Goal: Transaction & Acquisition: Purchase product/service

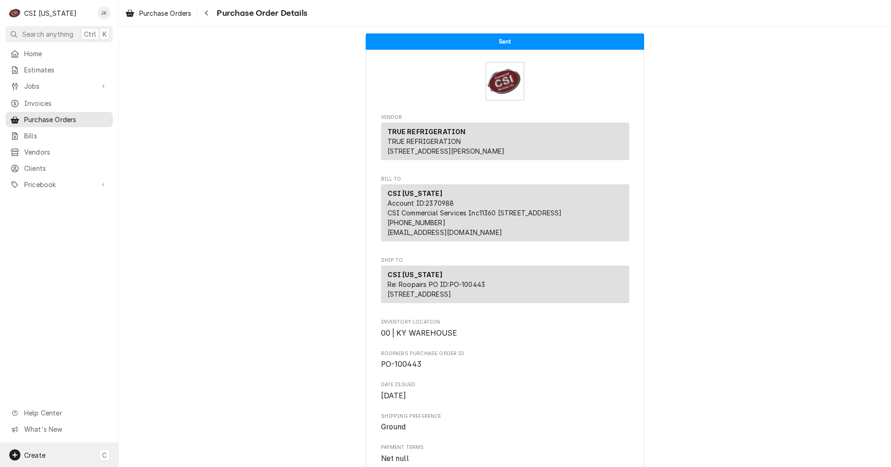
click at [100, 455] on div "C" at bounding box center [104, 455] width 9 height 11
click at [150, 355] on div "Estimate" at bounding box center [173, 358] width 62 height 10
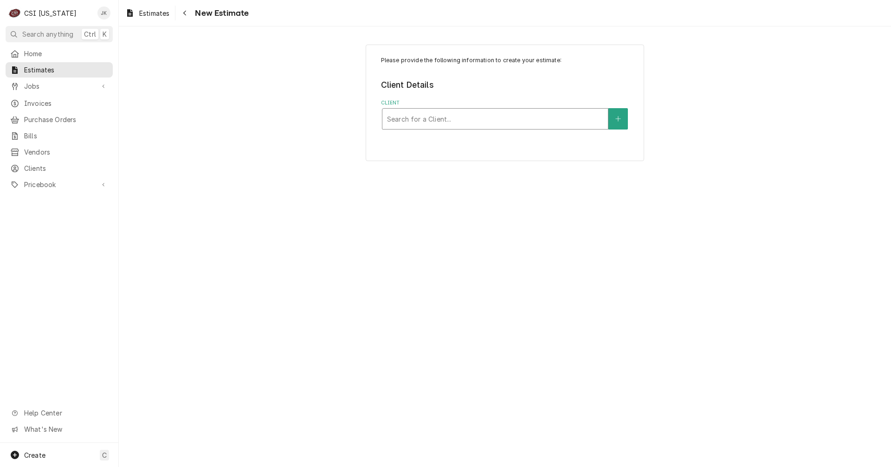
click at [432, 117] on div "Client" at bounding box center [495, 118] width 216 height 17
type input "[PERSON_NAME]"
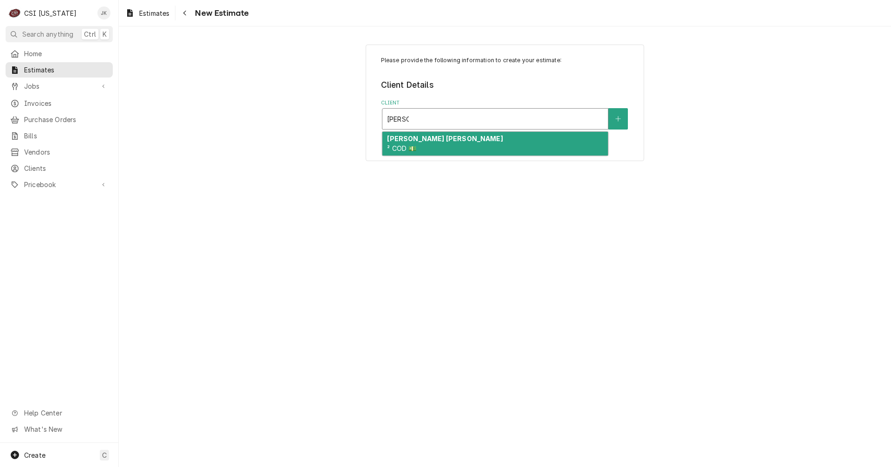
click at [436, 141] on strong "[PERSON_NAME] [PERSON_NAME]" at bounding box center [445, 139] width 116 height 8
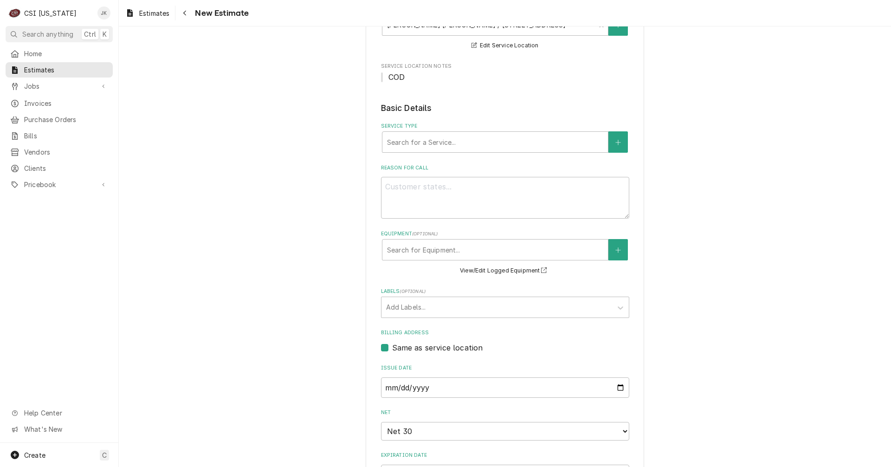
scroll to position [112, 0]
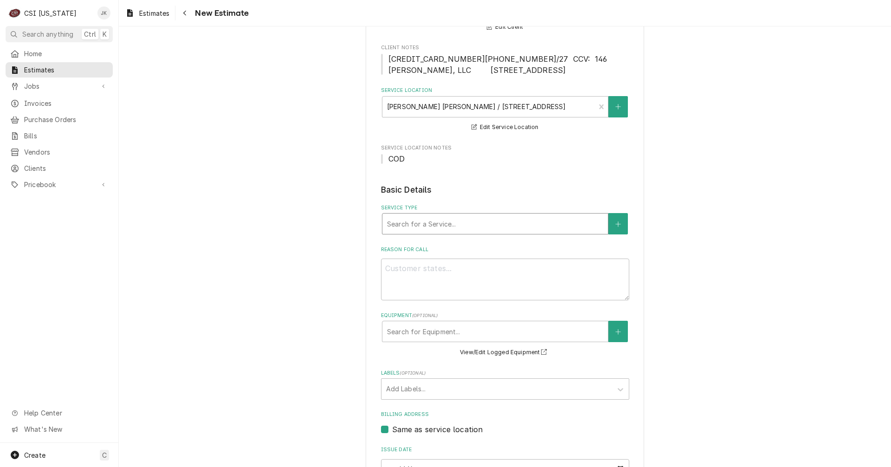
click at [489, 232] on div "Service Type" at bounding box center [495, 223] width 216 height 17
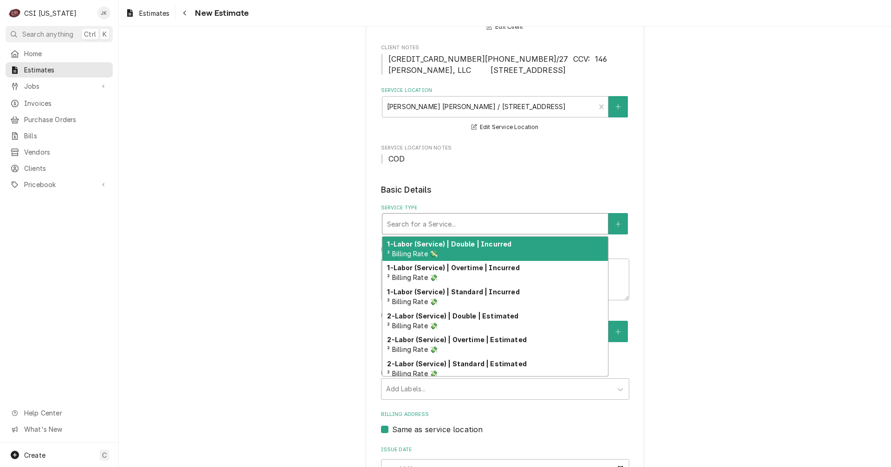
type textarea "x"
type input "w"
type textarea "x"
type input "wa"
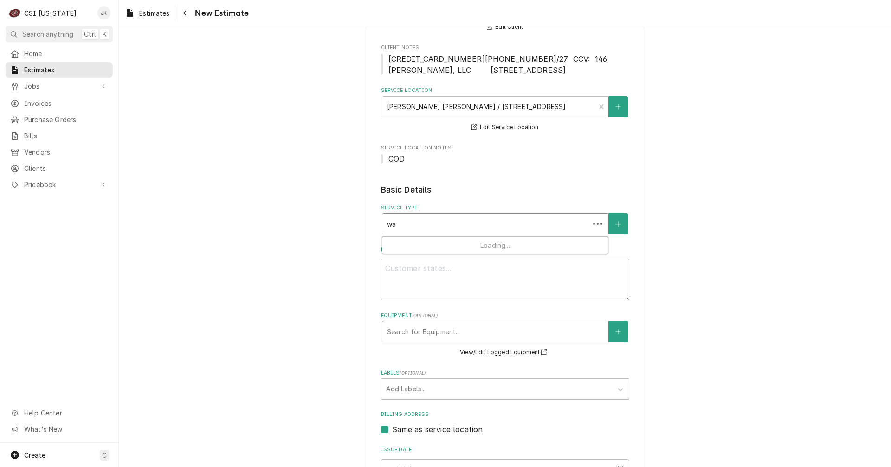
type textarea "x"
type input "wal"
type textarea "x"
type input "walk"
type textarea "x"
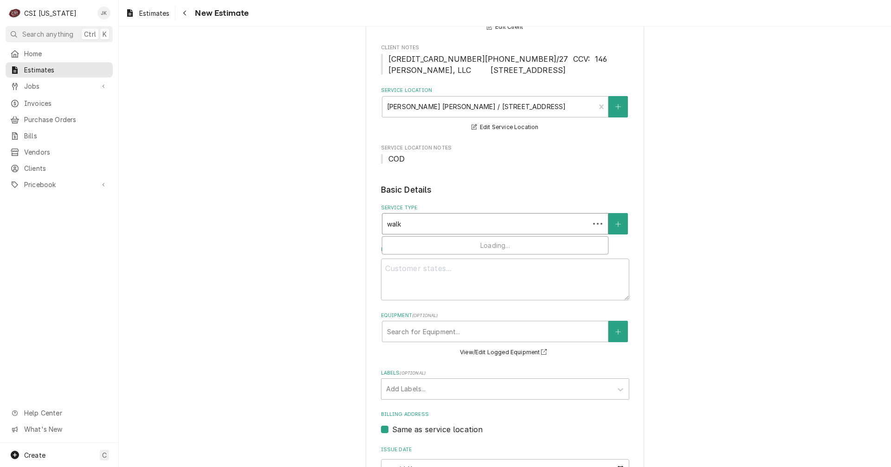
type input "walki"
type textarea "x"
type input "walk"
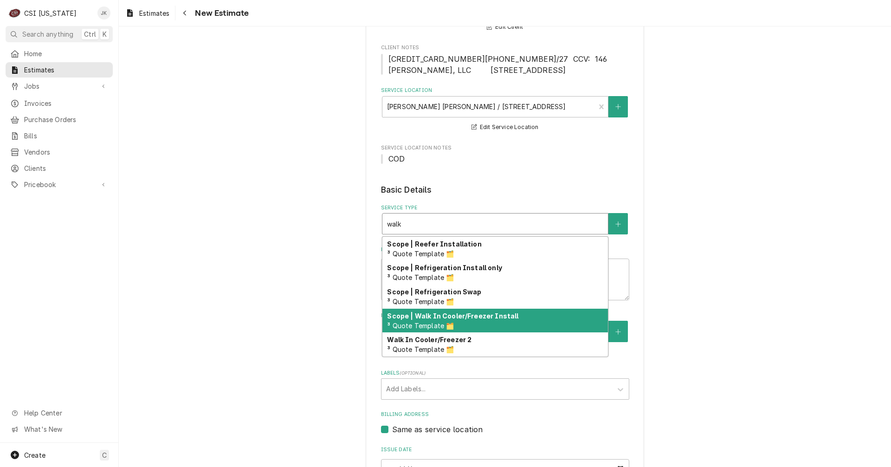
click at [475, 320] on div "Scope | Walk In Cooler/Freezer Install ³ Quote Template 🗂️" at bounding box center [494, 321] width 225 height 24
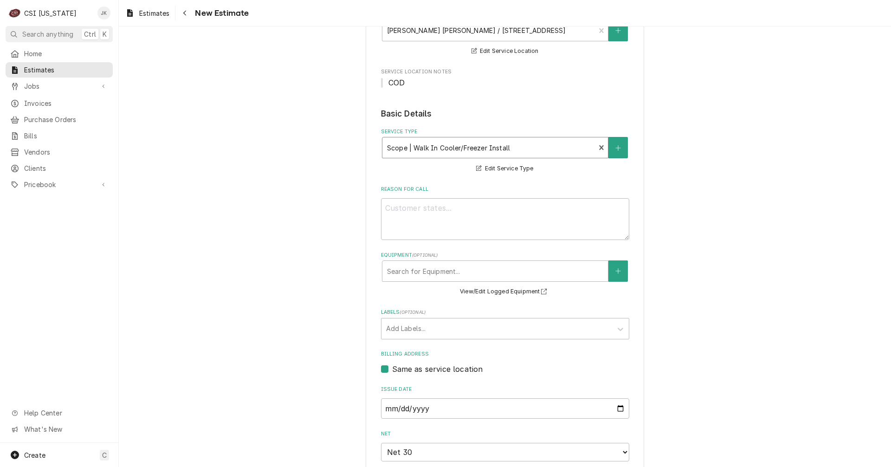
scroll to position [205, 0]
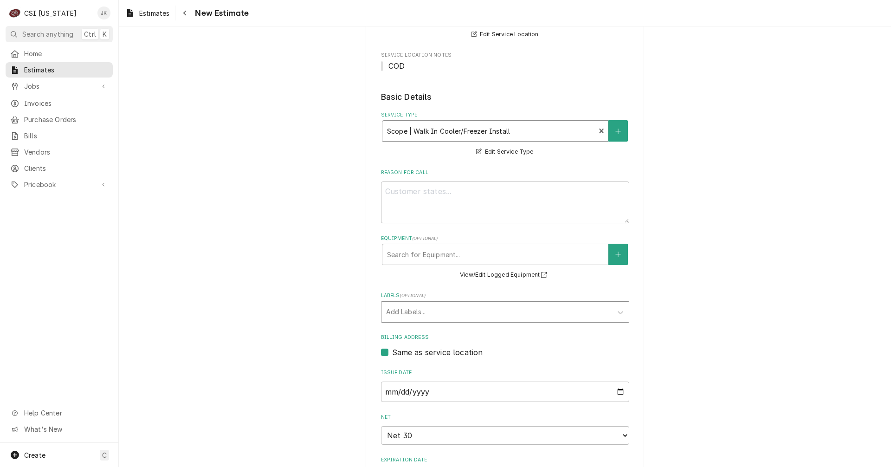
click at [422, 304] on div "Labels" at bounding box center [496, 311] width 221 height 17
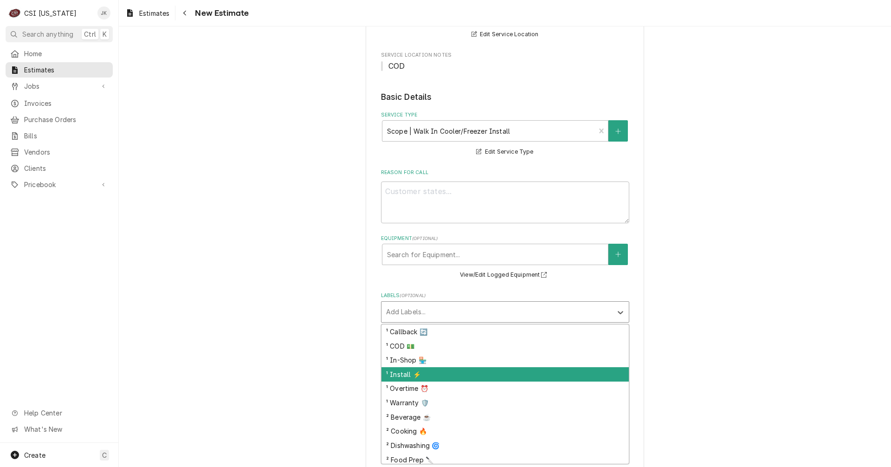
click at [420, 377] on div "¹ Install ⚡️" at bounding box center [504, 374] width 247 height 14
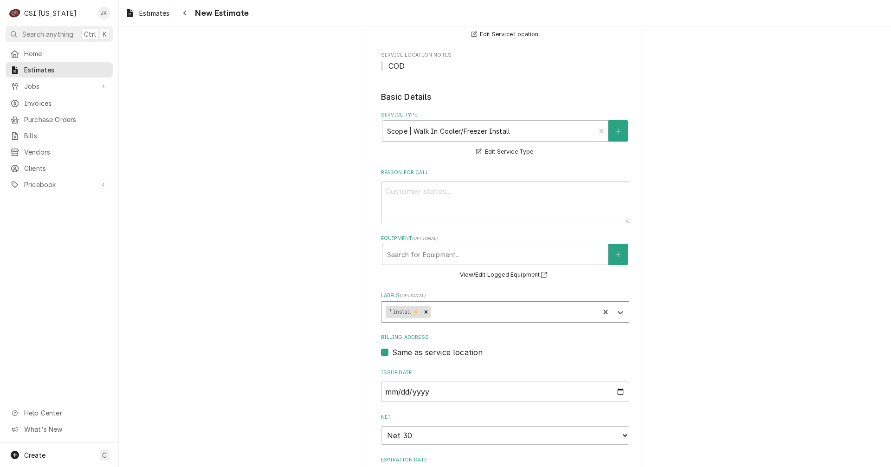
click at [455, 313] on div "Labels" at bounding box center [514, 311] width 162 height 17
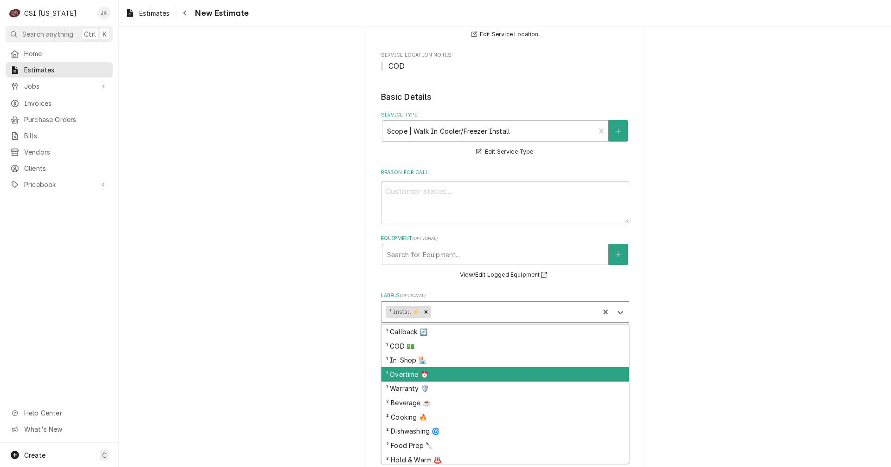
scroll to position [74, 0]
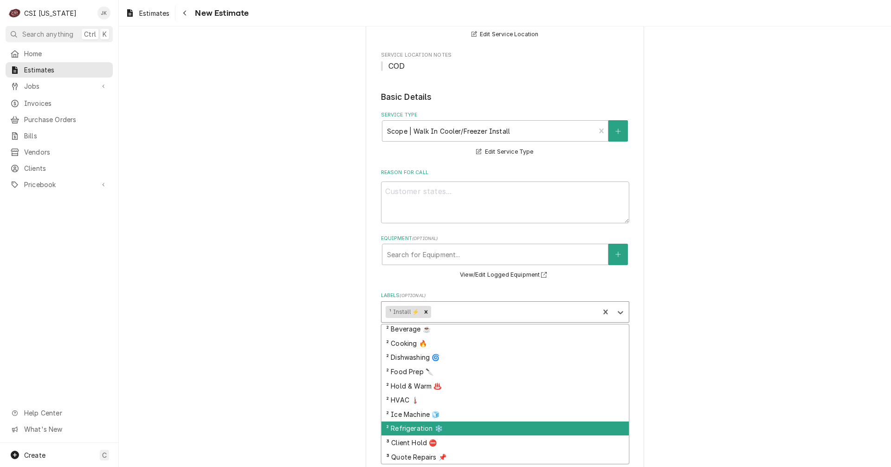
click at [443, 423] on div "² Refrigeration ❄️" at bounding box center [504, 428] width 247 height 14
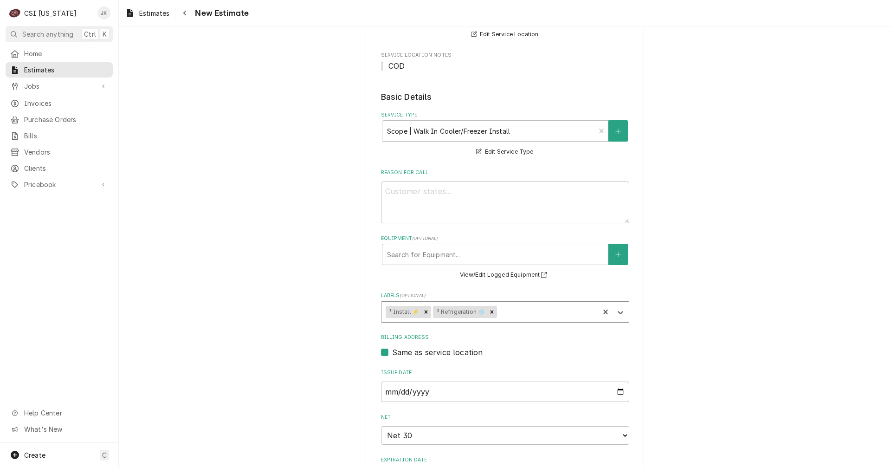
type textarea "x"
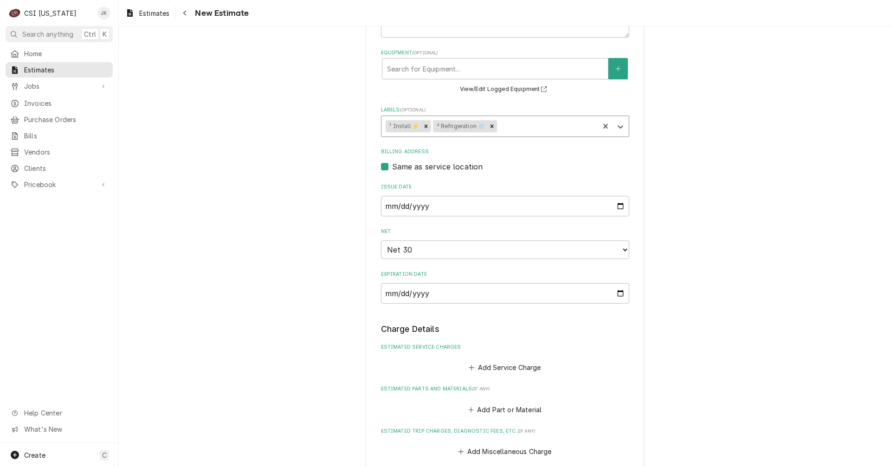
scroll to position [437, 0]
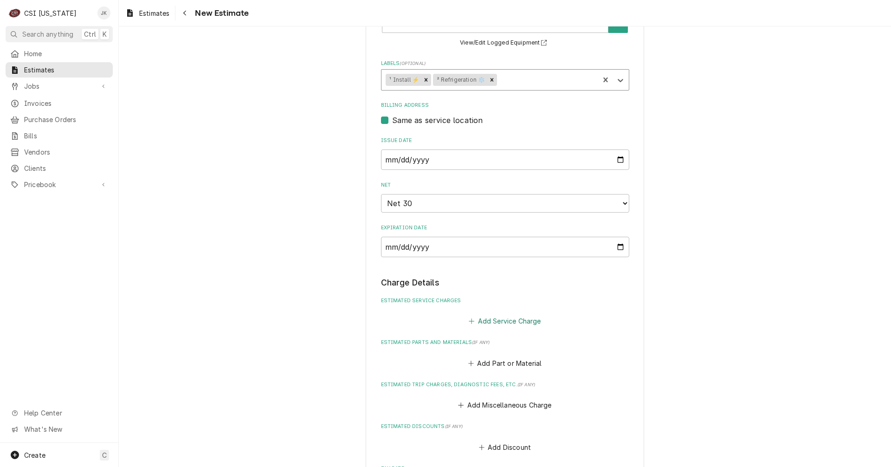
click at [469, 323] on icon "Estimated Service Charges" at bounding box center [472, 321] width 6 height 6
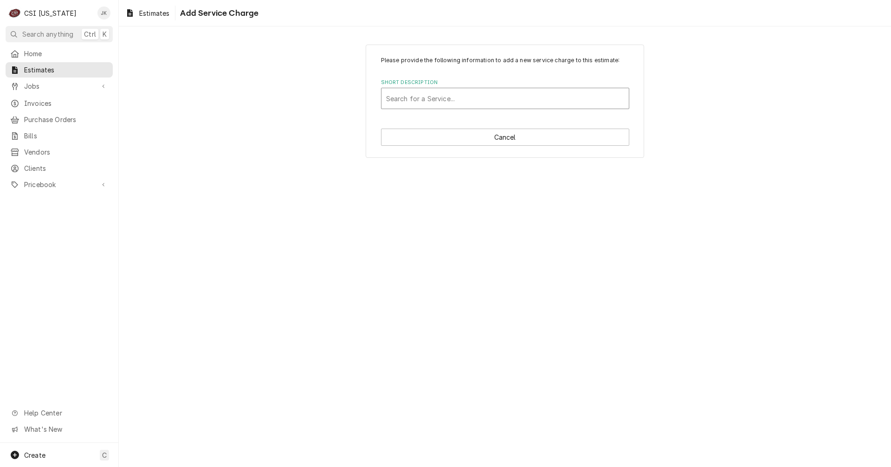
click at [440, 94] on div "Short Description" at bounding box center [505, 98] width 238 height 17
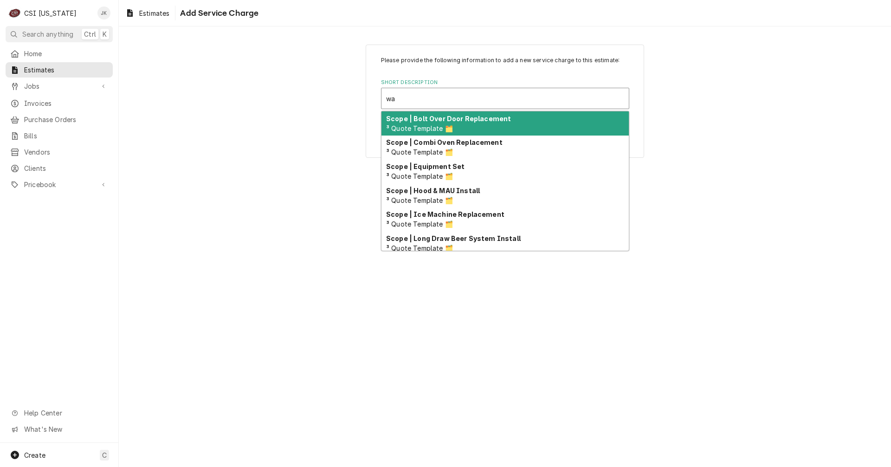
type input "w"
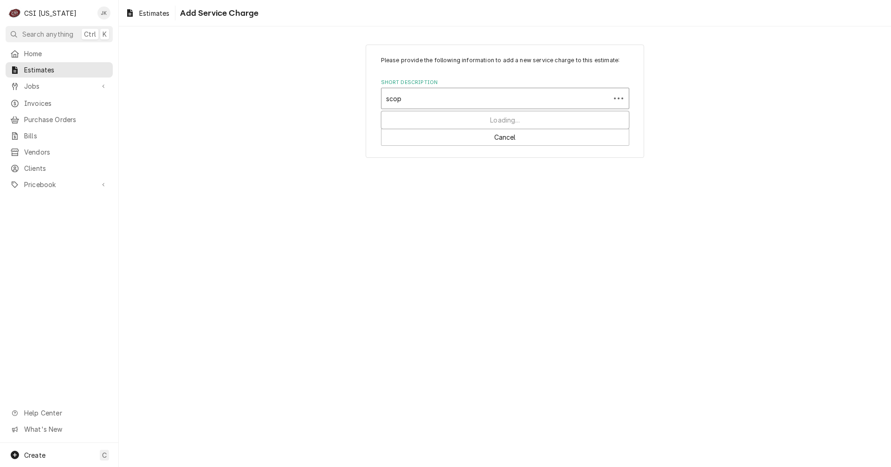
type input "scope"
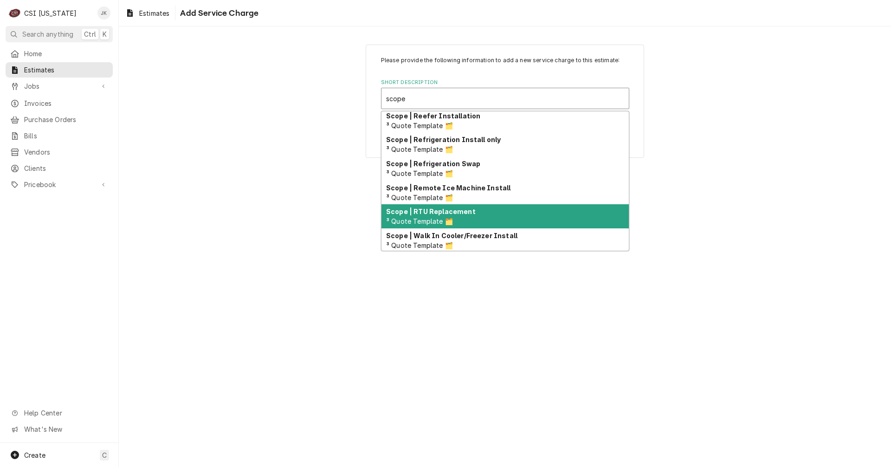
scroll to position [426, 0]
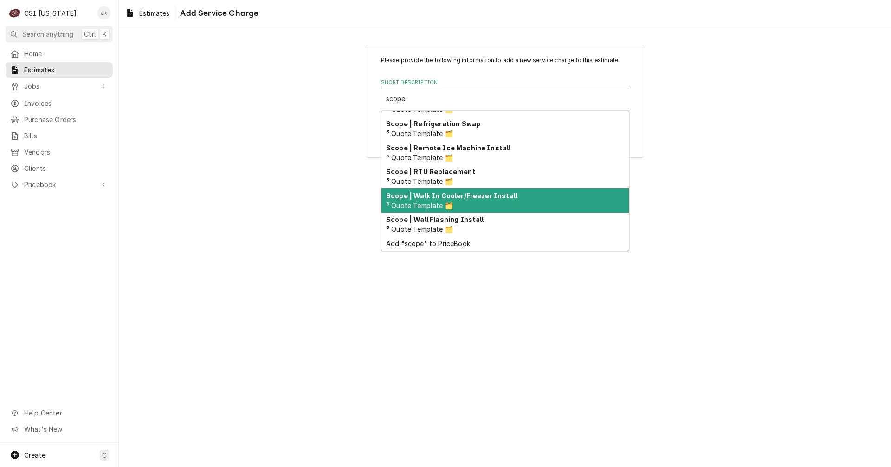
click at [437, 201] on span "³ Quote Template 🗂️" at bounding box center [419, 205] width 67 height 8
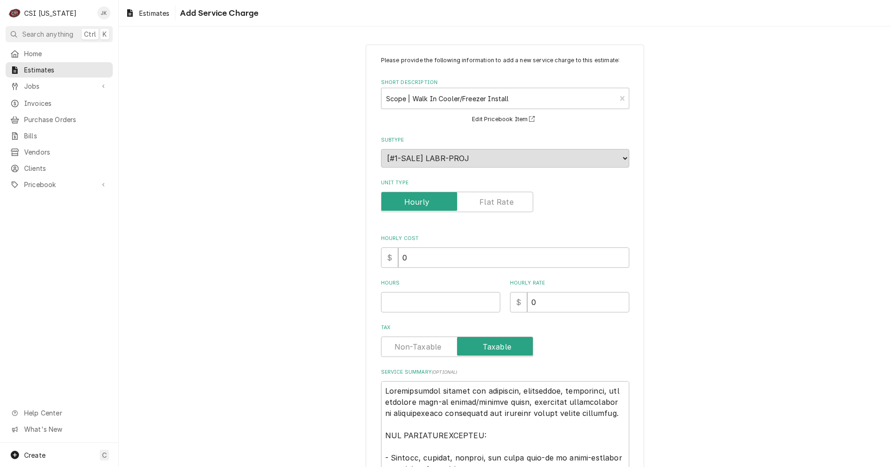
type textarea "x"
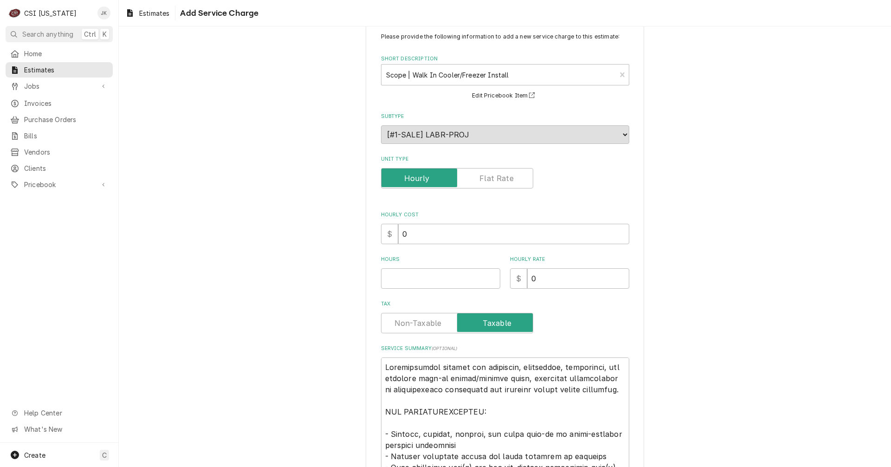
scroll to position [0, 0]
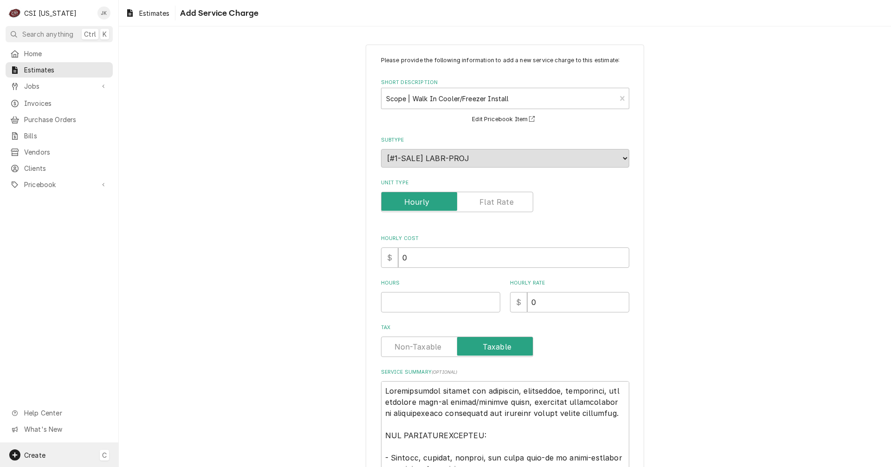
click at [104, 460] on div "Create C" at bounding box center [59, 455] width 118 height 24
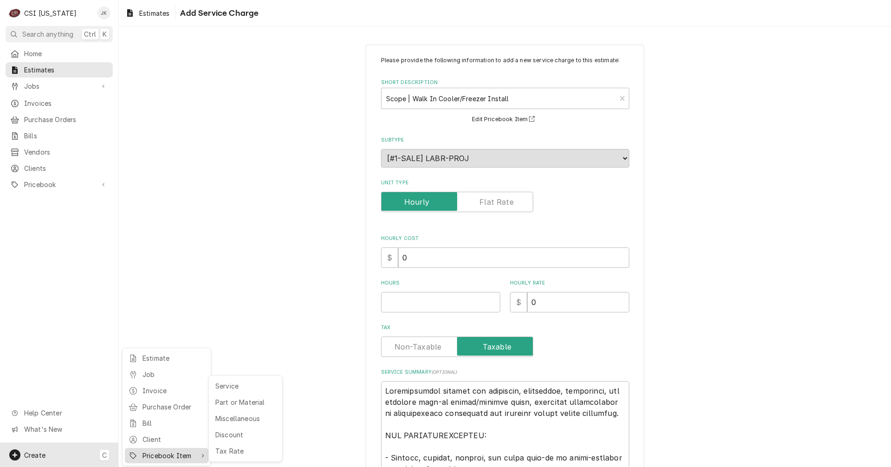
click at [135, 453] on icon at bounding box center [133, 455] width 6 height 6
click at [235, 246] on html "C CSI Kentucky JK Search anything Ctrl K Home Estimates Jobs Jobs Job Series In…" at bounding box center [445, 233] width 891 height 467
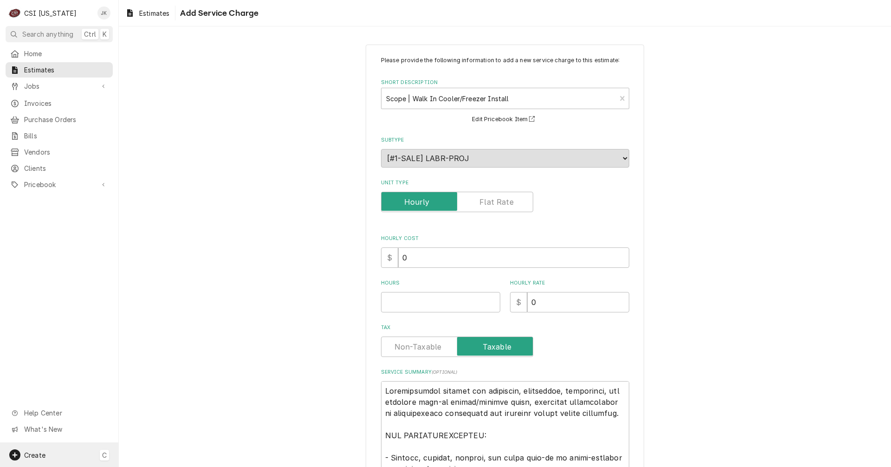
click at [103, 455] on span "C" at bounding box center [104, 455] width 5 height 10
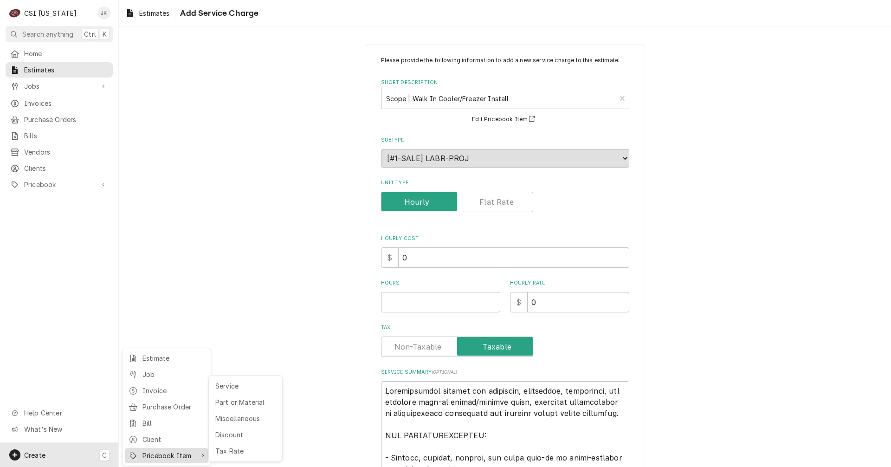
click at [182, 453] on div "Pricebook Item" at bounding box center [169, 455] width 54 height 10
click at [223, 386] on div "Service" at bounding box center [245, 386] width 64 height 12
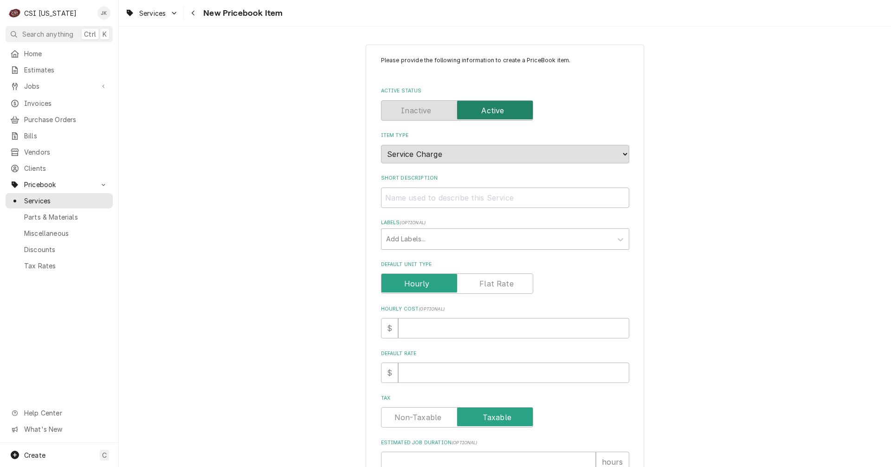
type textarea "x"
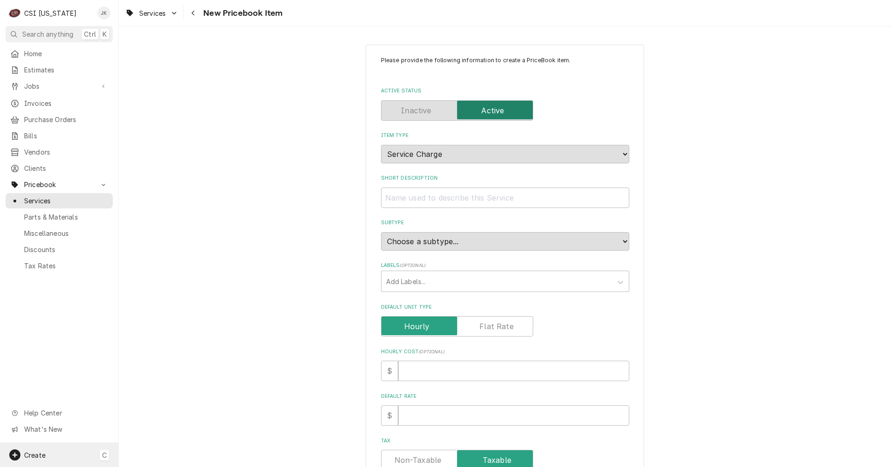
click at [106, 451] on span "C" at bounding box center [104, 455] width 5 height 10
click at [166, 358] on div "Estimate" at bounding box center [173, 358] width 62 height 10
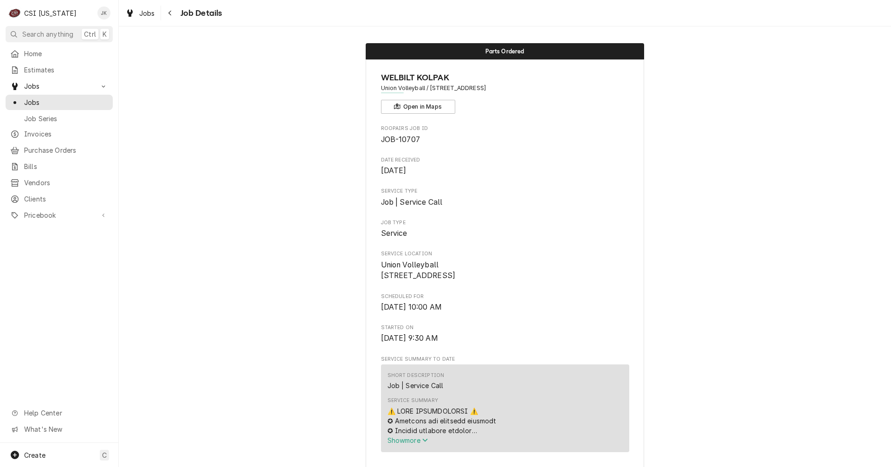
scroll to position [789, 0]
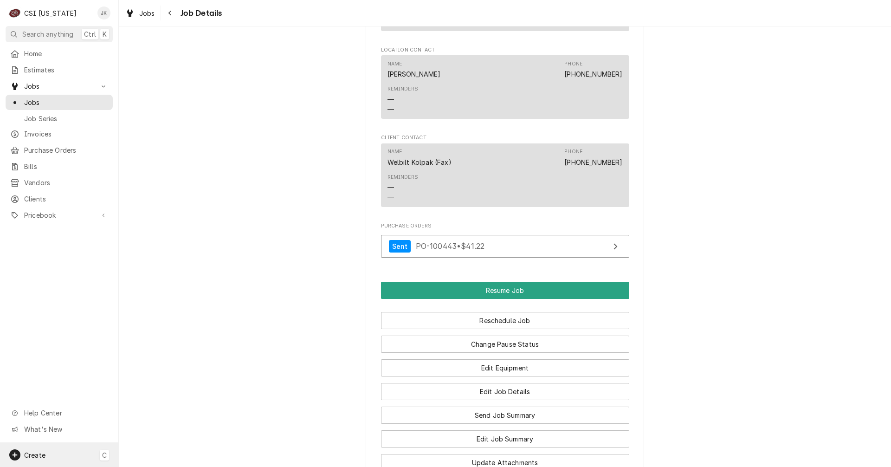
click at [57, 451] on div "Create C" at bounding box center [59, 455] width 118 height 24
click at [149, 364] on link "Estimate" at bounding box center [167, 357] width 84 height 15
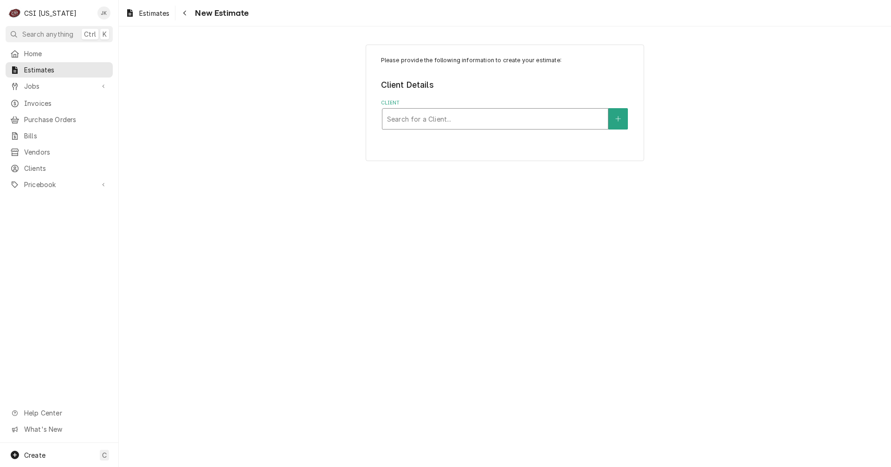
click at [404, 120] on div "Client" at bounding box center [495, 118] width 216 height 17
type input "[PERSON_NAME]"
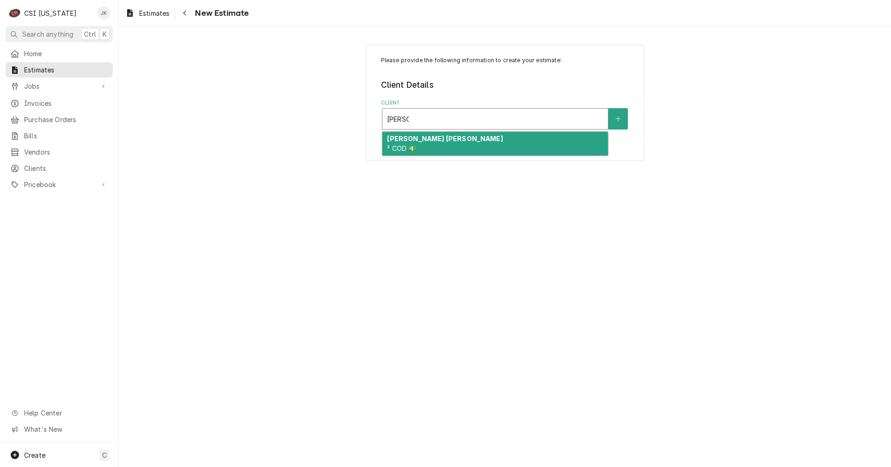
click at [421, 144] on div "BASKIN ROBBINS ² COD 💵" at bounding box center [494, 144] width 225 height 24
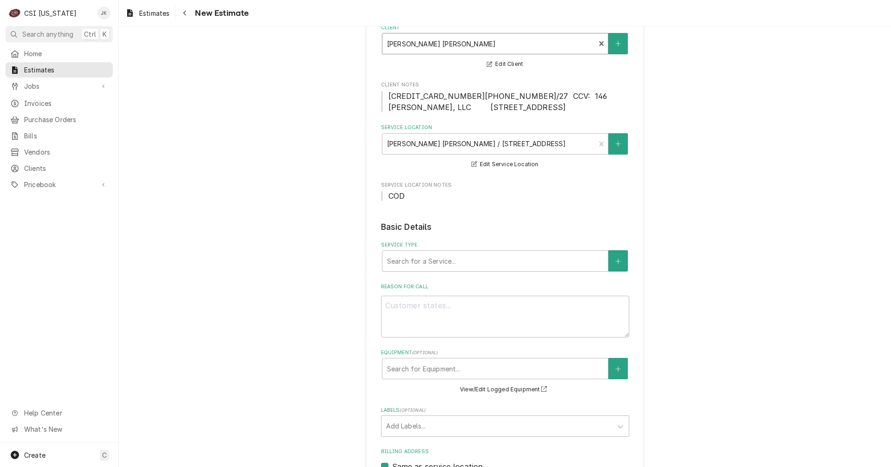
scroll to position [93, 0]
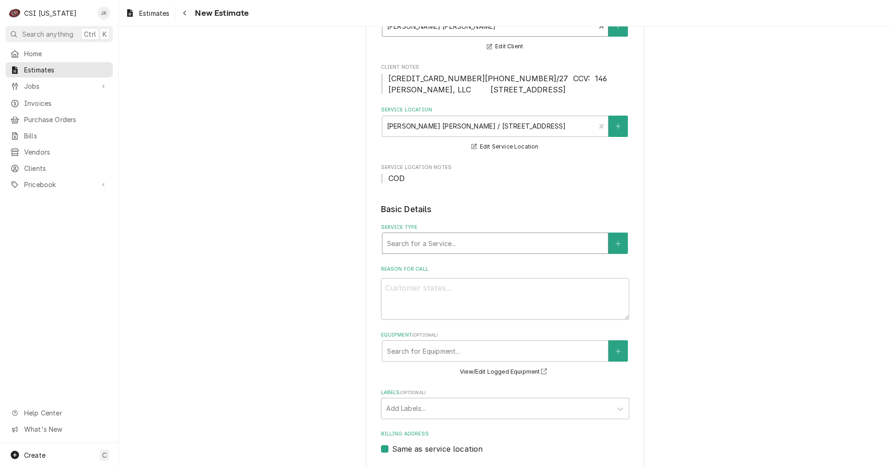
click at [413, 245] on div "Service Type" at bounding box center [495, 243] width 216 height 17
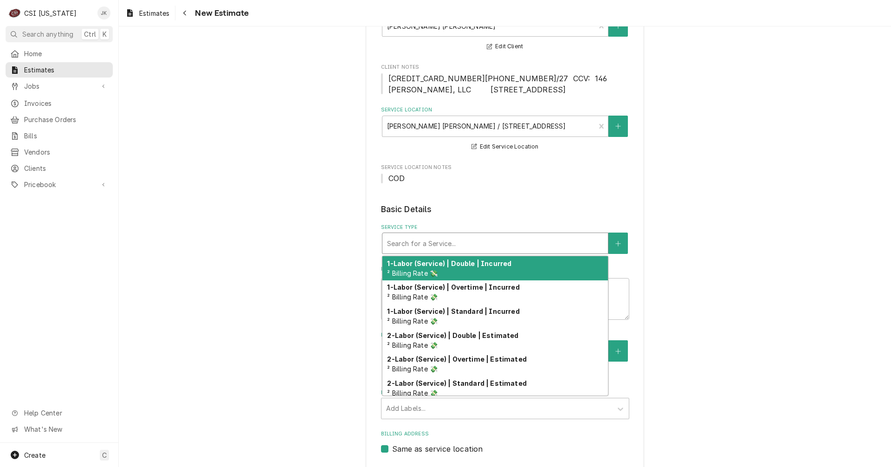
type textarea "x"
type input "s"
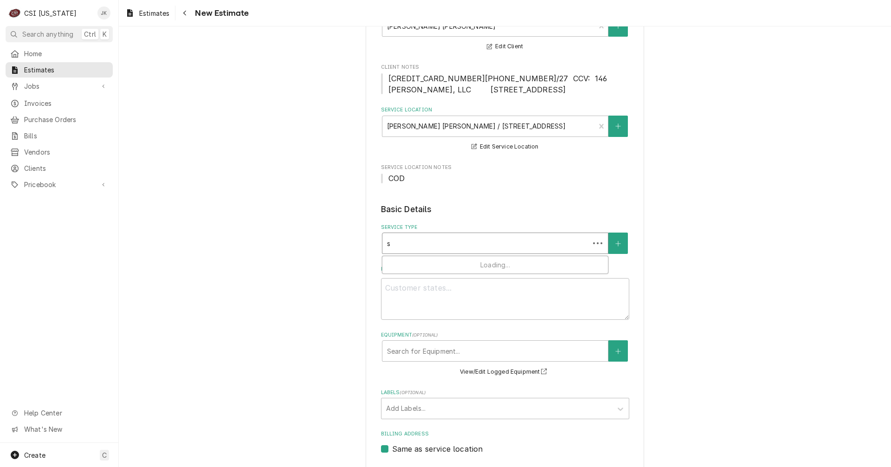
type textarea "x"
type input "sc"
type textarea "x"
type input "sco"
type textarea "x"
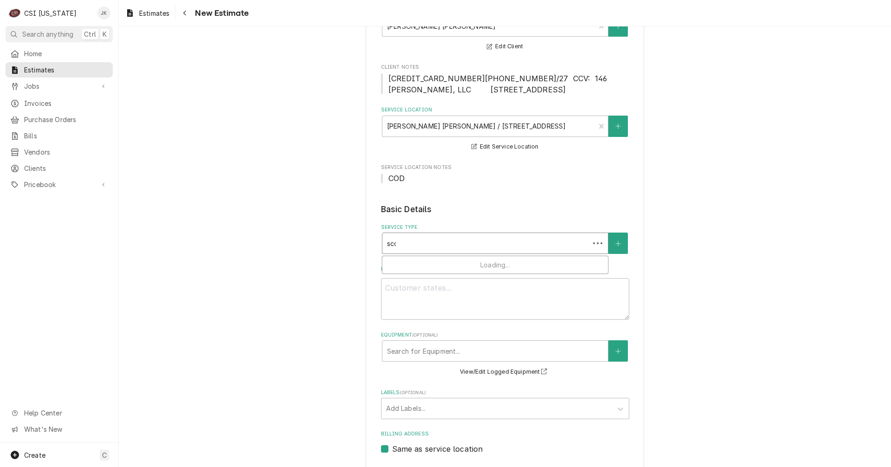
type input "scop"
type textarea "x"
type input "scope"
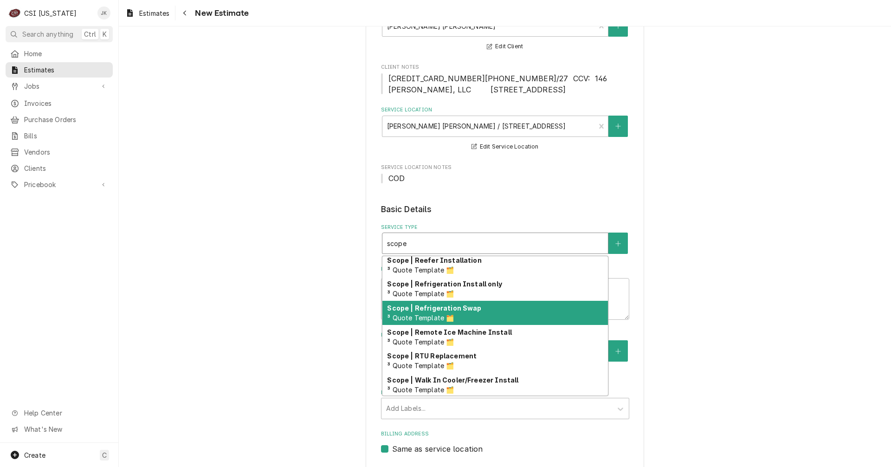
scroll to position [412, 0]
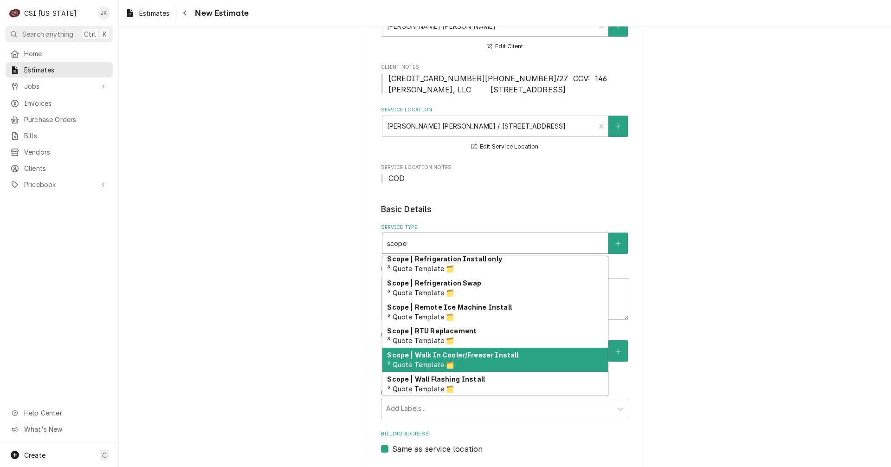
click at [445, 356] on strong "Scope | Walk In Cooler/Freezer Install" at bounding box center [452, 355] width 131 height 8
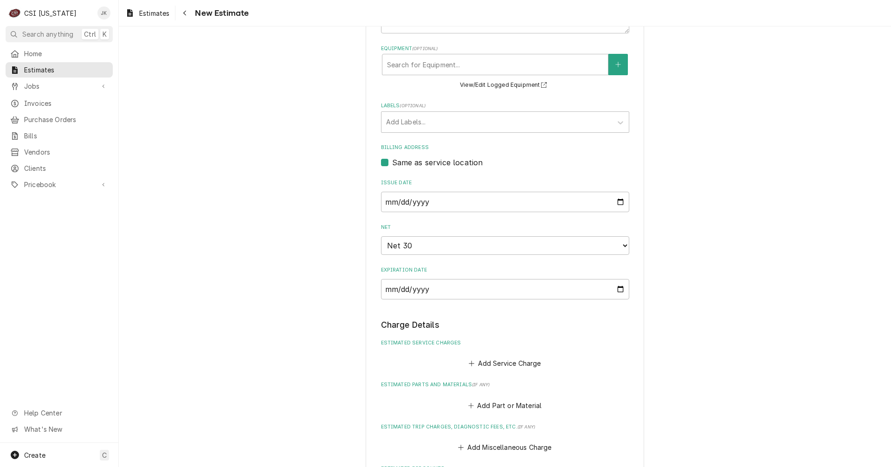
scroll to position [418, 0]
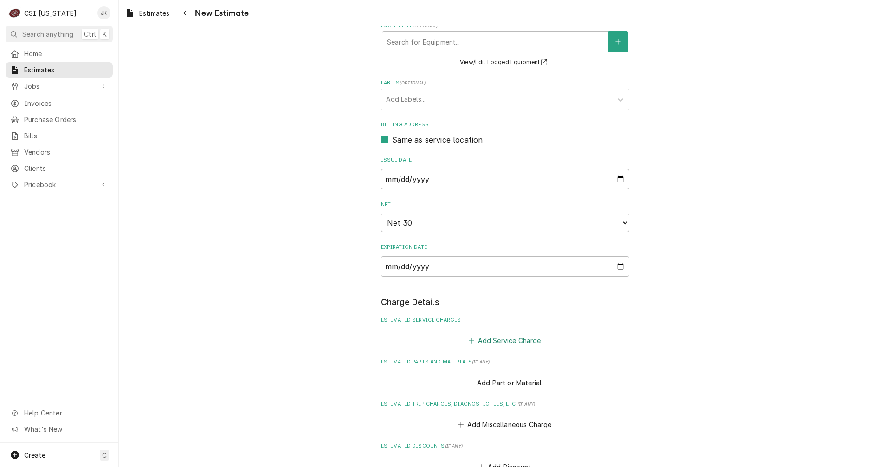
click at [505, 339] on button "Add Service Charge" at bounding box center [504, 340] width 75 height 13
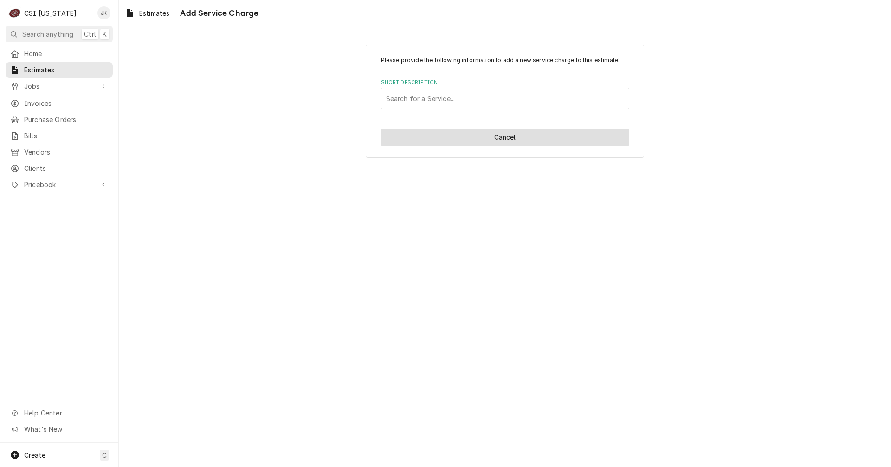
click at [448, 138] on button "Cancel" at bounding box center [505, 137] width 248 height 17
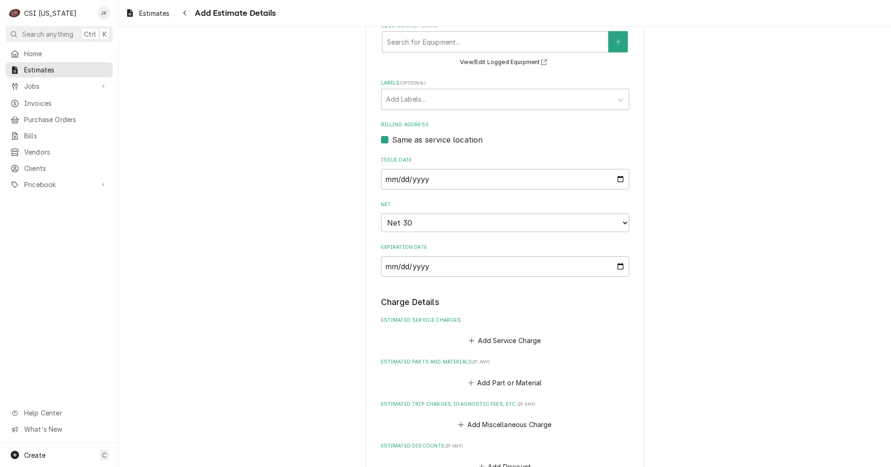
type textarea "x"
click at [489, 337] on button "Add Service Charge" at bounding box center [504, 340] width 75 height 13
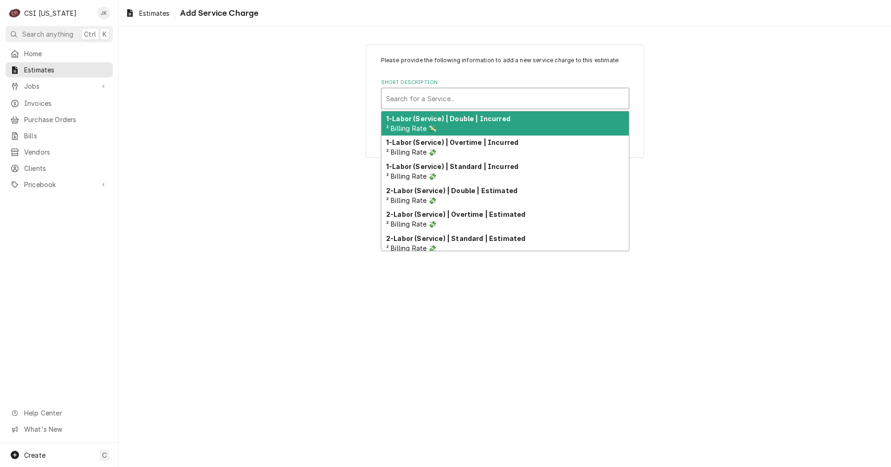
click at [423, 103] on div "Short Description" at bounding box center [505, 98] width 238 height 17
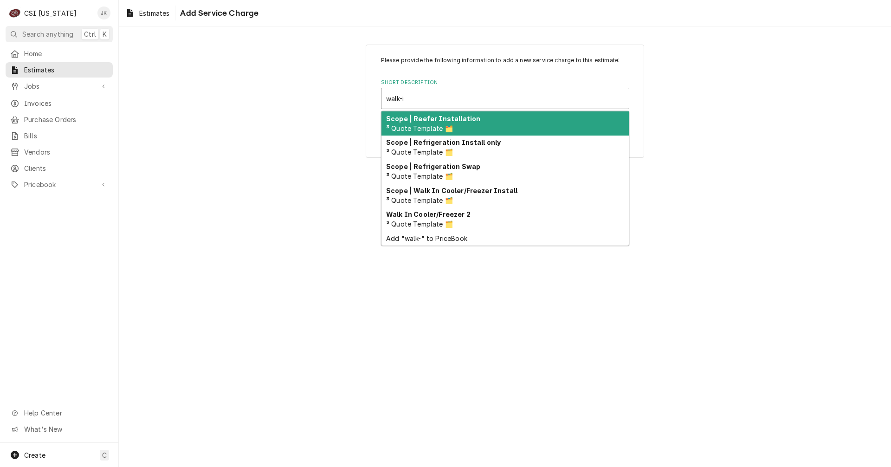
type input "walk-in"
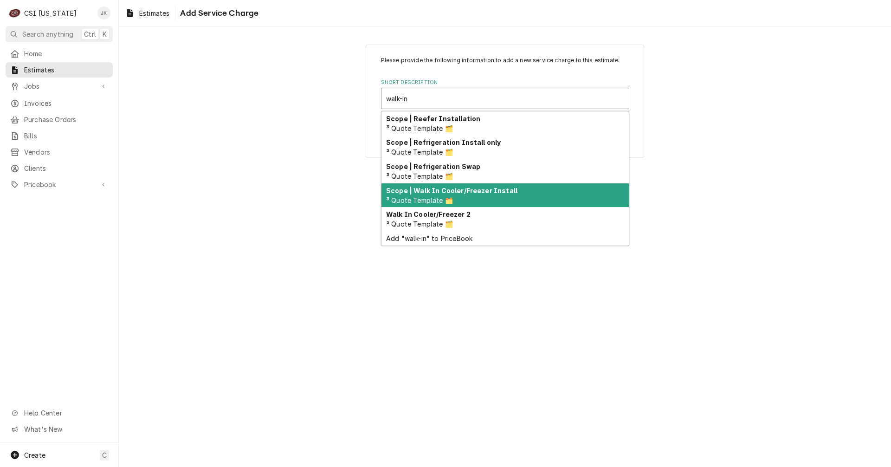
click at [452, 192] on strong "Scope | Walk In Cooler/Freezer Install" at bounding box center [451, 191] width 131 height 8
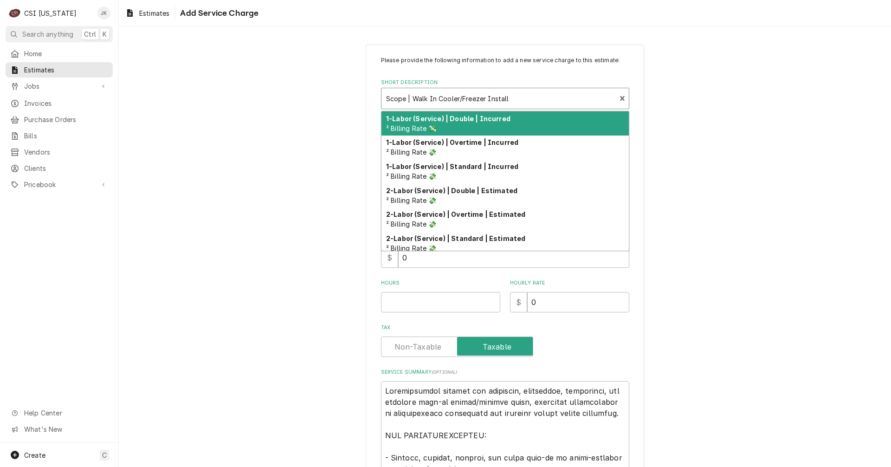
drag, startPoint x: 500, startPoint y: 100, endPoint x: 444, endPoint y: 100, distance: 55.2
click at [444, 100] on div "Short Description" at bounding box center [498, 98] width 225 height 17
drag, startPoint x: 507, startPoint y: 121, endPoint x: 483, endPoint y: 101, distance: 31.3
click at [483, 101] on div "Short Description" at bounding box center [498, 98] width 225 height 17
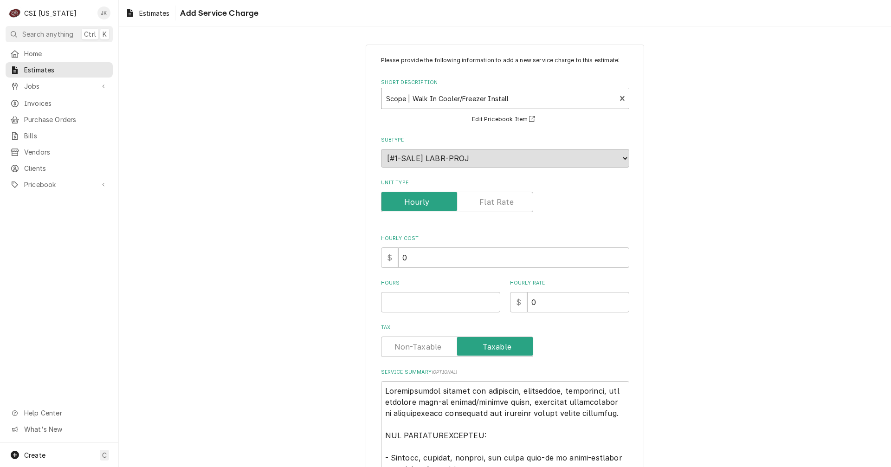
drag, startPoint x: 492, startPoint y: 97, endPoint x: 399, endPoint y: 97, distance: 92.8
click at [399, 97] on div "Short Description" at bounding box center [498, 98] width 225 height 17
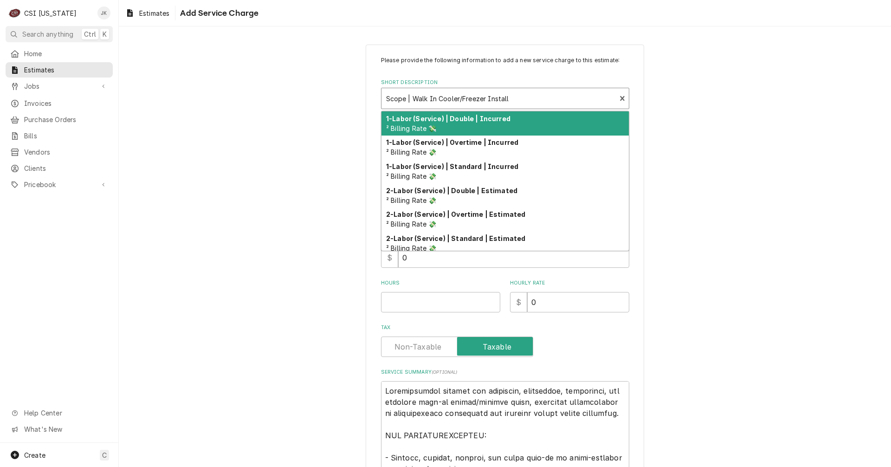
drag, startPoint x: 393, startPoint y: 100, endPoint x: 438, endPoint y: 100, distance: 45.9
click at [438, 100] on div "Short Description" at bounding box center [498, 98] width 225 height 17
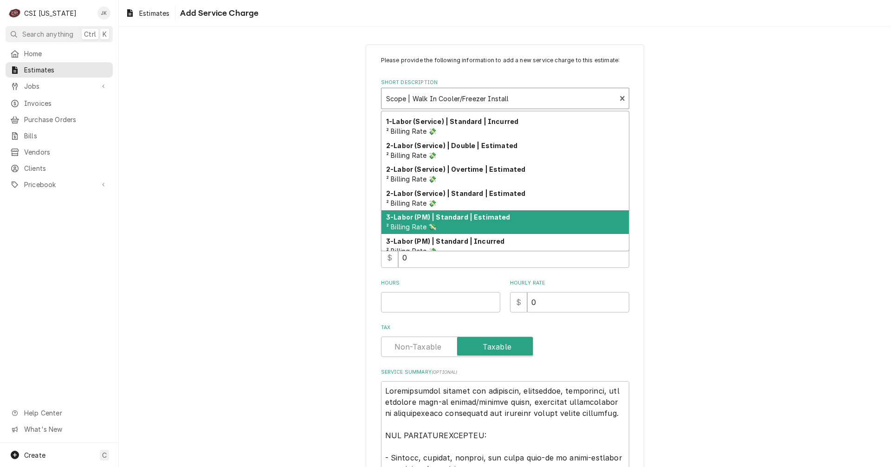
scroll to position [100, 0]
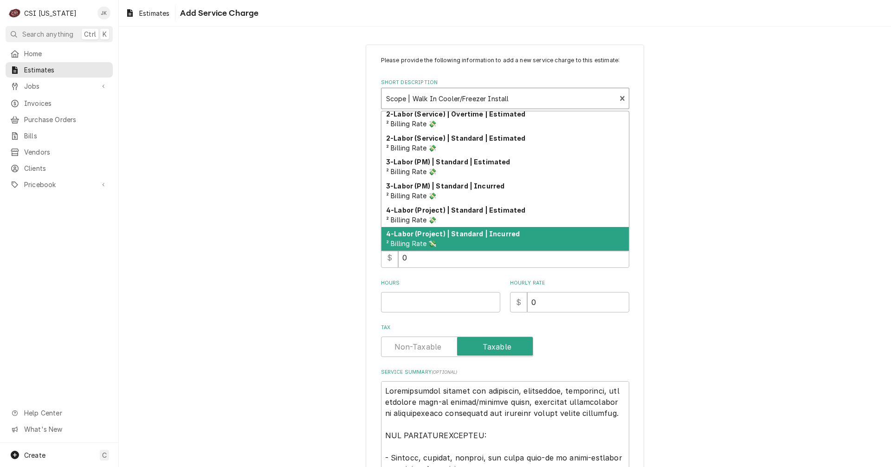
drag, startPoint x: 772, startPoint y: 190, endPoint x: 772, endPoint y: 195, distance: 4.7
click at [773, 190] on div "Please provide the following information to add a new service charge to this es…" at bounding box center [505, 402] width 772 height 733
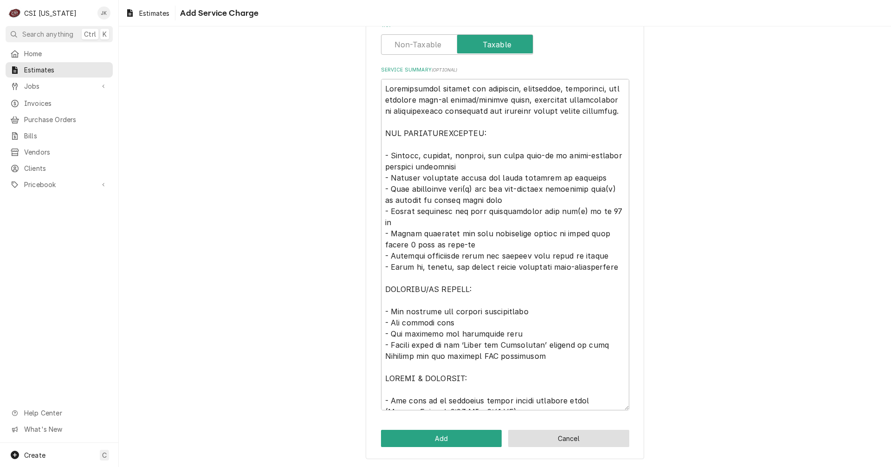
click at [579, 439] on button "Cancel" at bounding box center [568, 438] width 121 height 17
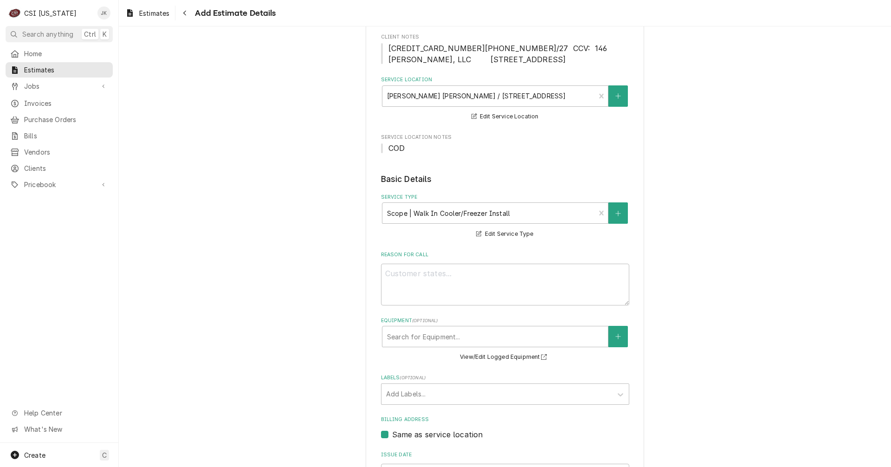
scroll to position [139, 0]
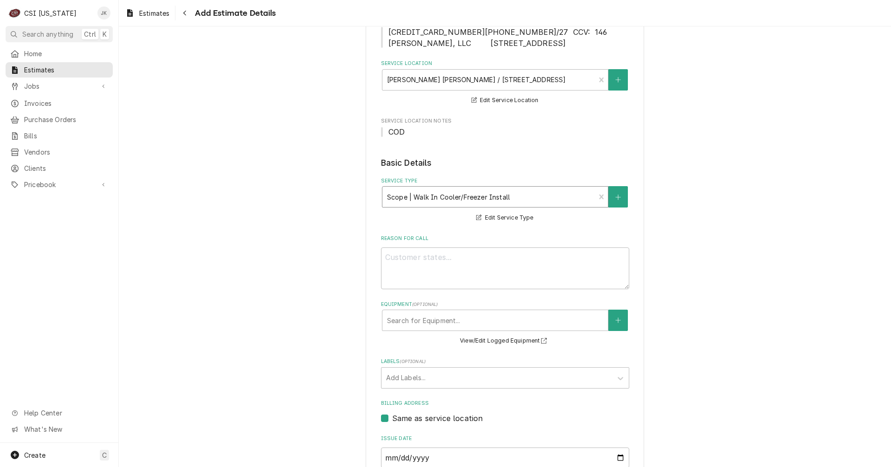
click at [421, 197] on div "Service Type" at bounding box center [489, 196] width 204 height 17
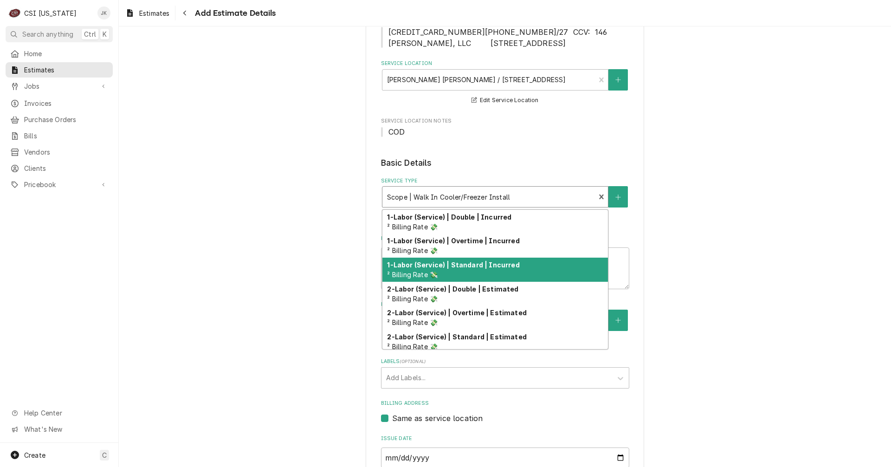
scroll to position [100, 0]
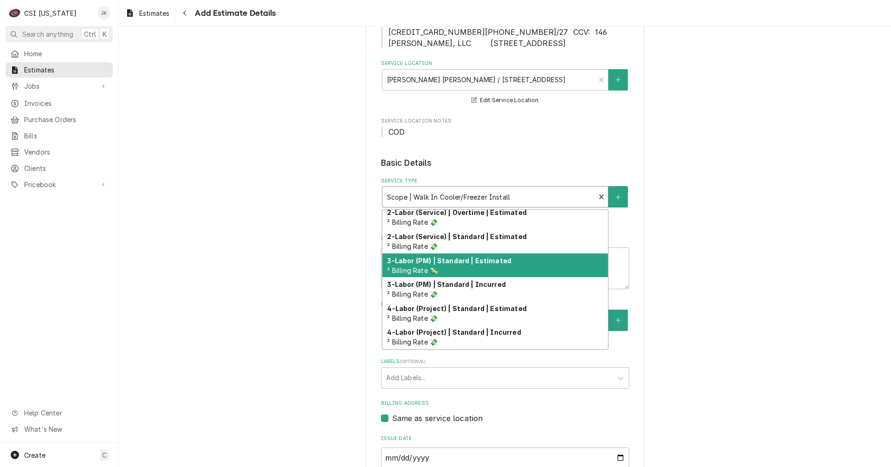
type textarea "x"
type input "s"
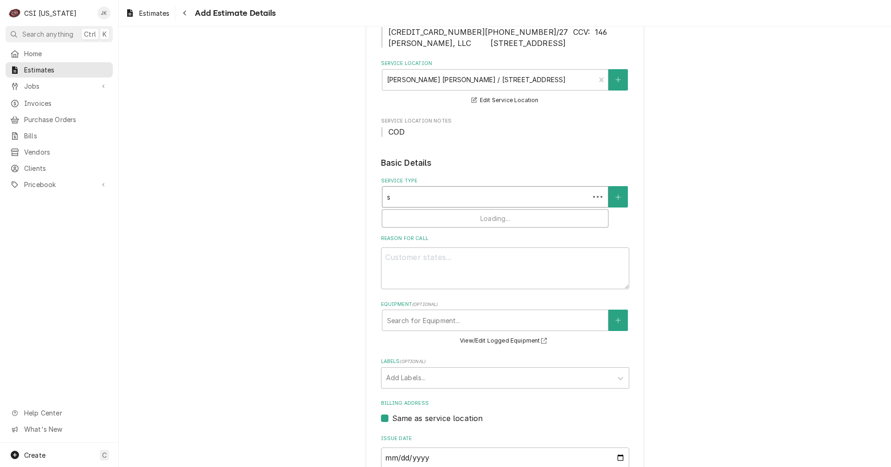
scroll to position [0, 0]
type textarea "x"
type input "sc"
type textarea "x"
type input "sco"
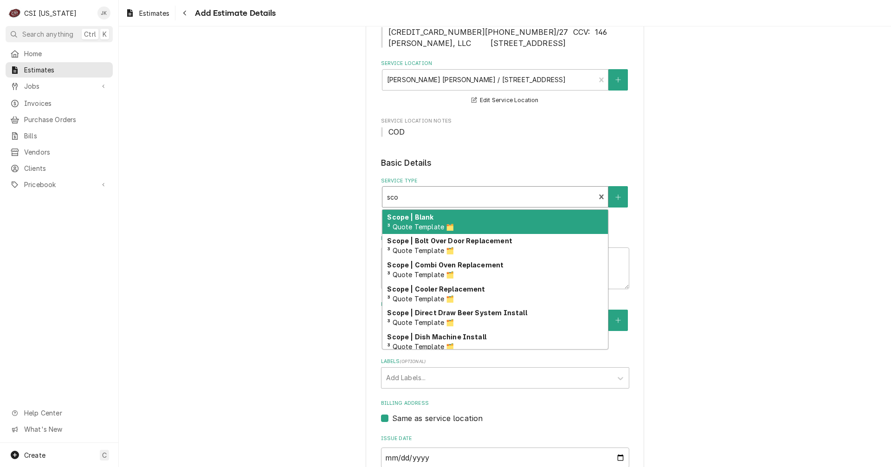
type textarea "x"
type input "scop"
type textarea "x"
type input "scope"
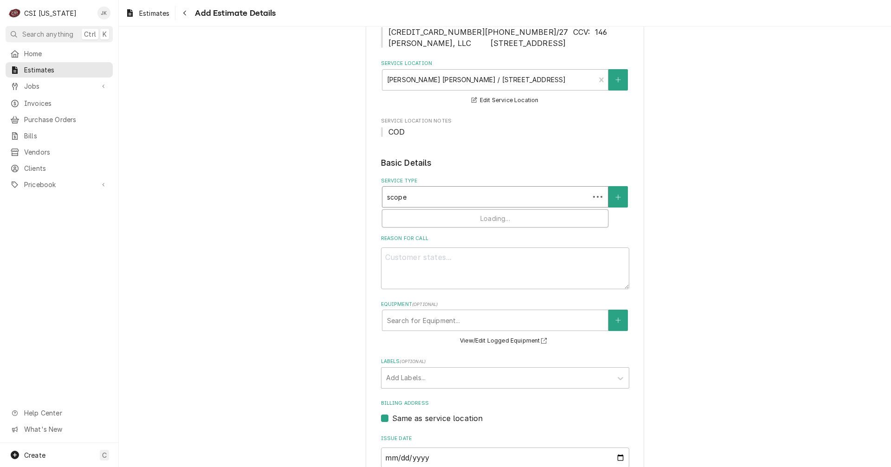
type textarea "x"
type input "scope"
type textarea "x"
type input "scope w"
type textarea "x"
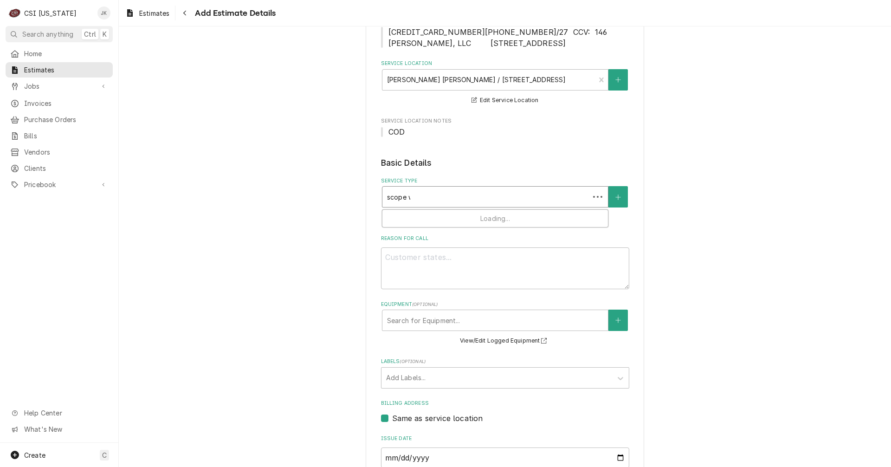
type input "scope wa"
type textarea "x"
type input "scope wal"
type textarea "x"
type input "scope walk"
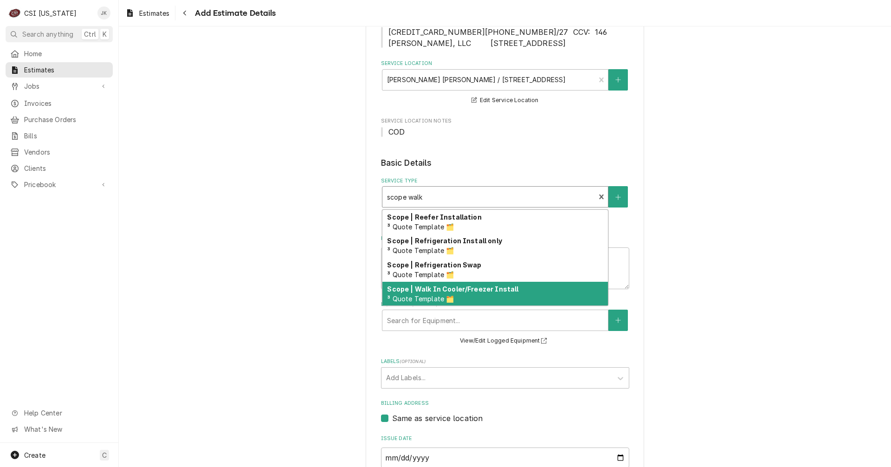
click at [415, 298] on span "³ Quote Template 🗂️" at bounding box center [420, 299] width 67 height 8
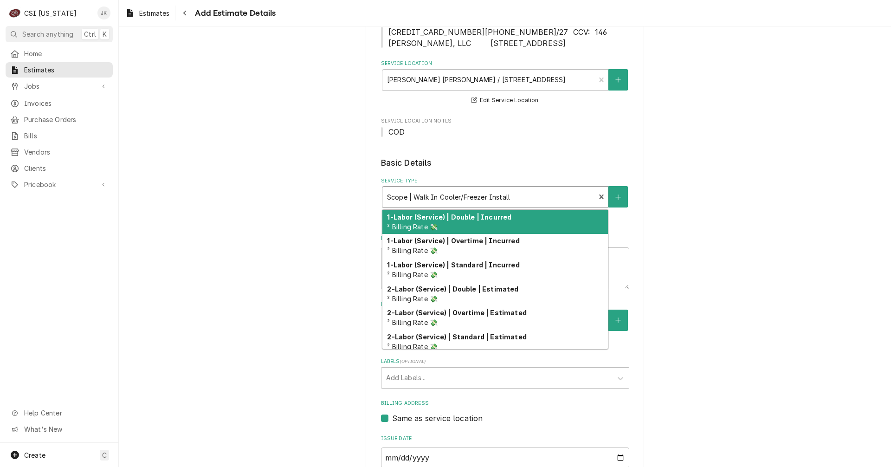
drag, startPoint x: 496, startPoint y: 197, endPoint x: 454, endPoint y: 195, distance: 42.2
click at [454, 195] on div "Service Type" at bounding box center [489, 196] width 204 height 17
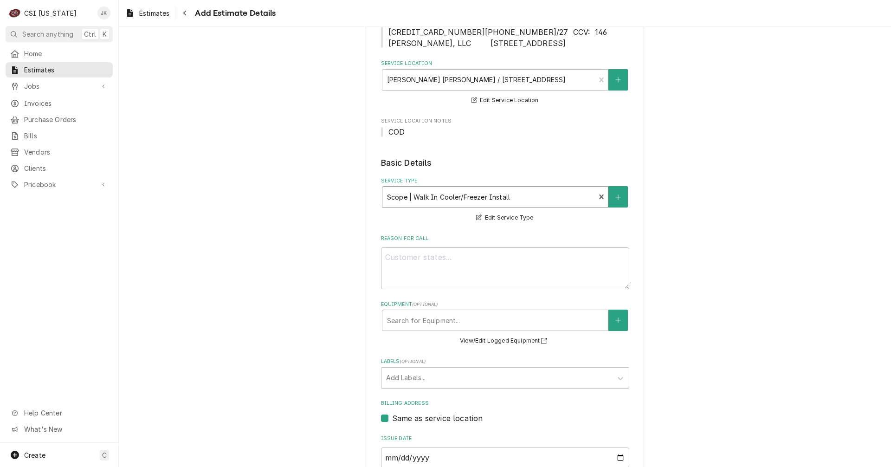
drag, startPoint x: 452, startPoint y: 195, endPoint x: 434, endPoint y: 194, distance: 18.6
click at [434, 194] on div "Service Type" at bounding box center [489, 196] width 204 height 17
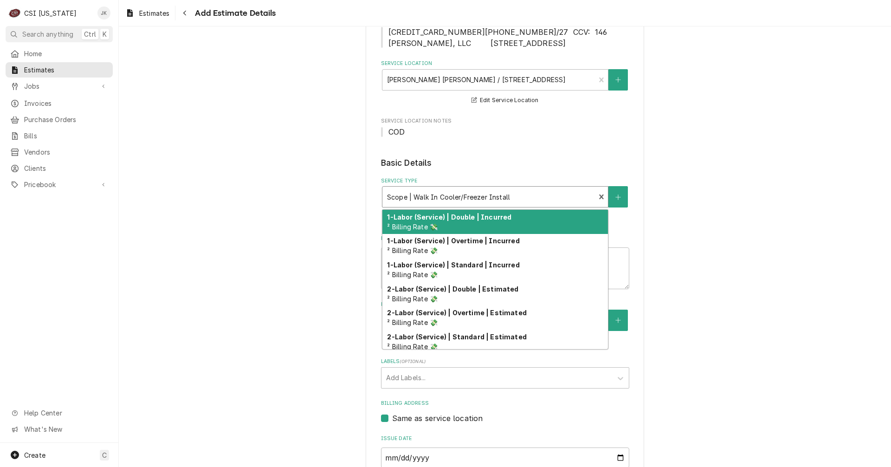
drag, startPoint x: 433, startPoint y: 194, endPoint x: 396, endPoint y: 203, distance: 37.8
click at [391, 211] on div "1-Labor (Service) | Double | Incurred ² Billing Rate 💸" at bounding box center [494, 222] width 225 height 24
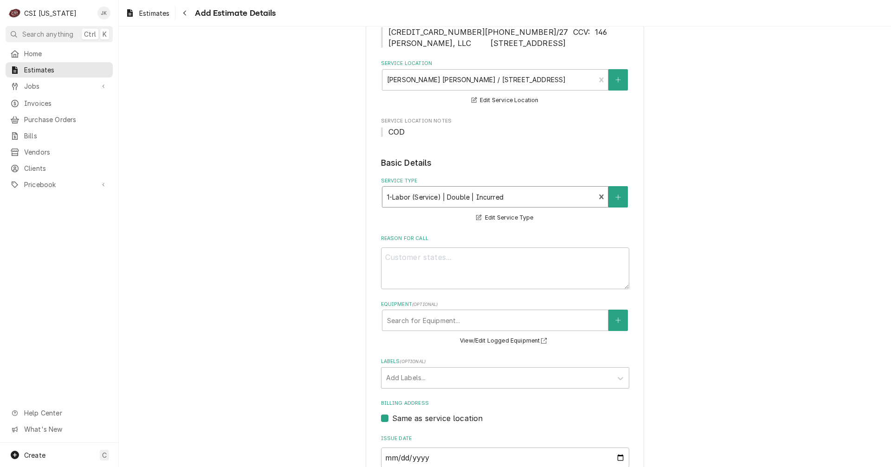
click at [397, 196] on div "Service Type" at bounding box center [489, 196] width 204 height 17
click at [461, 201] on div "Service Type" at bounding box center [489, 196] width 204 height 17
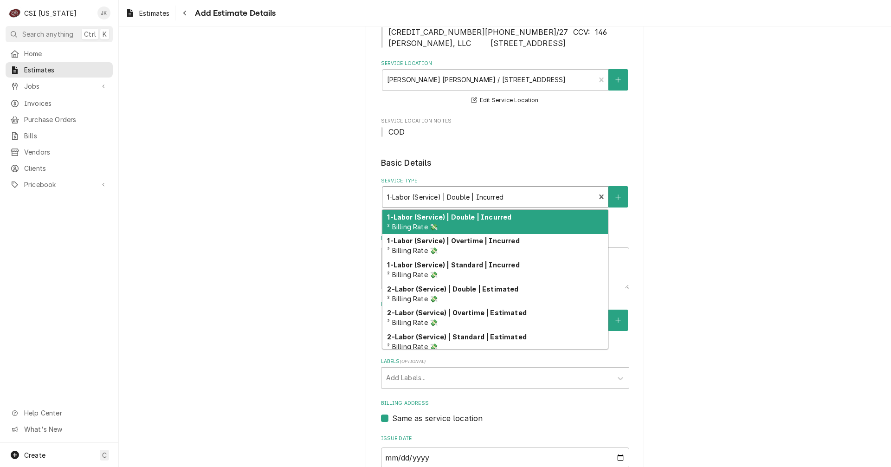
type textarea "x"
type input "w"
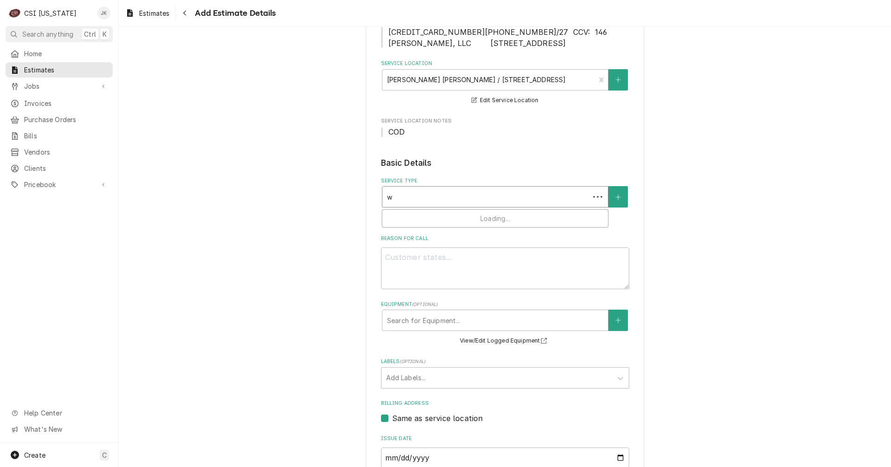
type textarea "x"
type input "wa"
type textarea "x"
type input "walk"
type textarea "x"
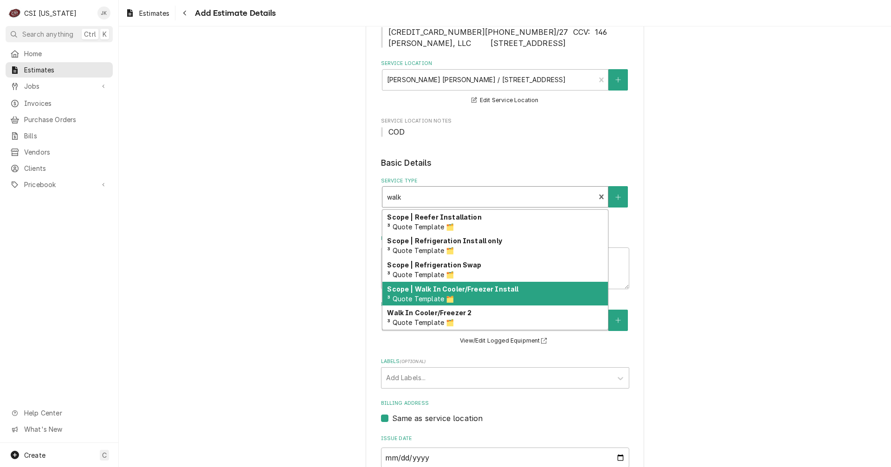
click at [461, 291] on strong "Scope | Walk In Cooler/Freezer Install" at bounding box center [452, 289] width 131 height 8
type textarea "x"
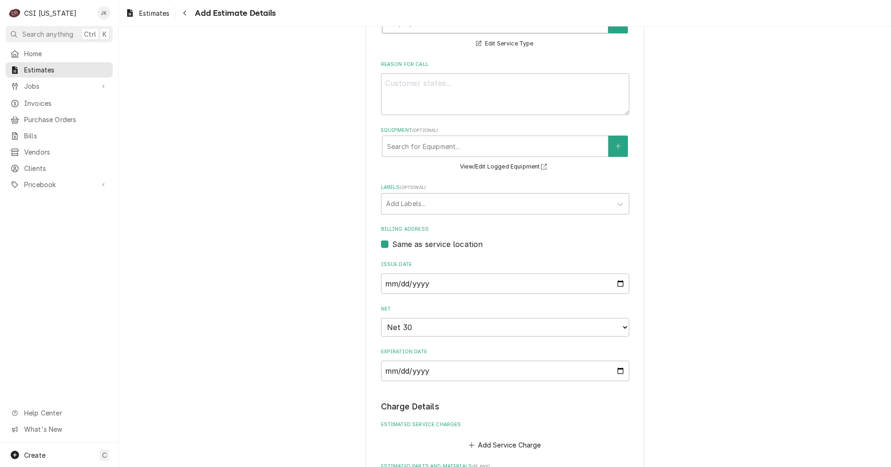
scroll to position [464, 0]
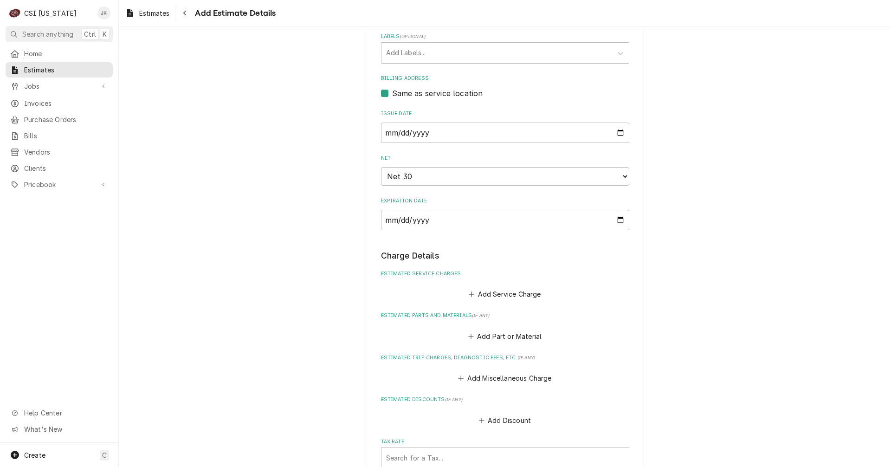
click at [500, 285] on div "Add Service Charge" at bounding box center [505, 292] width 248 height 18
click at [501, 302] on fieldset "Charge Details Estimated Service Charges Add Service Charge Estimated Parts and…" at bounding box center [505, 413] width 248 height 326
click at [501, 294] on button "Add Service Charge" at bounding box center [504, 294] width 75 height 13
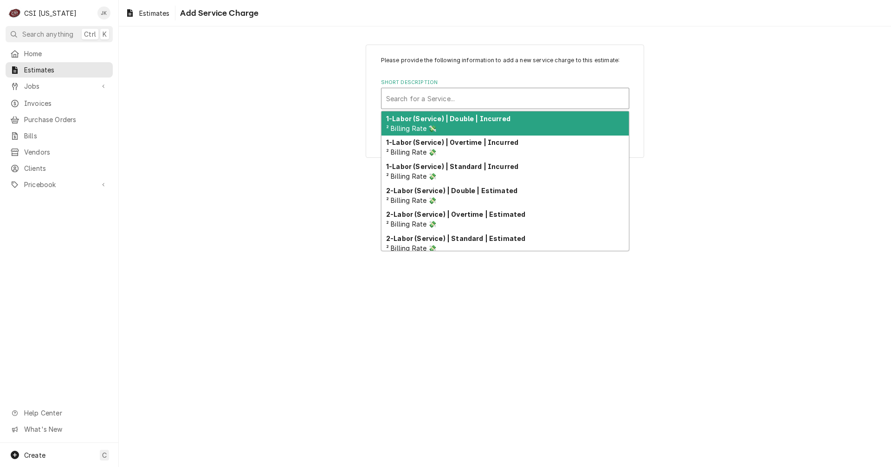
click at [428, 100] on div "Short Description" at bounding box center [505, 98] width 238 height 17
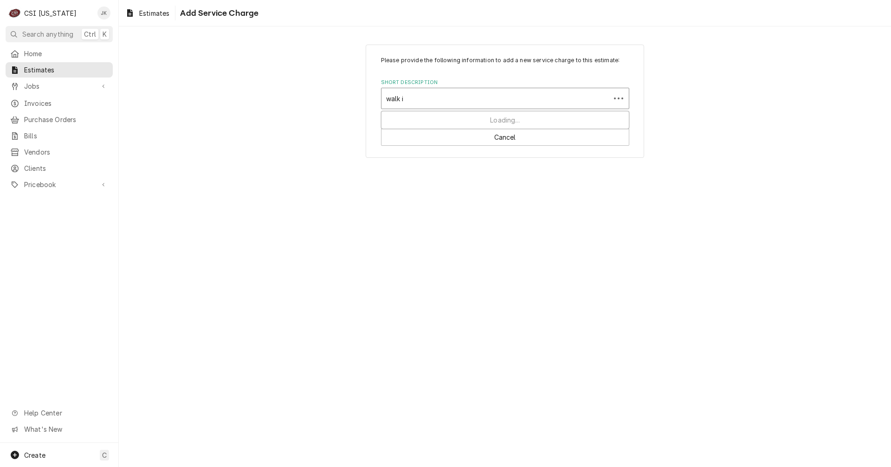
type input "walk in"
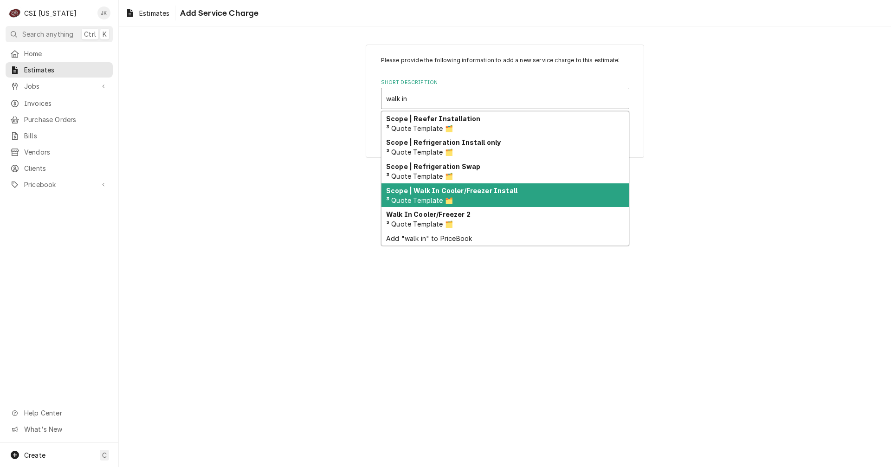
click at [425, 196] on span "³ Quote Template 🗂️" at bounding box center [419, 200] width 67 height 8
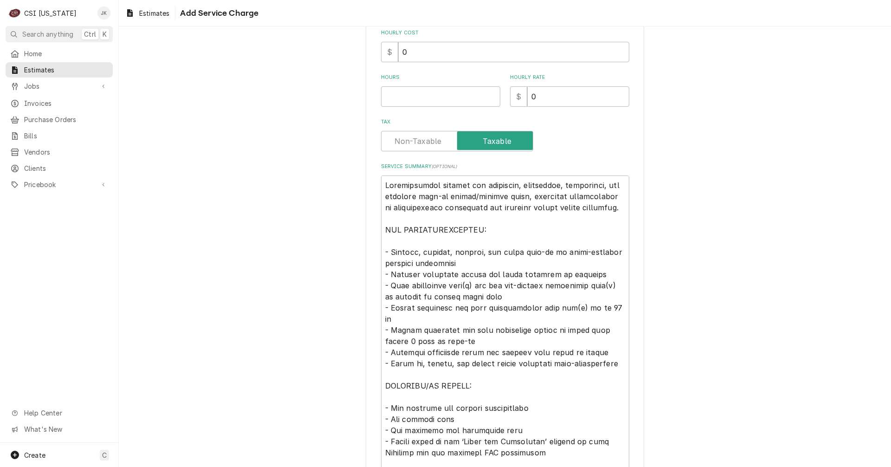
scroll to position [278, 0]
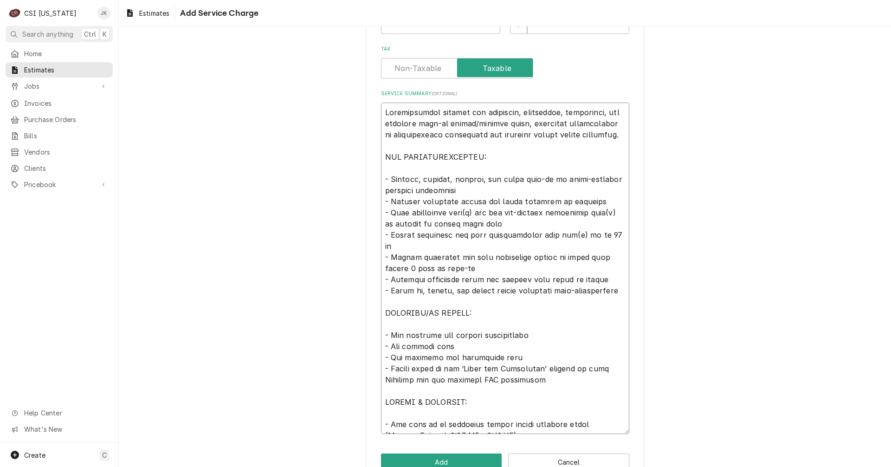
drag, startPoint x: 382, startPoint y: 113, endPoint x: 549, endPoint y: 428, distance: 356.6
click at [549, 428] on textarea "Service Summary ( optional )" at bounding box center [505, 268] width 248 height 331
type textarea "x"
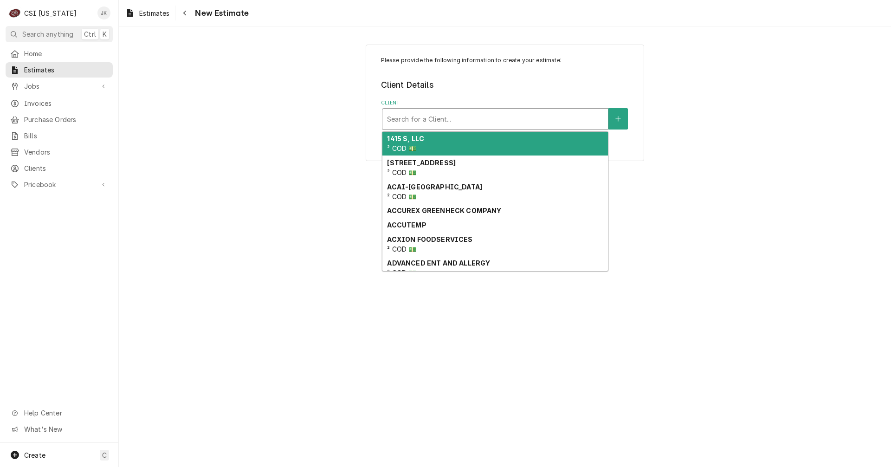
click at [437, 129] on div "Search for a Client..." at bounding box center [494, 119] width 225 height 20
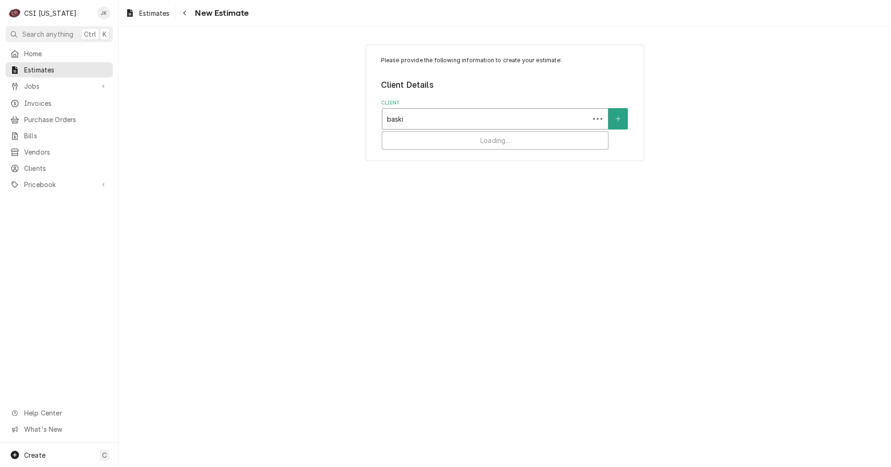
type input "[PERSON_NAME]"
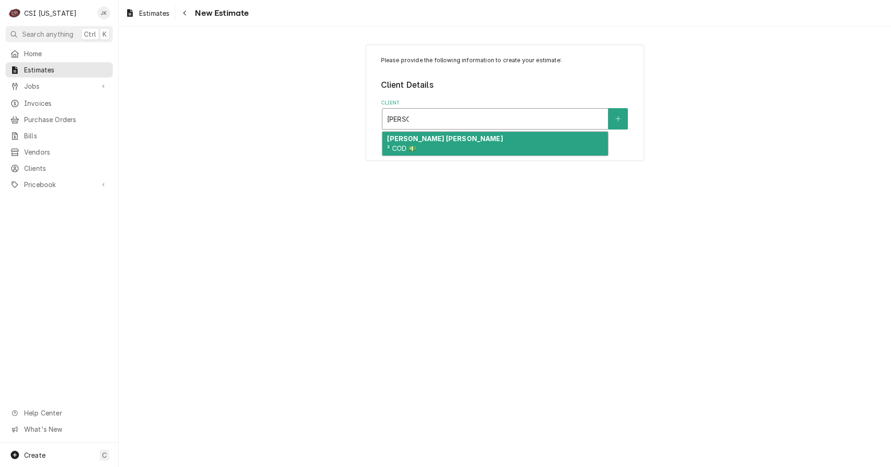
click at [425, 148] on div "BASKIN ROBBINS ² COD 💵" at bounding box center [494, 144] width 225 height 24
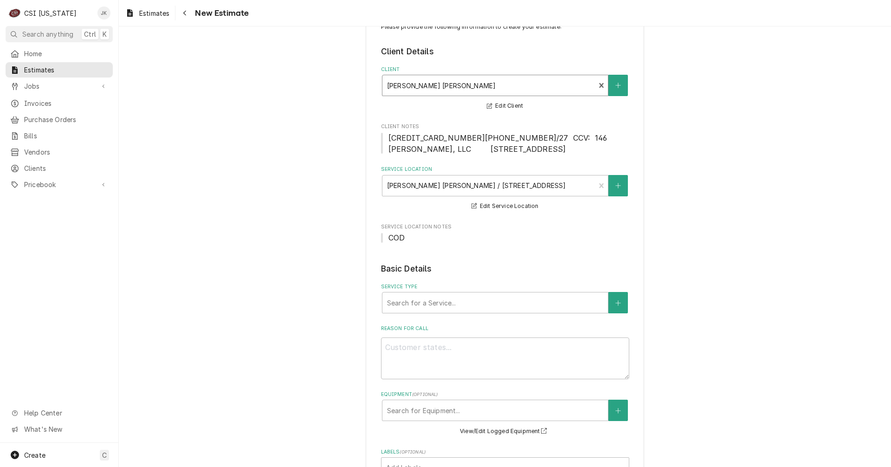
scroll to position [93, 0]
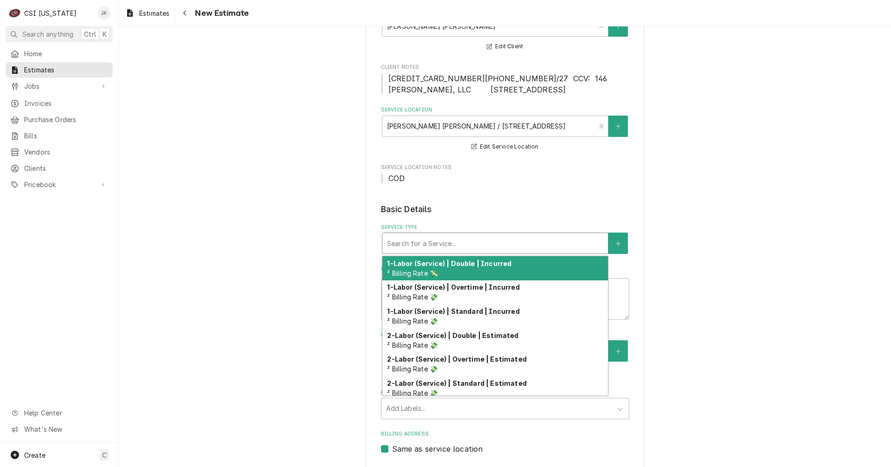
click at [447, 237] on div "Service Type" at bounding box center [495, 243] width 216 height 17
type textarea "x"
type input "s"
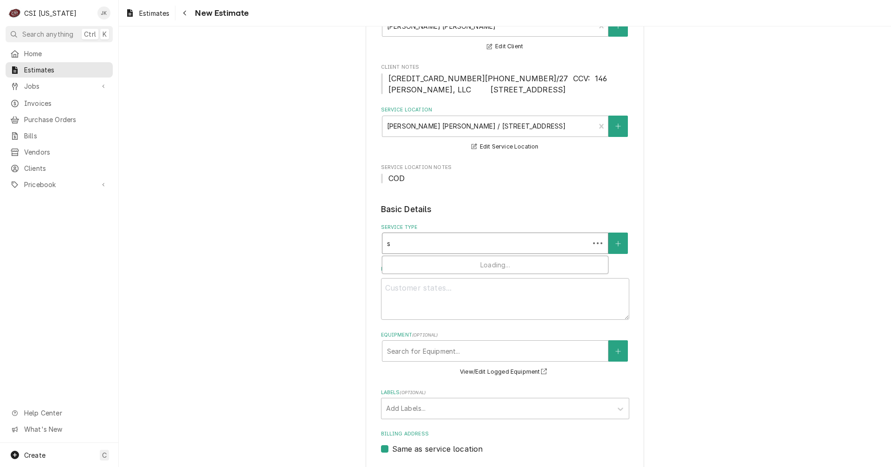
type textarea "x"
type input "sc"
type textarea "x"
type input "sco"
type textarea "x"
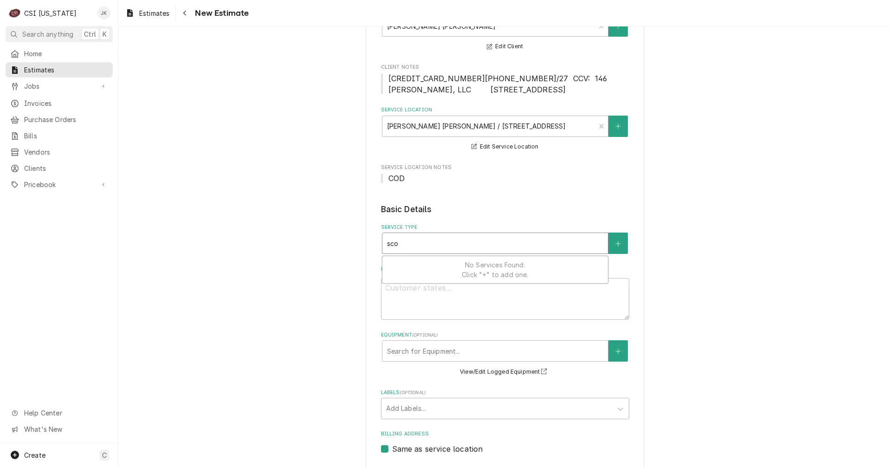
type input "scop"
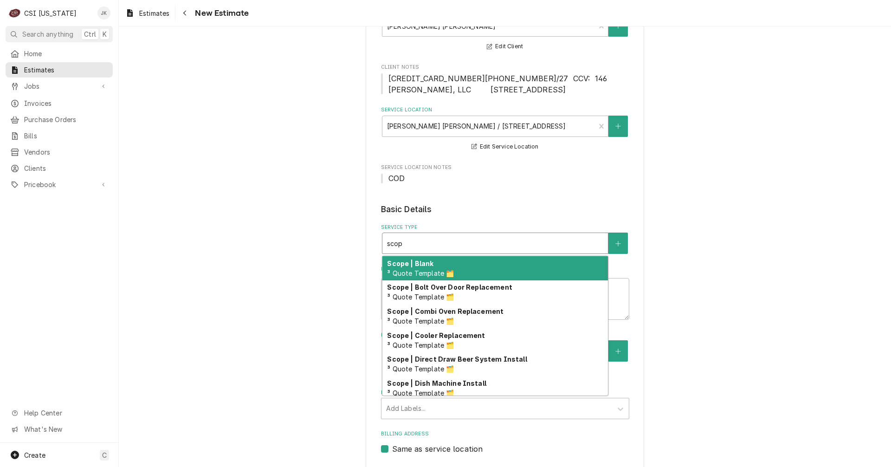
type textarea "x"
type input "sco"
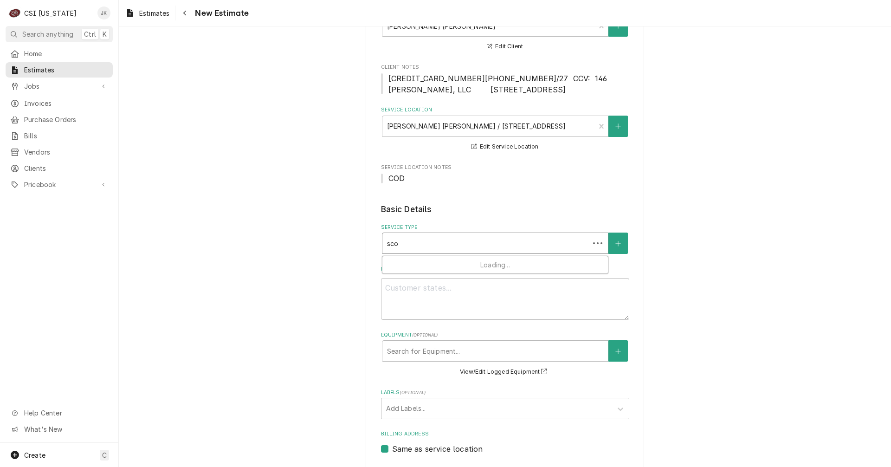
type textarea "x"
type input "sc"
type textarea "x"
type input "s"
type textarea "x"
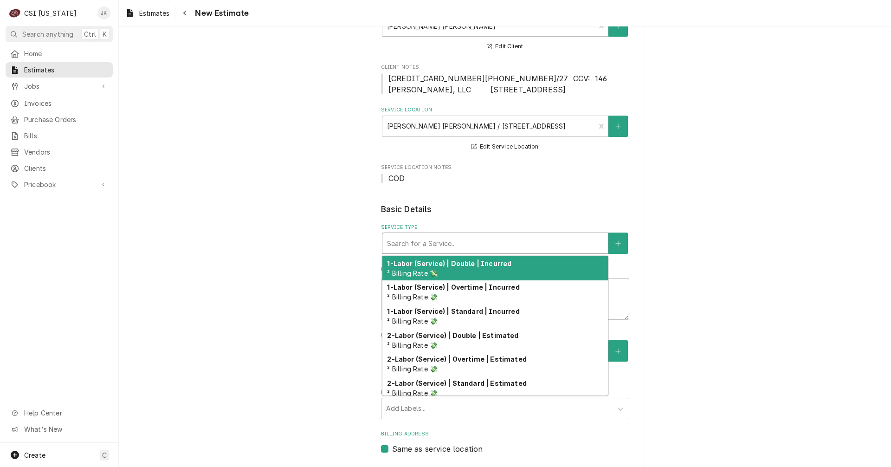
type textarea "x"
type input "w"
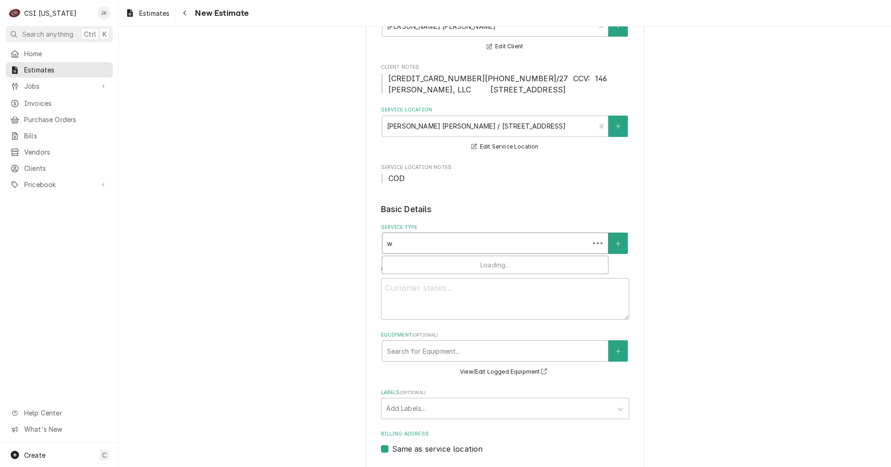
type textarea "x"
type input "wa"
type textarea "x"
type input "wa;"
type textarea "x"
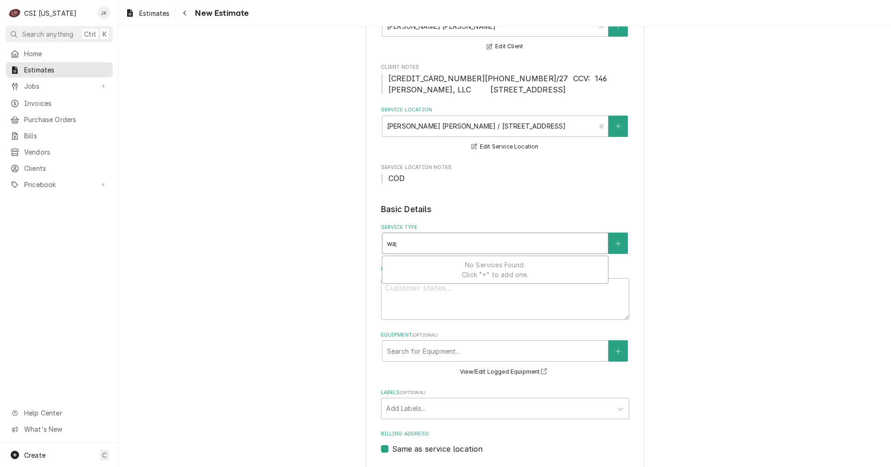
type input "wa"
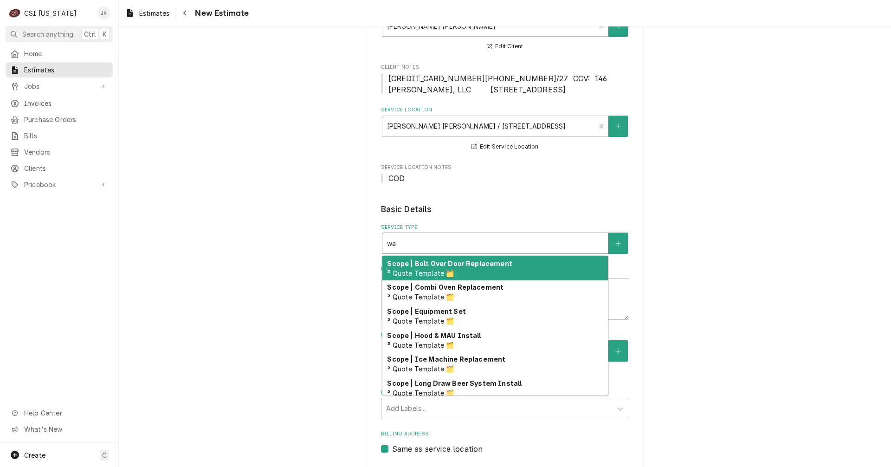
type textarea "x"
type input "wal"
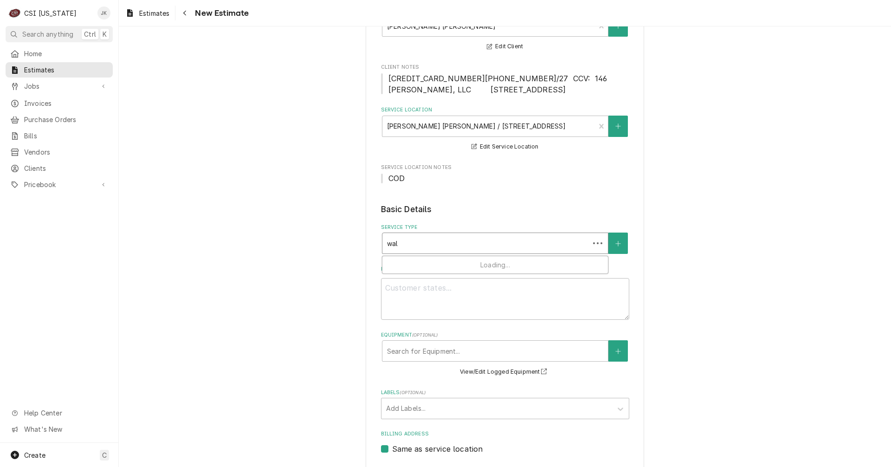
type textarea "x"
type input "walk"
type textarea "x"
type input "walk"
type textarea "x"
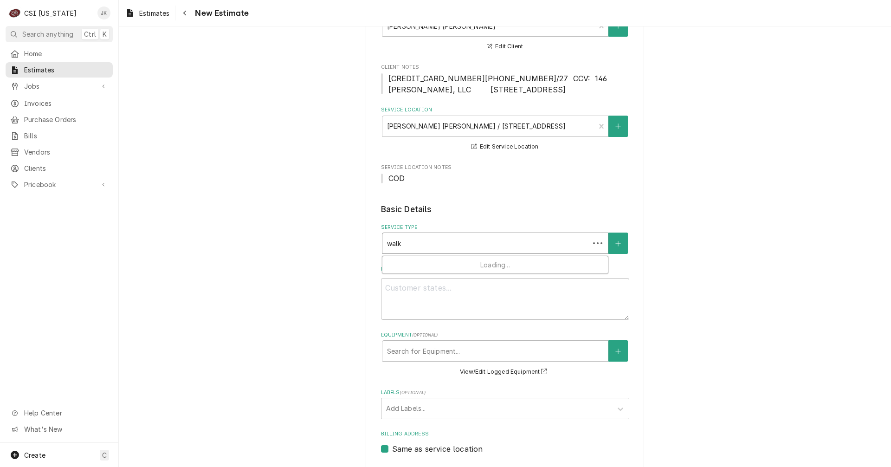
type input "walk i"
type textarea "x"
type input "walk in"
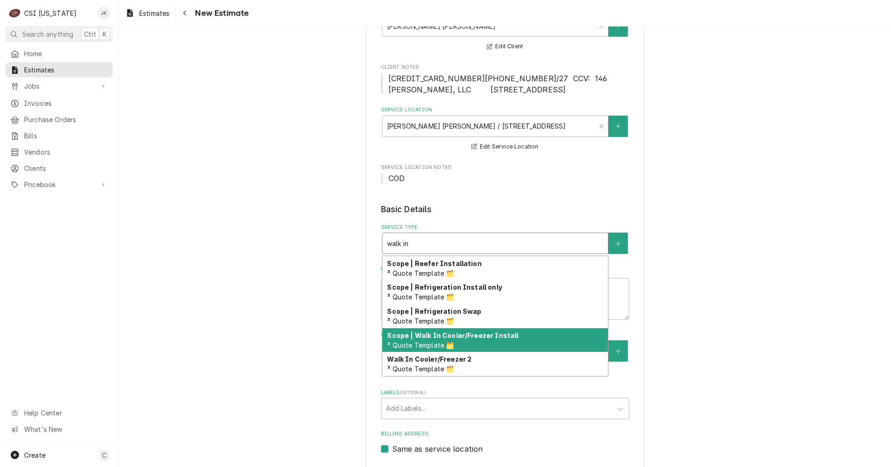
click at [458, 344] on div "Scope | Walk In Cooler/Freezer Install ³ Quote Template 🗂️" at bounding box center [494, 340] width 225 height 24
type textarea "x"
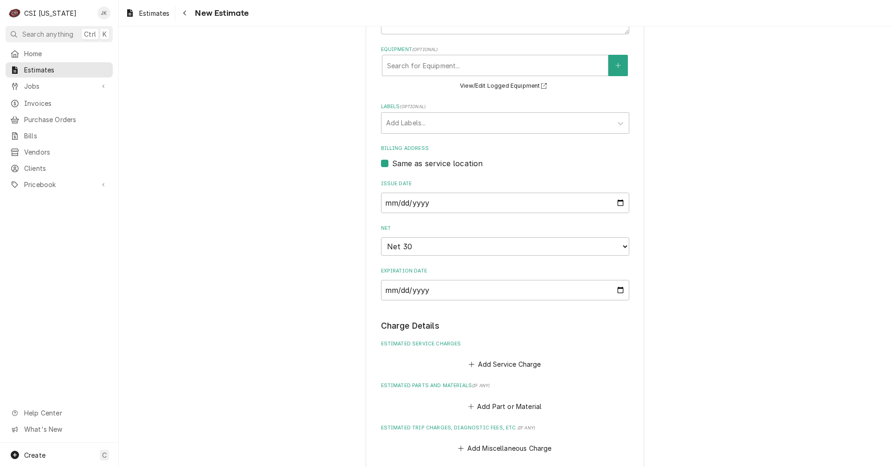
scroll to position [418, 0]
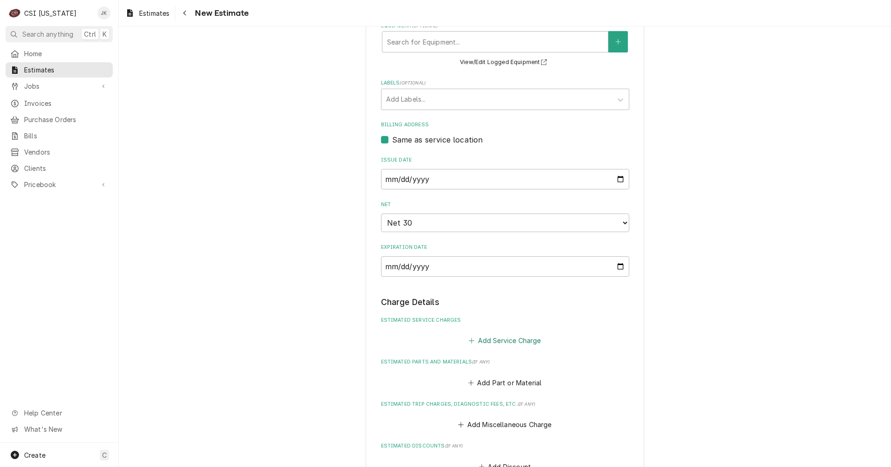
click at [477, 338] on button "Add Service Charge" at bounding box center [504, 340] width 75 height 13
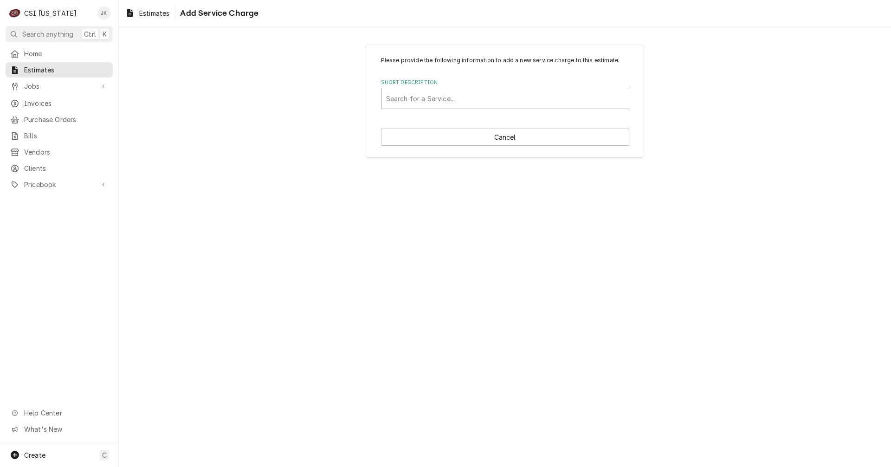
click at [435, 96] on div "Short Description" at bounding box center [505, 98] width 238 height 17
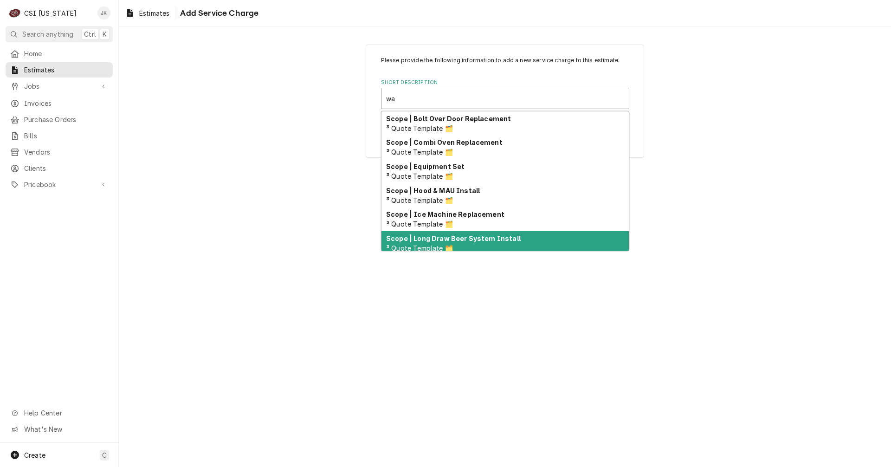
type input "wa"
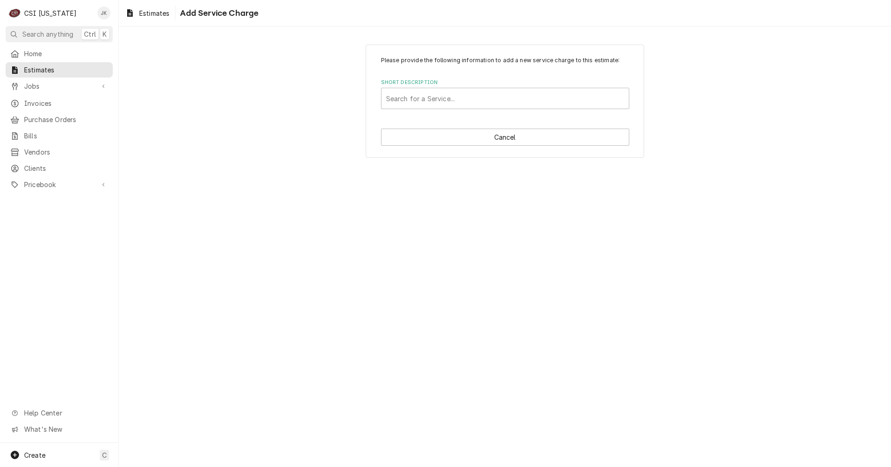
drag, startPoint x: 286, startPoint y: 390, endPoint x: 315, endPoint y: 240, distance: 152.1
click at [290, 378] on div "Please provide the following information to add a new service charge to this es…" at bounding box center [505, 246] width 772 height 440
click at [530, 138] on button "Cancel" at bounding box center [505, 137] width 248 height 17
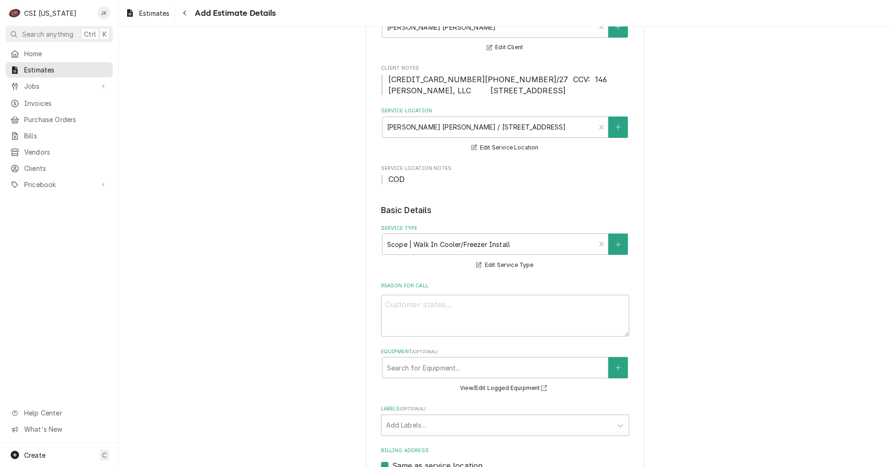
scroll to position [93, 0]
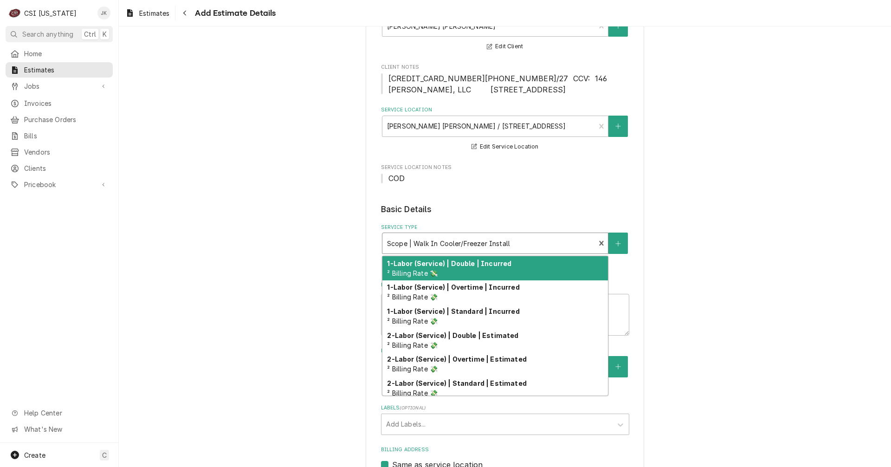
click at [478, 246] on div "Service Type" at bounding box center [489, 243] width 204 height 17
type textarea "x"
type input "W"
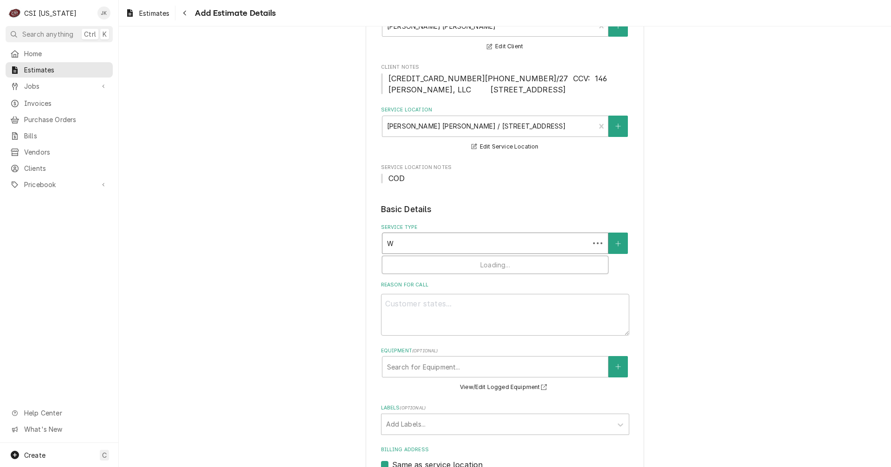
type textarea "x"
type input "Wa"
type textarea "x"
type input "Wal"
type textarea "x"
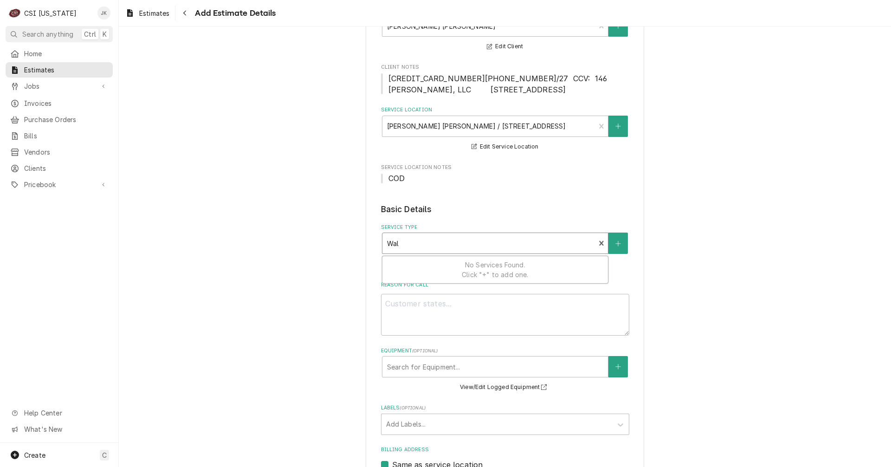
type input "Walk"
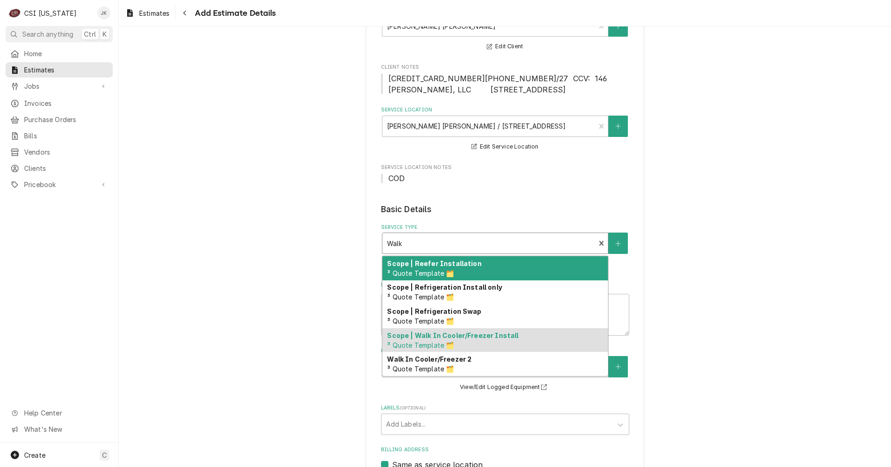
type textarea "x"
type input "Walk-"
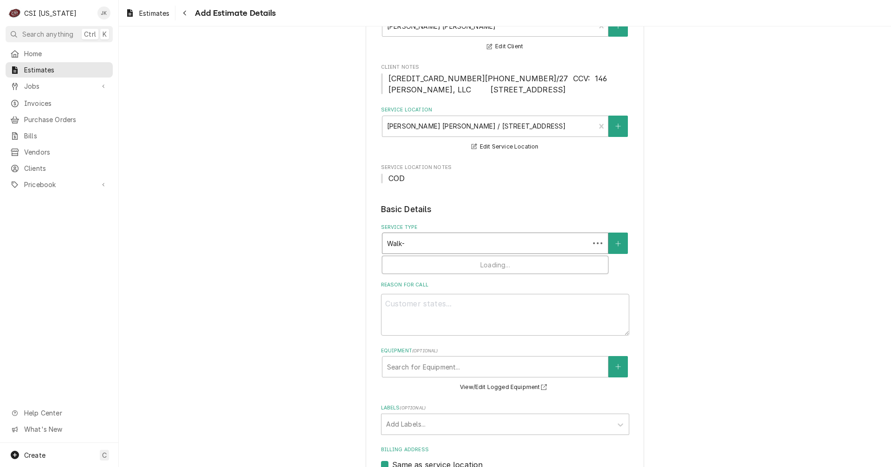
type textarea "x"
type input "Walk-I"
type textarea "x"
type input "Walk-In"
type textarea "x"
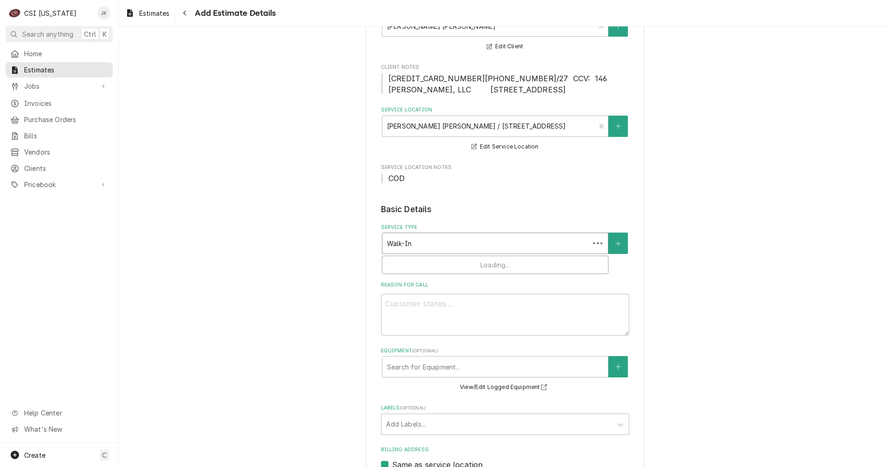
type input "Walk-In"
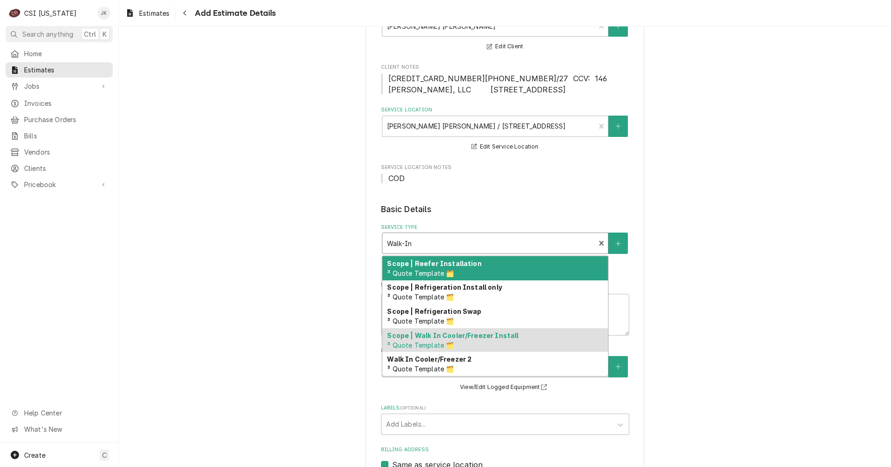
type textarea "x"
type input "Walk-In T"
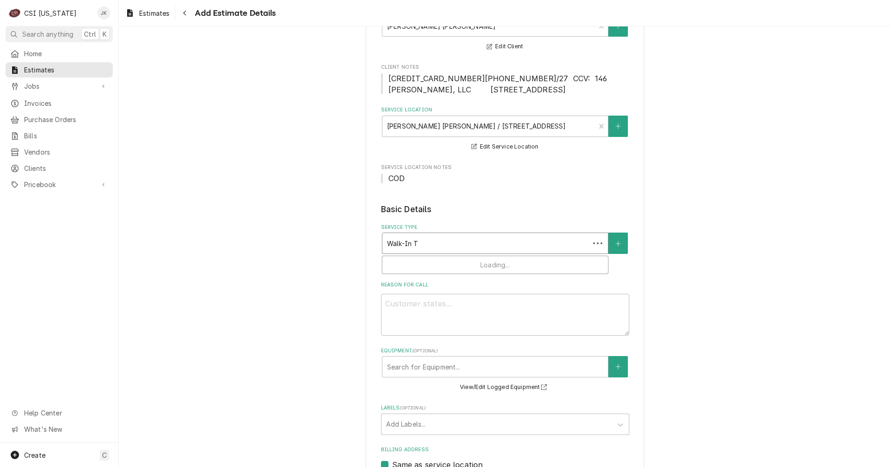
type textarea "x"
type input "Walk-In Te"
type textarea "x"
type input "Walk-In Tea"
type textarea "x"
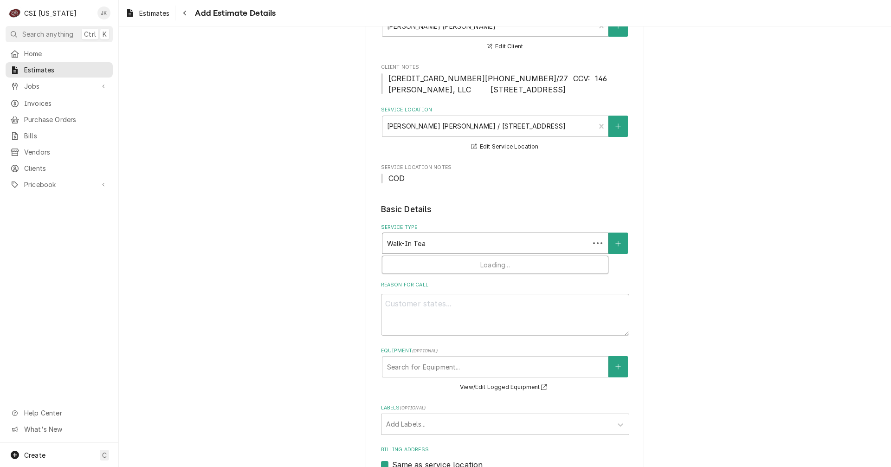
type input "Walk-In Tear"
type textarea "x"
type input "Walk-In Teard"
type textarea "x"
type input "Walk-In Teardo"
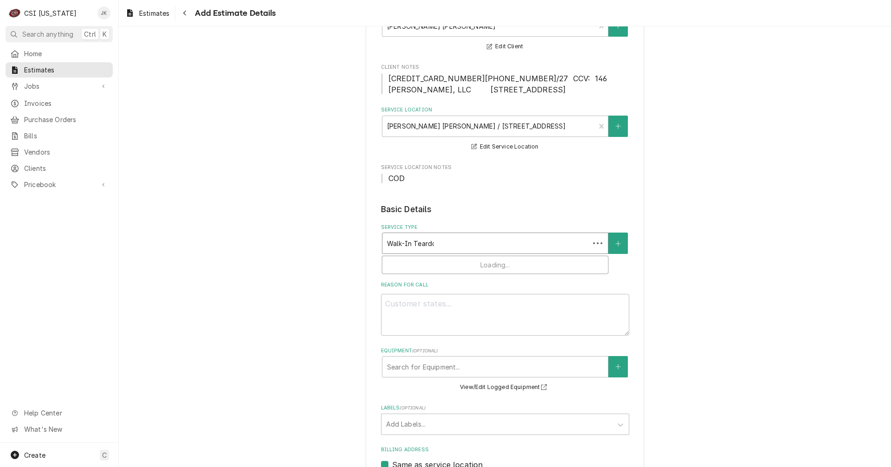
type textarea "x"
type input "Walk-In Teardow"
type textarea "x"
type input "Walk-In Teardown"
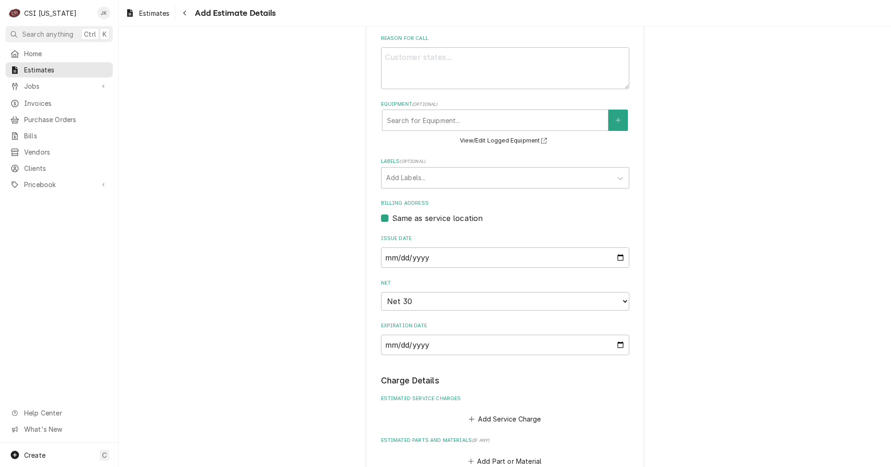
scroll to position [186, 0]
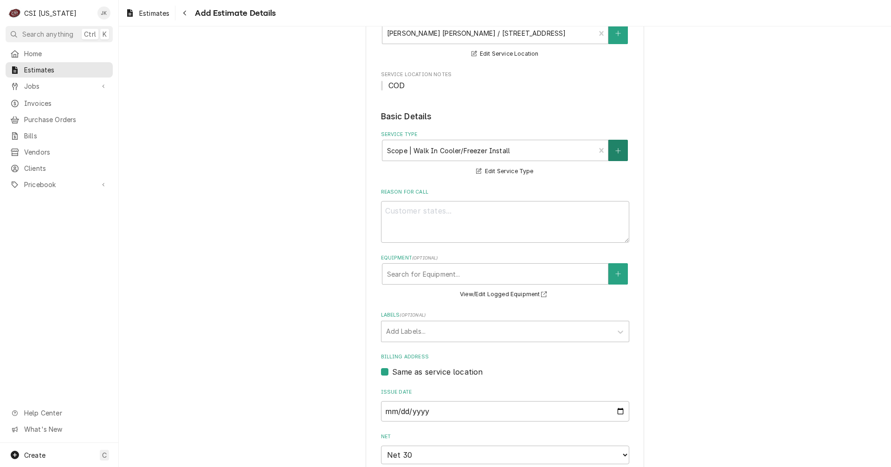
click at [615, 149] on icon "Create New Service" at bounding box center [618, 151] width 6 height 6
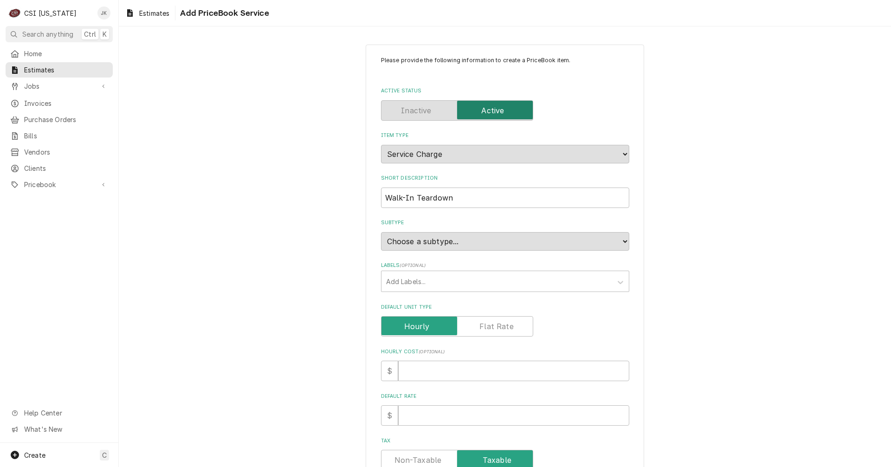
click at [626, 239] on div "Please provide the following information to create a PriceBook item. Active Sta…" at bounding box center [505, 370] width 278 height 650
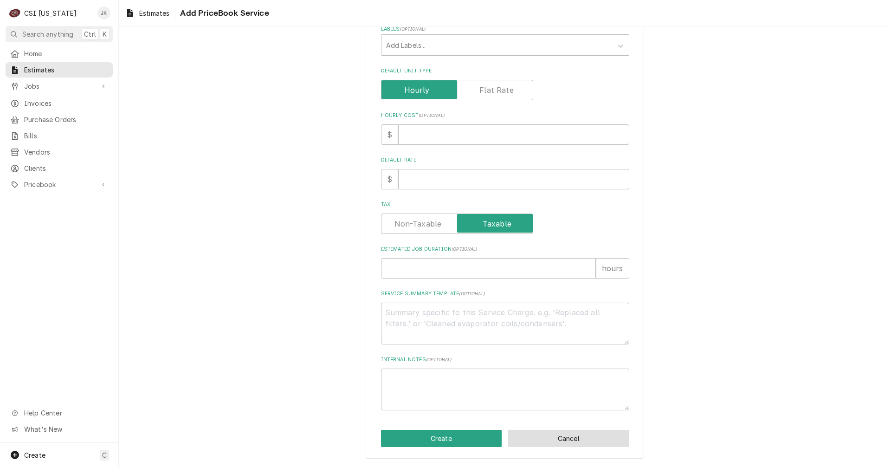
click at [561, 442] on button "Cancel" at bounding box center [568, 438] width 121 height 17
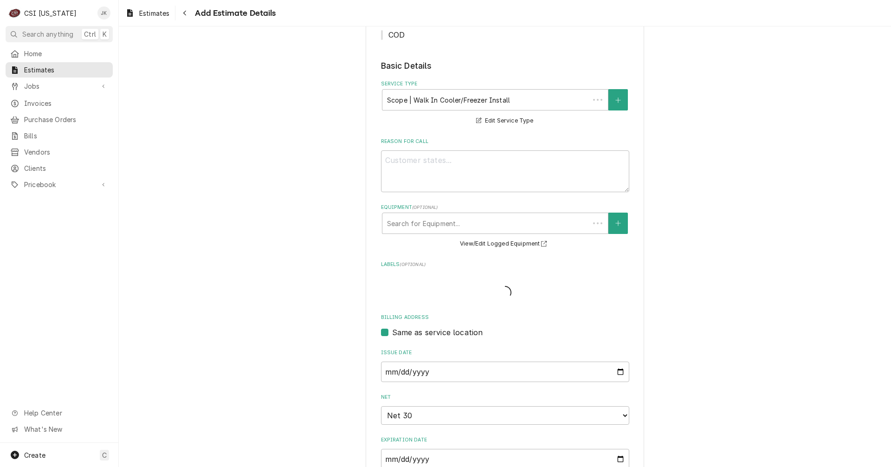
scroll to position [186, 0]
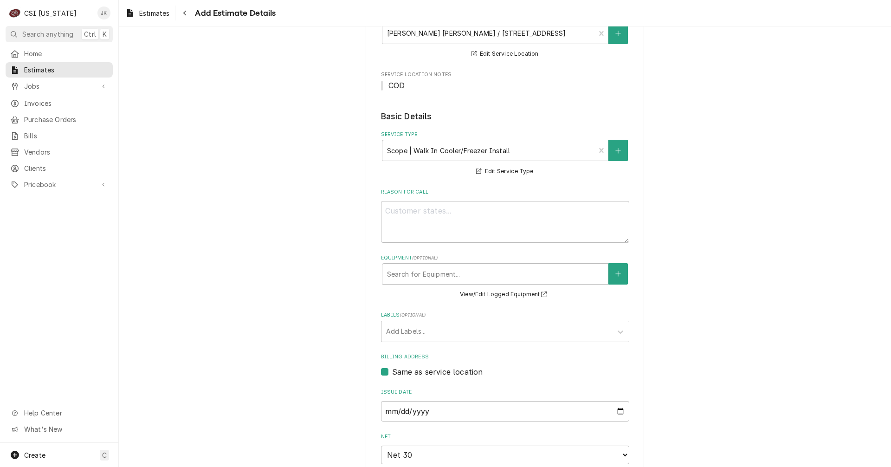
type textarea "x"
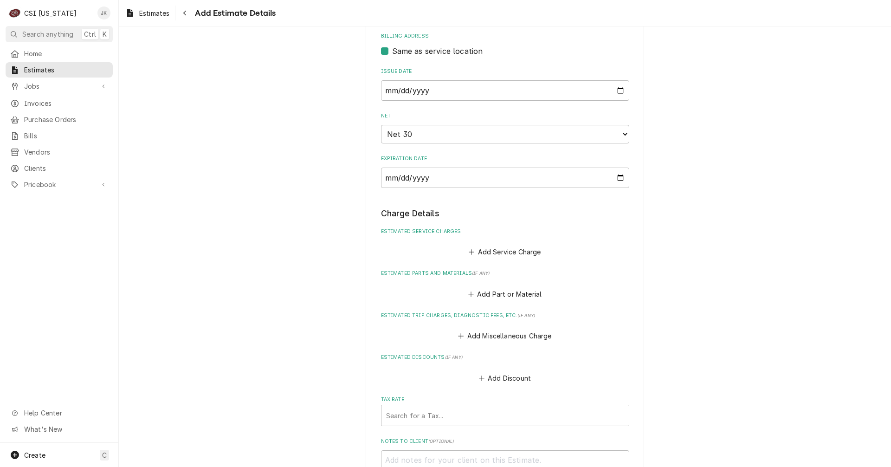
scroll to position [510, 0]
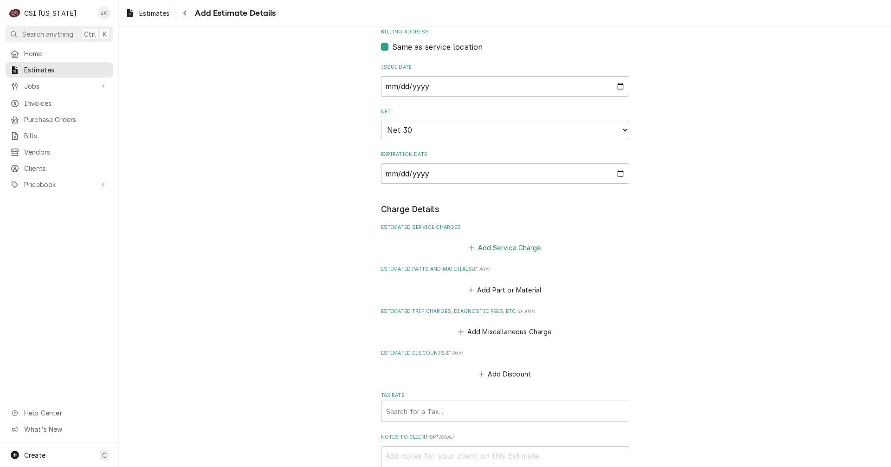
click at [498, 251] on button "Add Service Charge" at bounding box center [504, 247] width 75 height 13
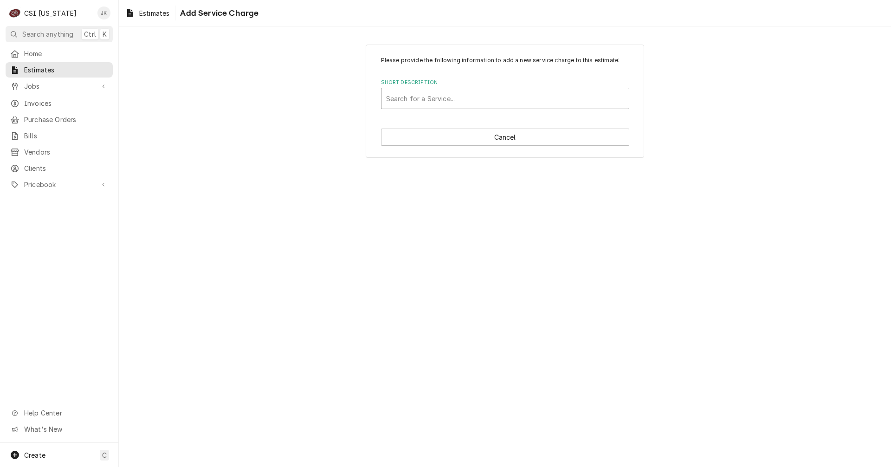
click at [453, 98] on div "Short Description" at bounding box center [505, 98] width 238 height 17
type input "Walk-In Teardown"
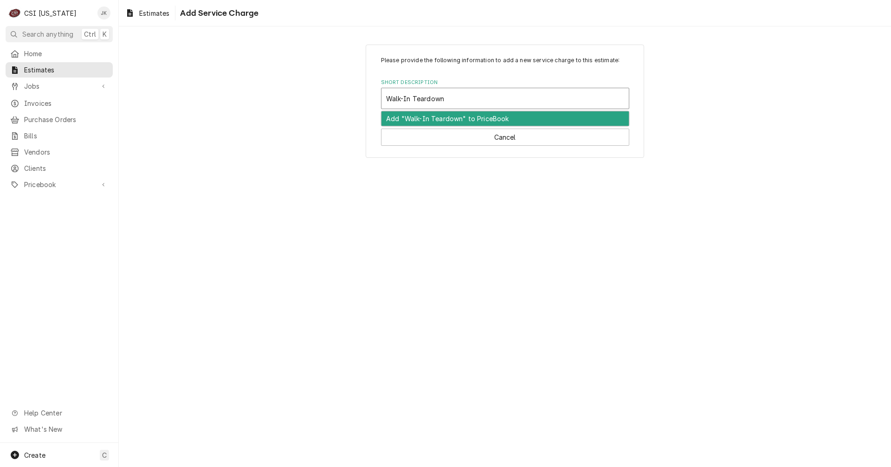
click at [460, 120] on div "Add "Walk-In Teardown" to PriceBook" at bounding box center [504, 118] width 247 height 14
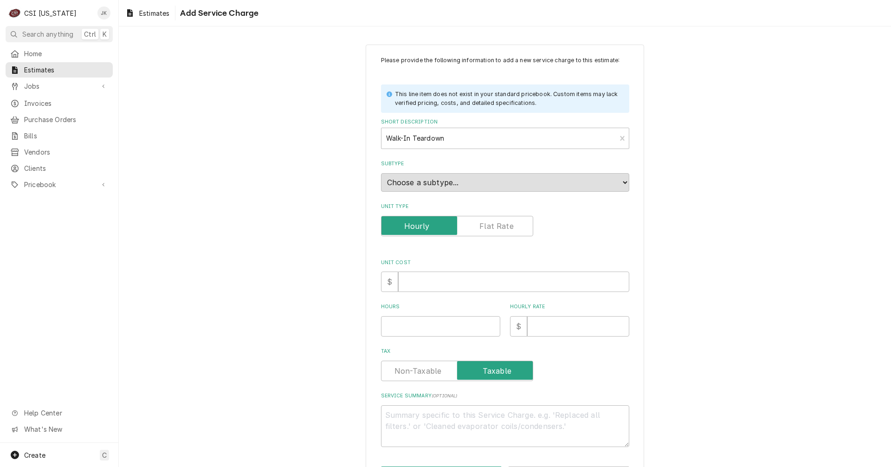
scroll to position [37, 0]
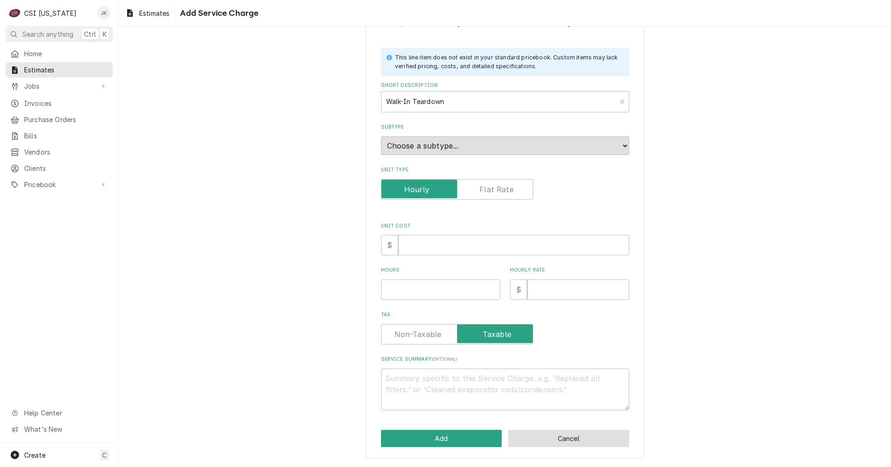
click at [604, 441] on button "Cancel" at bounding box center [568, 438] width 121 height 17
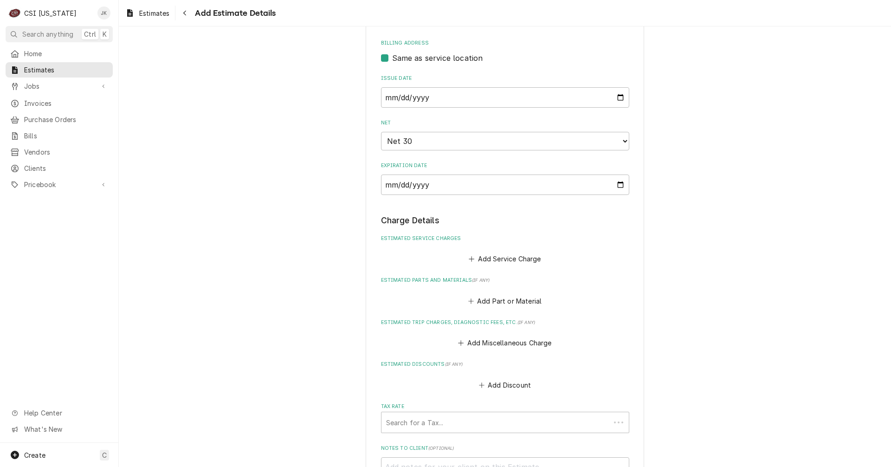
type textarea "x"
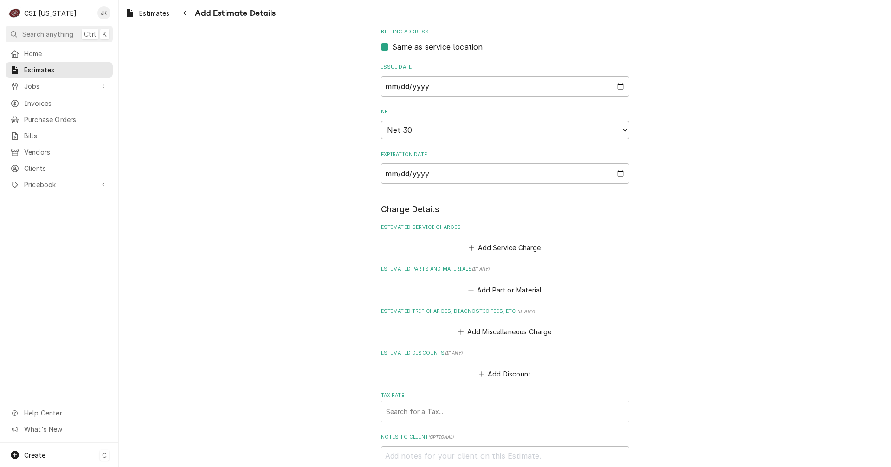
click at [108, 455] on div "C" at bounding box center [104, 455] width 9 height 11
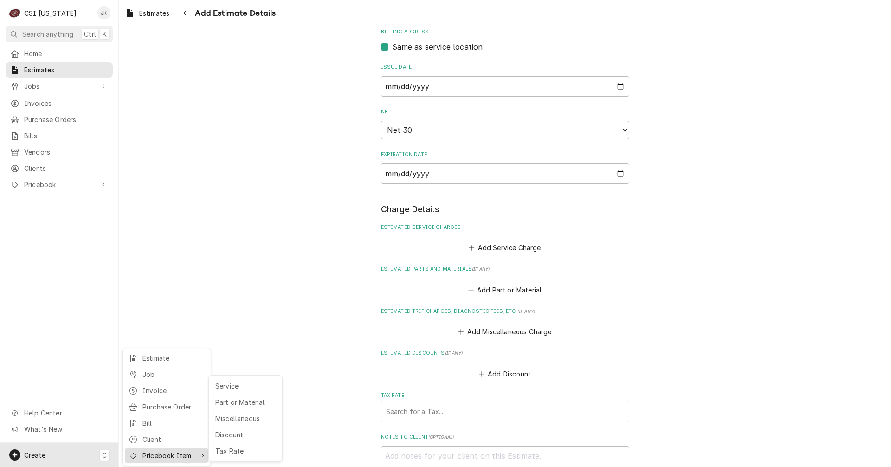
click at [173, 452] on div "Pricebook Item" at bounding box center [169, 455] width 54 height 10
click at [227, 380] on div "Service" at bounding box center [245, 386] width 64 height 12
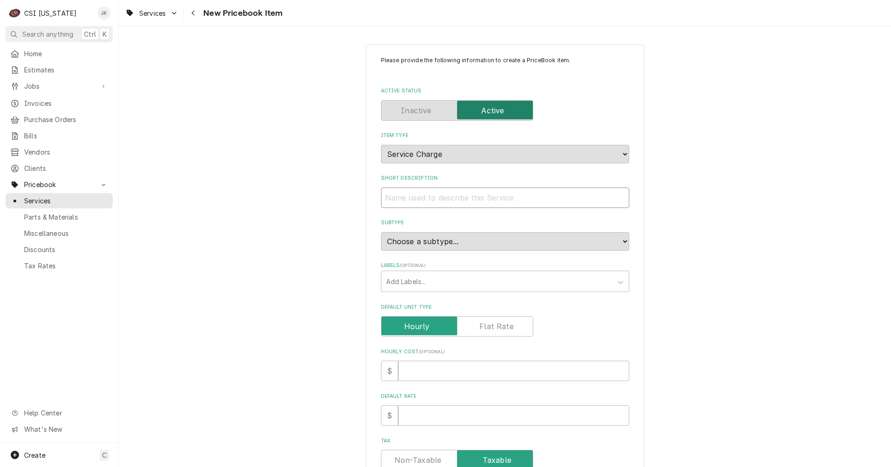
click at [399, 197] on input "Short Description" at bounding box center [505, 197] width 248 height 20
type textarea "x"
type input "S"
type textarea "x"
type input "Sc"
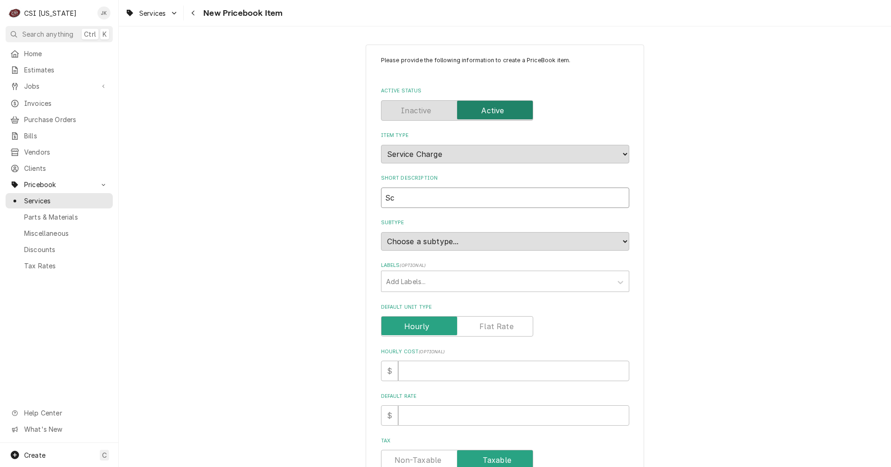
type textarea "x"
type input "Sco"
type textarea "x"
type input "Scop"
type textarea "x"
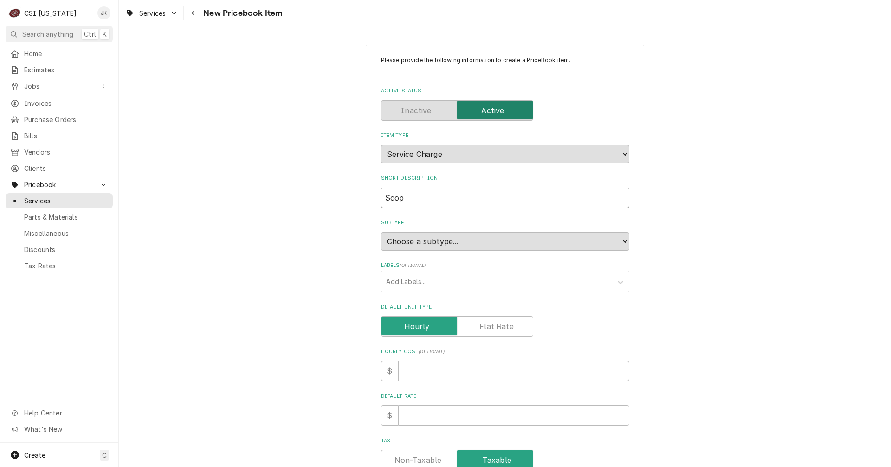
type input "Scope"
type textarea "x"
type input "Scope"
type textarea "x"
type input "Scope i"
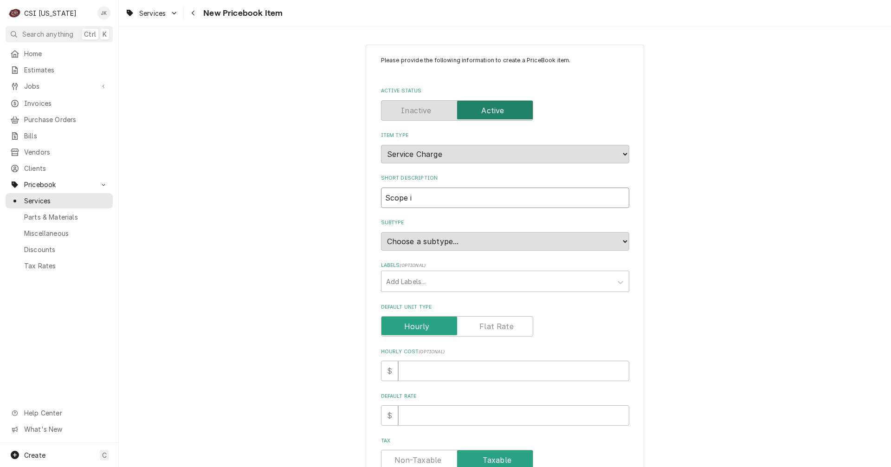
type textarea "x"
type input "Scope"
type textarea "x"
type input "Scope I"
type textarea "x"
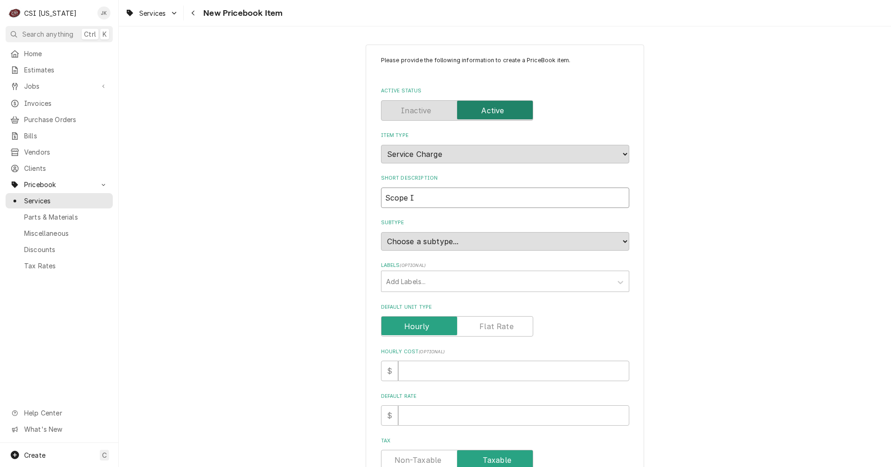
type input "Scope"
type textarea "x"
type input "Scope !"
type textarea "x"
type input "Scope"
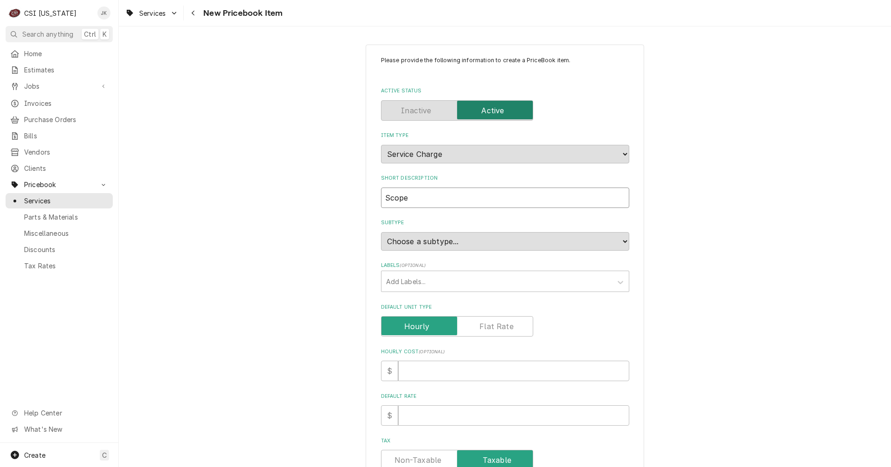
type textarea "x"
type input "Scope 1"
type textarea "x"
type input "Scope"
click at [431, 195] on input "Scope" at bounding box center [505, 197] width 248 height 20
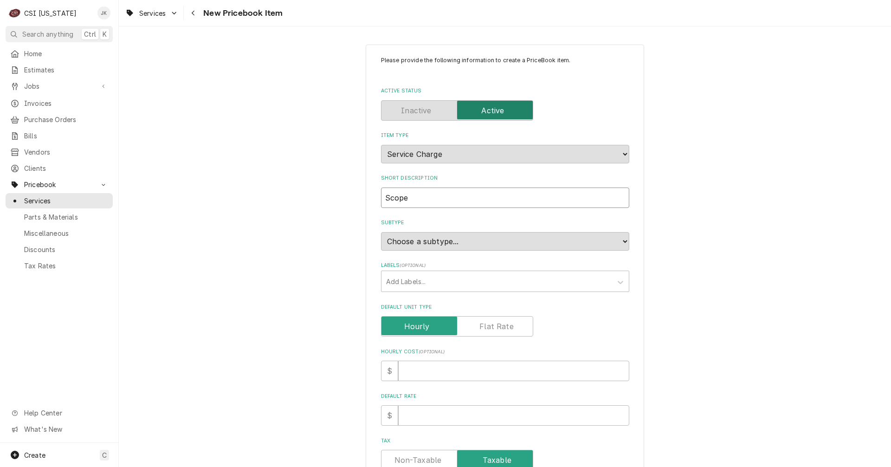
click at [430, 195] on input "Scope" at bounding box center [505, 197] width 248 height 20
type textarea "x"
type input "Scope W"
type textarea "x"
type input "Scope Wa"
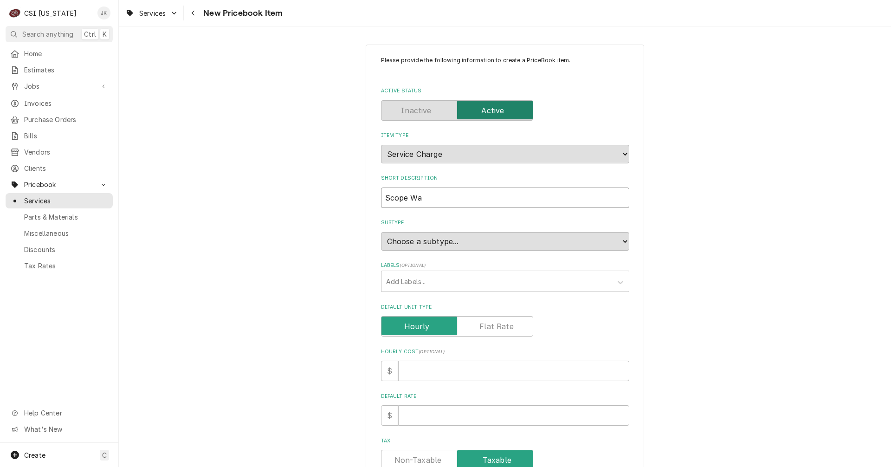
type textarea "x"
type input "Scope Wal"
type textarea "x"
type input "Scope Walk"
type textarea "x"
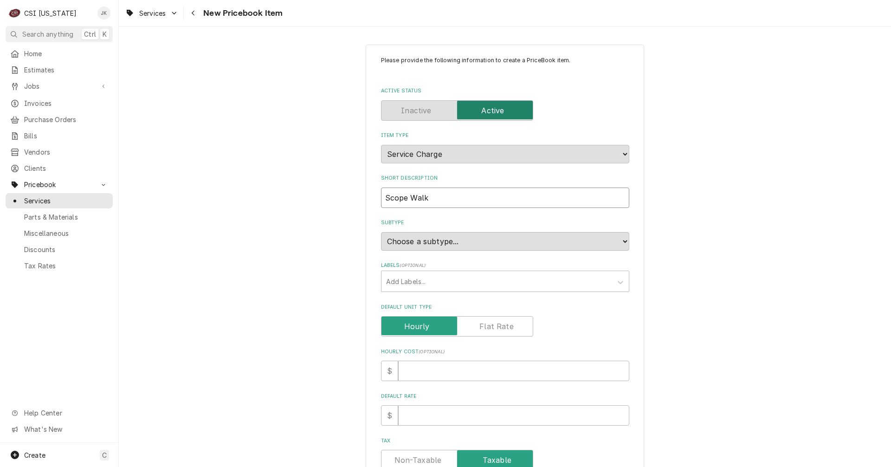
type input "Scope Walki"
type textarea "x"
type input "Scope Walk"
type textarea "x"
type input "Scope Walk"
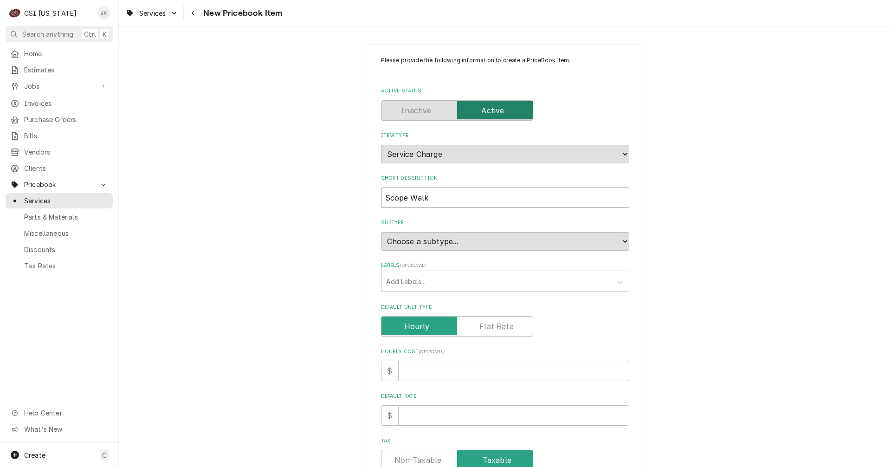
type textarea "x"
type input "Scope Walk I"
type textarea "x"
type input "Scope Walk In"
type textarea "x"
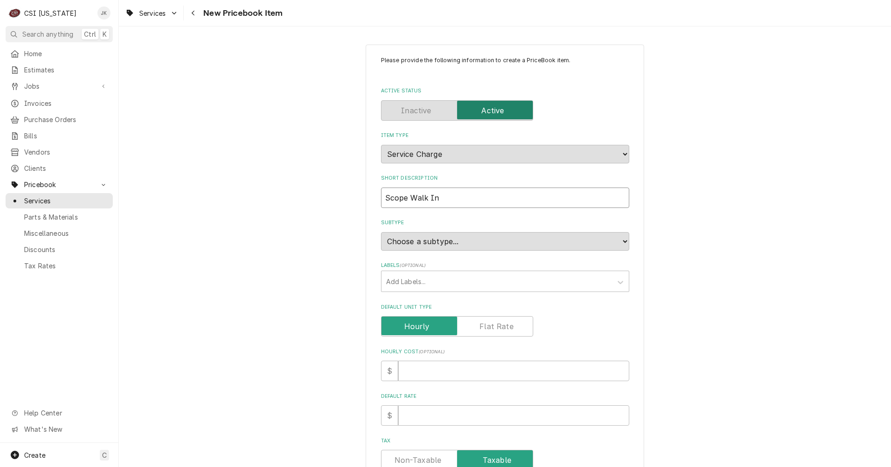
type input "Scope Walk In"
type textarea "x"
type input "Scope Walk In T"
type textarea "x"
type input "Scope Walk In Te"
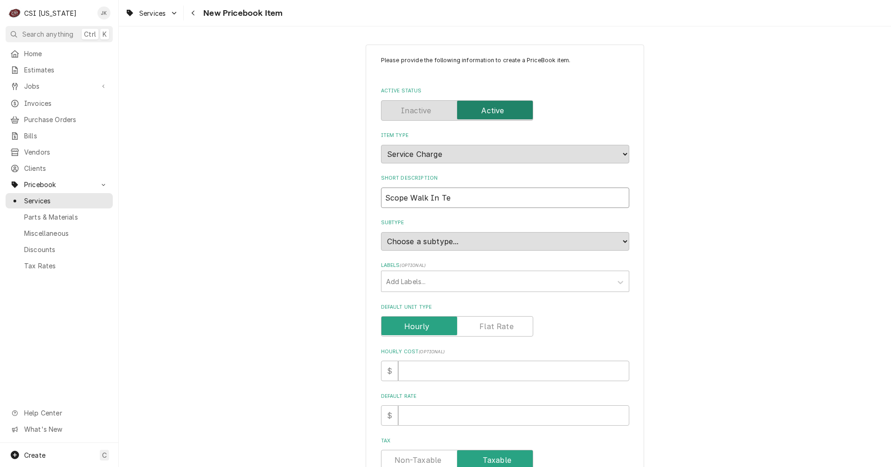
type textarea "x"
type input "Scope Walk In Tea"
type textarea "x"
type input "Scope Walk In Tear"
type textarea "x"
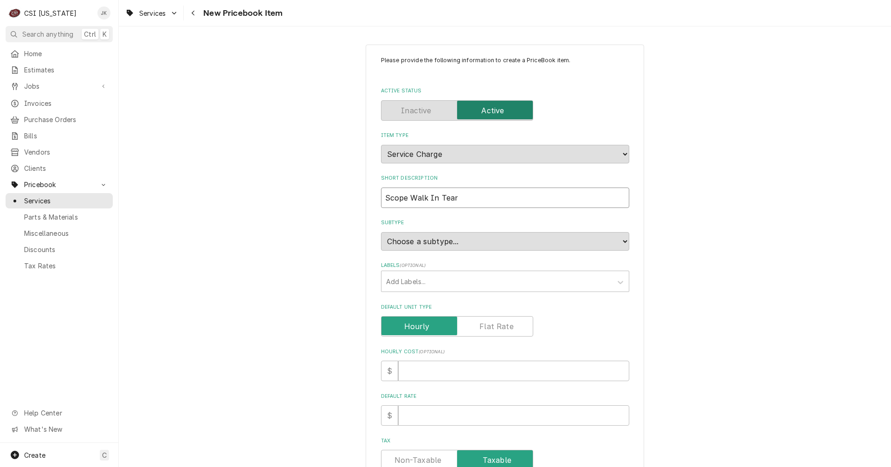
type input "Scope Walk In Teard"
type textarea "x"
type input "Scope Walk In Teardo"
type textarea "x"
type input "Scope Walk In Teardow"
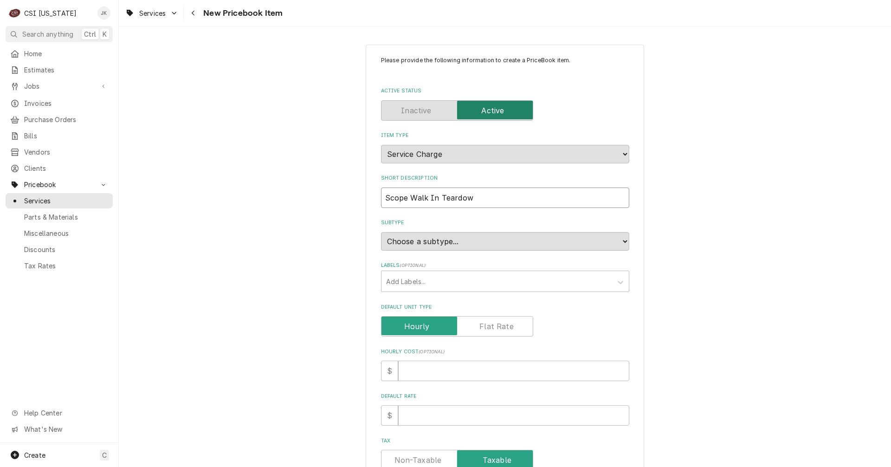
type textarea "x"
type input "Scope Walk In Teardown"
type textarea "x"
type input "Scope Walk In Teardow"
type textarea "x"
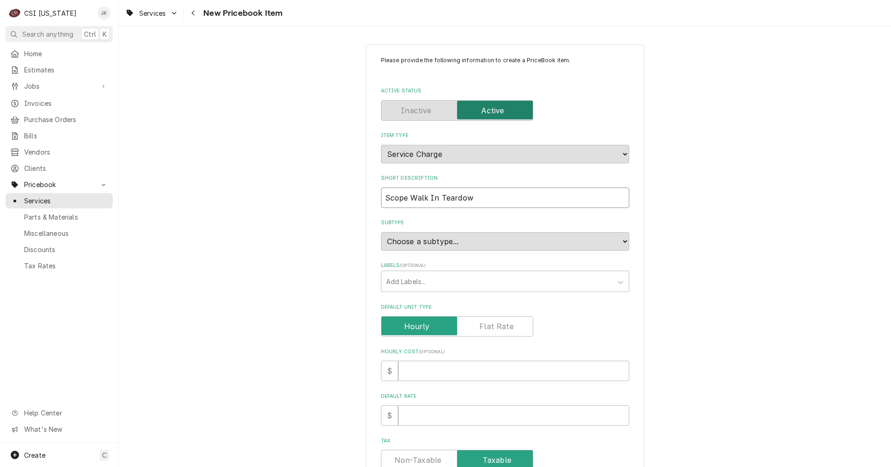
type input "Scope Walk In Teardo"
type textarea "x"
type input "Scope Walk In Teard"
type textarea "x"
type input "Scope Walk In Tear"
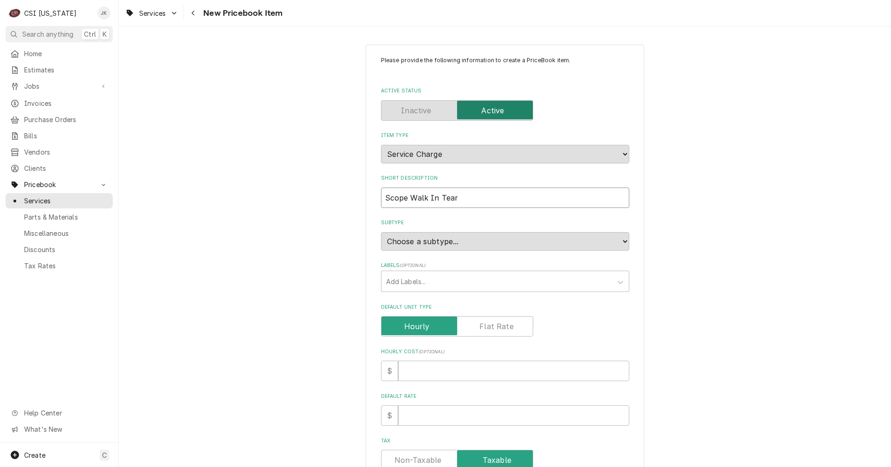
type textarea "x"
type input "Scope Walk In Tear"
type textarea "x"
type input "Scope Walk In Tear D"
type textarea "x"
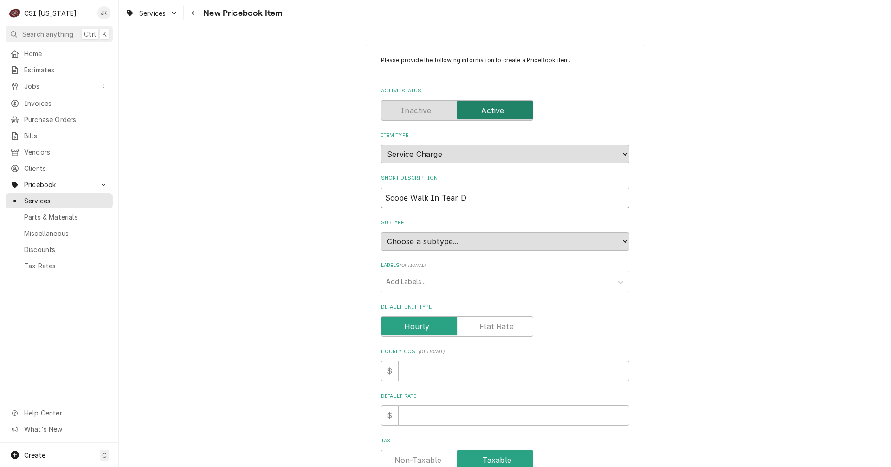
type input "Scope Walk In Tear Do"
type textarea "x"
type input "Scope Walk In Tear Dow"
type textarea "x"
type input "Scope Walk In Tear Down"
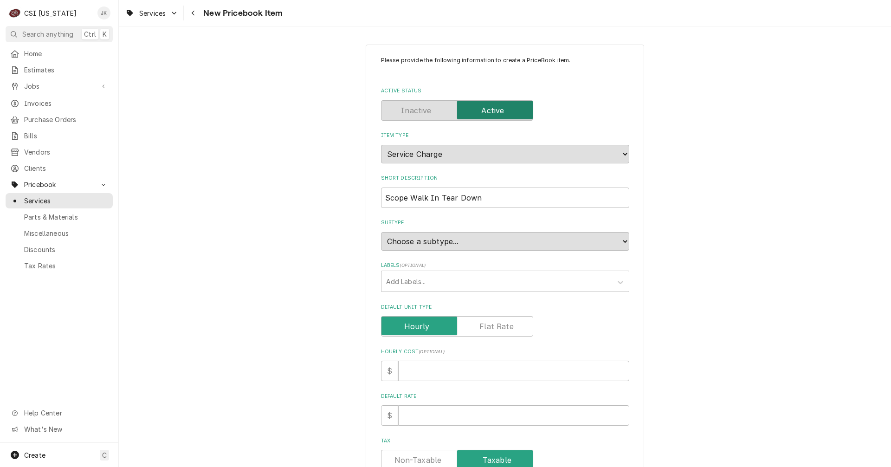
click at [628, 243] on div "Please provide the following information to create a PriceBook item. Active Sta…" at bounding box center [505, 370] width 278 height 650
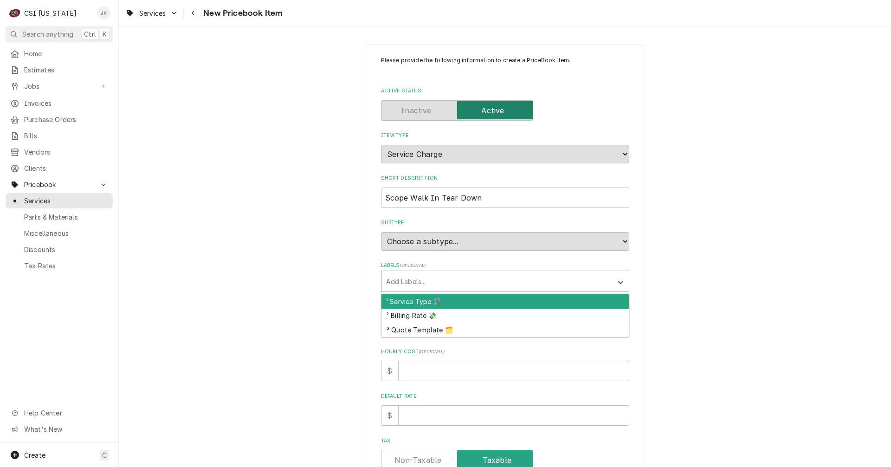
click at [467, 284] on div "Labels" at bounding box center [496, 281] width 221 height 17
click at [489, 302] on div "¹ Service Type 🛠️" at bounding box center [504, 301] width 247 height 14
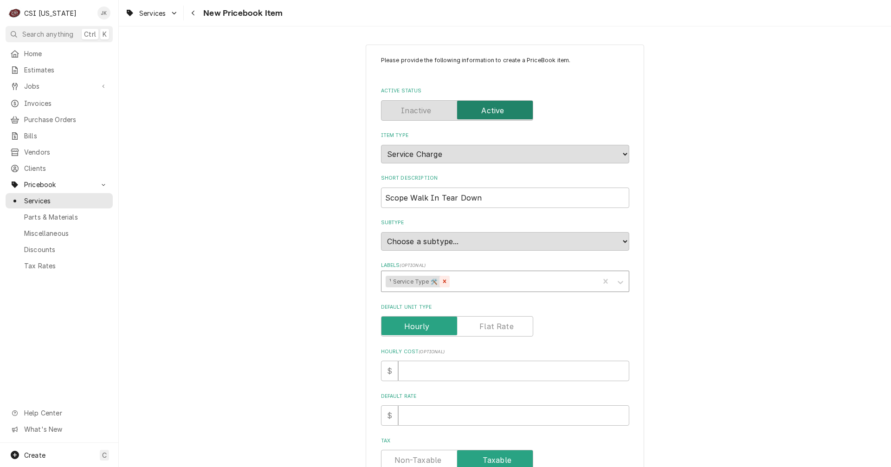
click at [442, 281] on icon "Remove ¹ Service Type 🛠️" at bounding box center [444, 281] width 6 height 6
type textarea "x"
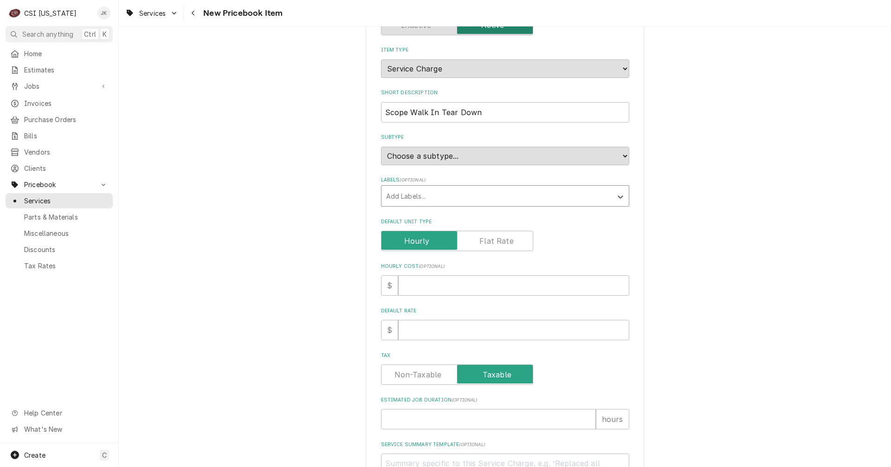
scroll to position [93, 0]
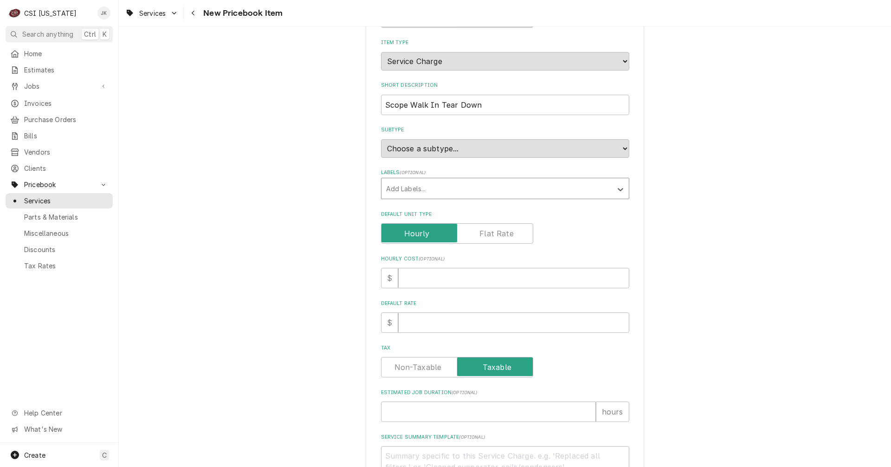
click at [481, 234] on label "Default Unit Type" at bounding box center [457, 233] width 152 height 20
click at [481, 234] on input "Default Unit Type" at bounding box center [457, 233] width 144 height 20
checkbox input "true"
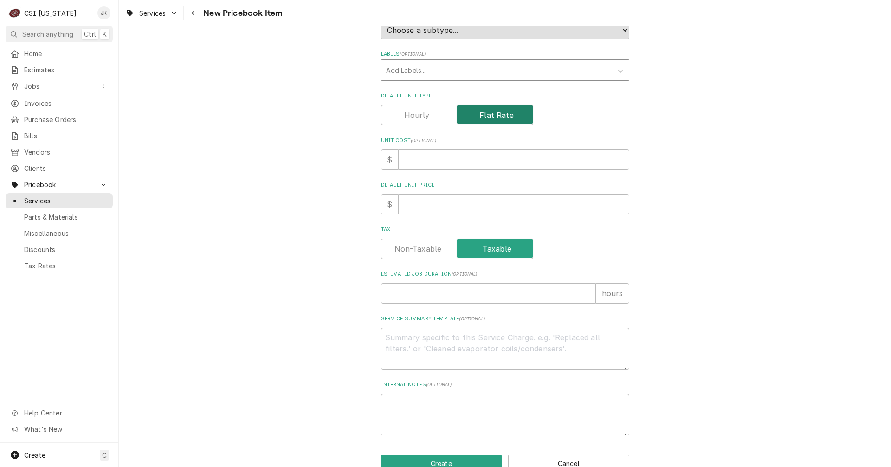
scroll to position [232, 0]
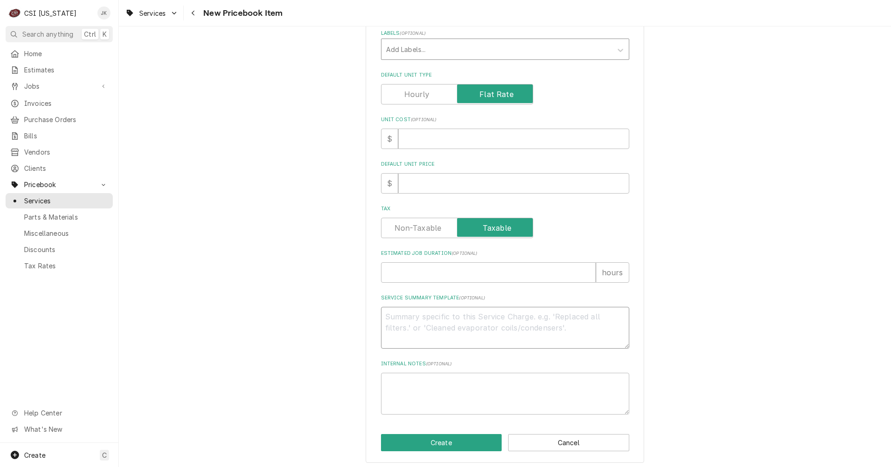
click at [483, 322] on textarea "Service Summary Template ( optional )" at bounding box center [505, 328] width 248 height 42
paste textarea "Comprehensive service for receiving, inspecting, delivering, and erecting walk-…"
type textarea "x"
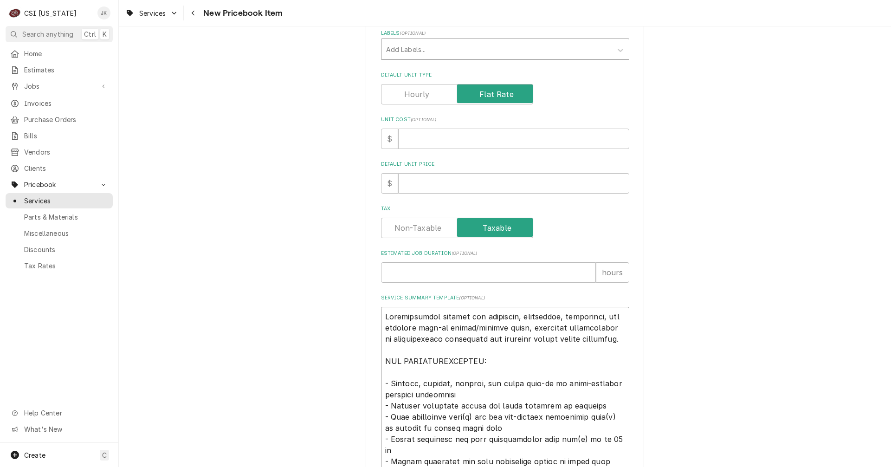
scroll to position [399, 0]
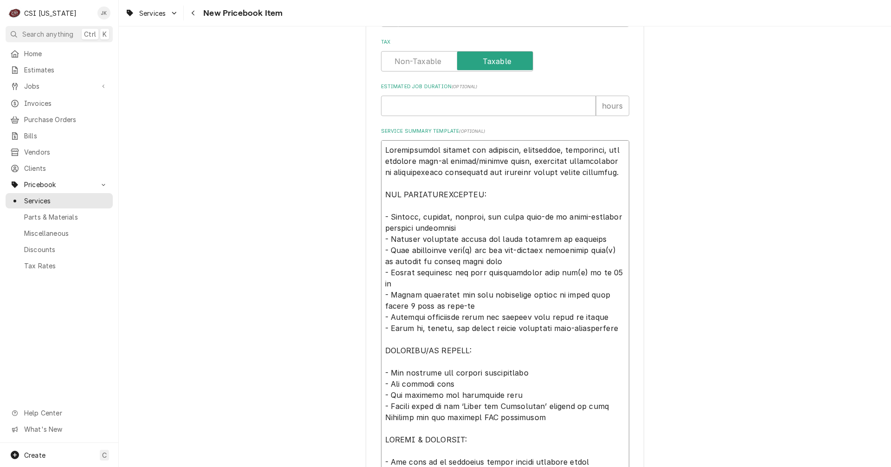
drag, startPoint x: 480, startPoint y: 151, endPoint x: 512, endPoint y: 150, distance: 31.6
click at [512, 150] on textarea "Service Summary Template ( optional )" at bounding box center [505, 305] width 248 height 331
type textarea "Comprehensive service for d, inspecting, delivering, and erecting walk-in coole…"
type textarea "x"
type textarea "Comprehensive service for di, inspecting, delivering, and erecting walk-in cool…"
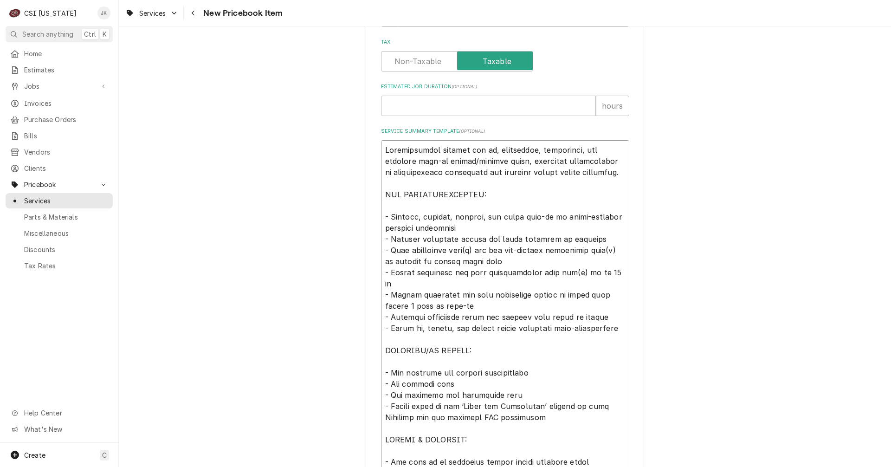
type textarea "x"
type textarea "Comprehensive service for dis, inspecting, delivering, and erecting walk-in coo…"
type textarea "x"
type textarea "Comprehensive service for disa, inspecting, delivering, and erecting walk-in co…"
type textarea "x"
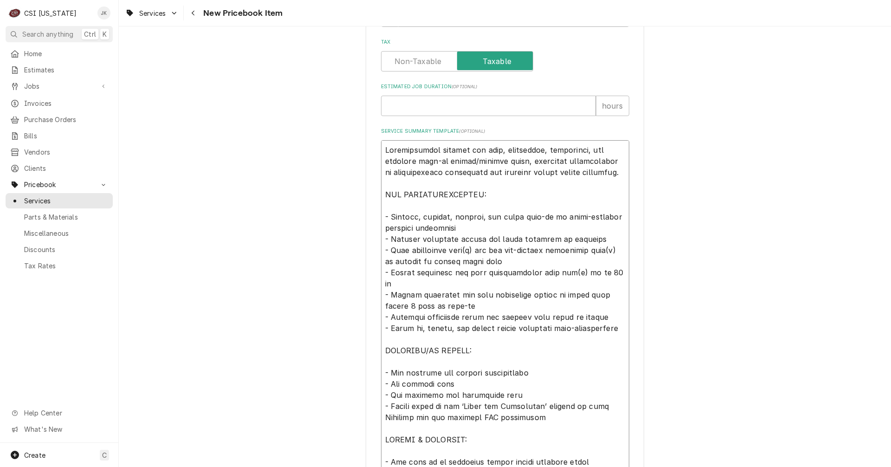
type textarea "Comprehensive service for disas, inspecting, delivering, and erecting walk-in c…"
type textarea "x"
type textarea "Comprehensive service for disass, inspecting, delivering, and erecting walk-in …"
type textarea "x"
type textarea "Comprehensive service for disasse, inspecting, delivering, and erecting walk-in…"
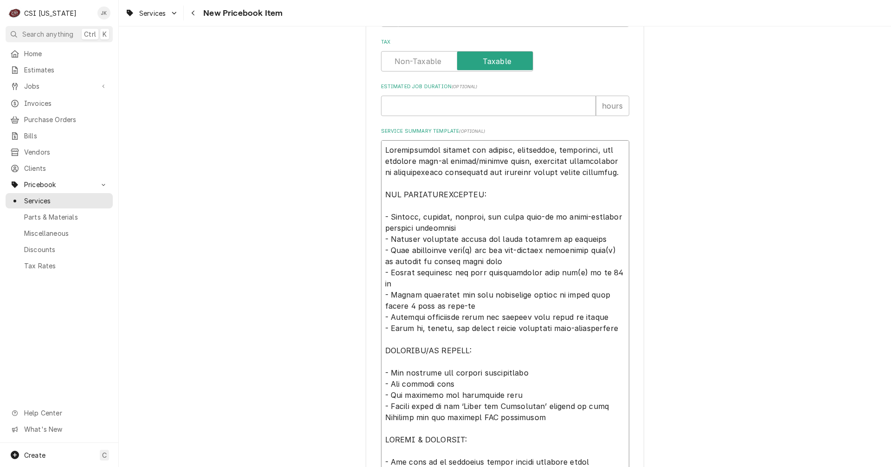
type textarea "x"
type textarea "Comprehensive service for disassem, inspecting, delivering, and erecting walk-i…"
type textarea "x"
type textarea "Comprehensive service for disassemb, inspecting, delivering, and erecting walk-…"
type textarea "x"
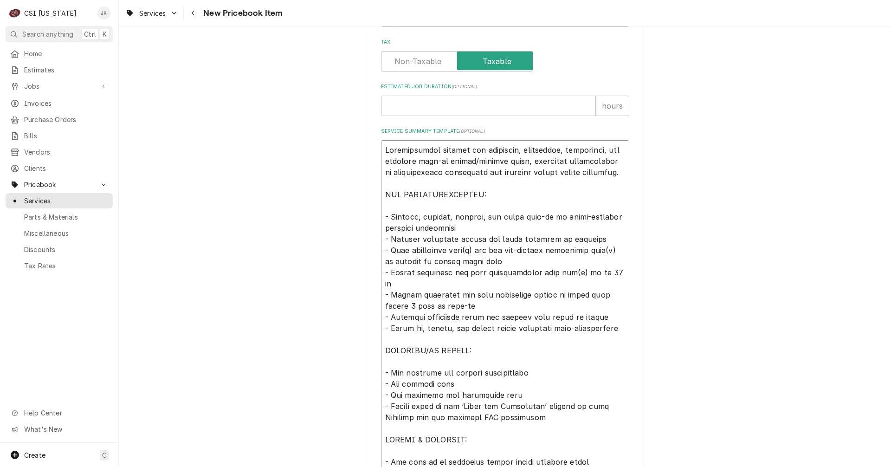
type textarea "Comprehensive service for disassembl, inspecting, delivering, and erecting walk…"
type textarea "x"
type textarea "Comprehensive service for disassembli, inspecting, delivering, and erecting wal…"
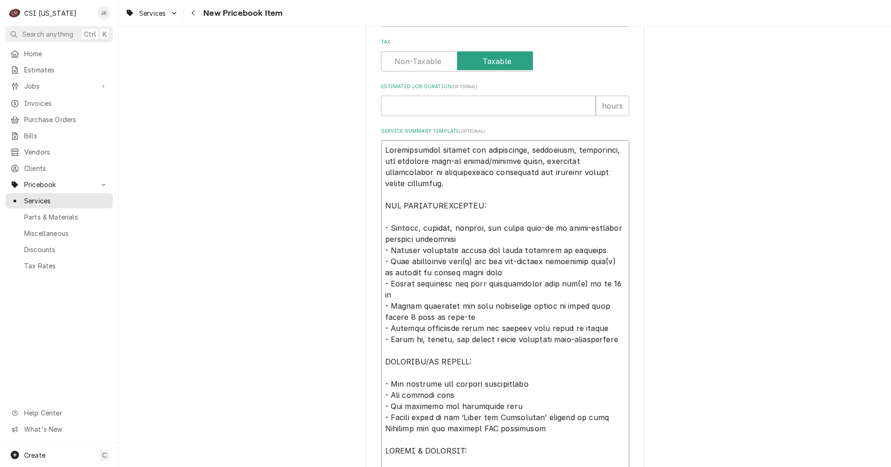
type textarea "x"
type textarea "Comprehensive service for disassemblin, inspecting, delivering, and erecting wa…"
type textarea "x"
type textarea "Comprehensive service for disassembling, inspecting, delivering, and erecting w…"
type textarea "x"
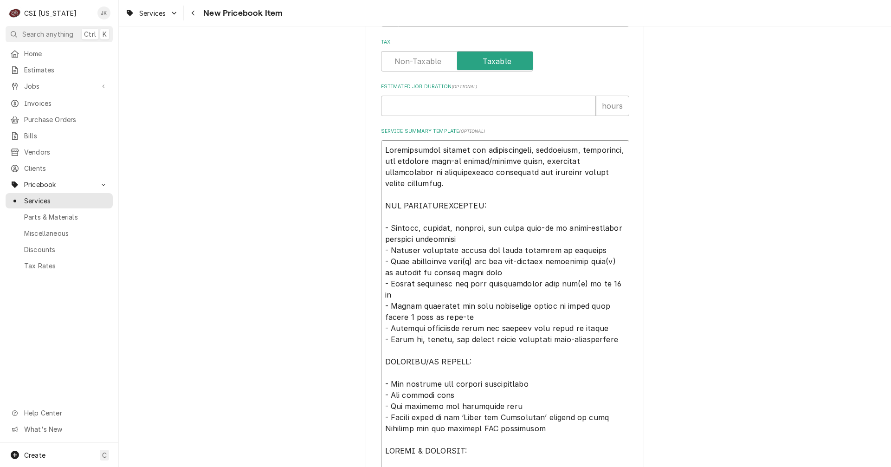
type textarea "Comprehensive service for disassembling , inspecting, delivering, and erecting …"
type textarea "x"
type textarea "Comprehensive service for disassembling a, inspecting, delivering, and erecting…"
type textarea "x"
type textarea "Comprehensive service for disassembling an, inspecting, delivering, and erectin…"
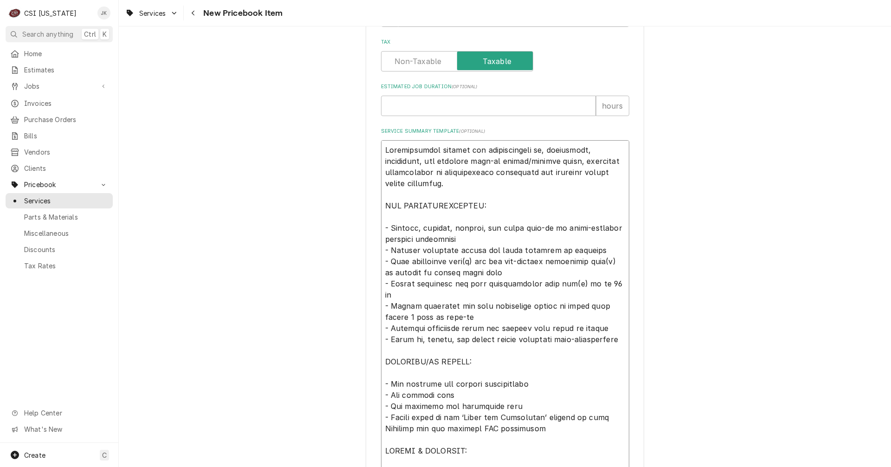
type textarea "x"
type textarea "Comprehensive service for disassembling and, inspecting, delivering, and erecti…"
type textarea "x"
type textarea "Comprehensive service for disassembling and , inspecting, delivering, and erect…"
type textarea "x"
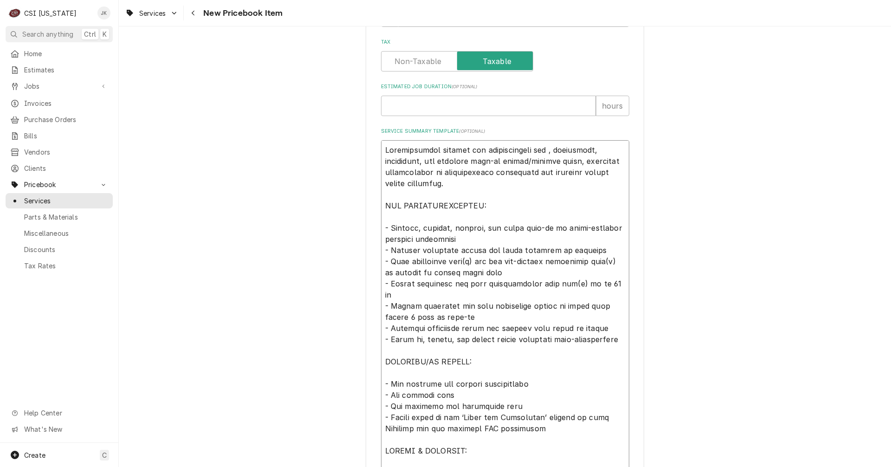
type textarea "Comprehensive service for disassembling and r, inspecting, delivering, and erec…"
type textarea "x"
type textarea "Comprehensive service for disassembling and re, inspecting, delivering, and ere…"
type textarea "x"
type textarea "Comprehensive service for disassembling and rem, inspecting, delivering, and er…"
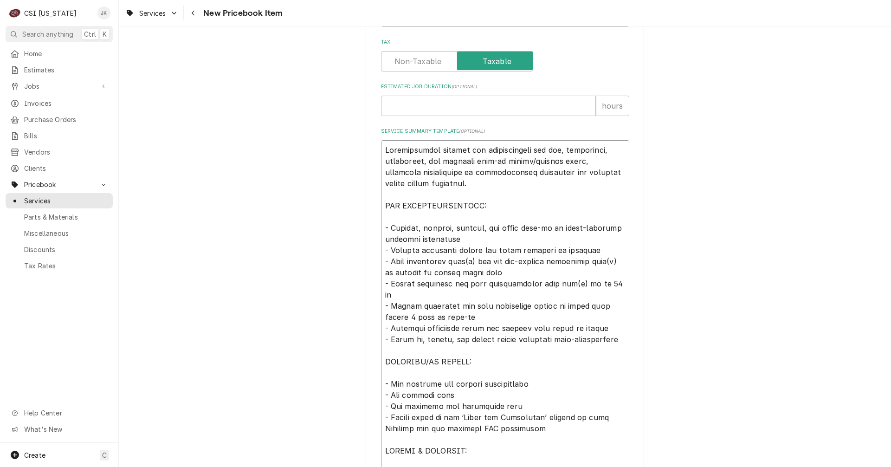
type textarea "x"
type textarea "Comprehensive service for disassembling and remo, inspecting, delivering, and e…"
type textarea "x"
type textarea "Comprehensive service for disassembling and remov, inspecting, delivering, and …"
type textarea "x"
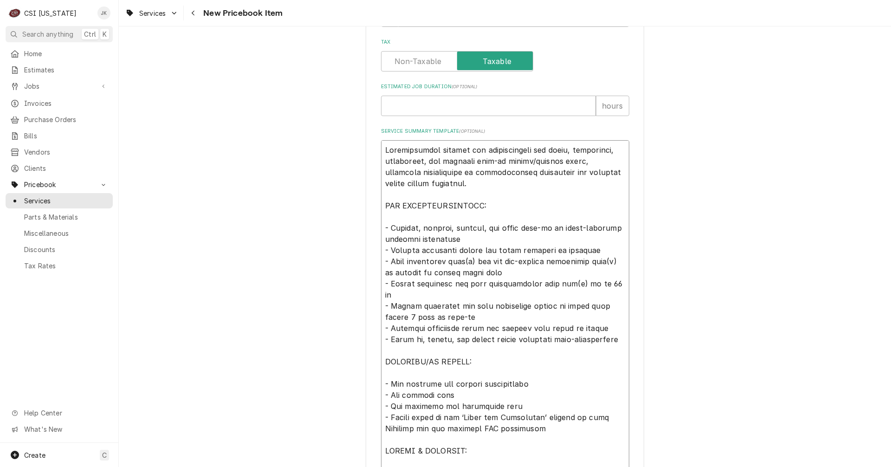
type textarea "Comprehensive service for disassembling and removi, inspecting, delivering, and…"
type textarea "x"
type textarea "Comprehensive service for disassembling and removin, inspecting, delivering, an…"
type textarea "x"
type textarea "Comprehensive service for disassembling and removing, inspecting, delivering, a…"
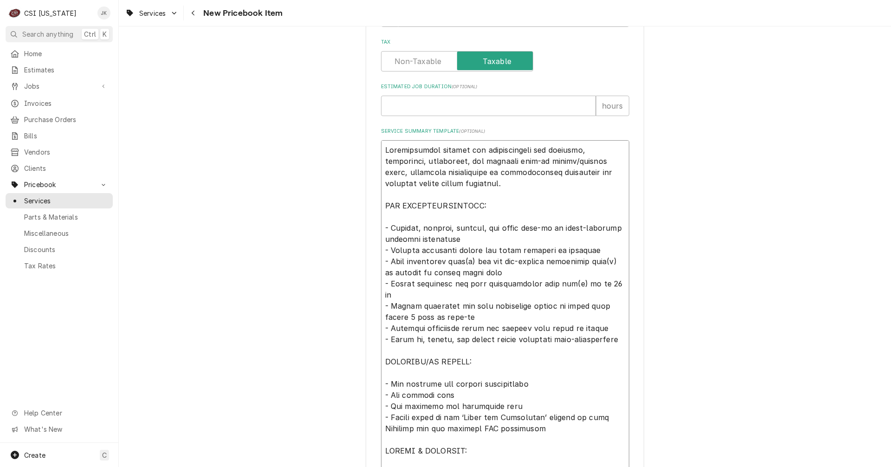
type textarea "x"
type textarea "Comprehensive service for disassembling and removing , inspecting, delivering, …"
type textarea "x"
type textarea "Comprehensive service for disassembling and removing e, inspecting, delivering,…"
type textarea "x"
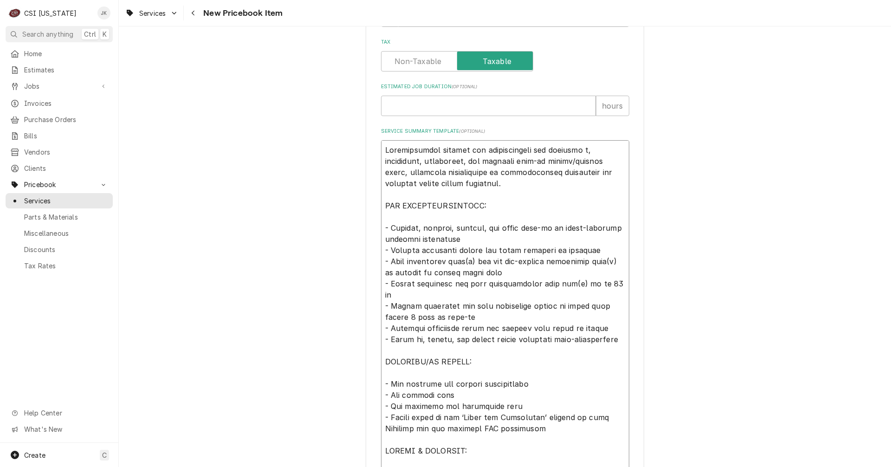
type textarea "Comprehensive service for disassembling and removing ex, inspecting, delivering…"
type textarea "x"
type textarea "Comprehensive service for disassembling and removing exi, inspecting, deliverin…"
type textarea "x"
type textarea "Comprehensive service for disassembling and removing exis, inspecting, deliveri…"
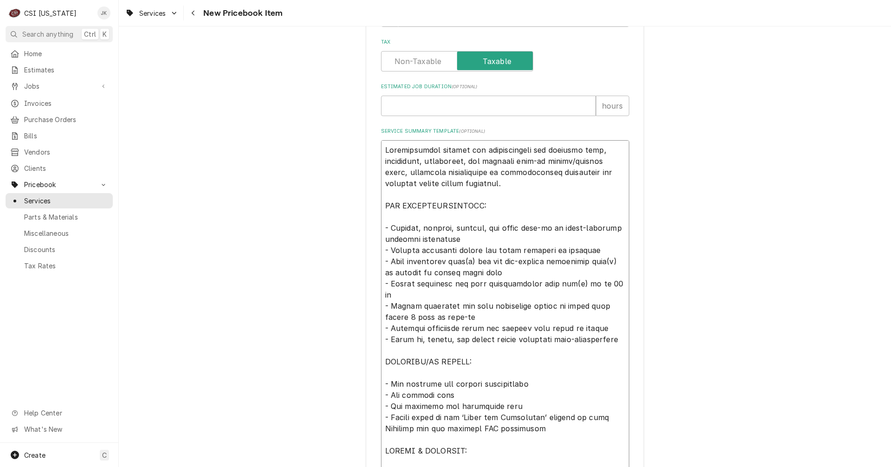
type textarea "x"
type textarea "Comprehensive service for disassembling and removing exist, inspecting, deliver…"
type textarea "x"
type textarea "Comprehensive service for disassembling and removing existi, inspecting, delive…"
type textarea "x"
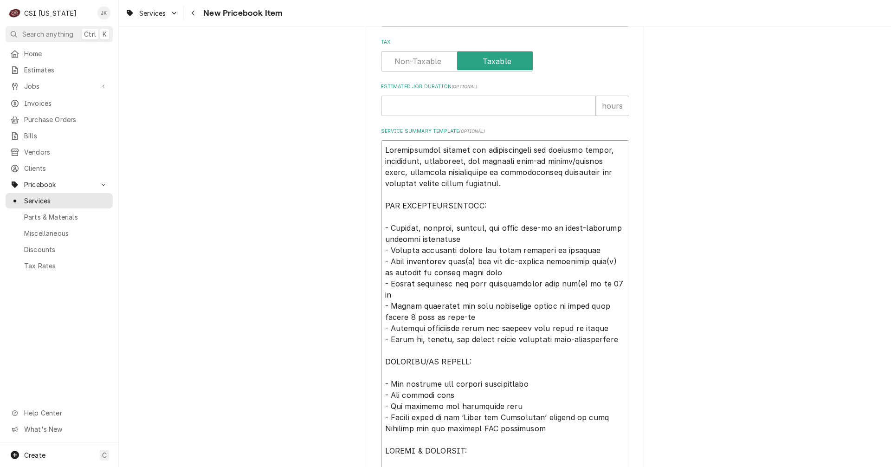
type textarea "Comprehensive service for disassembling and removing existin, inspecting, deliv…"
type textarea "x"
type textarea "Comprehensive service for disassembling and removing existing, inspecting, deli…"
type textarea "x"
type textarea "Comprehensive service for disassembling and removing existing , inspecting, del…"
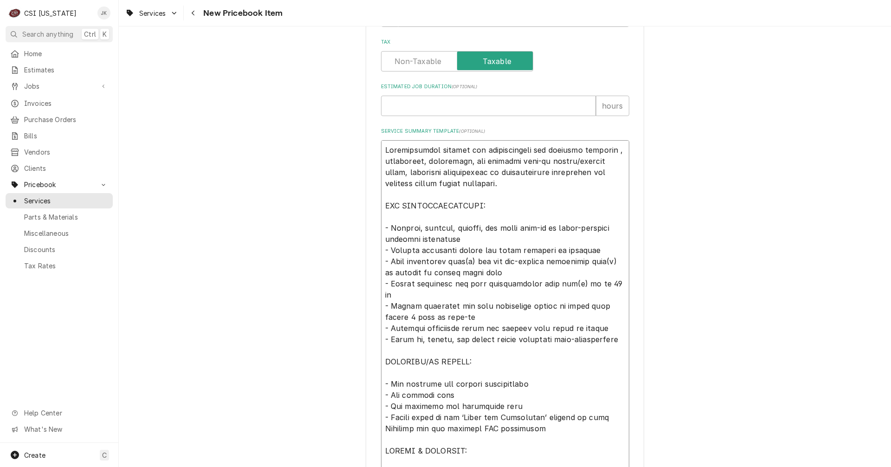
type textarea "x"
type textarea "Comprehensive service for disassembling and removing existing w, inspecting, de…"
type textarea "x"
type textarea "Comprehensive service for disassembling and removing existing wa, inspecting, d…"
type textarea "x"
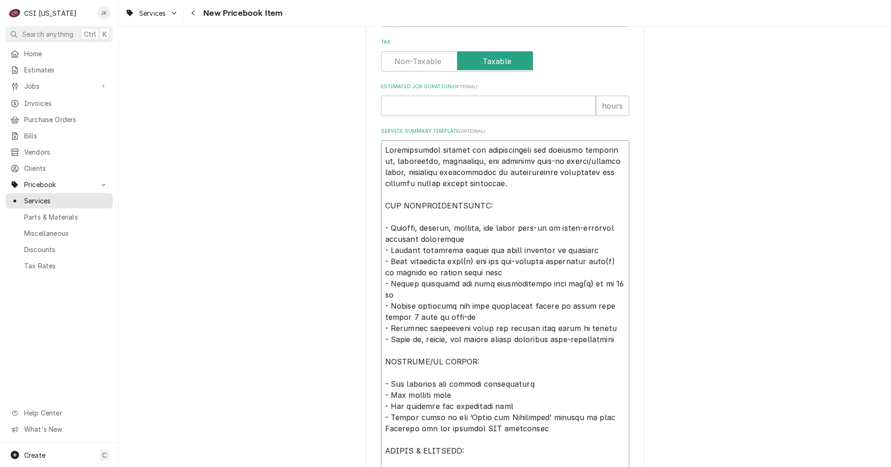
type textarea "Comprehensive service for disassembling and removing existing wal, inspecting, …"
type textarea "x"
type textarea "Comprehensive service for disassembling and removing existing walk, inspecting,…"
type textarea "x"
type textarea "Comprehensive service for disassembling and removing existing walk0, inspecting…"
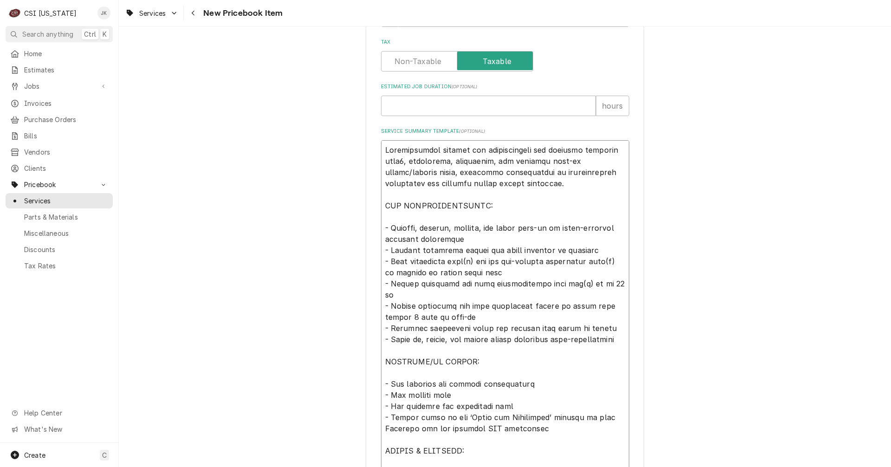
type textarea "x"
type textarea "Comprehensive service for disassembling and removing existing walk, inspecting,…"
type textarea "x"
type textarea "Comprehensive service for disassembling and removing existing walk-, inspecting…"
type textarea "x"
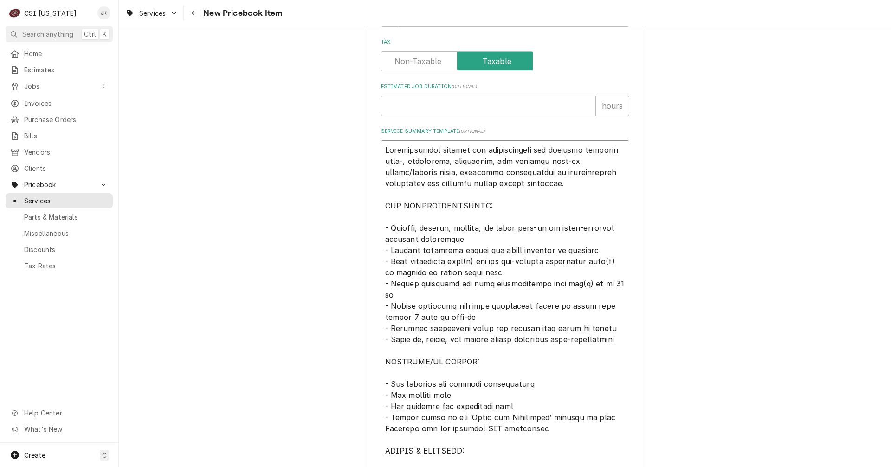
type textarea "Comprehensive service for disassembling and removing existing walk-i, inspectin…"
type textarea "x"
type textarea "Comprehensive service for disassembling and removing existing walk-in, inspecti…"
type textarea "x"
type textarea "Comprehensive service for disassembling and removing existing walk-in , inspect…"
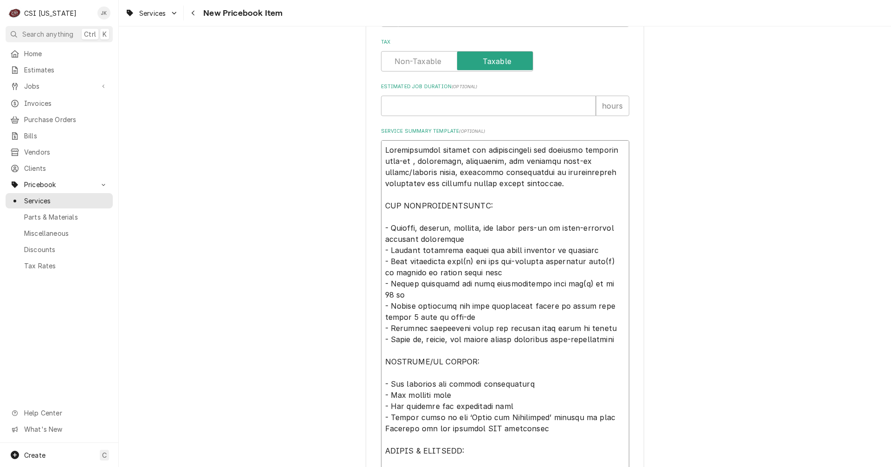
type textarea "x"
type textarea "Comprehensive service for disassembling and removing existing walk-in c, inspec…"
type textarea "x"
type textarea "Comprehensive service for disassembling and removing existing walk-in co, inspe…"
type textarea "x"
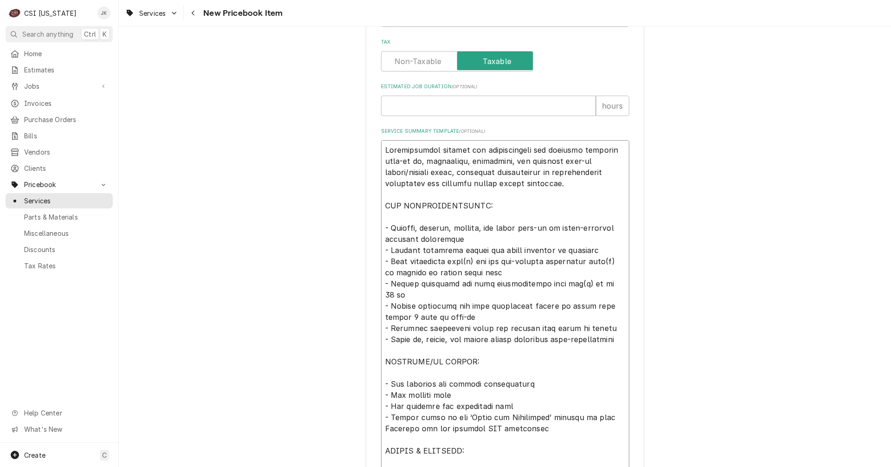
type textarea "Comprehensive service for disassembling and removing existing walk-in coo, insp…"
type textarea "x"
type textarea "Comprehensive service for disassembling and removing existing walk-in cool, ins…"
type textarea "x"
type textarea "Comprehensive service for disassembling and removing existing walk-in coole, in…"
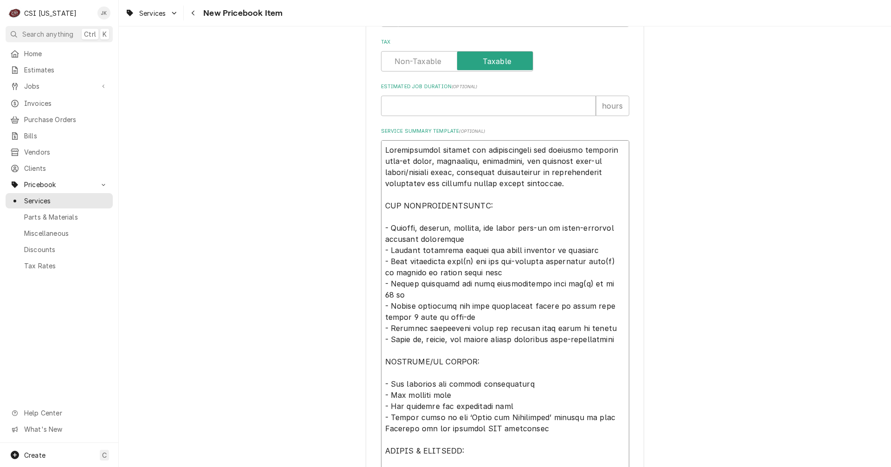
type textarea "x"
type textarea "Comprehensive service for disassembling and removing existing walk-in cooler, i…"
type textarea "x"
type textarea "Comprehensive service for disassembling and removing existing walk-in cooler/, …"
type textarea "x"
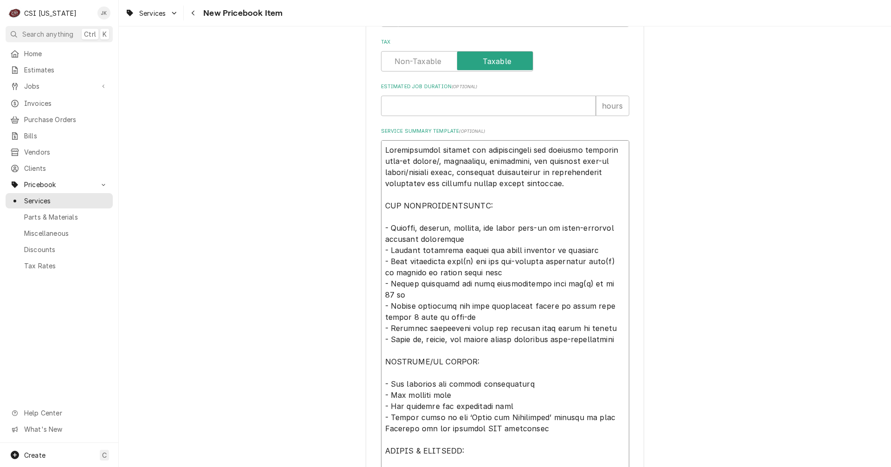
type textarea "Comprehensive service for disassembling and removing existing walk-in cooler/f,…"
type textarea "x"
type textarea "Comprehensive service for disassembling and removing existing walk-in cooler/fr…"
type textarea "x"
type textarea "Comprehensive service for disassembling and removing existing walk-in cooler/fr…"
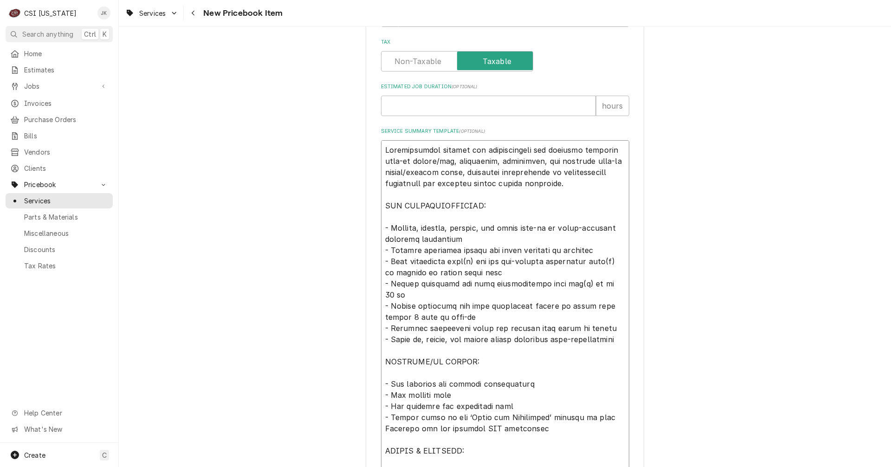
type textarea "x"
type textarea "Comprehensive service for disassembling and removing existing walk-in cooler/fr…"
type textarea "x"
type textarea "Comprehensive service for disassembling and removing existing walk-in cooler/fr…"
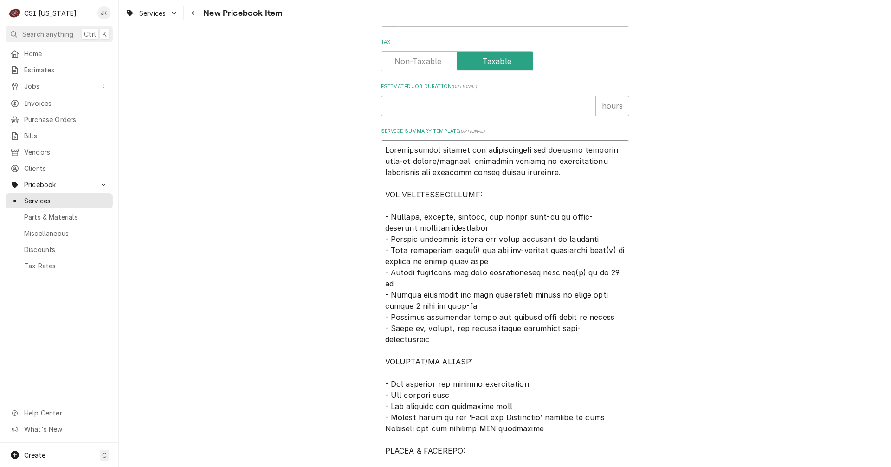
click at [425, 174] on textarea "Service Summary Template ( optional )" at bounding box center [505, 305] width 248 height 331
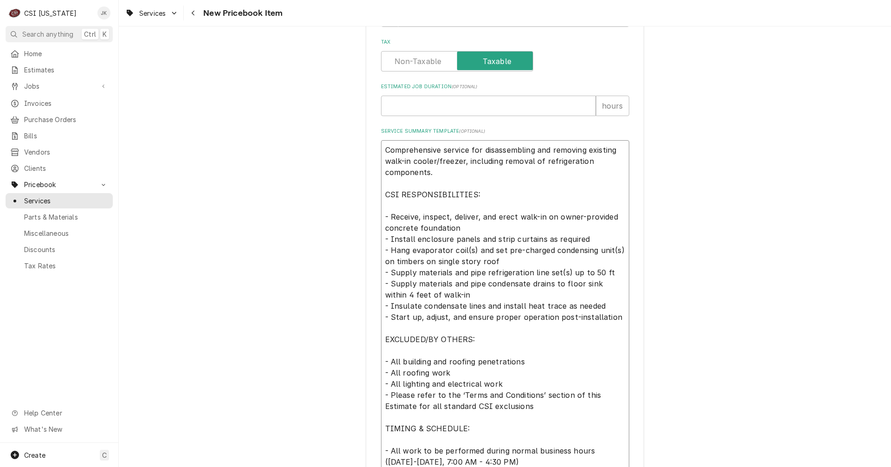
click at [486, 194] on textarea "Comprehensive service for disassembling and removing existing walk-in cooler/fr…" at bounding box center [505, 305] width 248 height 331
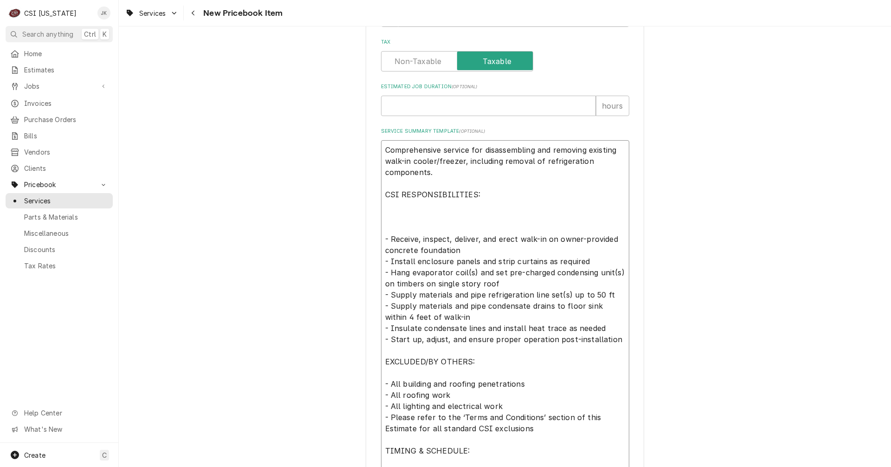
paste textarea "Quote to remove existing walk-in box. CSI to recover refrigerant from existing …"
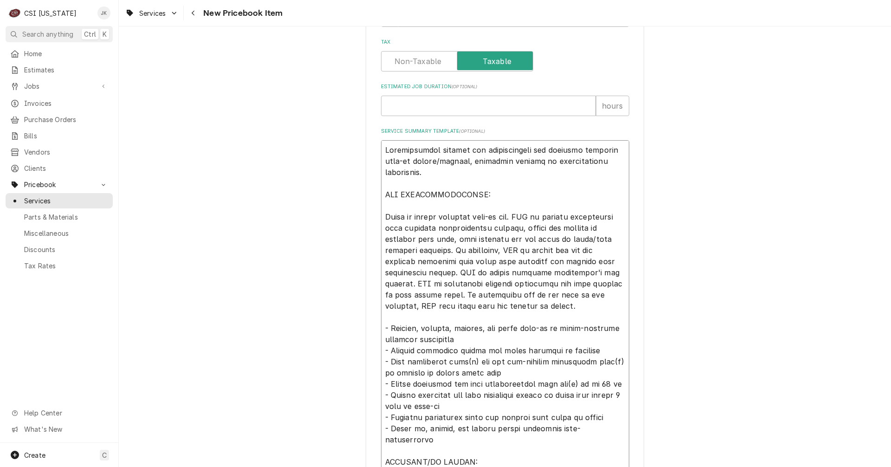
drag, startPoint x: 544, startPoint y: 217, endPoint x: 507, endPoint y: 227, distance: 38.5
click at [507, 227] on textarea "Service Summary Template ( optional )" at bounding box center [505, 361] width 248 height 443
drag, startPoint x: 387, startPoint y: 326, endPoint x: 455, endPoint y: 338, distance: 68.8
click at [455, 338] on textarea "Service Summary Template ( optional )" at bounding box center [505, 361] width 248 height 443
paste textarea "recover refrigerant from existing refrigeration systems"
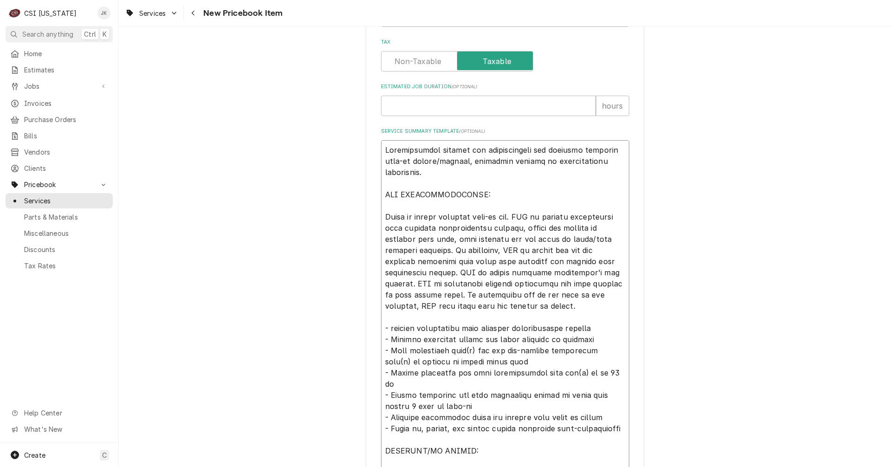
drag, startPoint x: 389, startPoint y: 328, endPoint x: 409, endPoint y: 276, distance: 55.9
click at [390, 327] on textarea "Service Summary Template ( optional )" at bounding box center [505, 355] width 248 height 431
drag, startPoint x: 518, startPoint y: 217, endPoint x: 510, endPoint y: 225, distance: 10.5
click at [510, 225] on textarea "Service Summary Template ( optional )" at bounding box center [505, 355] width 248 height 431
drag, startPoint x: 383, startPoint y: 213, endPoint x: 510, endPoint y: 229, distance: 128.5
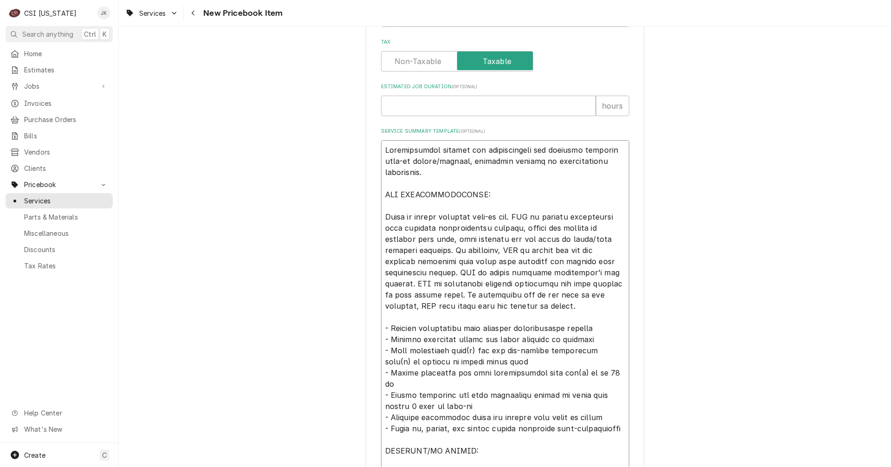
click at [510, 229] on textarea "Service Summary Template ( optional )" at bounding box center [505, 355] width 248 height 431
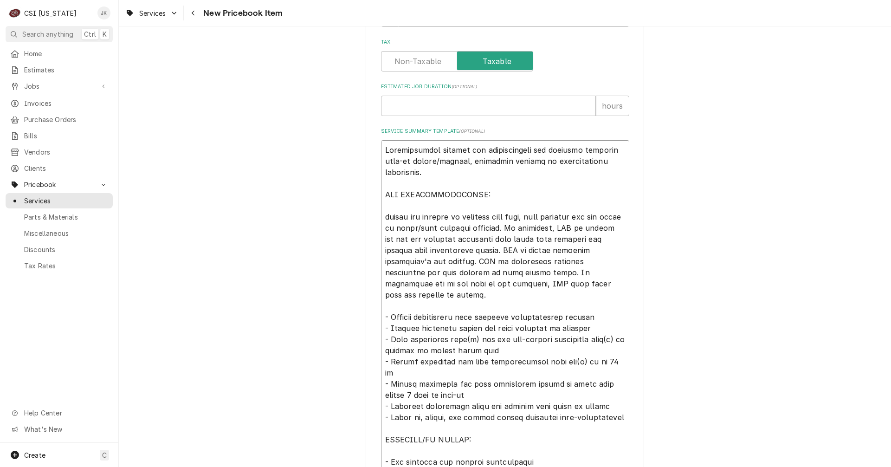
drag, startPoint x: 381, startPoint y: 217, endPoint x: 525, endPoint y: 217, distance: 143.4
click at [525, 217] on textarea "Service Summary Template ( optional )" at bounding box center [505, 344] width 248 height 409
drag, startPoint x: 386, startPoint y: 317, endPoint x: 582, endPoint y: 320, distance: 195.3
click at [582, 320] on textarea "Service Summary Template ( optional )" at bounding box center [505, 344] width 248 height 409
paste textarea "remove and dispose of existing line sets"
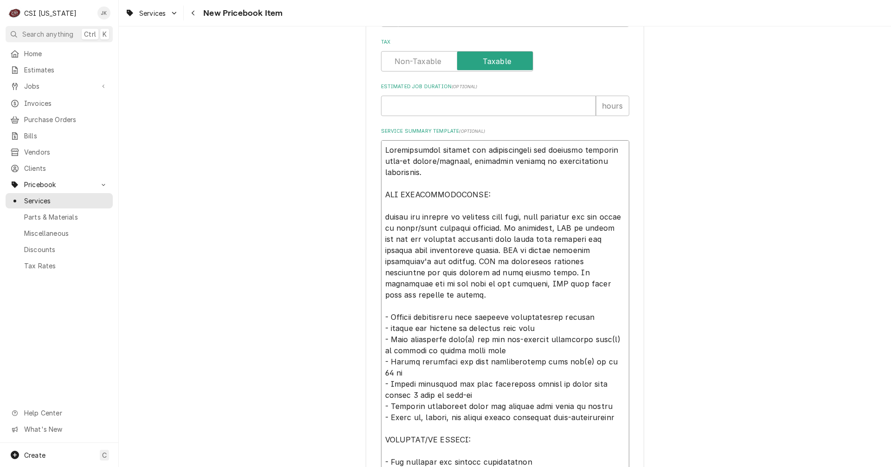
click at [389, 317] on textarea "Service Summary Template ( optional )" at bounding box center [505, 344] width 248 height 409
drag, startPoint x: 386, startPoint y: 215, endPoint x: 524, endPoint y: 219, distance: 137.8
click at [524, 219] on textarea "Service Summary Template ( optional )" at bounding box center [505, 344] width 248 height 409
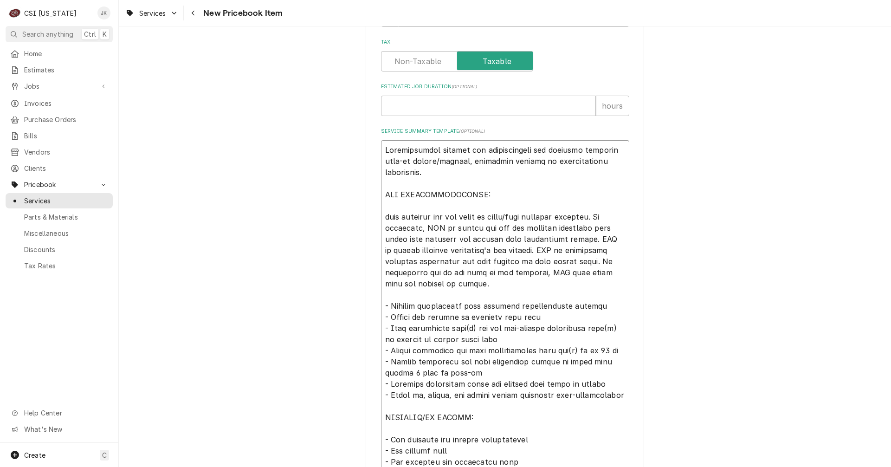
drag, startPoint x: 382, startPoint y: 215, endPoint x: 602, endPoint y: 216, distance: 219.9
click at [602, 216] on textarea "Service Summary Template ( optional )" at bounding box center [505, 344] width 248 height 409
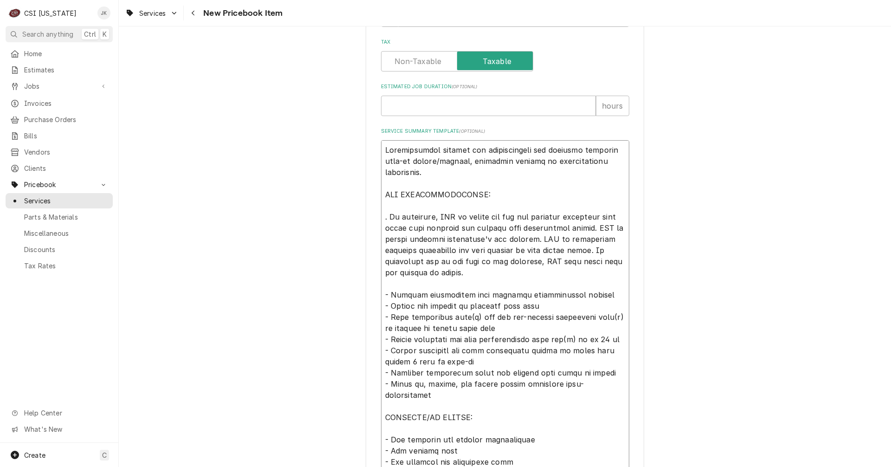
drag, startPoint x: 389, startPoint y: 317, endPoint x: 494, endPoint y: 326, distance: 104.7
click at [494, 326] on textarea "Service Summary Template ( optional )" at bounding box center [505, 339] width 248 height 398
paste textarea "demo existing box and place in owner/site provided dumpster"
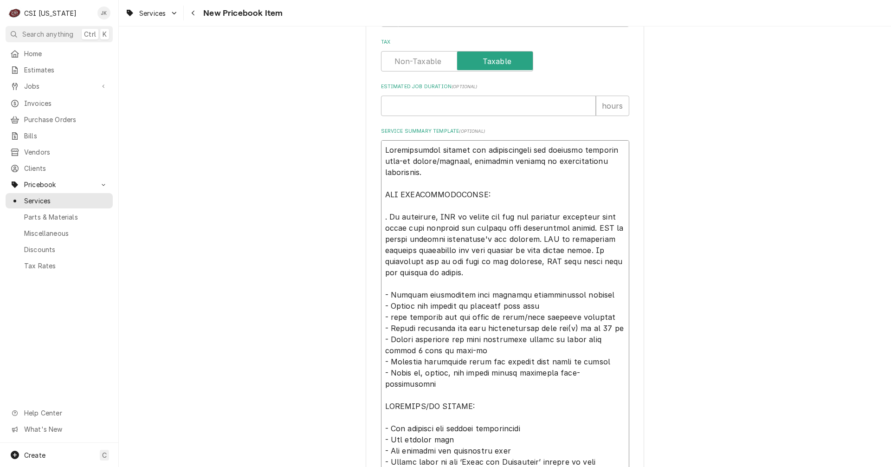
drag, startPoint x: 392, startPoint y: 318, endPoint x: 429, endPoint y: 275, distance: 56.6
click at [393, 318] on textarea "Service Summary Template ( optional )" at bounding box center [505, 333] width 248 height 387
drag, startPoint x: 380, startPoint y: 218, endPoint x: 588, endPoint y: 228, distance: 208.1
click at [588, 228] on textarea "Service Summary Template ( optional )" at bounding box center [505, 333] width 248 height 387
click at [536, 306] on textarea "Service Summary Template ( optional )" at bounding box center [505, 333] width 248 height 387
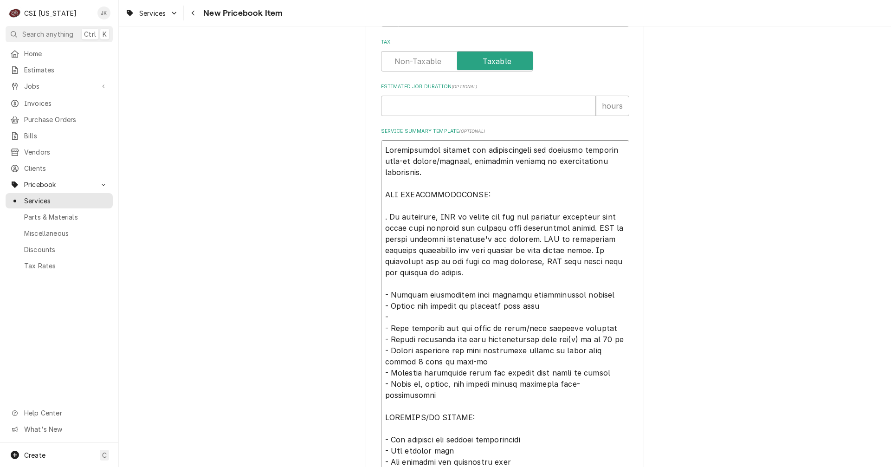
drag, startPoint x: 380, startPoint y: 239, endPoint x: 530, endPoint y: 240, distance: 149.4
click at [530, 240] on textarea "Service Summary Template ( optional )" at bounding box center [505, 339] width 248 height 398
click at [409, 314] on textarea "Service Summary Template ( optional )" at bounding box center [505, 339] width 248 height 398
paste textarea "remove existing evaporator's and dispose"
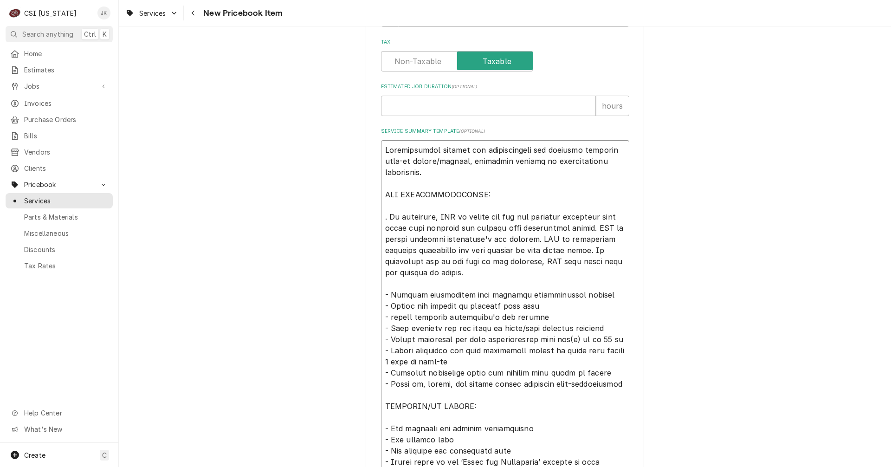
click at [390, 316] on textarea "Service Summary Template ( optional )" at bounding box center [505, 339] width 248 height 398
drag, startPoint x: 560, startPoint y: 240, endPoint x: 588, endPoint y: 249, distance: 28.6
click at [588, 249] on textarea "Service Summary Template ( optional )" at bounding box center [505, 339] width 248 height 398
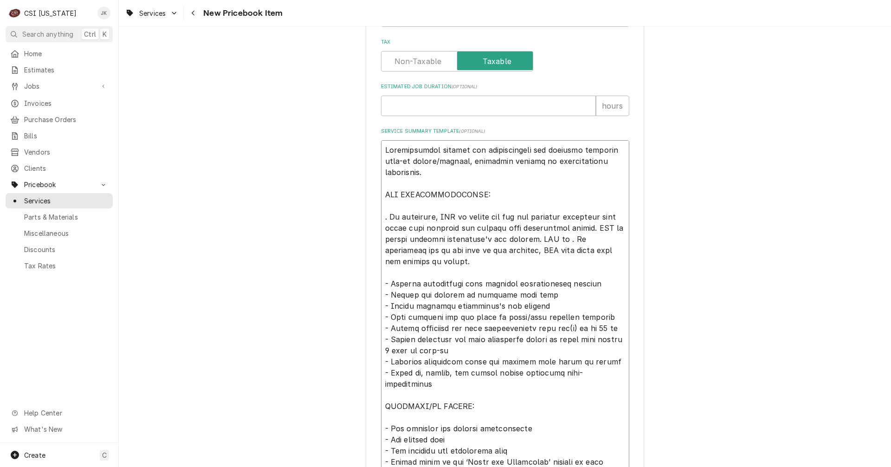
click at [547, 306] on textarea "Service Summary Template ( optional )" at bounding box center [505, 333] width 248 height 387
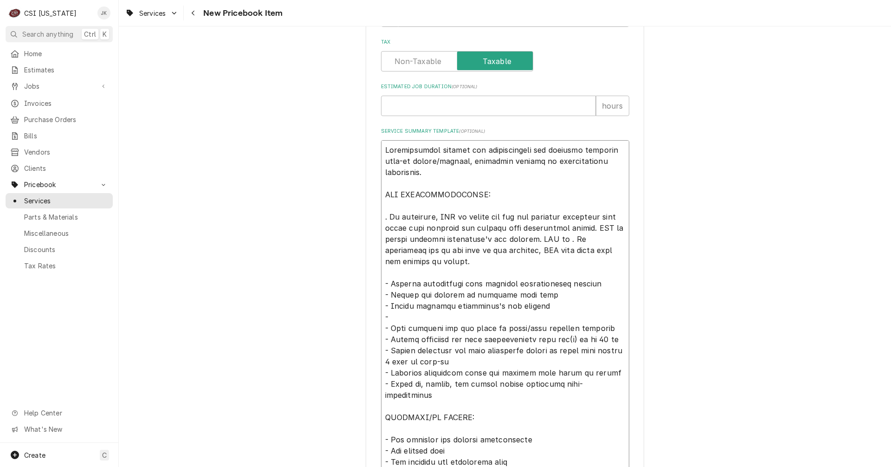
paste textarea "disconnect existing condensers and will dispose of from ground level"
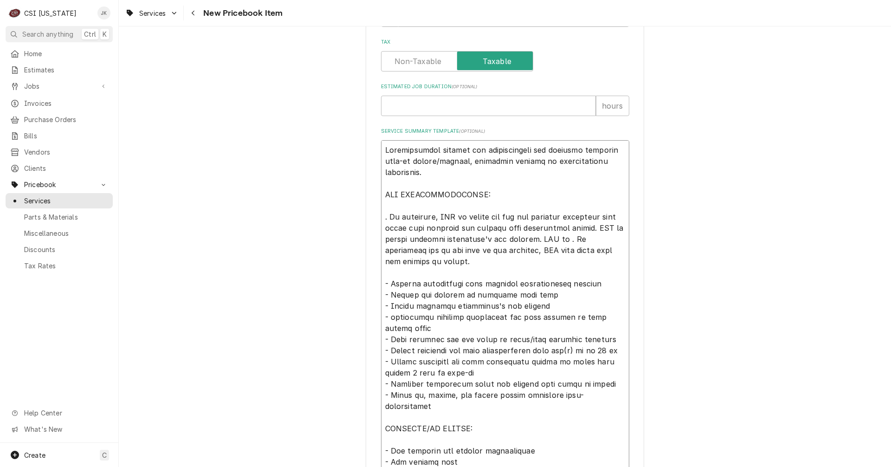
click at [391, 316] on textarea "Service Summary Template ( optional )" at bounding box center [505, 344] width 248 height 409
drag, startPoint x: 520, startPoint y: 319, endPoint x: 531, endPoint y: 319, distance: 11.1
click at [531, 319] on textarea "Service Summary Template ( optional )" at bounding box center [505, 344] width 248 height 409
click at [381, 328] on textarea "Service Summary Template ( optional )" at bounding box center [505, 344] width 248 height 409
drag, startPoint x: 500, startPoint y: 307, endPoint x: 539, endPoint y: 305, distance: 39.0
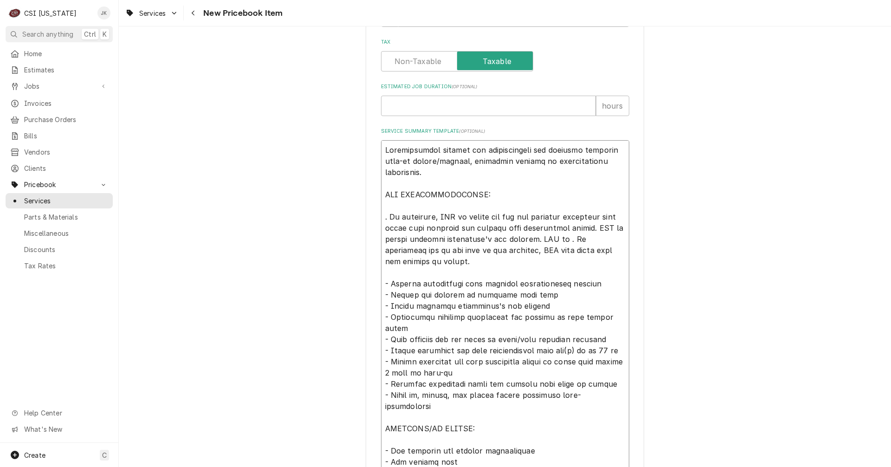
click at [539, 305] on textarea "Service Summary Template ( optional )" at bounding box center [505, 344] width 248 height 409
click at [460, 303] on textarea "Service Summary Template ( optional )" at bounding box center [505, 344] width 248 height 409
click at [547, 305] on textarea "Service Summary Template ( optional )" at bounding box center [505, 344] width 248 height 409
drag, startPoint x: 430, startPoint y: 319, endPoint x: 495, endPoint y: 313, distance: 66.1
click at [495, 313] on textarea "Service Summary Template ( optional )" at bounding box center [505, 344] width 248 height 409
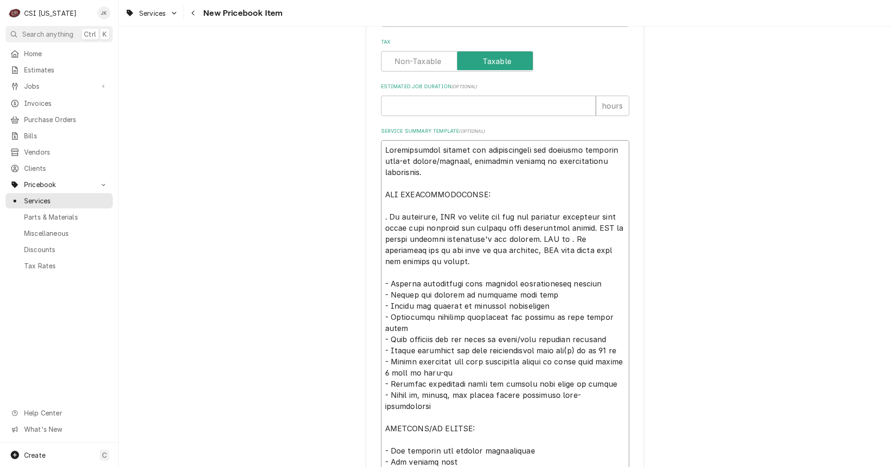
drag, startPoint x: 504, startPoint y: 320, endPoint x: 556, endPoint y: 318, distance: 51.5
click at [556, 318] on textarea "Service Summary Template ( optional )" at bounding box center [505, 344] width 248 height 409
click at [483, 318] on textarea "Service Summary Template ( optional )" at bounding box center [505, 344] width 248 height 409
click at [559, 316] on textarea "Service Summary Template ( optional )" at bounding box center [505, 344] width 248 height 409
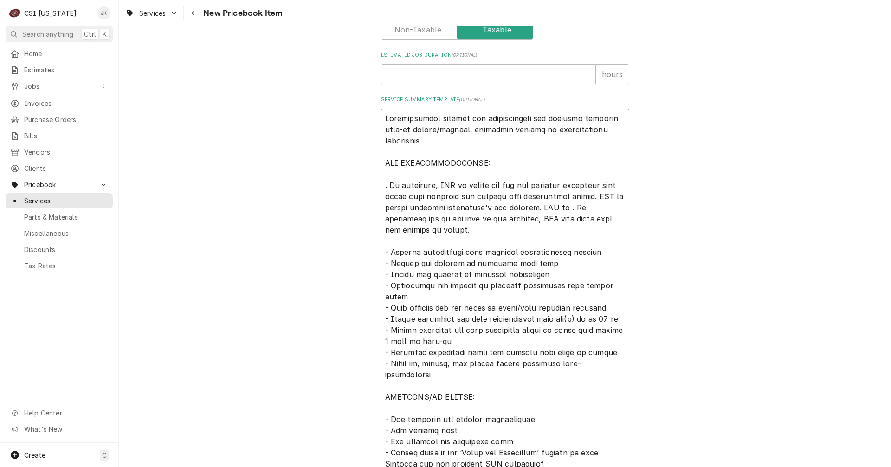
scroll to position [445, 0]
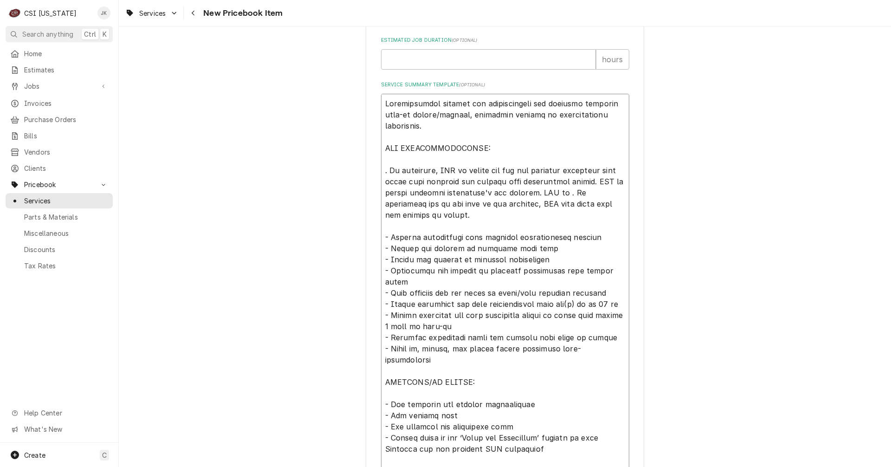
click at [501, 413] on textarea "Service Summary Template ( optional )" at bounding box center [505, 298] width 248 height 409
drag, startPoint x: 381, startPoint y: 170, endPoint x: 567, endPoint y: 218, distance: 192.0
click at [567, 218] on textarea "Service Summary Template ( optional )" at bounding box center [505, 304] width 248 height 420
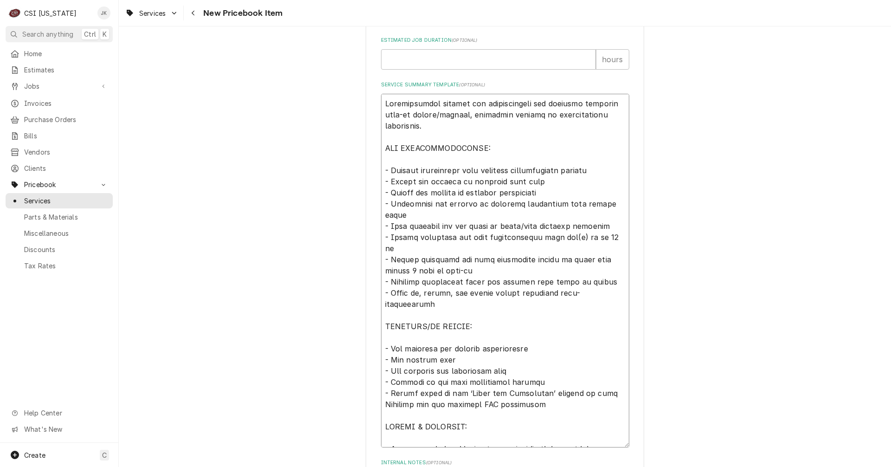
drag, startPoint x: 387, startPoint y: 235, endPoint x: 611, endPoint y: 282, distance: 228.0
click at [611, 282] on textarea "Service Summary Template ( optional )" at bounding box center [505, 271] width 248 height 354
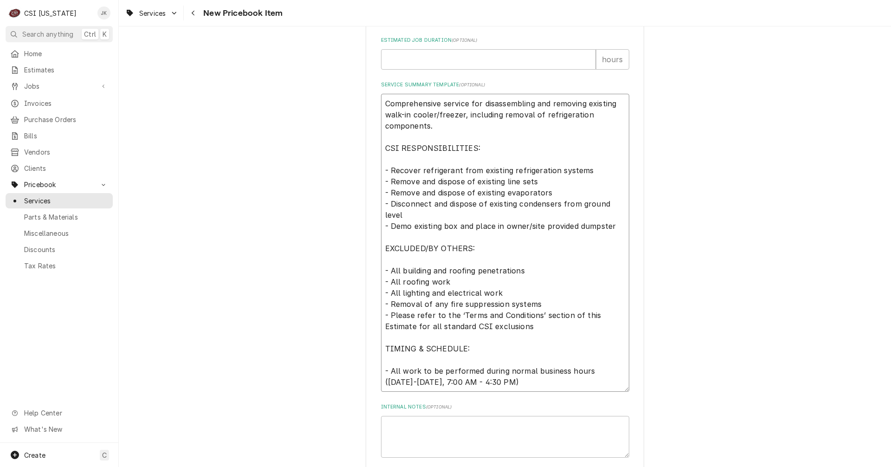
drag, startPoint x: 474, startPoint y: 271, endPoint x: 382, endPoint y: 271, distance: 91.9
click at [382, 271] on textarea "Comprehensive service for disassembling and removing existing walk-in cooler/fr…" at bounding box center [505, 243] width 248 height 298
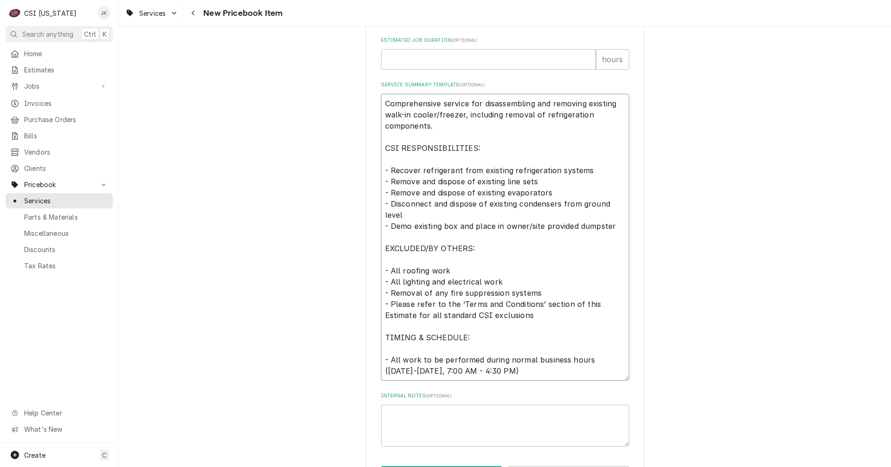
drag, startPoint x: 496, startPoint y: 281, endPoint x: 378, endPoint y: 280, distance: 117.8
click at [381, 280] on textarea "Comprehensive service for disassembling and removing existing walk-in cooler/fr…" at bounding box center [505, 237] width 248 height 287
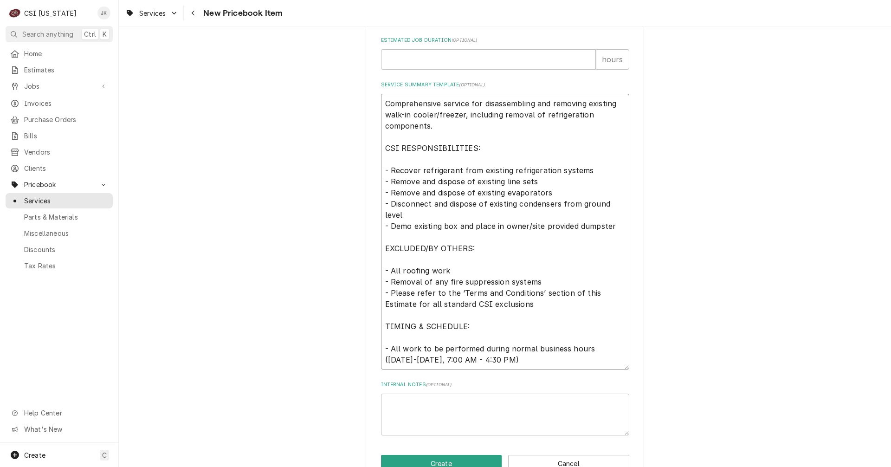
click at [540, 282] on textarea "Comprehensive service for disassembling and removing existing walk-in cooler/fr…" at bounding box center [505, 232] width 248 height 276
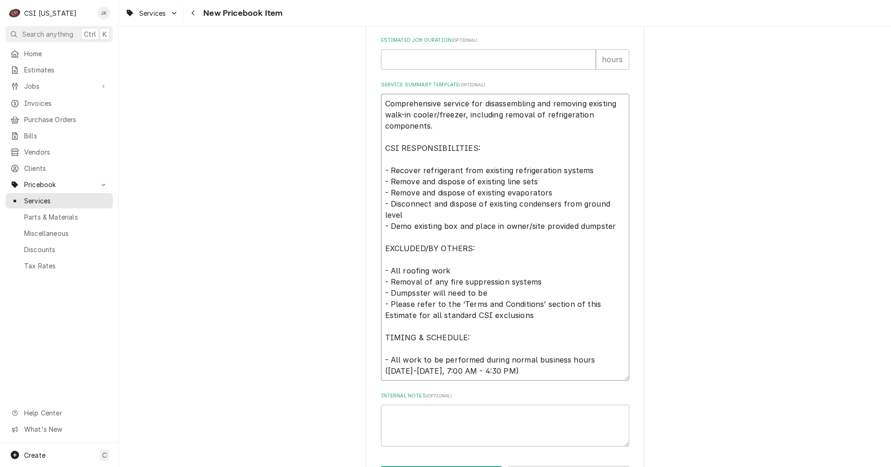
drag, startPoint x: 412, startPoint y: 292, endPoint x: 490, endPoint y: 294, distance: 78.4
click at [490, 294] on textarea "Comprehensive service for disassembling and removing existing walk-in cooler/fr…" at bounding box center [505, 237] width 248 height 287
drag, startPoint x: 478, startPoint y: 291, endPoint x: 378, endPoint y: 289, distance: 100.2
click at [381, 289] on textarea "Comprehensive service for disassembling and removing existing walk-in cooler/fr…" at bounding box center [505, 237] width 248 height 287
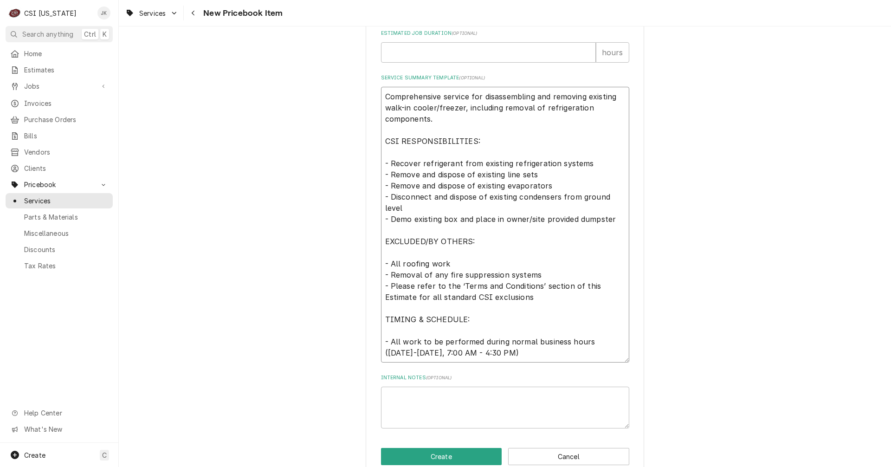
scroll to position [470, 0]
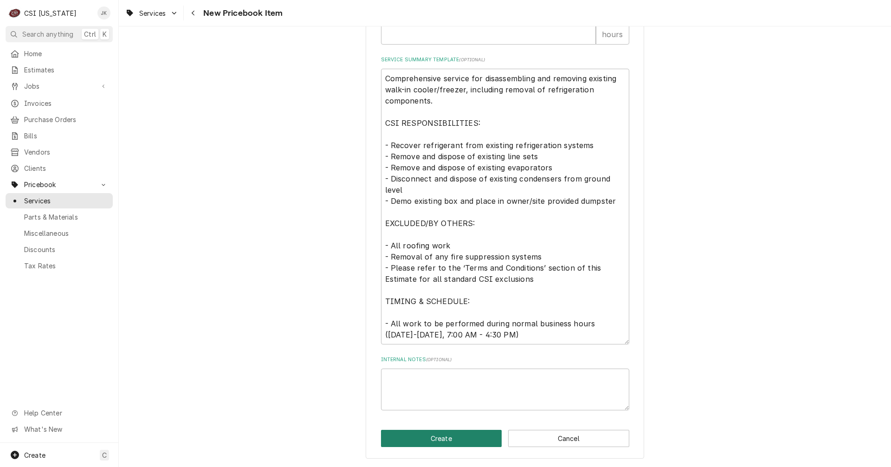
click at [437, 440] on button "Create" at bounding box center [441, 438] width 121 height 17
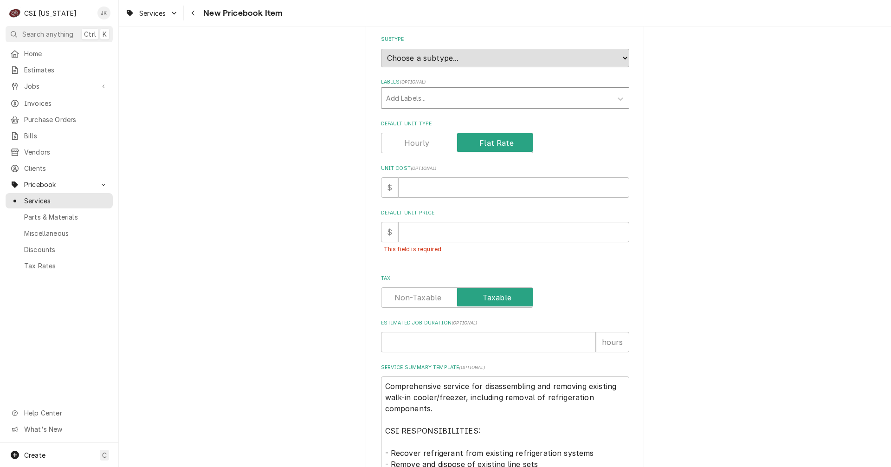
scroll to position [180, 0]
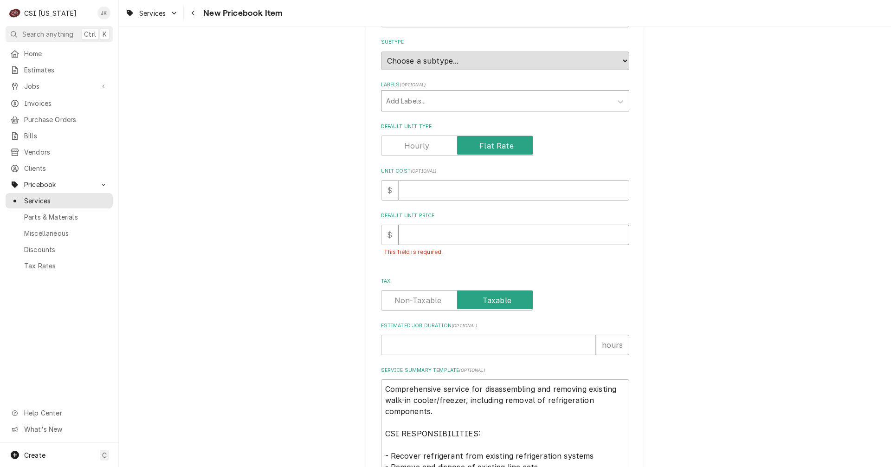
click at [410, 235] on input "Default Unit Price" at bounding box center [513, 235] width 231 height 20
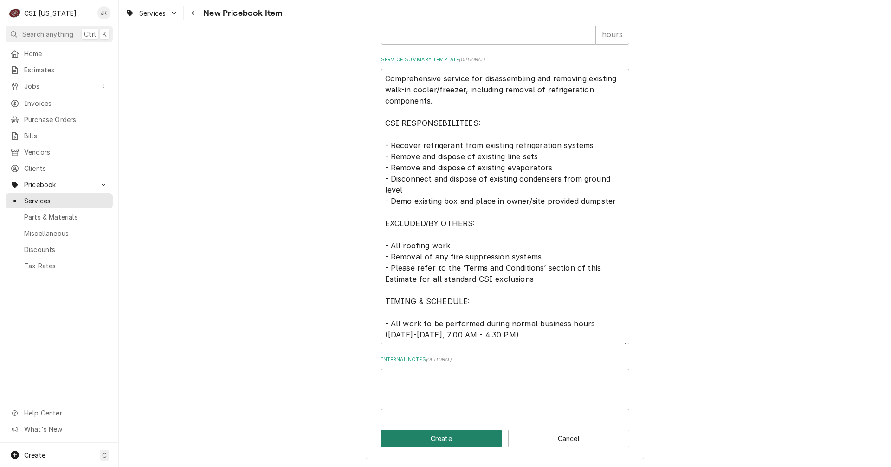
click at [467, 436] on button "Create" at bounding box center [441, 438] width 121 height 17
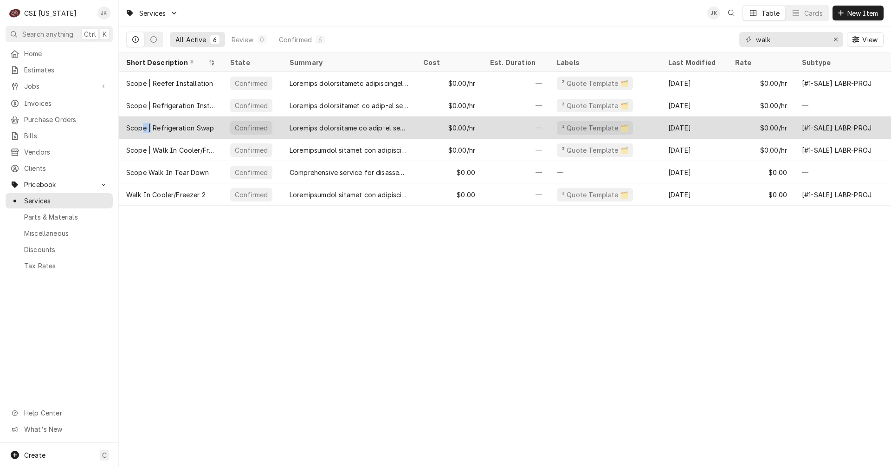
drag, startPoint x: 142, startPoint y: 127, endPoint x: 150, endPoint y: 127, distance: 7.9
click at [150, 127] on div "Scope | Refrigeration Swap" at bounding box center [170, 128] width 88 height 10
drag, startPoint x: 210, startPoint y: 127, endPoint x: 124, endPoint y: 124, distance: 85.9
click at [124, 124] on div "Scope | Refrigeration Swap" at bounding box center [171, 127] width 104 height 22
copy div "Scope | Refrigeration Swa"
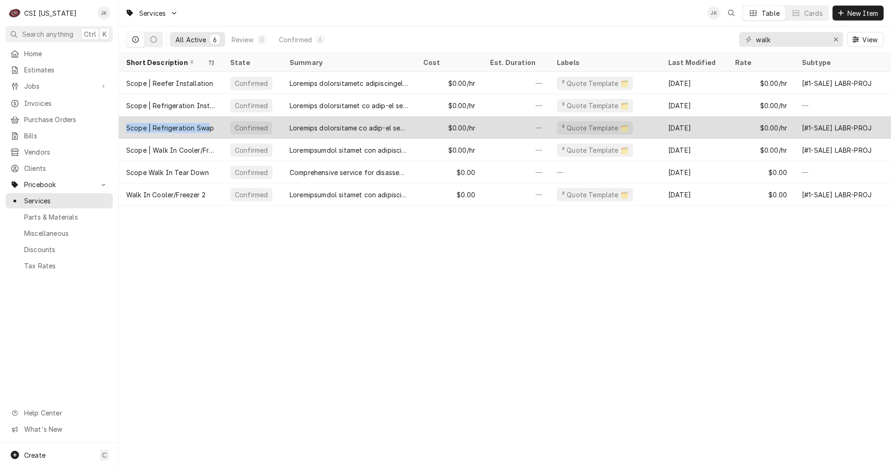
drag, startPoint x: 207, startPoint y: 127, endPoint x: 125, endPoint y: 126, distance: 81.7
click at [125, 126] on div "Scope | Refrigeration Swap" at bounding box center [171, 127] width 104 height 22
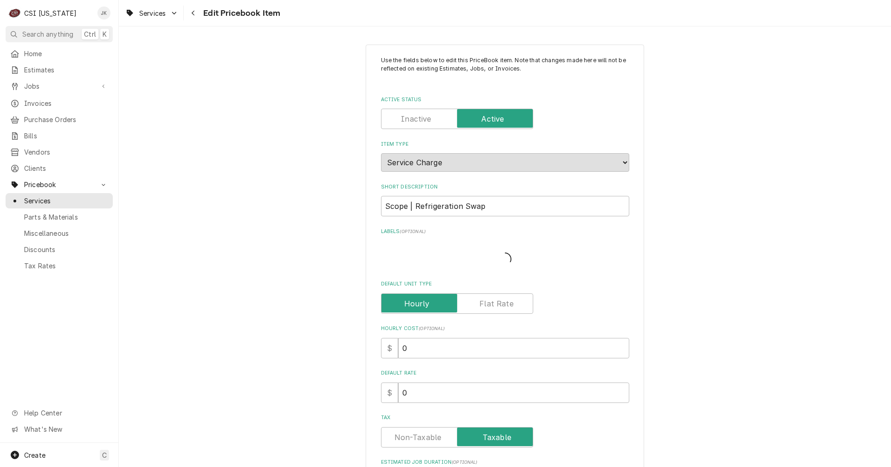
type textarea "x"
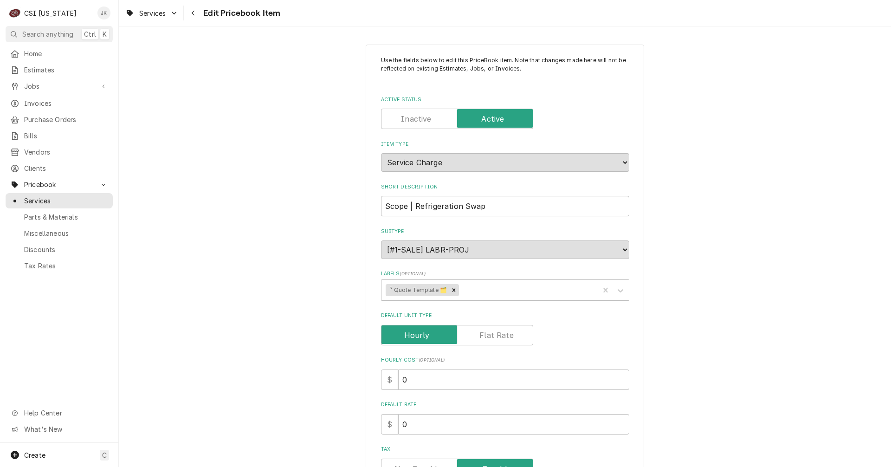
drag, startPoint x: 161, startPoint y: 441, endPoint x: 169, endPoint y: 292, distance: 149.2
click at [193, 15] on icon "Navigate back" at bounding box center [193, 13] width 4 height 6
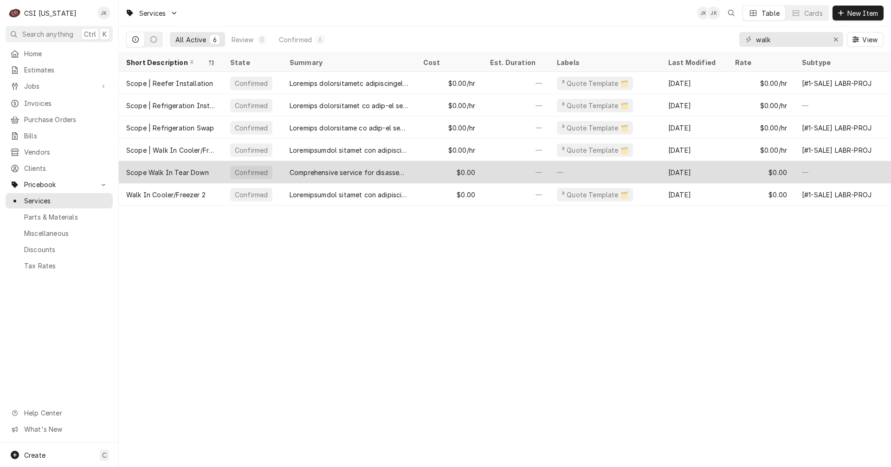
click at [180, 172] on div "Scope Walk In Tear Down" at bounding box center [167, 172] width 83 height 10
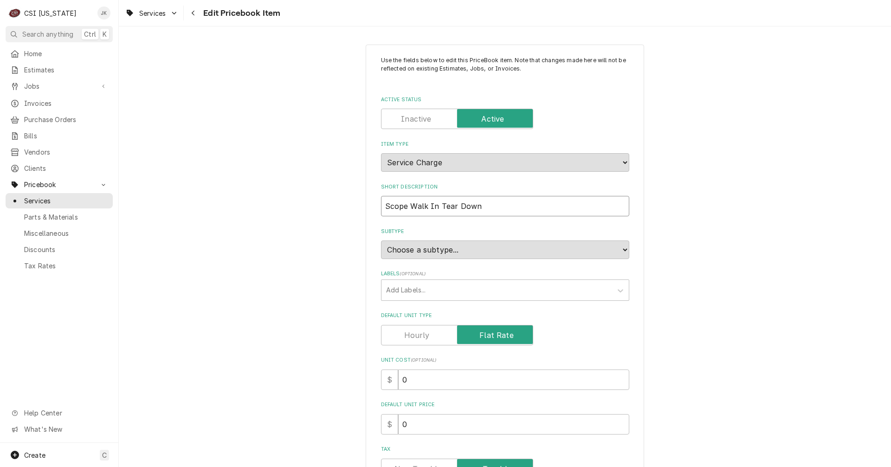
drag, startPoint x: 494, startPoint y: 206, endPoint x: 338, endPoint y: 203, distance: 156.4
paste input "| Refrigeration Swap"
type textarea "x"
type input "Scope | Refrigeration Swap"
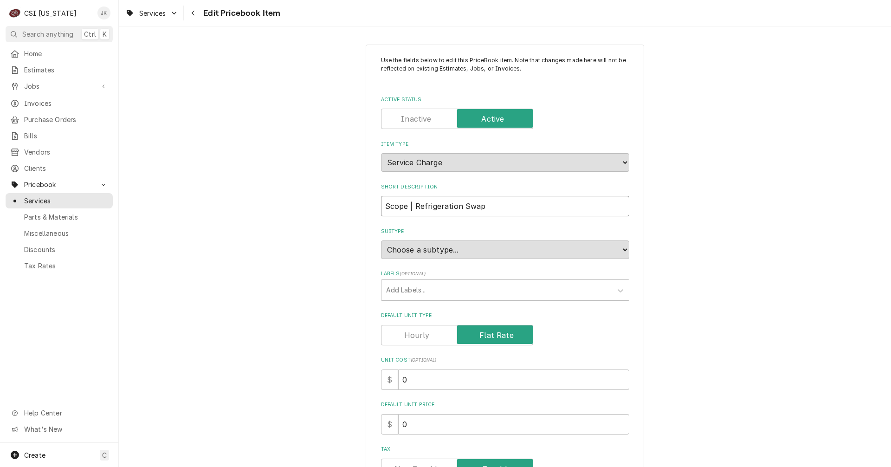
drag, startPoint x: 465, startPoint y: 206, endPoint x: 413, endPoint y: 207, distance: 52.0
click at [413, 207] on input "Scope | Refrigeration Swap" at bounding box center [505, 206] width 248 height 20
type textarea "x"
type input "Scope | Wp"
type textarea "x"
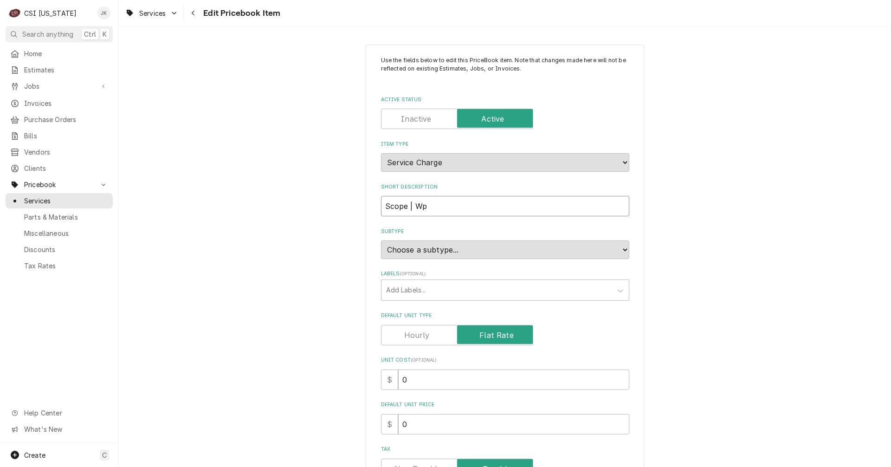
type input "Scope | Wap"
type textarea "x"
type input "Scope | [PERSON_NAME]"
type textarea "x"
type input "Scope | Walkp"
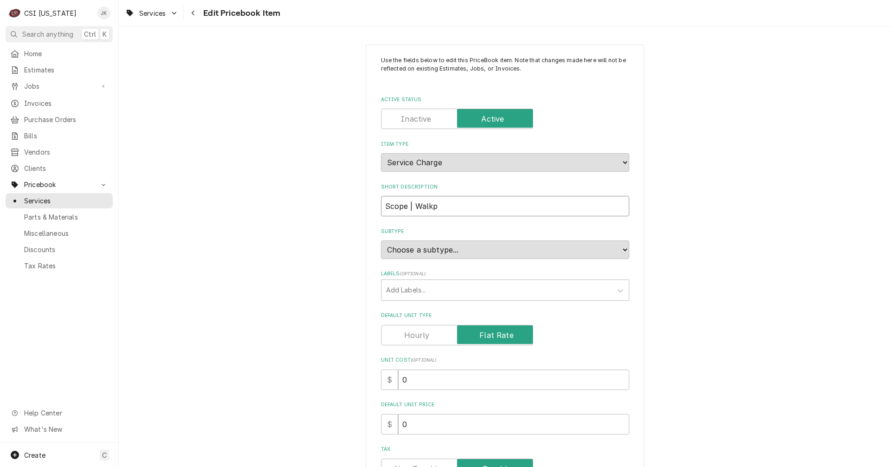
type textarea "x"
type input "Scope | Walk p"
type textarea "x"
type input "Scope | Walk Ip"
type textarea "x"
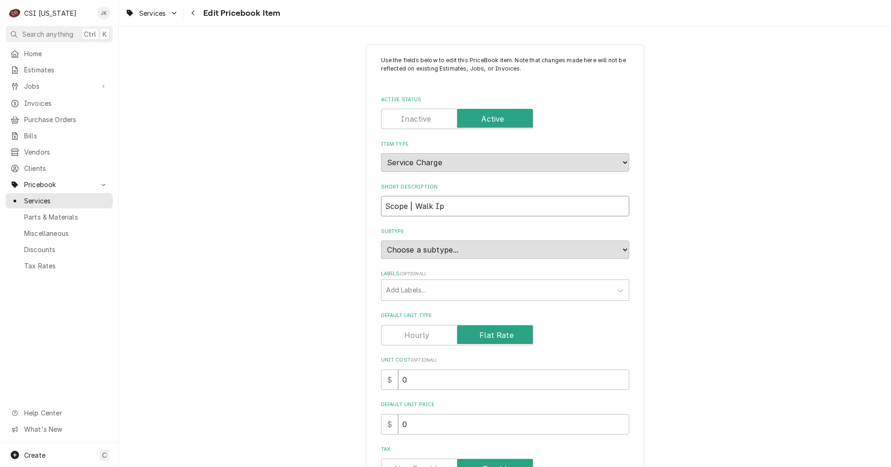
type input "Scope | Walk Inp"
type textarea "x"
type input "Scope | Walk In p"
type textarea "x"
type input "Scope | Walk In"
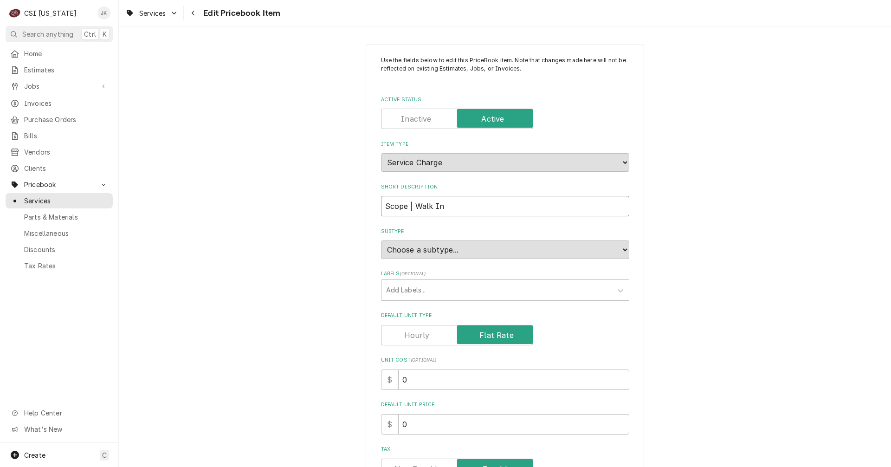
type textarea "x"
type input "Scope | Walk In T"
type textarea "x"
type input "Scope | Walk In Te"
type textarea "x"
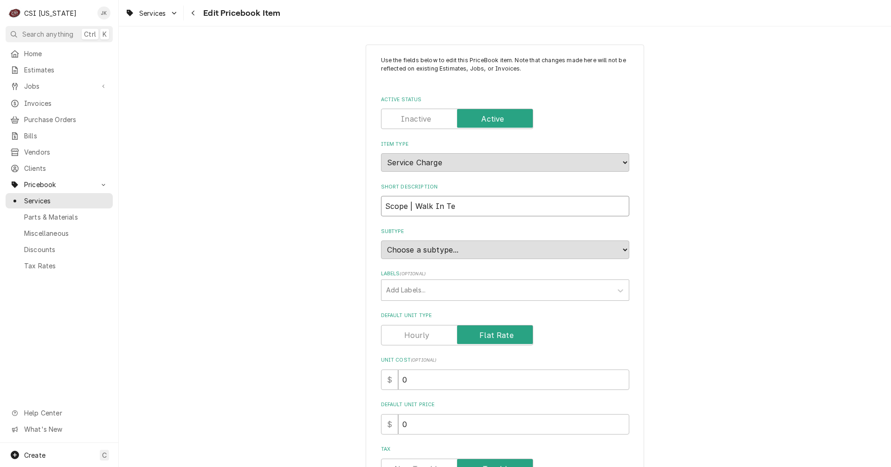
type input "Scope | Walk In Tea"
type textarea "x"
type input "Scope | Walk In Tear"
type textarea "x"
type input "Scope | Walk In Tear"
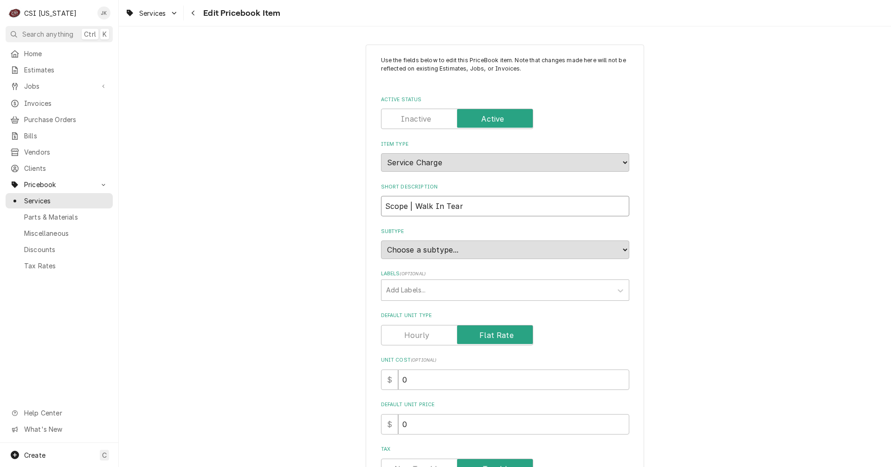
type textarea "x"
type input "Scope | Walk In Tear D"
type textarea "x"
type input "Scope | Walk In Tear Do"
type textarea "x"
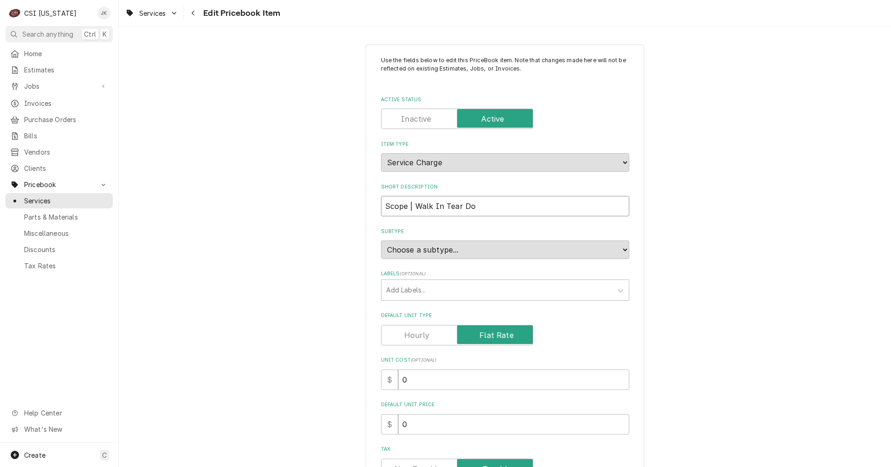
type input "Scope | Walk In Tear Dow"
type textarea "x"
drag, startPoint x: 502, startPoint y: 208, endPoint x: 296, endPoint y: 205, distance: 205.6
type input "Scope | Walk In Tear Down"
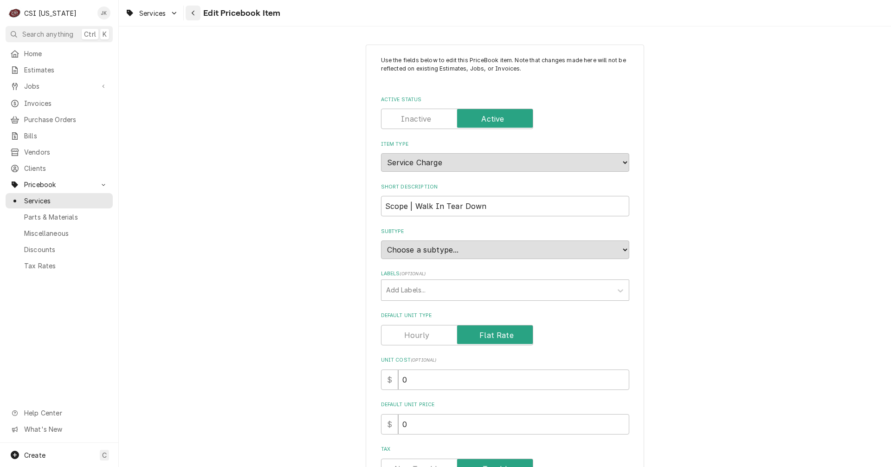
click at [195, 13] on div "Navigate back" at bounding box center [192, 12] width 9 height 9
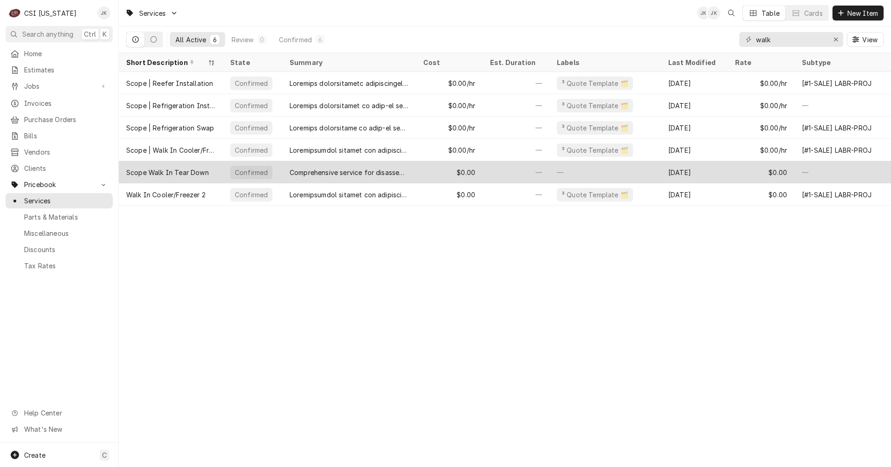
click at [171, 173] on div "Scope Walk In Tear Down" at bounding box center [167, 172] width 83 height 10
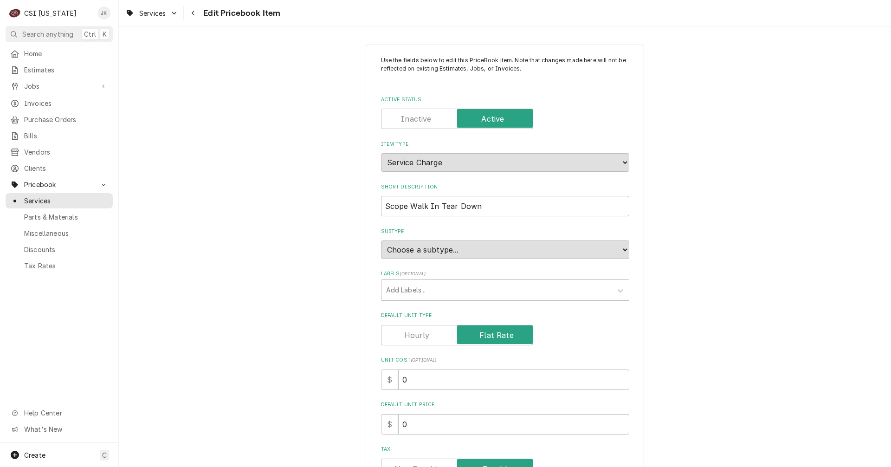
click at [421, 123] on label "Active Status" at bounding box center [457, 119] width 152 height 20
click at [421, 123] on input "Active Status" at bounding box center [457, 119] width 144 height 20
checkbox input "false"
type textarea "x"
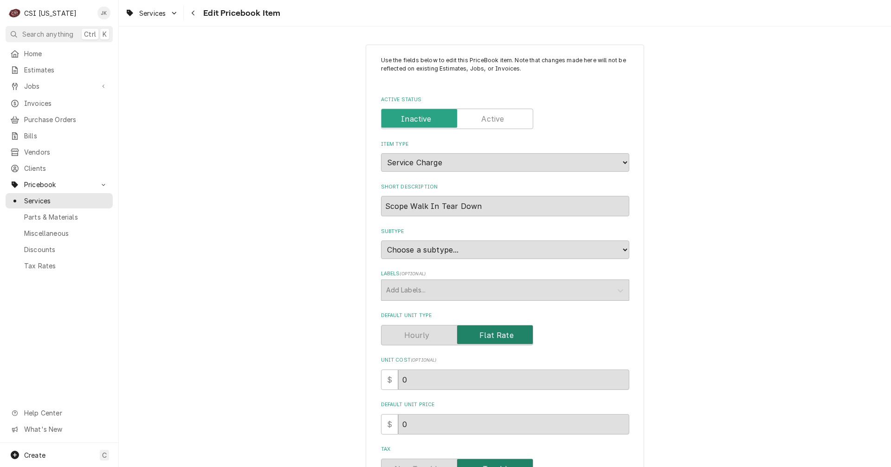
click at [481, 239] on div "Subtype Choose a subtype... [#1-SALE] LABR-[PERSON_NAME] [#1-SALE] LABR-DBL [#1…" at bounding box center [505, 243] width 248 height 31
click at [471, 115] on input "Active Status" at bounding box center [457, 119] width 144 height 20
checkbox input "true"
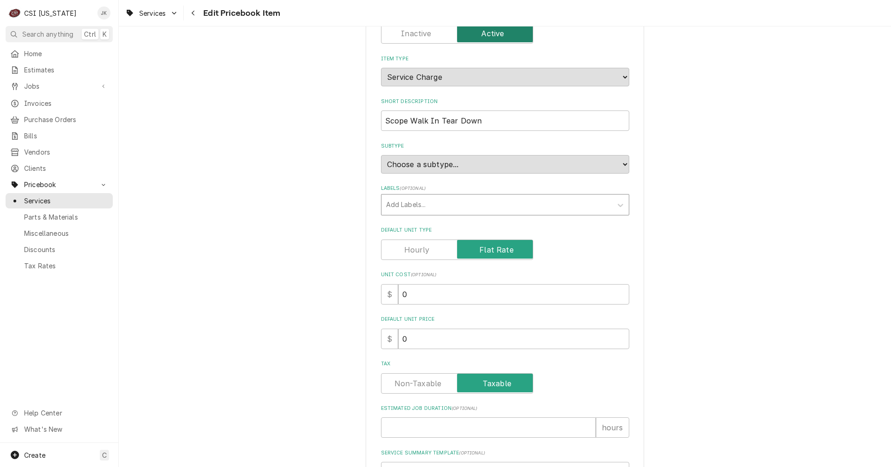
scroll to position [67, 0]
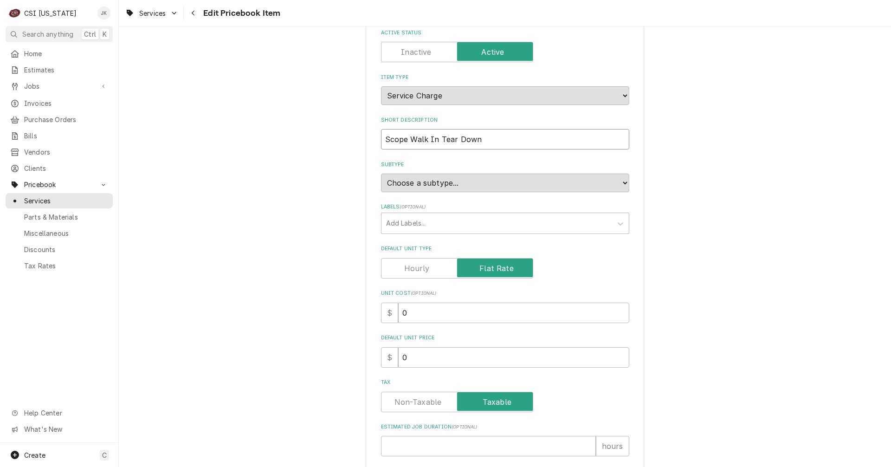
drag, startPoint x: 498, startPoint y: 140, endPoint x: 357, endPoint y: 145, distance: 141.1
click at [357, 145] on div "Use the fields below to edit this PriceBook item. Note that changes made here w…" at bounding box center [505, 451] width 772 height 964
paste input "|"
type textarea "x"
type input "Scope | Walk In Tear Down"
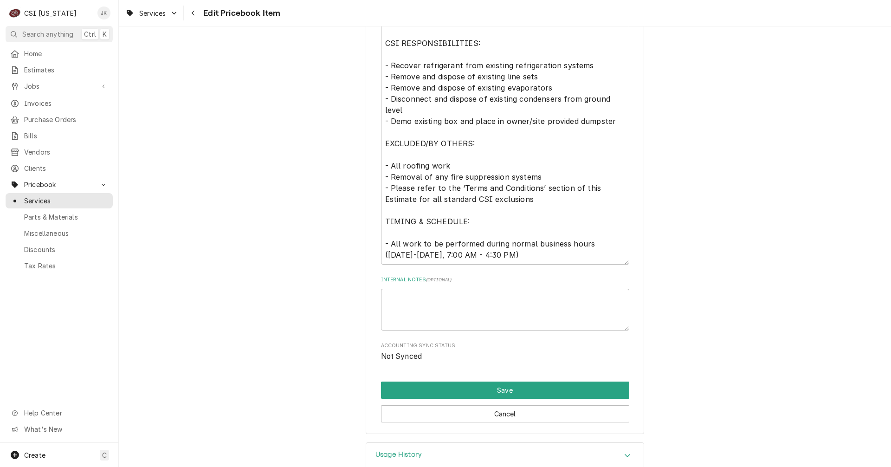
scroll to position [577, 0]
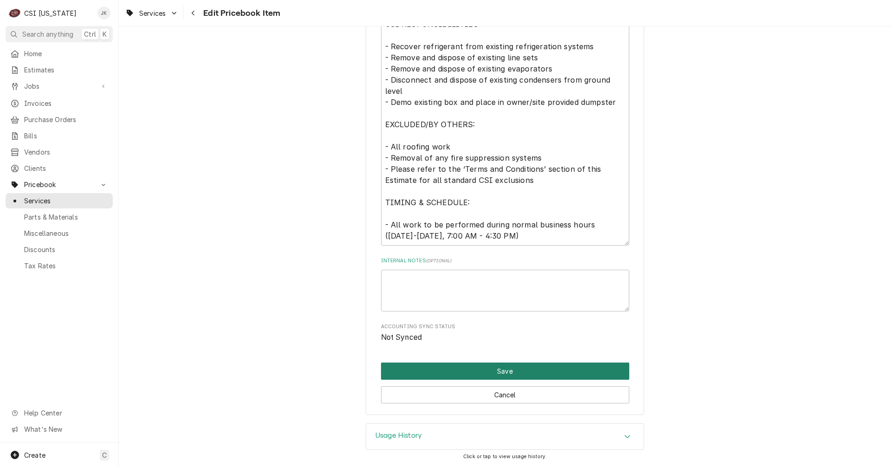
click at [511, 373] on button "Save" at bounding box center [505, 370] width 248 height 17
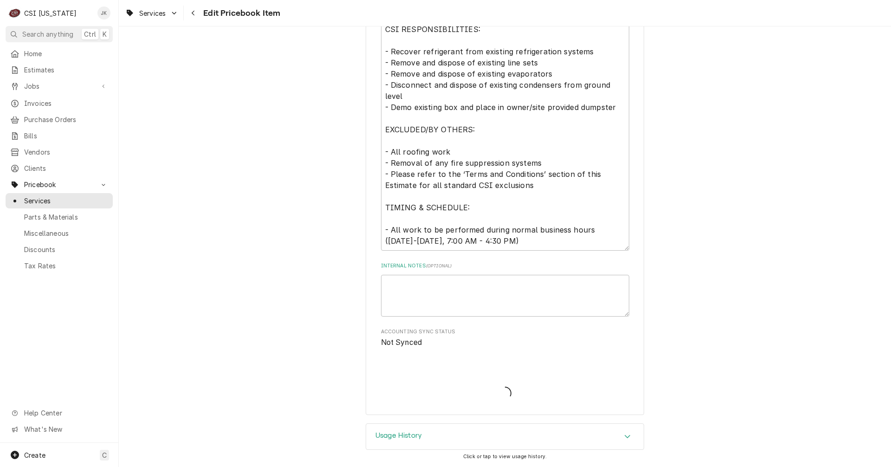
type textarea "x"
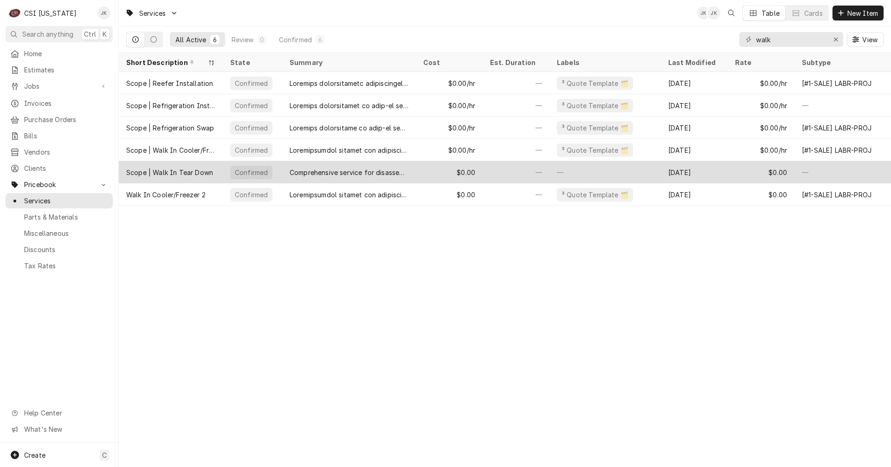
click at [450, 168] on div "$0.00" at bounding box center [449, 172] width 67 height 22
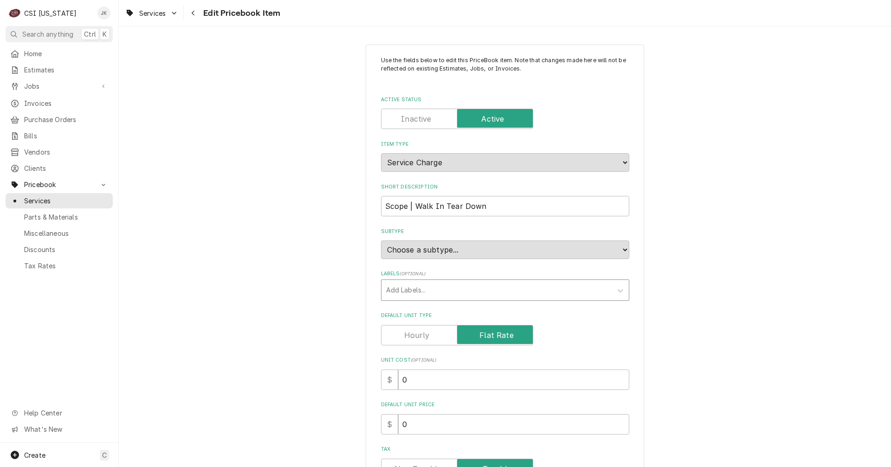
click at [457, 291] on div "Labels" at bounding box center [496, 290] width 221 height 17
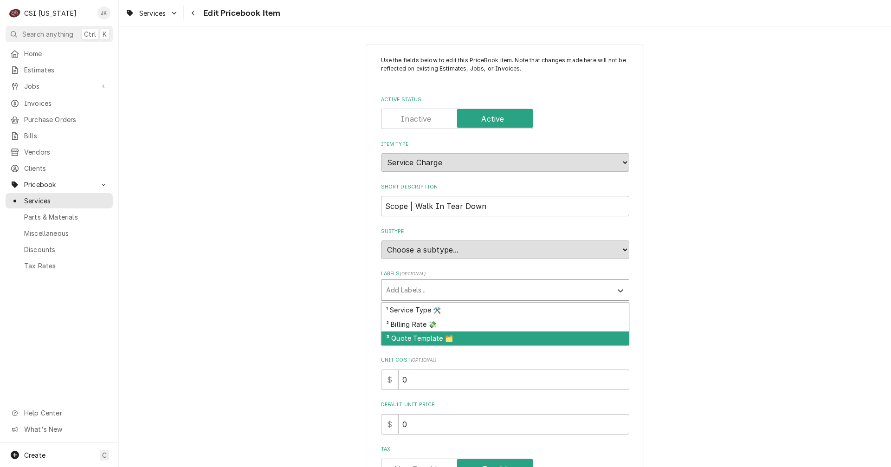
click at [442, 335] on div "³ Quote Template 🗂️" at bounding box center [504, 338] width 247 height 14
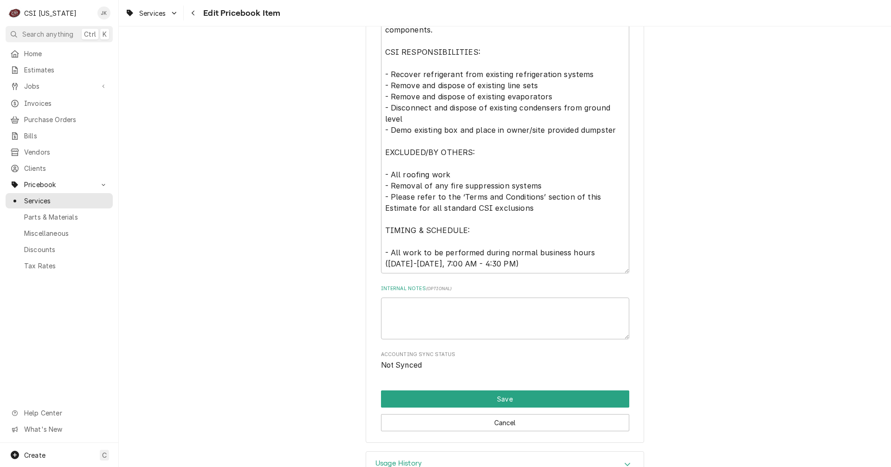
scroll to position [577, 0]
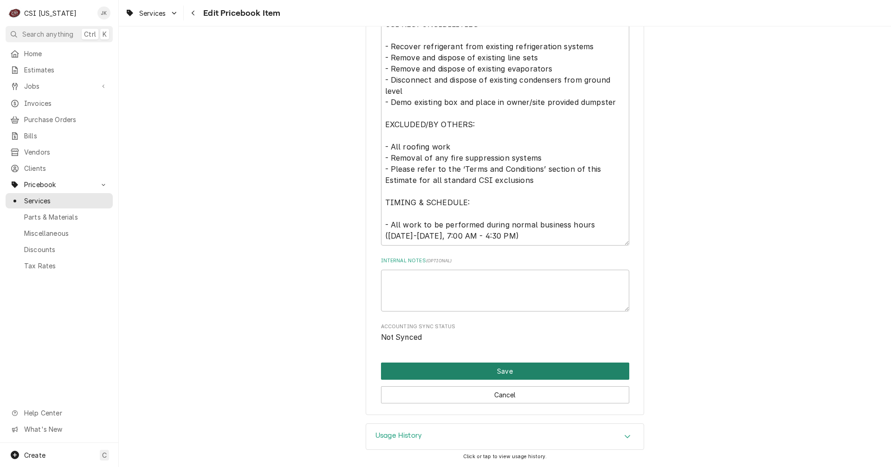
click at [503, 370] on button "Save" at bounding box center [505, 370] width 248 height 17
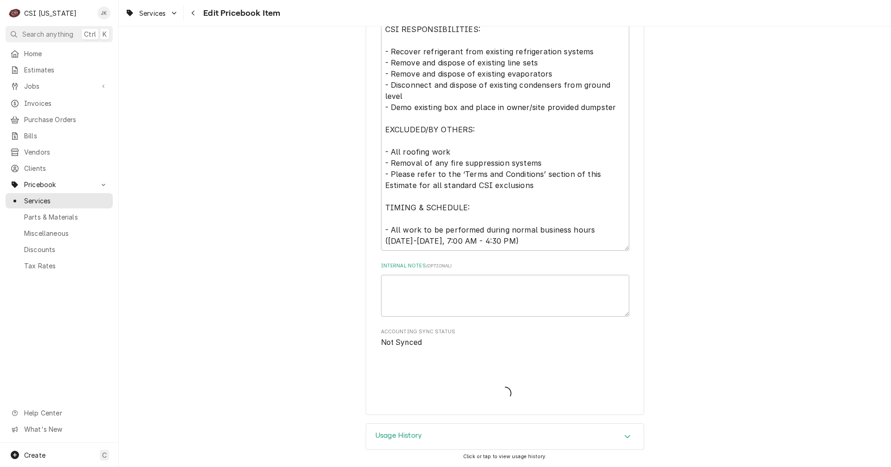
scroll to position [572, 0]
type textarea "x"
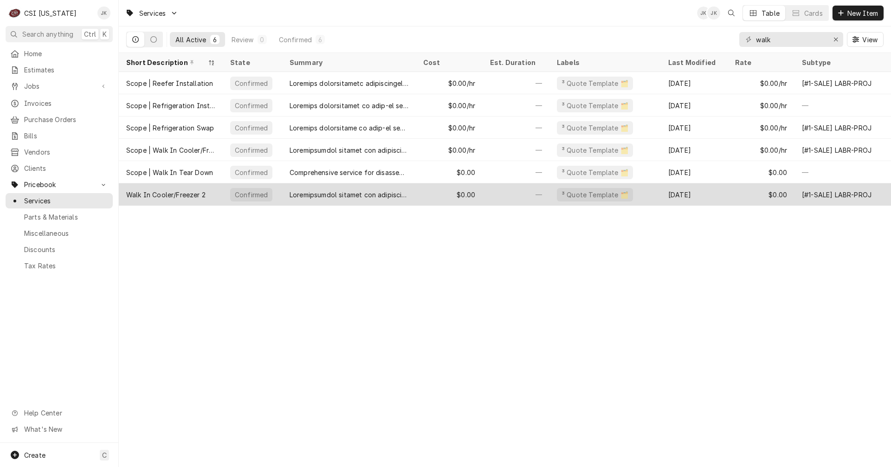
click at [160, 185] on div "Walk In Cooler/Freezer 2" at bounding box center [171, 194] width 104 height 22
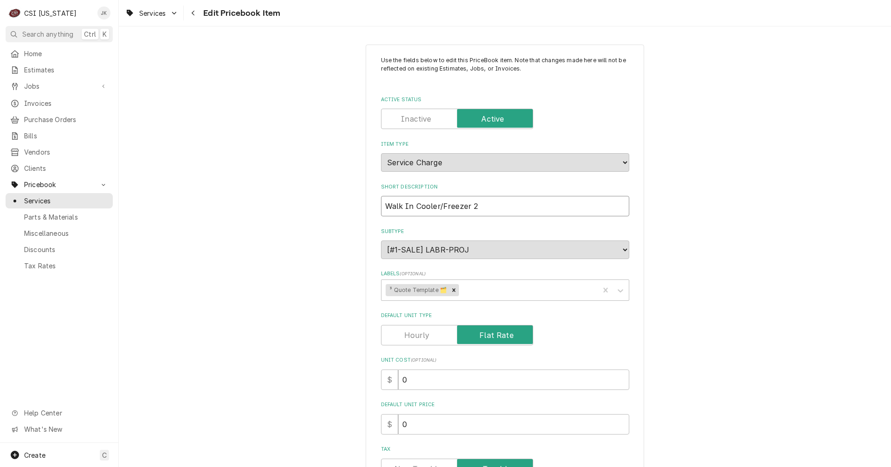
click at [382, 205] on input "Walk In Cooler/Freezer 2" at bounding box center [505, 206] width 248 height 20
paste input "Scope | Walk In Tear Down"
type textarea "x"
type input "Scope | Walk In Tear DownWalk In Cooler/Freezer 2"
drag, startPoint x: 426, startPoint y: 203, endPoint x: 478, endPoint y: 203, distance: 51.5
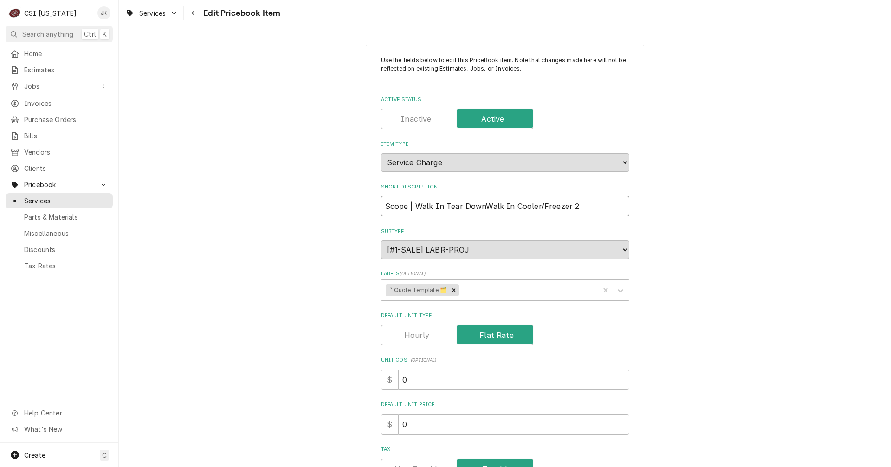
click at [478, 203] on input "Scope | Walk In Tear DownWalk In Cooler/Freezer 2" at bounding box center [505, 206] width 248 height 20
type textarea "x"
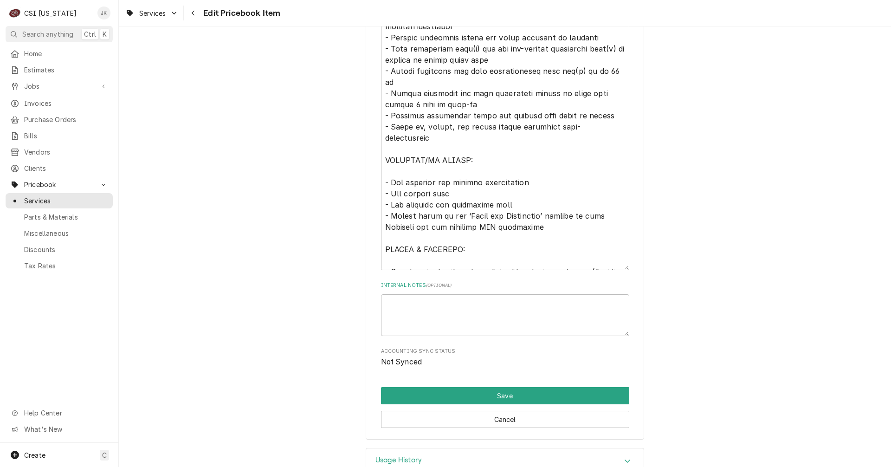
scroll to position [633, 0]
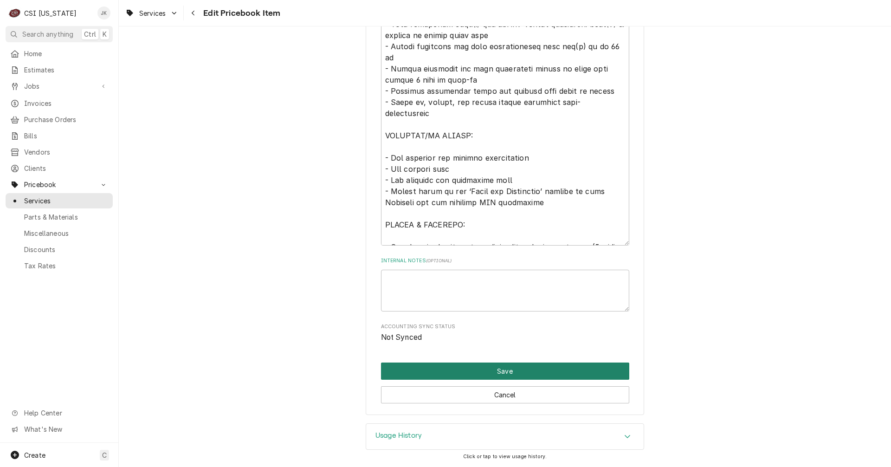
type input "Scope | Walk In Cooler/Freezer 2"
click at [507, 373] on button "Save" at bounding box center [505, 370] width 248 height 17
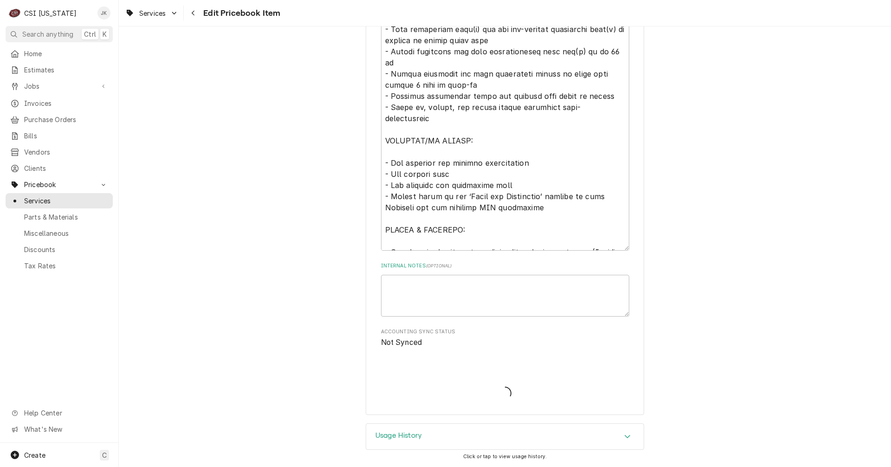
scroll to position [628, 0]
type textarea "x"
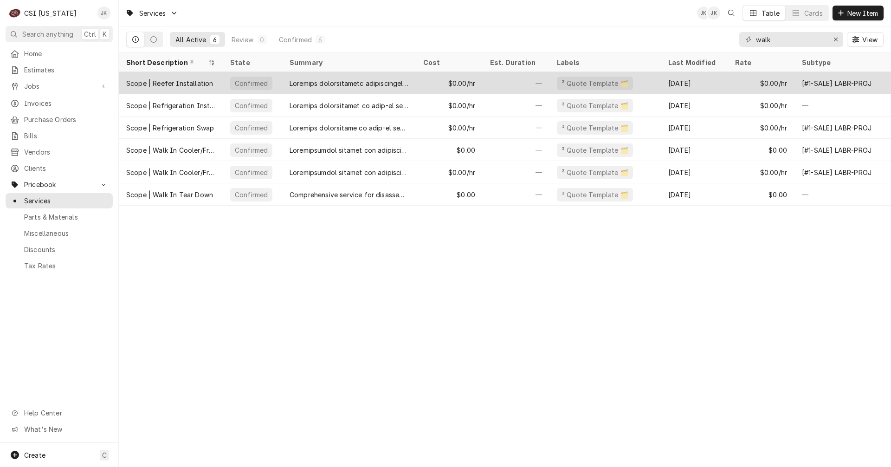
click at [380, 79] on div "Dynamic Content Wrapper" at bounding box center [349, 83] width 119 height 10
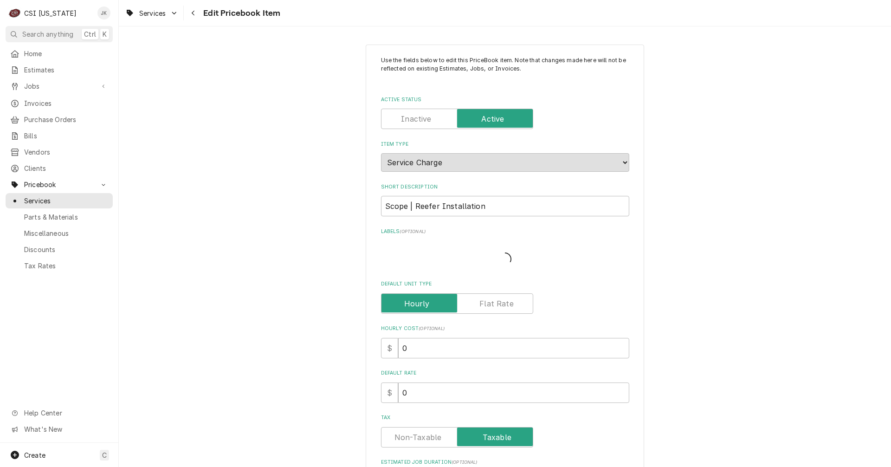
type textarea "x"
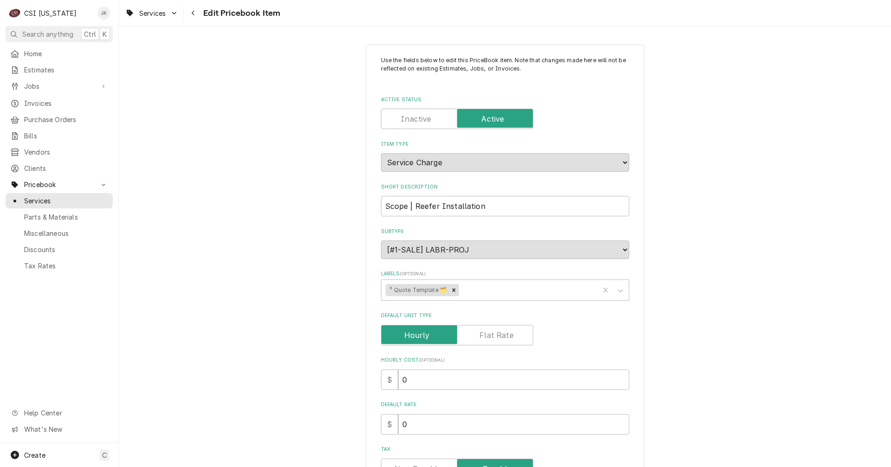
click at [489, 335] on label "Default Unit Type" at bounding box center [457, 335] width 152 height 20
click at [489, 335] on input "Default Unit Type" at bounding box center [457, 335] width 144 height 20
checkbox input "true"
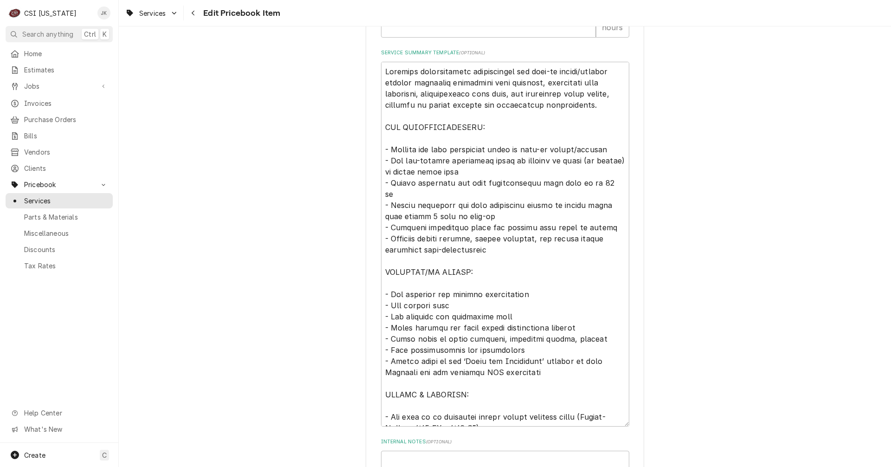
scroll to position [666, 0]
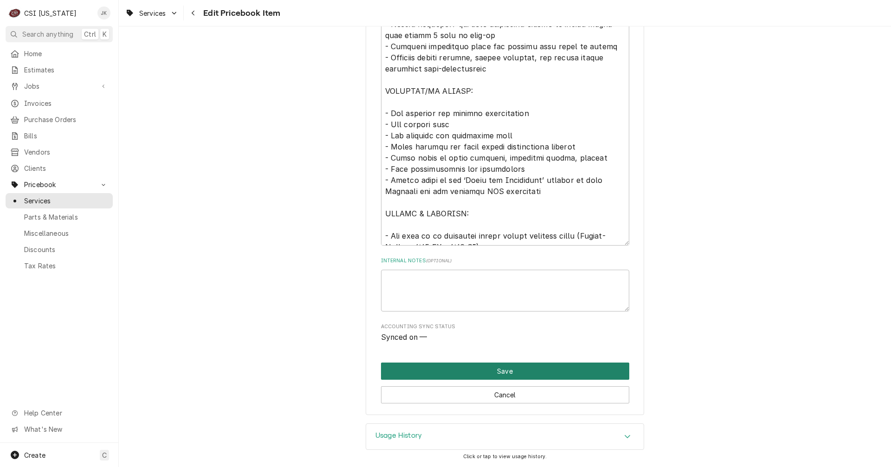
click at [503, 374] on button "Save" at bounding box center [505, 370] width 248 height 17
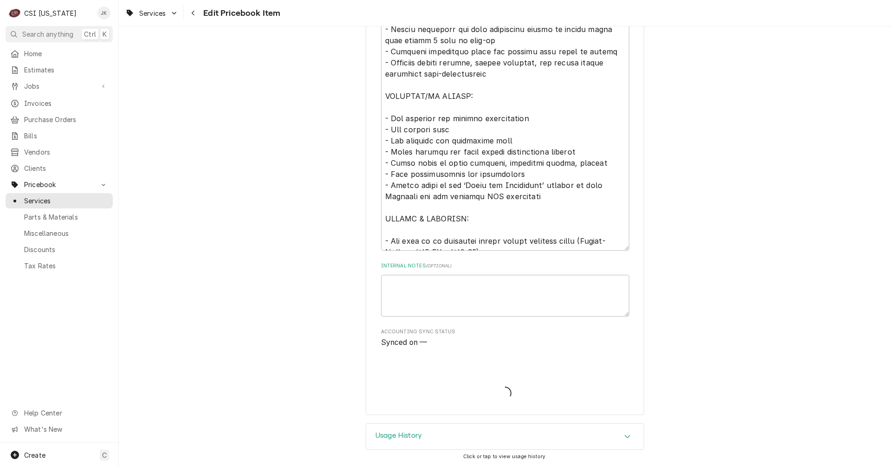
type textarea "x"
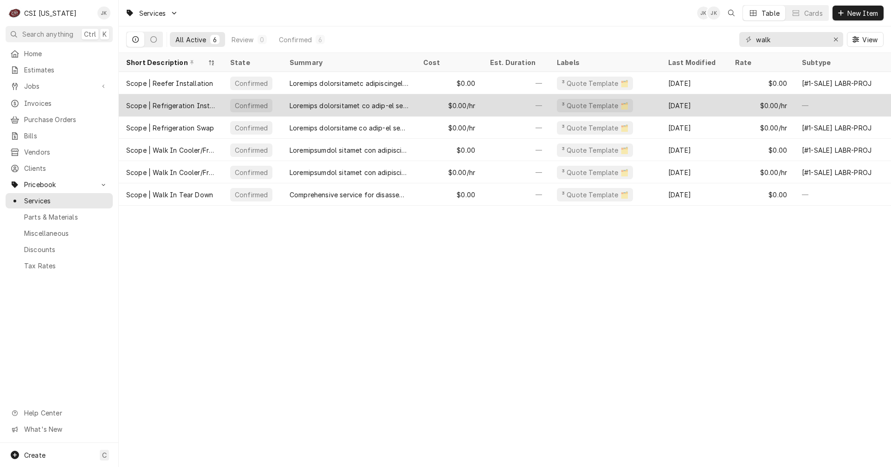
click at [420, 107] on div "$0.00/hr" at bounding box center [449, 105] width 67 height 22
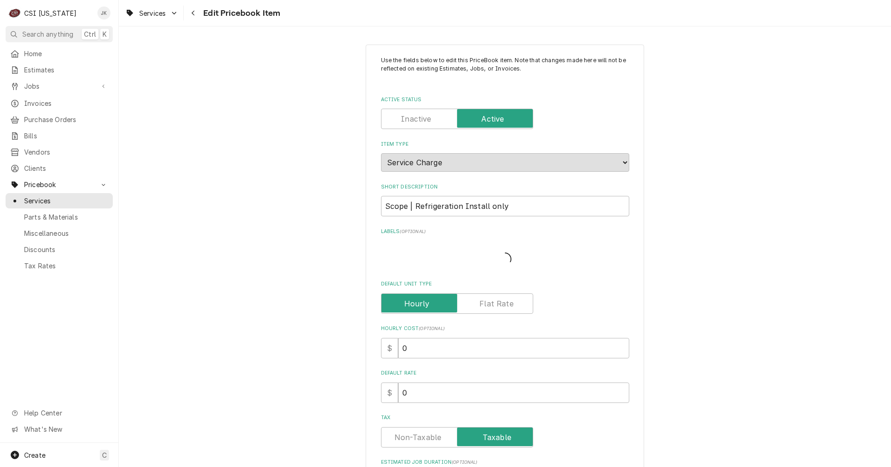
type textarea "x"
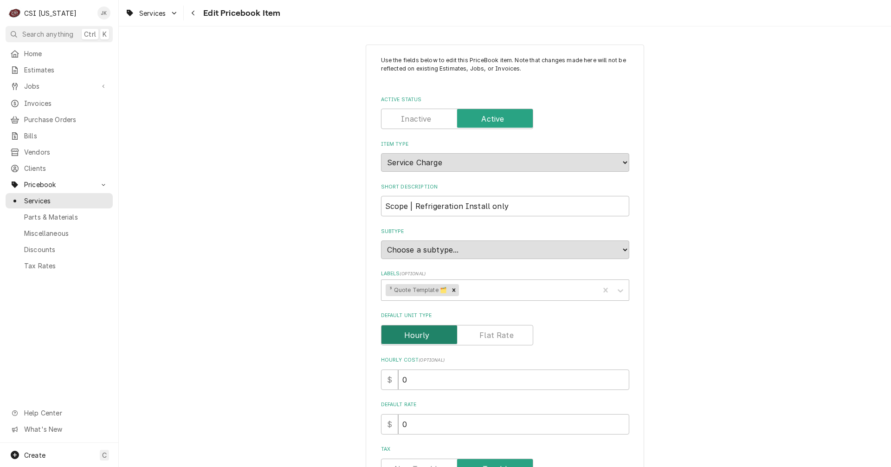
click at [499, 328] on input "Default Unit Type" at bounding box center [457, 335] width 144 height 20
checkbox input "true"
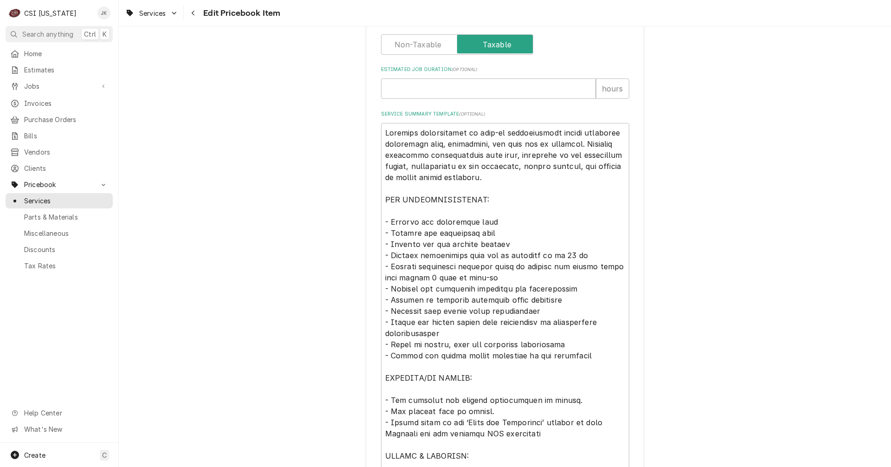
scroll to position [677, 0]
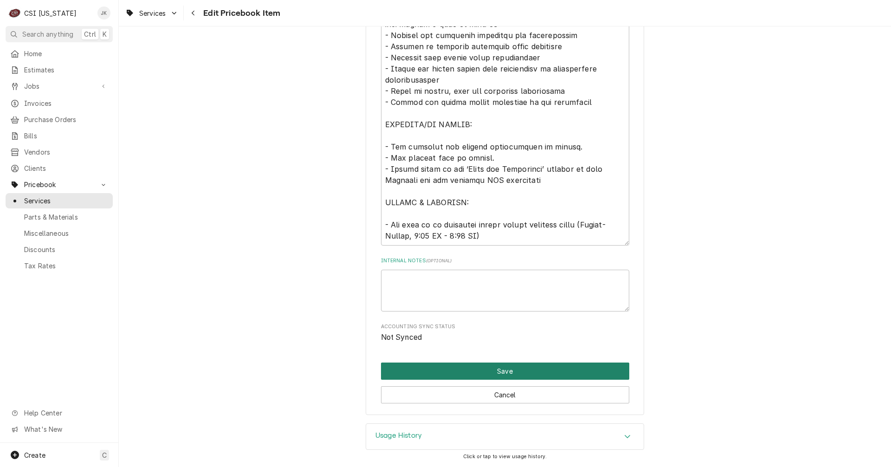
click at [521, 372] on button "Save" at bounding box center [505, 370] width 248 height 17
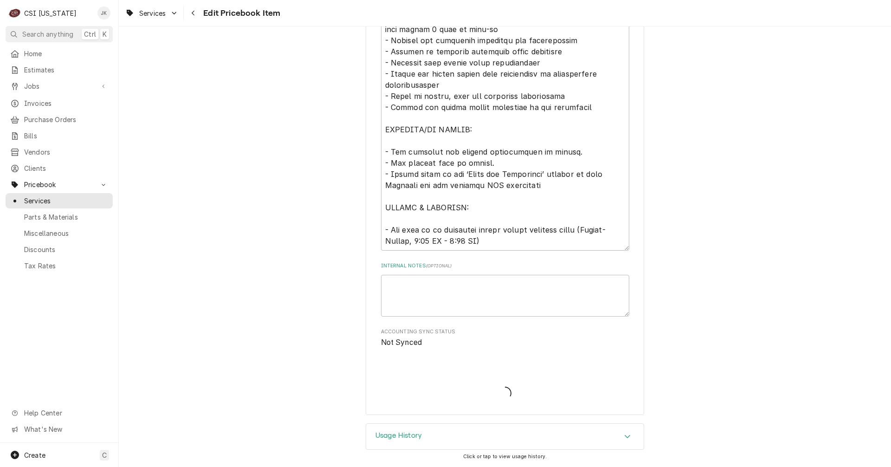
scroll to position [672, 0]
type textarea "x"
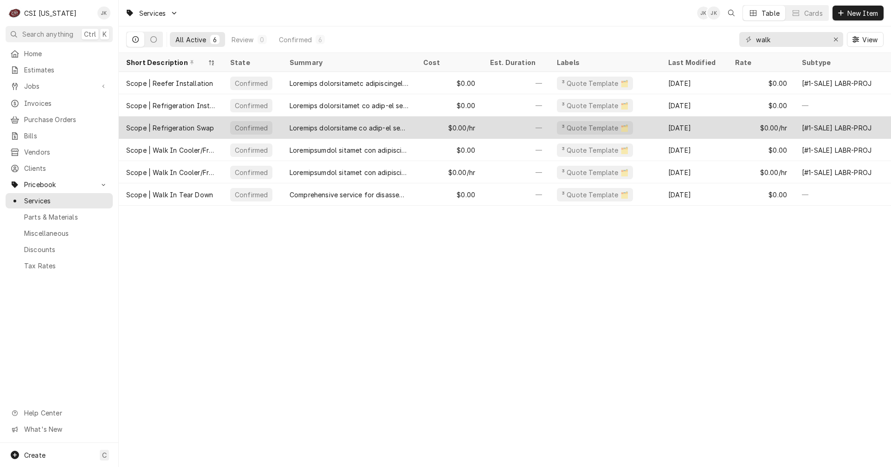
click at [482, 127] on div "$0.00/hr" at bounding box center [449, 127] width 67 height 22
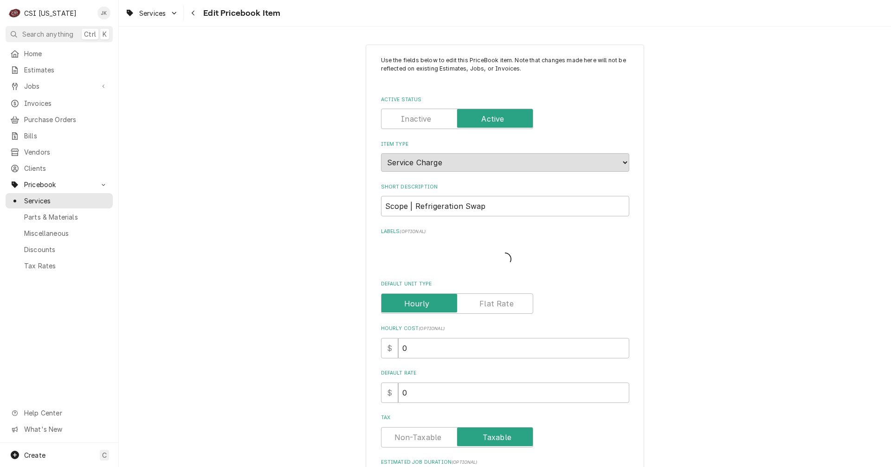
type textarea "x"
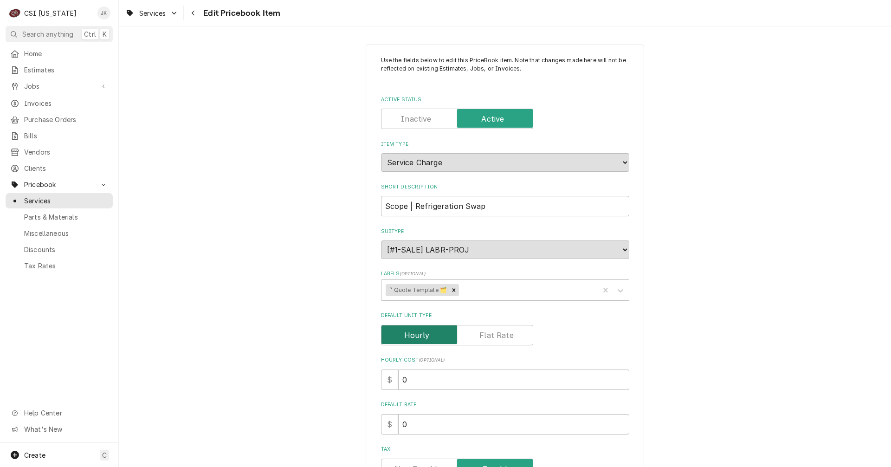
click at [502, 341] on input "Default Unit Type" at bounding box center [457, 335] width 144 height 20
checkbox input "true"
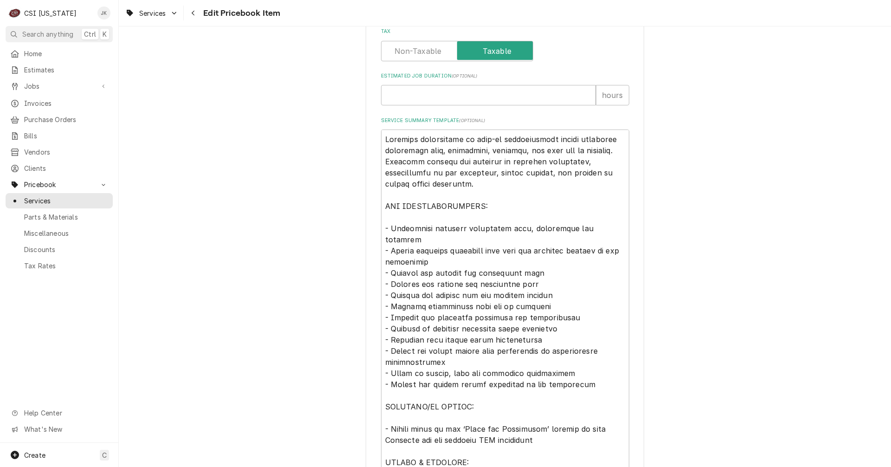
scroll to position [666, 0]
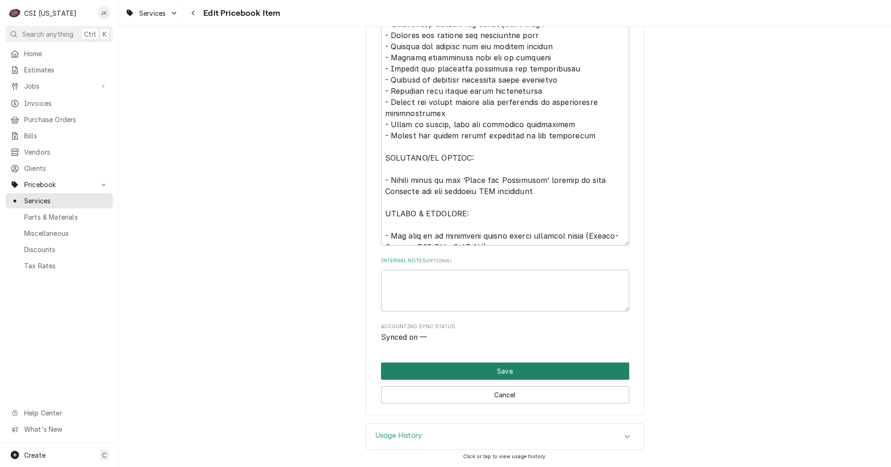
click at [534, 373] on button "Save" at bounding box center [505, 370] width 248 height 17
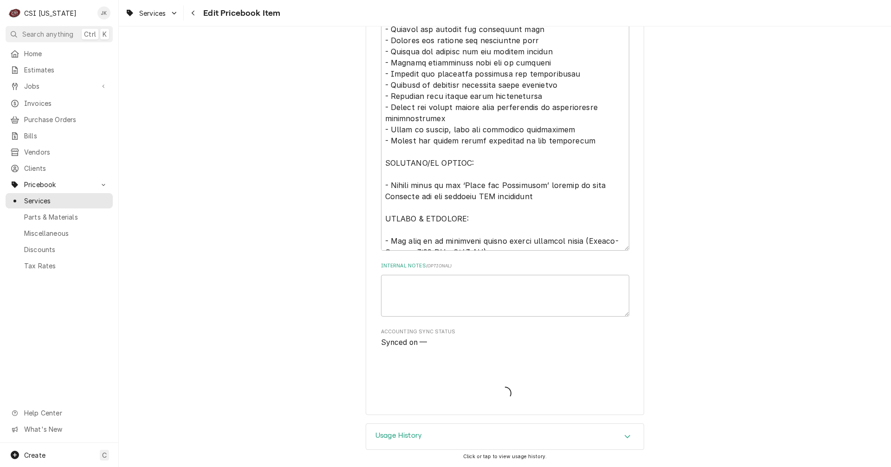
type textarea "x"
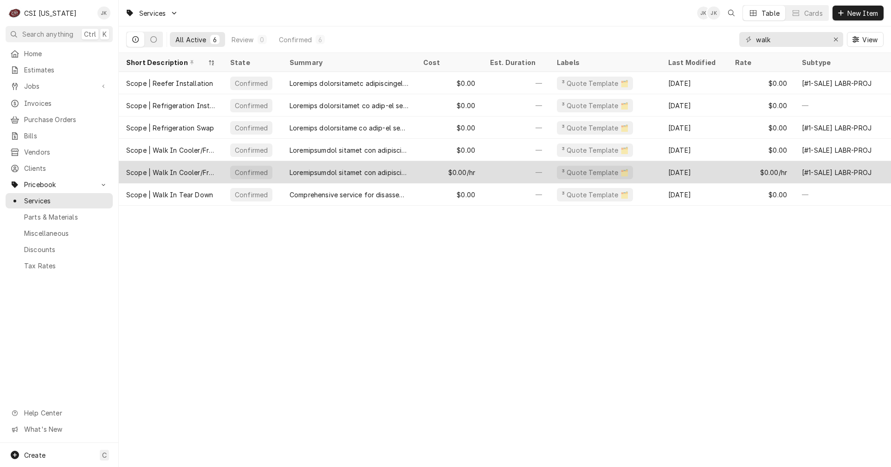
click at [444, 174] on div "$0.00/hr" at bounding box center [449, 172] width 67 height 22
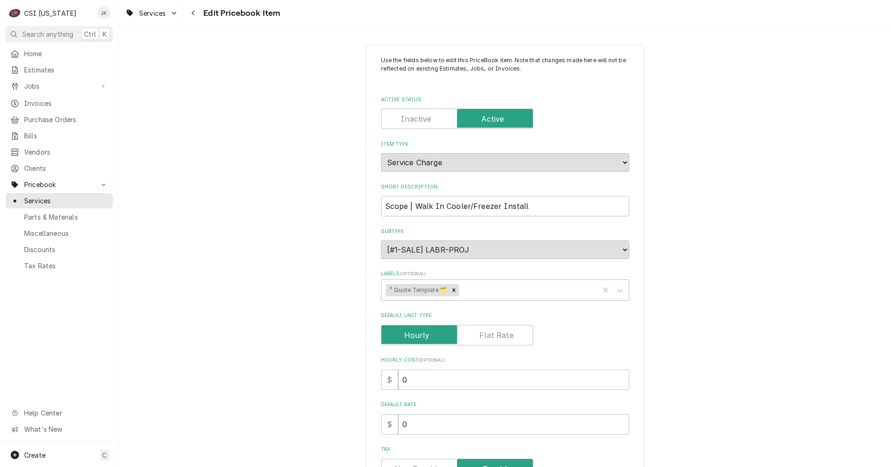
click at [495, 333] on label "Default Unit Type" at bounding box center [457, 335] width 152 height 20
click at [495, 333] on input "Default Unit Type" at bounding box center [457, 335] width 144 height 20
checkbox input "true"
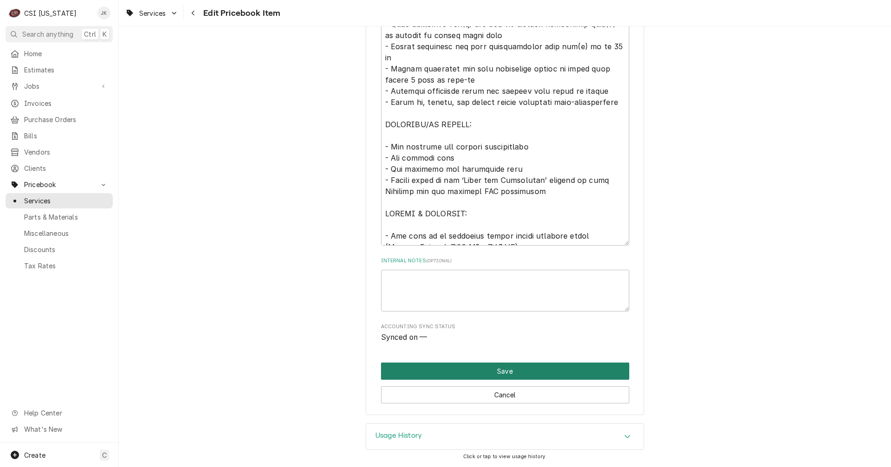
click at [523, 369] on button "Save" at bounding box center [505, 370] width 248 height 17
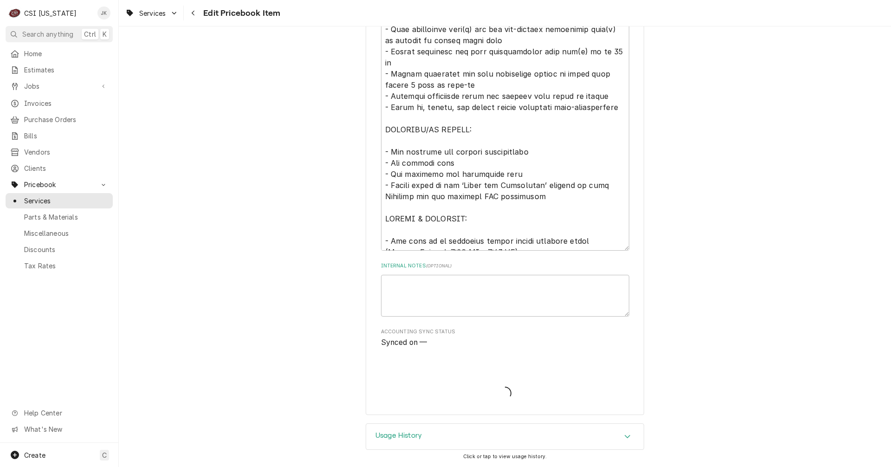
type textarea "x"
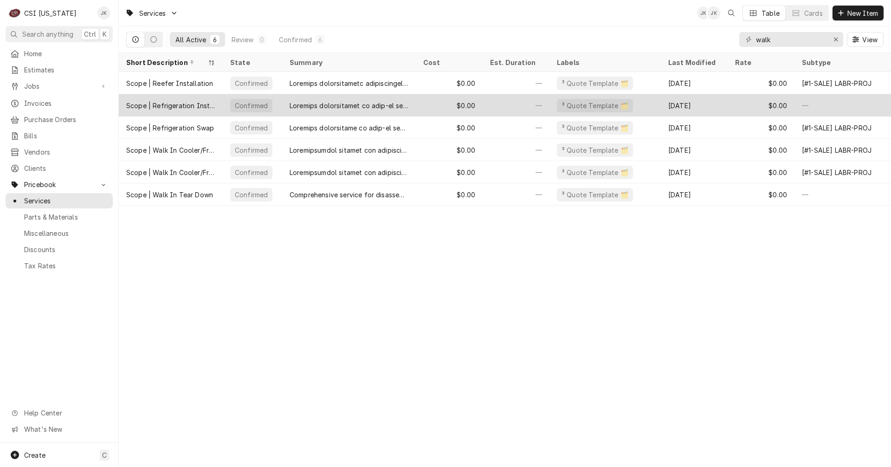
click at [810, 101] on div "—" at bounding box center [846, 105] width 104 height 22
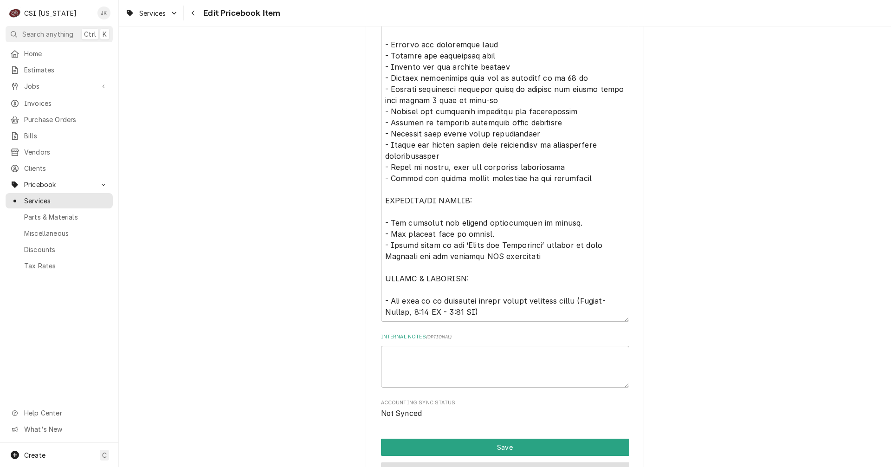
scroll to position [677, 0]
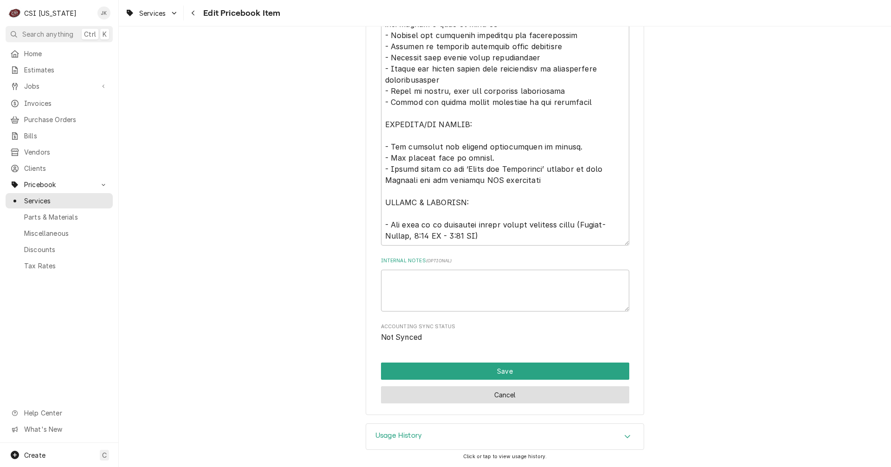
click at [540, 393] on button "Cancel" at bounding box center [505, 394] width 248 height 17
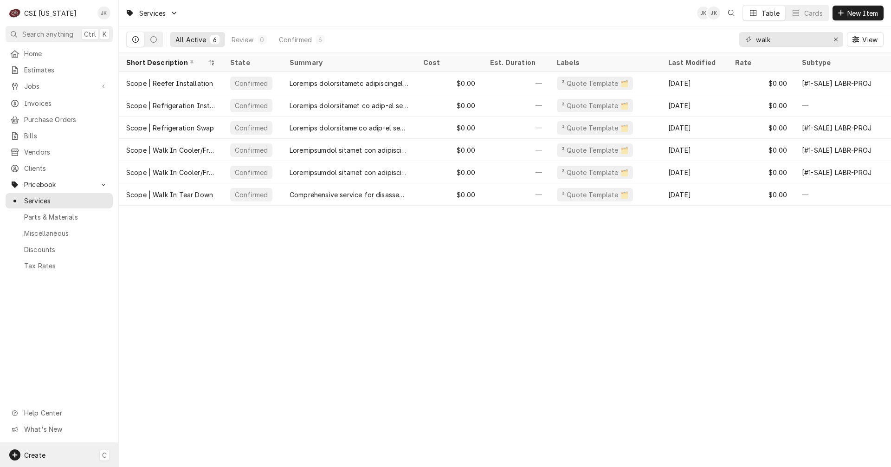
click at [104, 456] on span "C" at bounding box center [104, 455] width 5 height 10
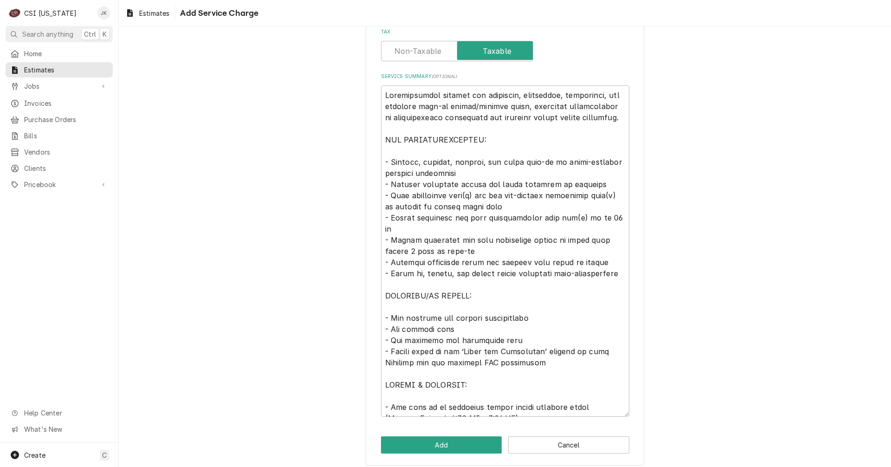
scroll to position [302, 0]
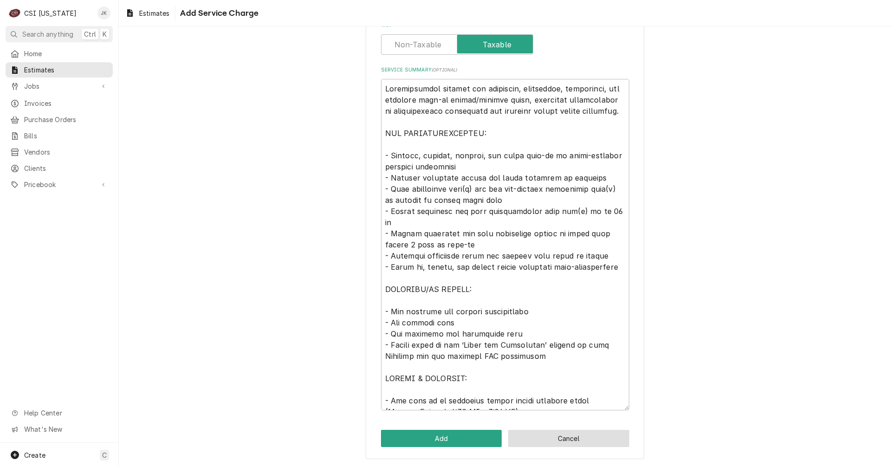
click at [571, 441] on button "Cancel" at bounding box center [568, 438] width 121 height 17
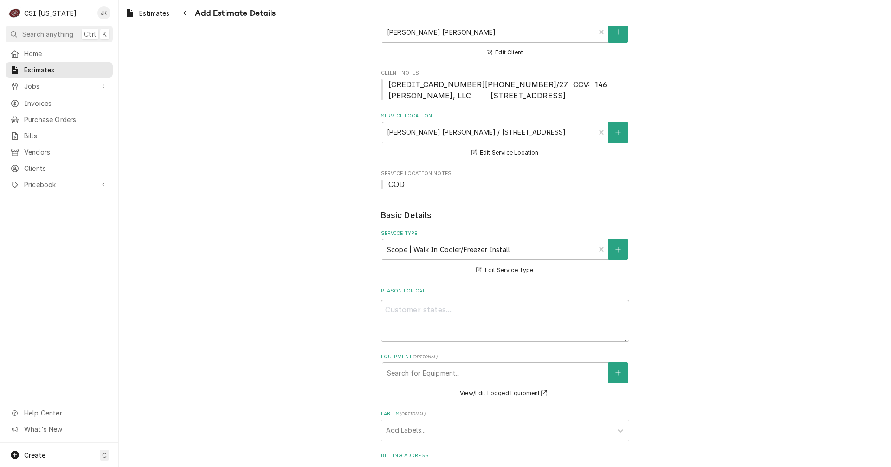
scroll to position [93, 0]
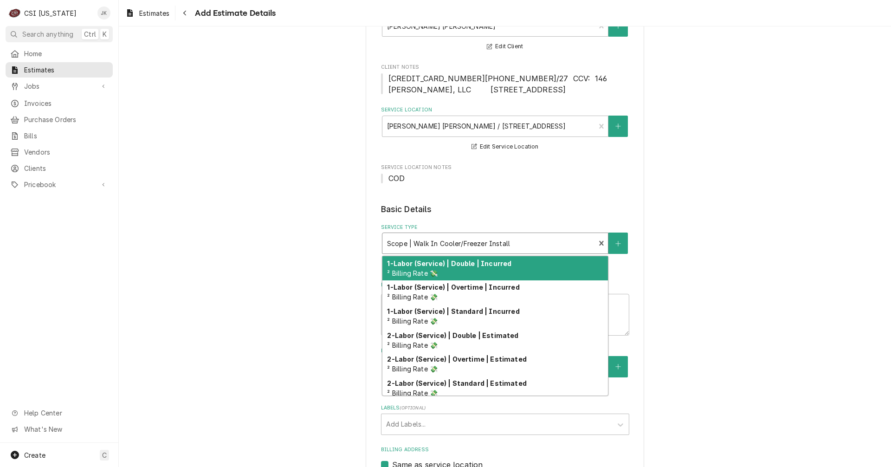
click at [495, 249] on div "Service Type" at bounding box center [489, 243] width 204 height 17
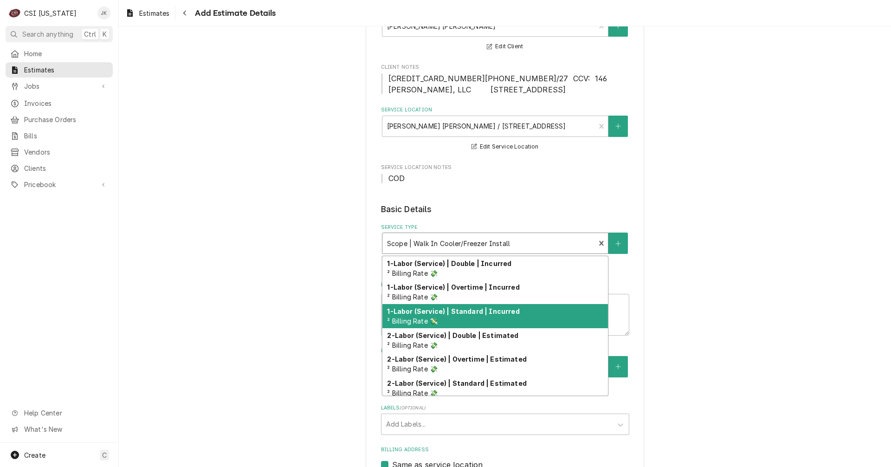
type textarea "x"
type input "s"
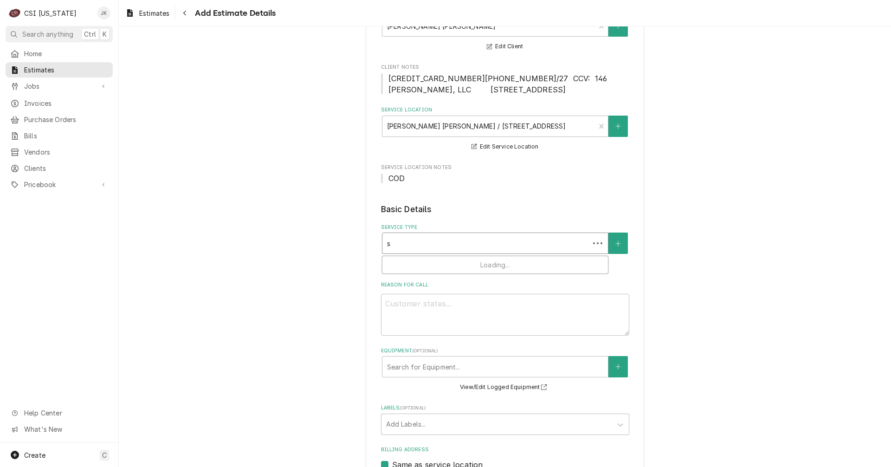
type textarea "x"
type input "sc"
type textarea "x"
type input "sco"
type textarea "x"
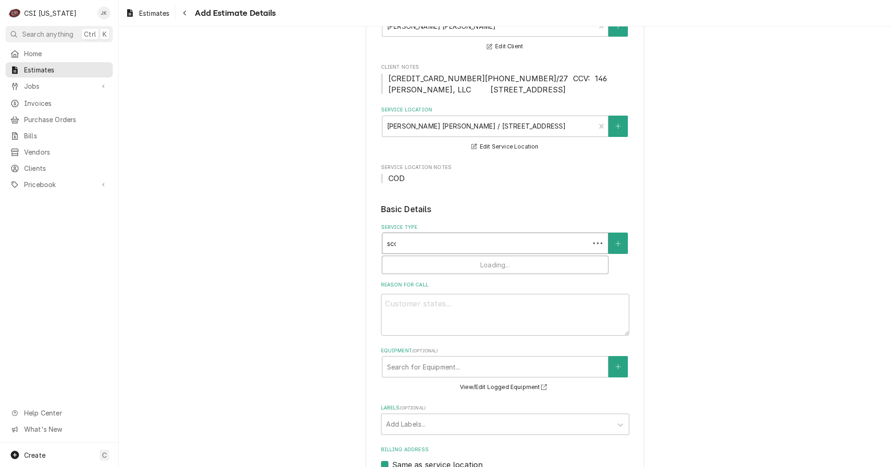
type input "scop"
type textarea "x"
type input "scope"
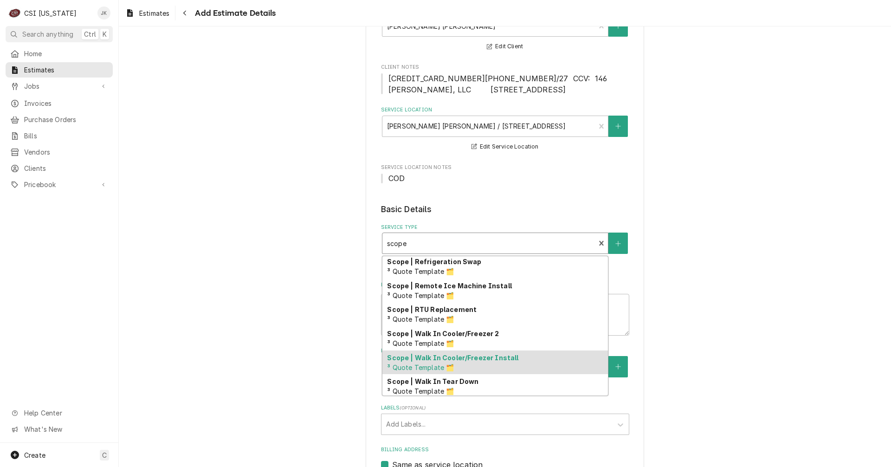
scroll to position [460, 0]
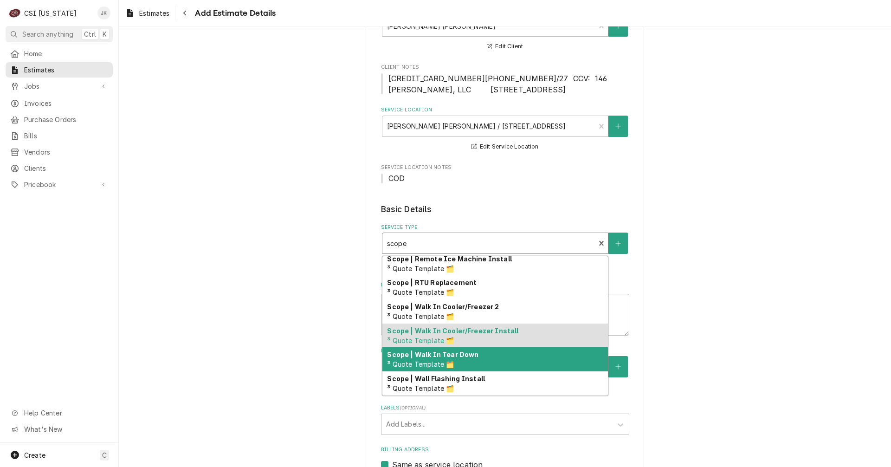
click at [473, 358] on div "Scope | Walk In Tear Down ³ Quote Template 🗂️" at bounding box center [494, 359] width 225 height 24
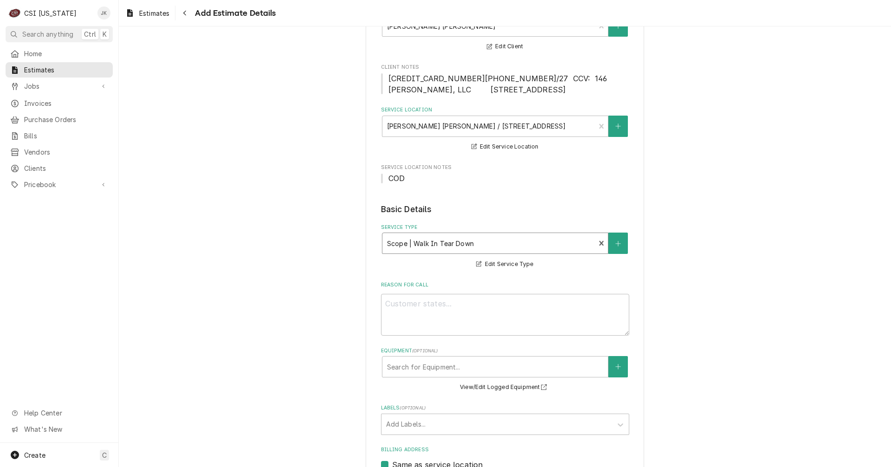
type textarea "x"
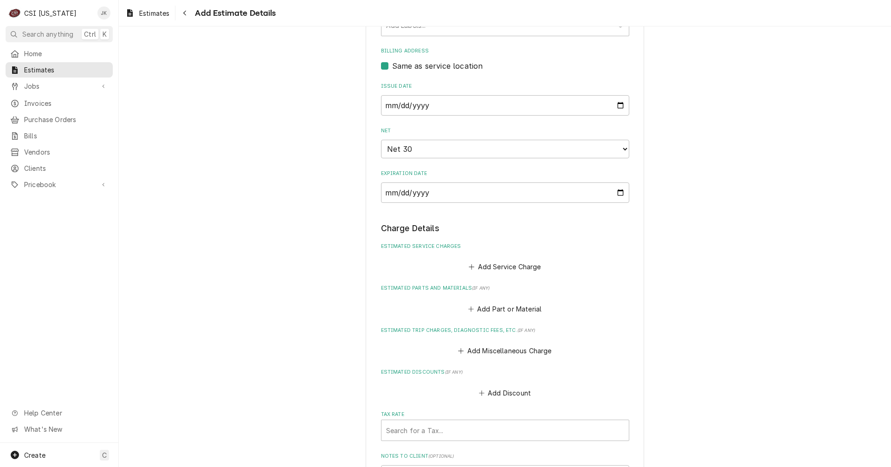
scroll to position [510, 0]
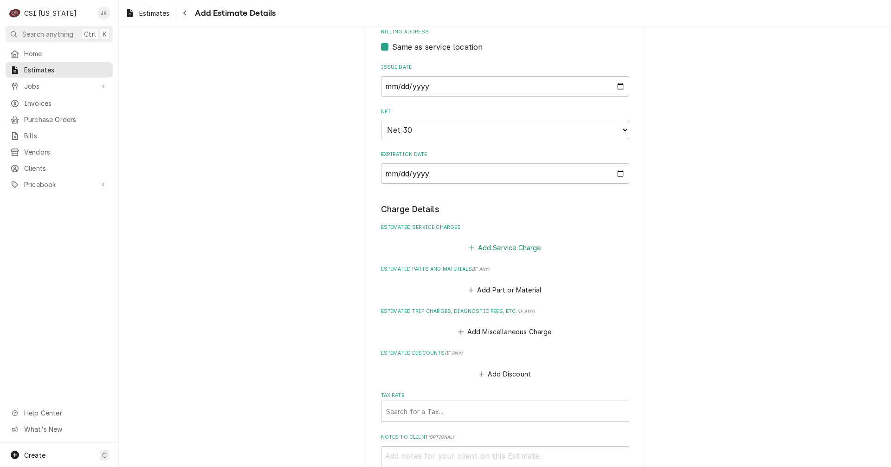
click at [485, 252] on button "Add Service Charge" at bounding box center [504, 247] width 75 height 13
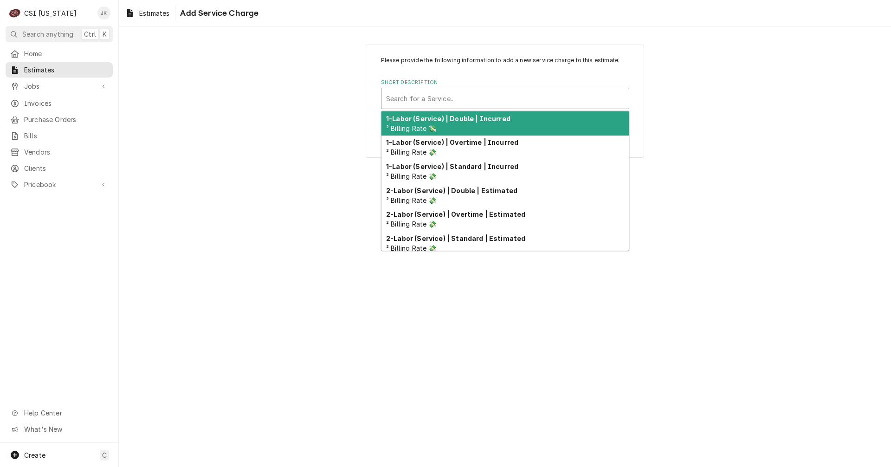
click at [421, 96] on div "Short Description" at bounding box center [505, 98] width 238 height 17
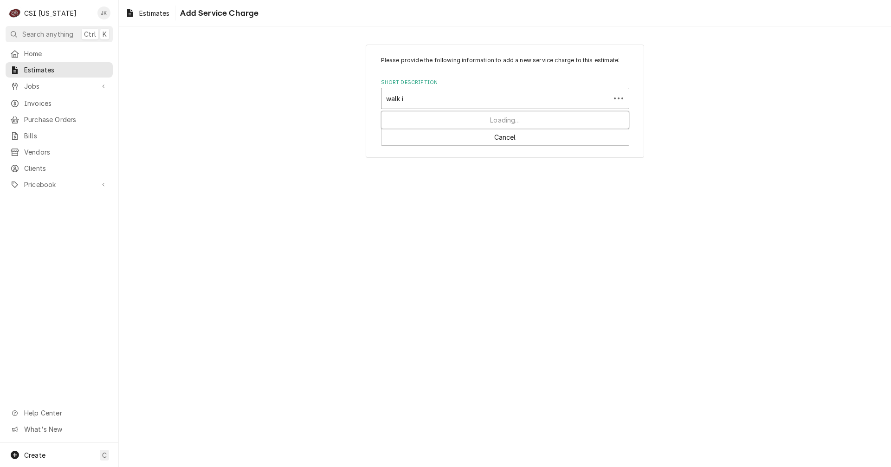
type input "walk in"
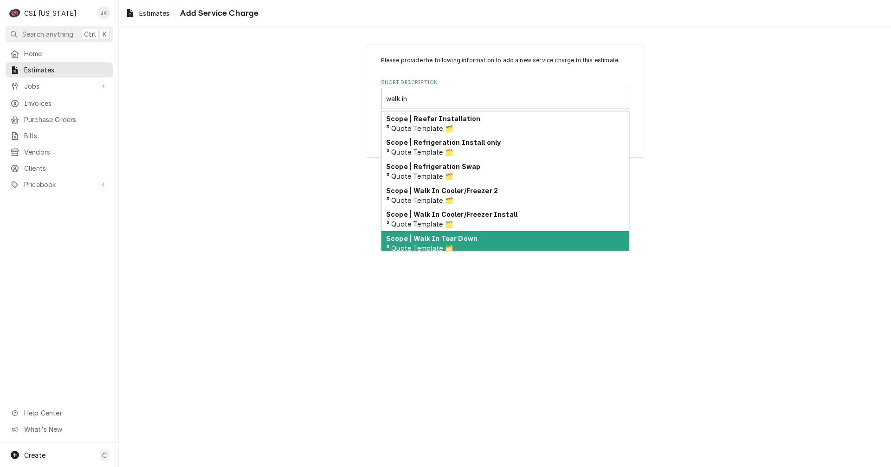
click at [454, 240] on strong "Scope | Walk In Tear Down" at bounding box center [431, 238] width 91 height 8
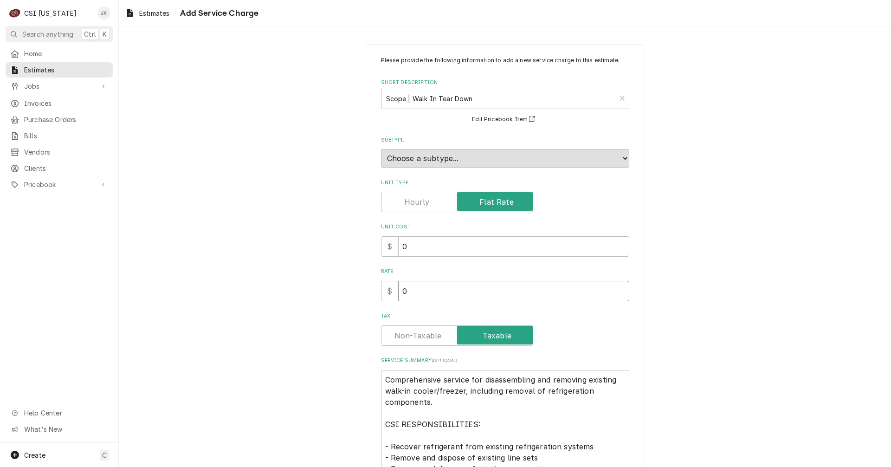
drag, startPoint x: 404, startPoint y: 292, endPoint x: 334, endPoint y: 293, distance: 70.5
click at [334, 293] on div "Please provide the following information to add a new service charge to this es…" at bounding box center [505, 369] width 772 height 666
type textarea "x"
type input "2"
type textarea "x"
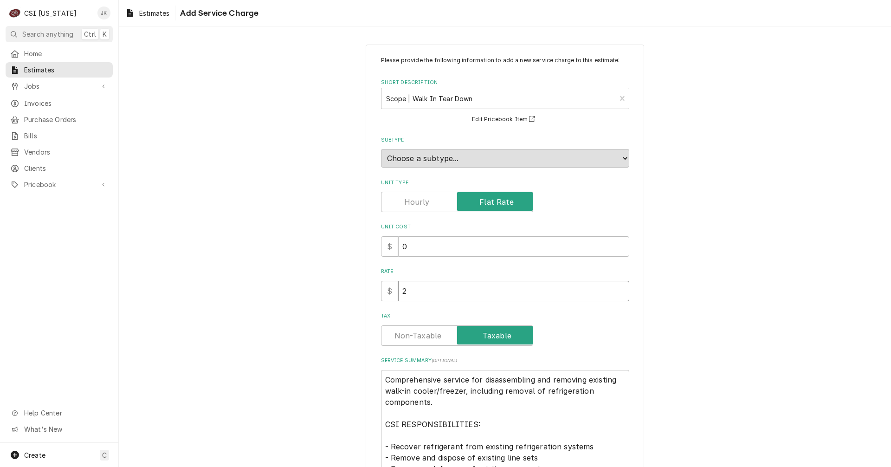
type input "28"
type textarea "x"
type input "280"
type textarea "x"
type input "2800"
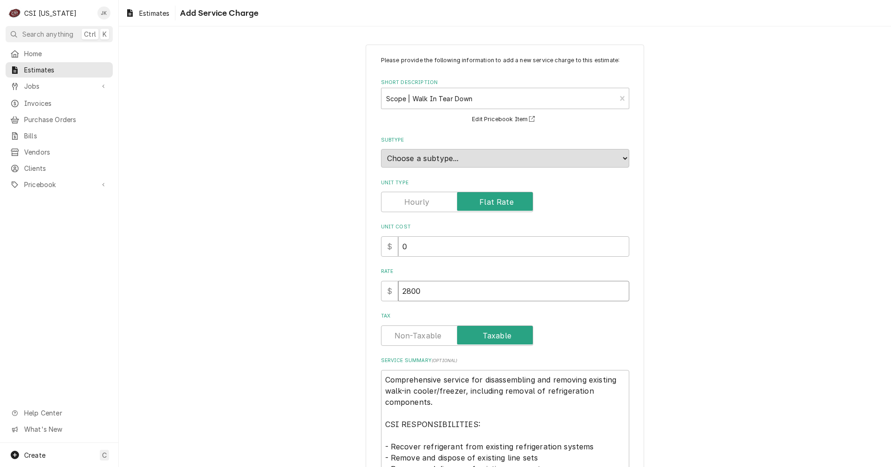
type textarea "x"
type input "2800"
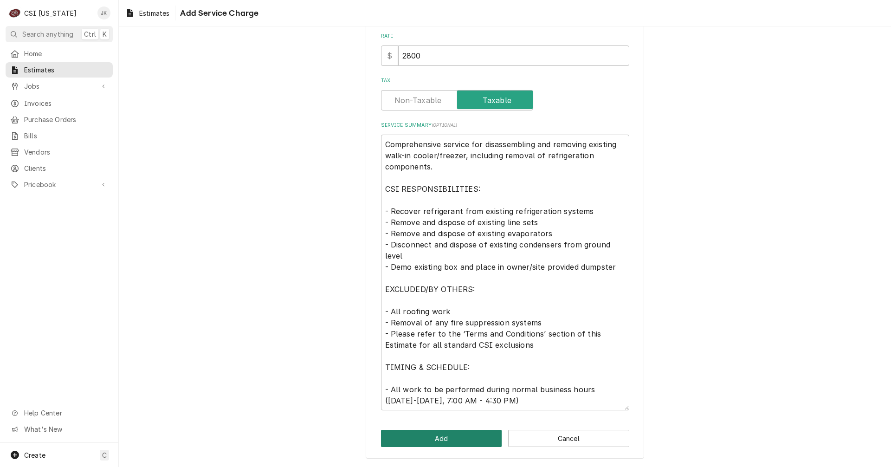
click at [457, 436] on button "Add" at bounding box center [441, 438] width 121 height 17
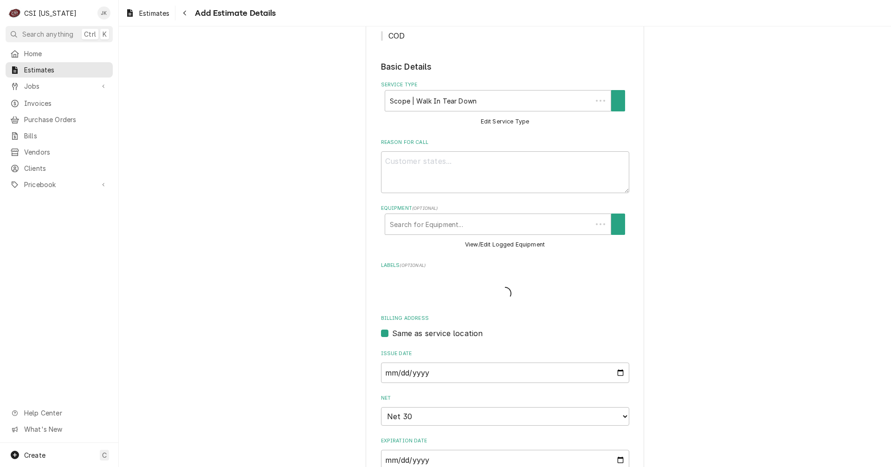
scroll to position [510, 0]
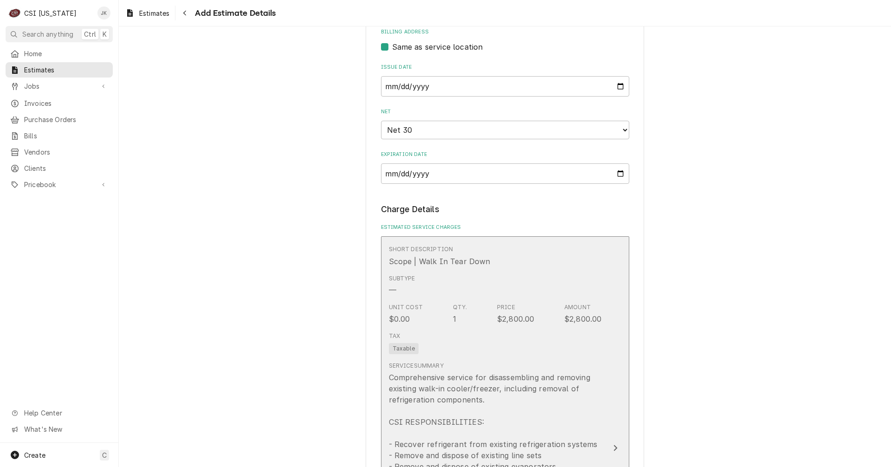
type textarea "x"
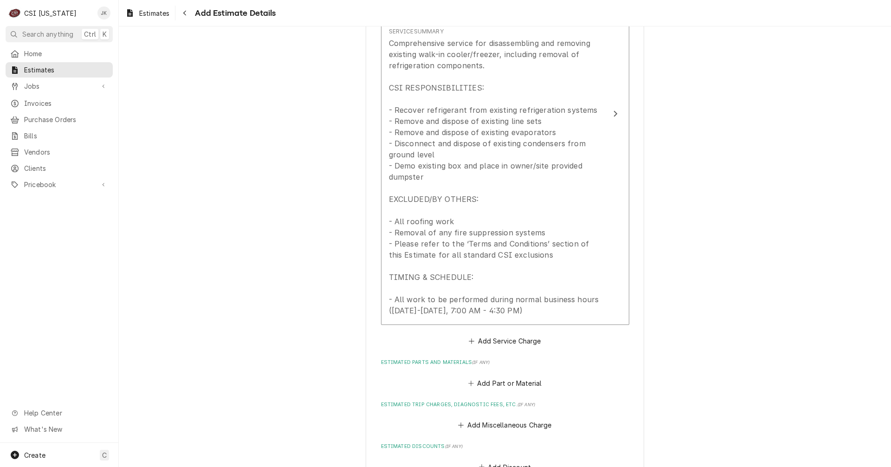
scroll to position [882, 0]
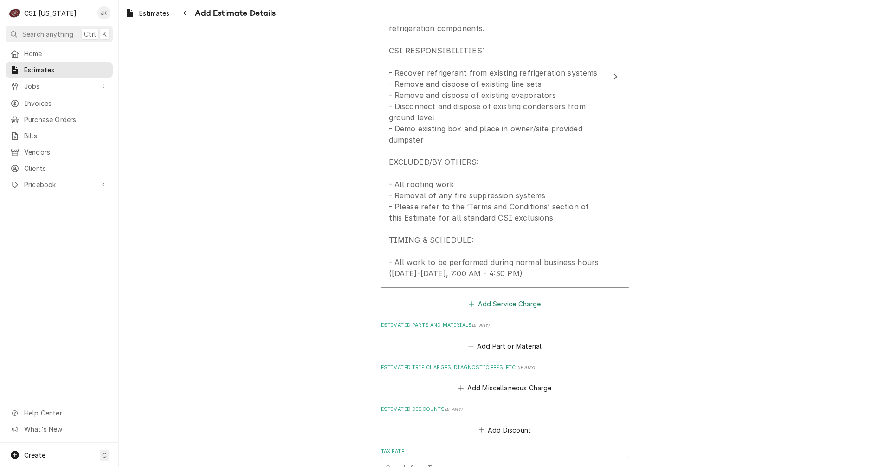
click at [492, 306] on button "Add Service Charge" at bounding box center [504, 303] width 75 height 13
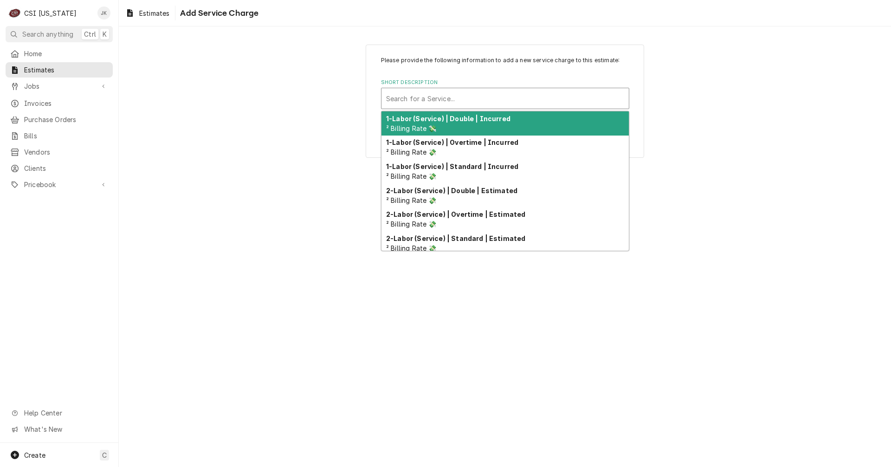
click at [424, 100] on div "Short Description" at bounding box center [505, 98] width 238 height 17
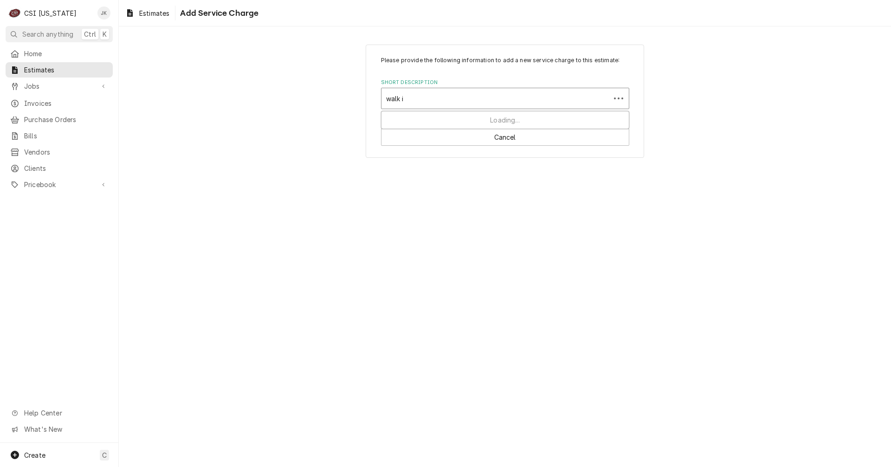
type input "walk in"
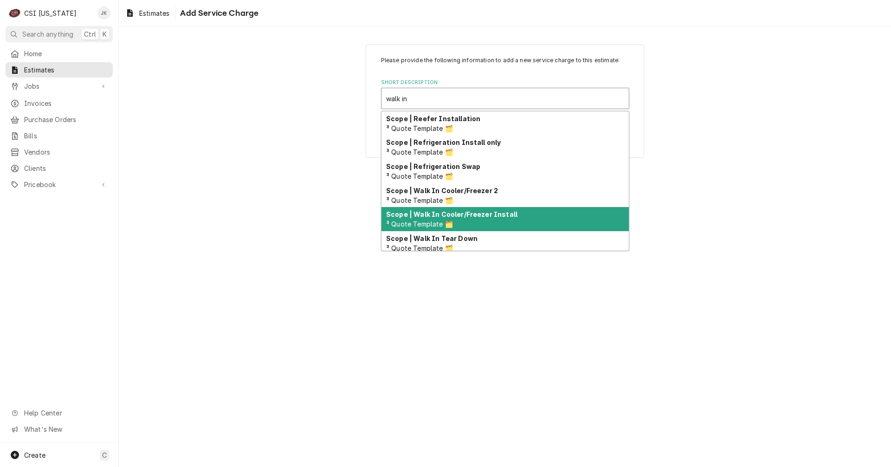
click at [399, 210] on strong "Scope | Walk In Cooler/Freezer Install" at bounding box center [451, 214] width 131 height 8
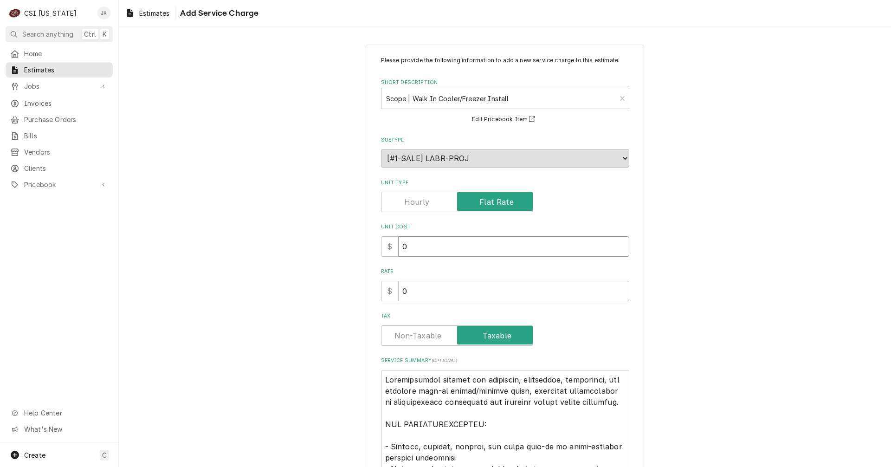
drag, startPoint x: 401, startPoint y: 245, endPoint x: 387, endPoint y: 245, distance: 13.5
click at [387, 245] on div "$ 0" at bounding box center [505, 246] width 248 height 20
type textarea "x"
type input "5"
type textarea "x"
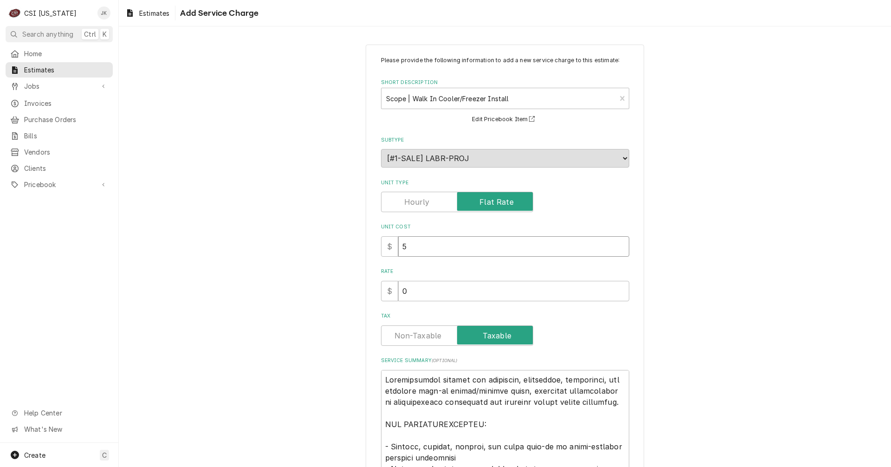
type input "56"
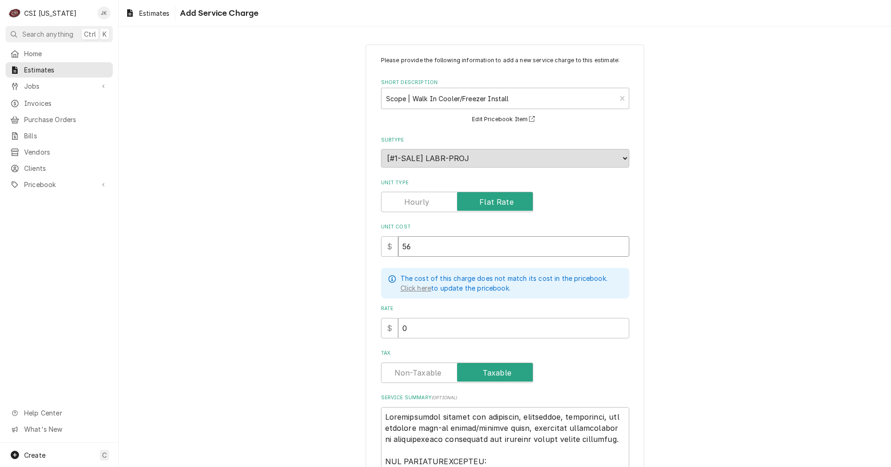
type textarea "x"
type input "560"
type textarea "x"
type input "5600"
type textarea "x"
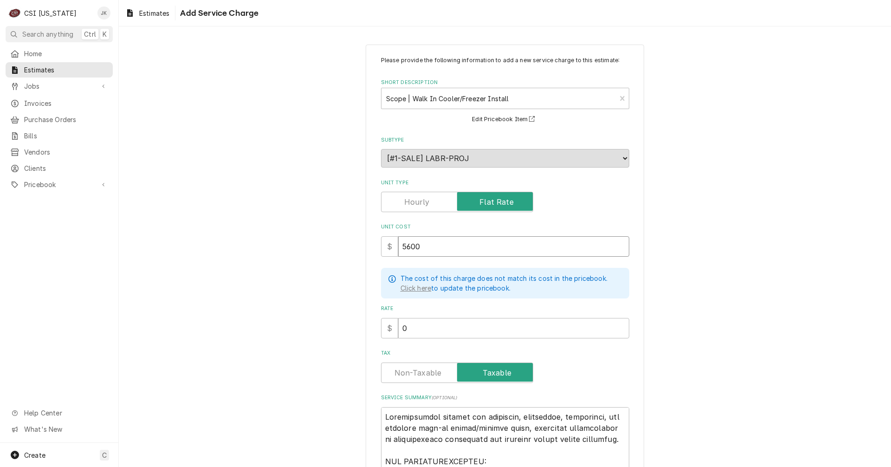
type input "560"
type textarea "x"
type input "56"
type textarea "x"
type input "5"
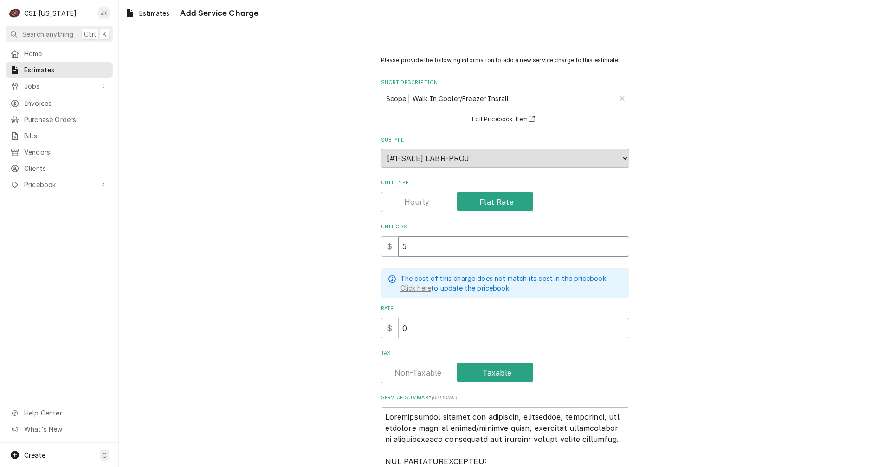
type textarea "x"
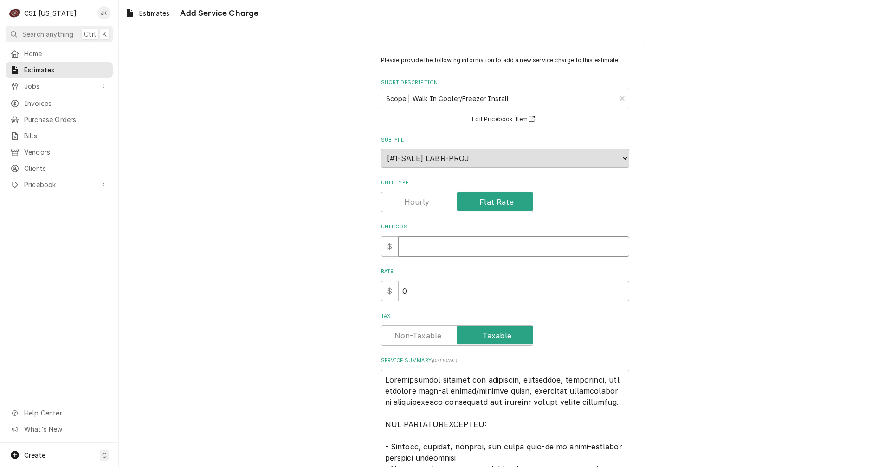
type textarea "x"
drag, startPoint x: 403, startPoint y: 288, endPoint x: 396, endPoint y: 286, distance: 7.1
click at [392, 288] on div "$ 0" at bounding box center [505, 291] width 248 height 20
type textarea "x"
type input "5"
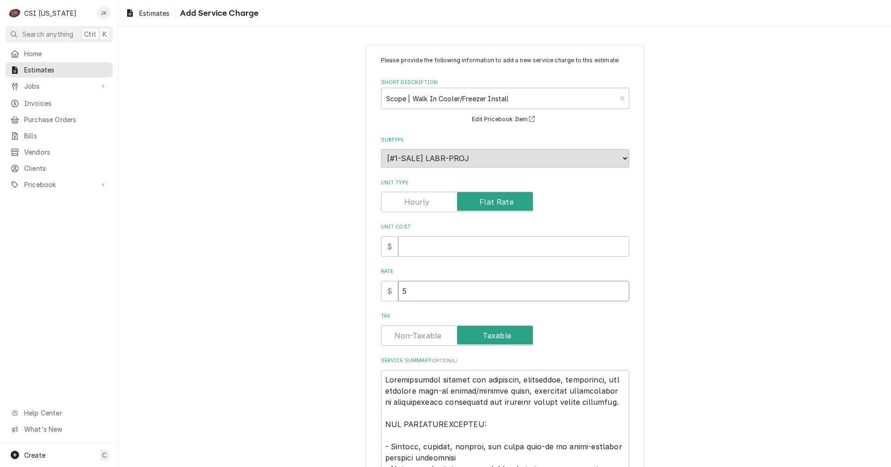
type textarea "x"
type input "56"
type textarea "x"
type input "560"
type textarea "x"
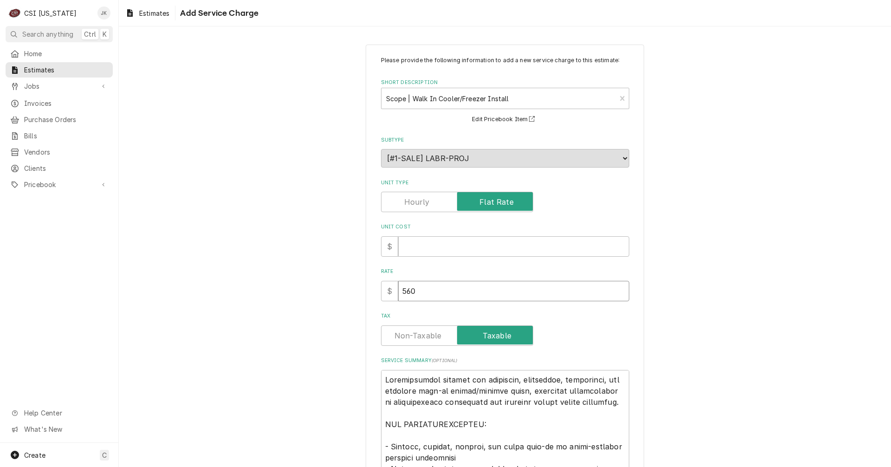
type input "5600"
type textarea "x"
type input "5600"
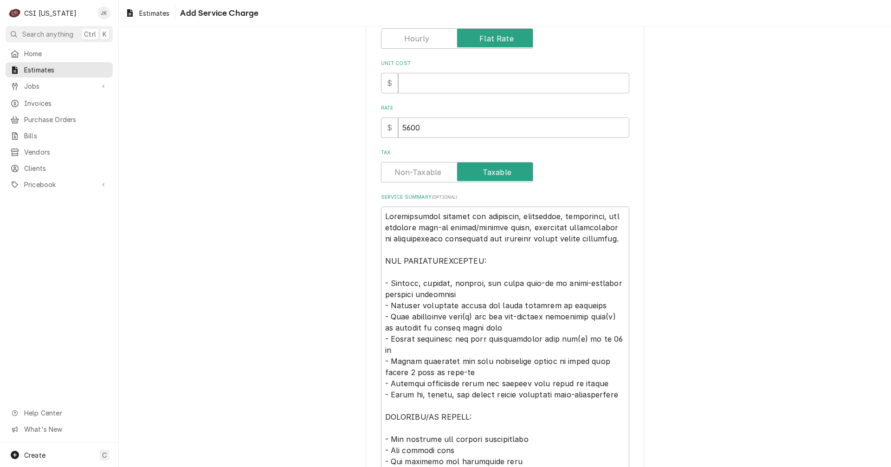
scroll to position [186, 0]
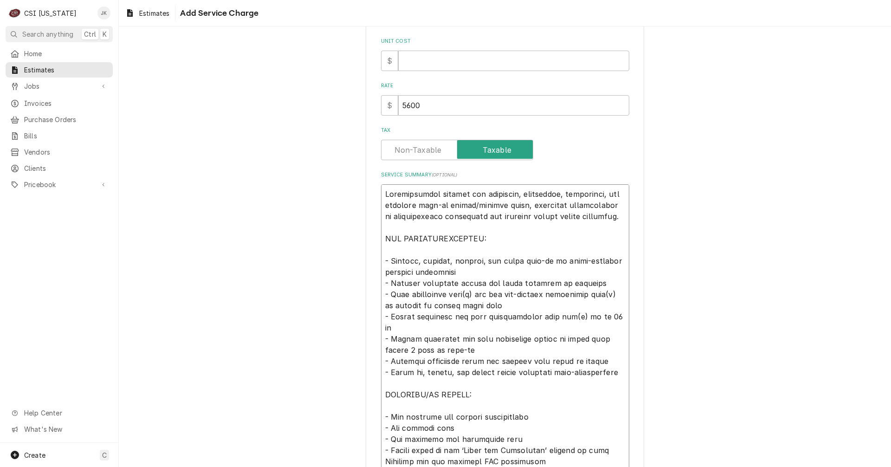
click at [544, 274] on textarea "Service Summary ( optional )" at bounding box center [505, 349] width 248 height 331
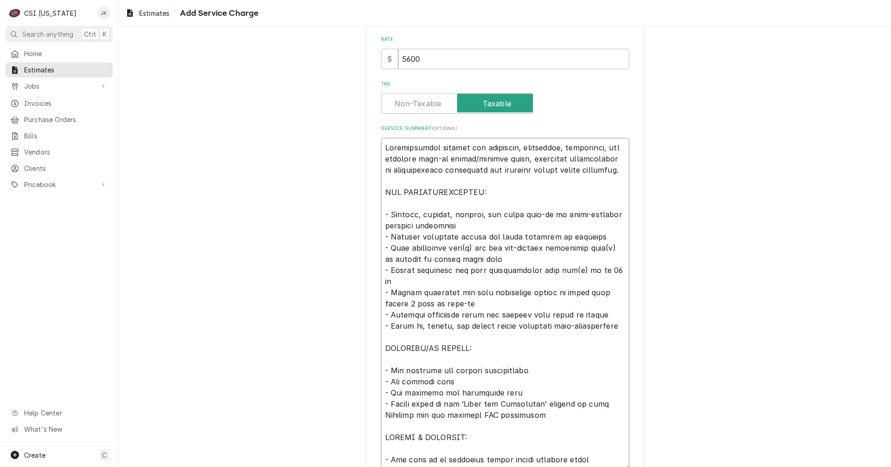
scroll to position [278, 0]
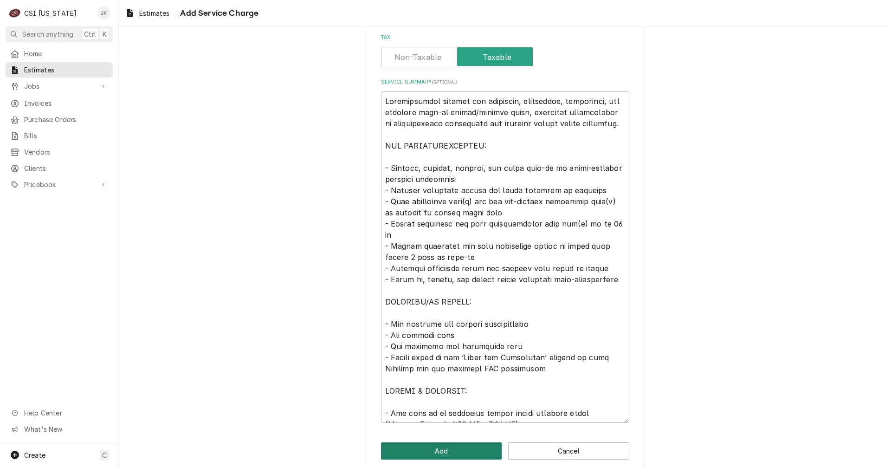
click at [438, 453] on button "Add" at bounding box center [441, 450] width 121 height 17
click at [467, 447] on button "Add" at bounding box center [441, 450] width 121 height 17
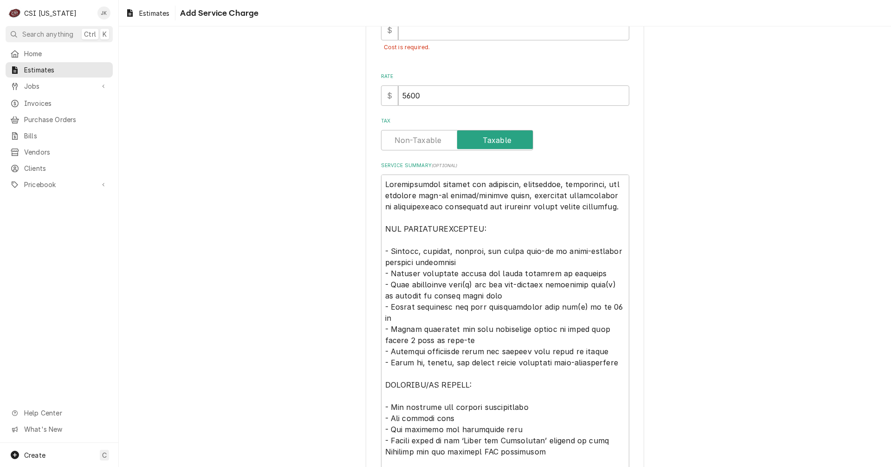
scroll to position [0, 0]
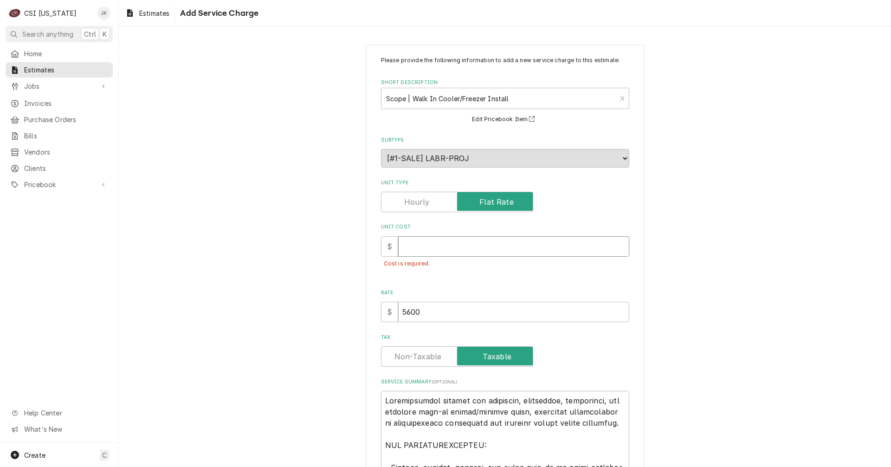
click at [435, 244] on input "Unit Cost" at bounding box center [513, 246] width 231 height 20
type textarea "x"
type input "0"
type textarea "x"
type input "0"
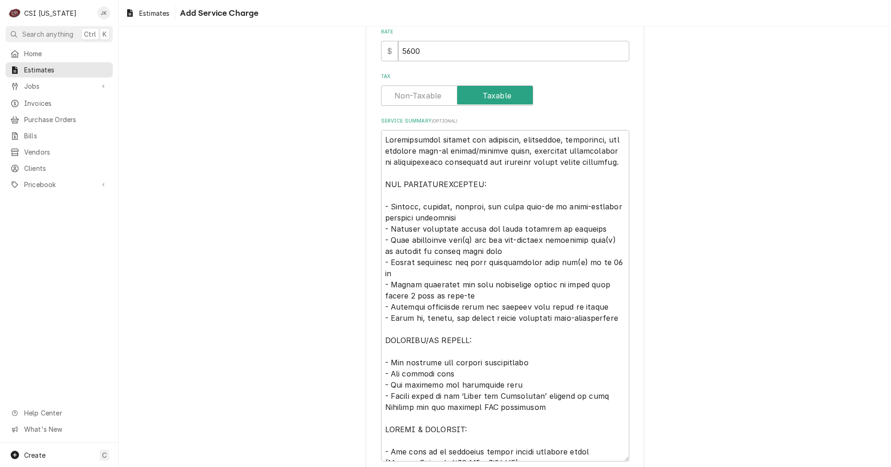
scroll to position [312, 0]
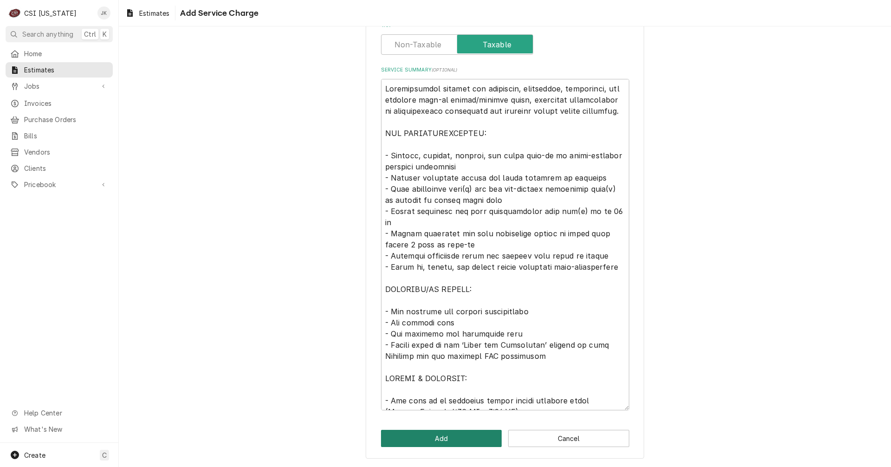
click at [468, 433] on button "Add" at bounding box center [441, 438] width 121 height 17
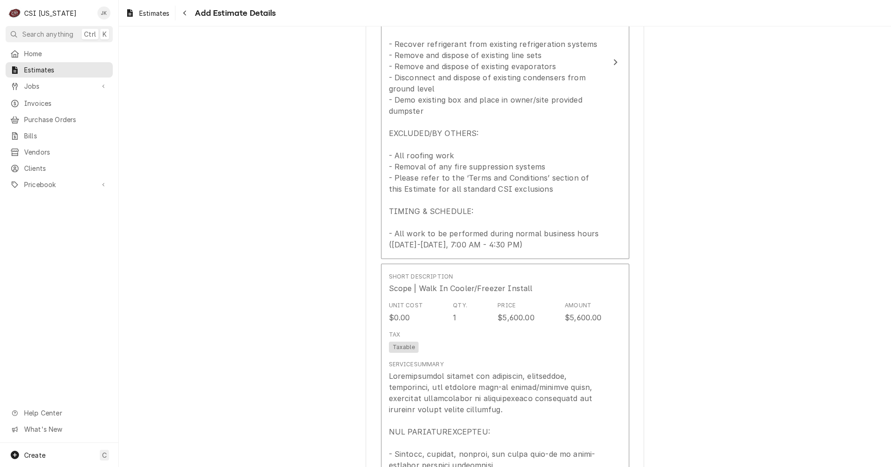
scroll to position [899, 0]
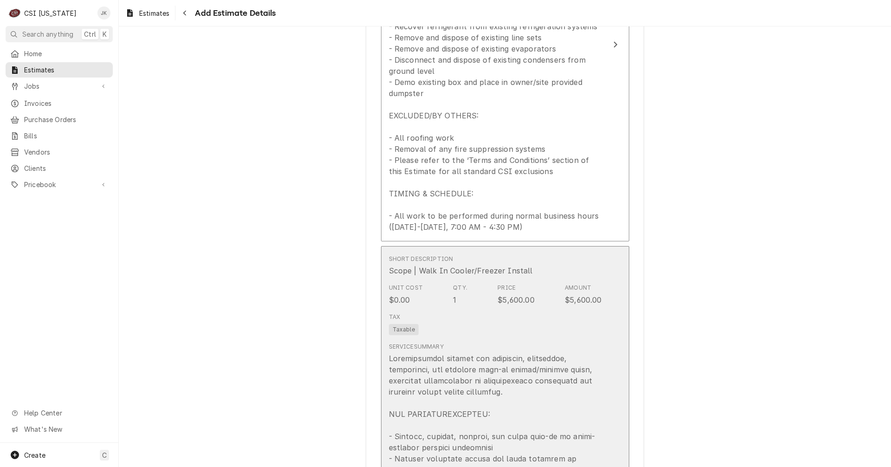
type textarea "x"
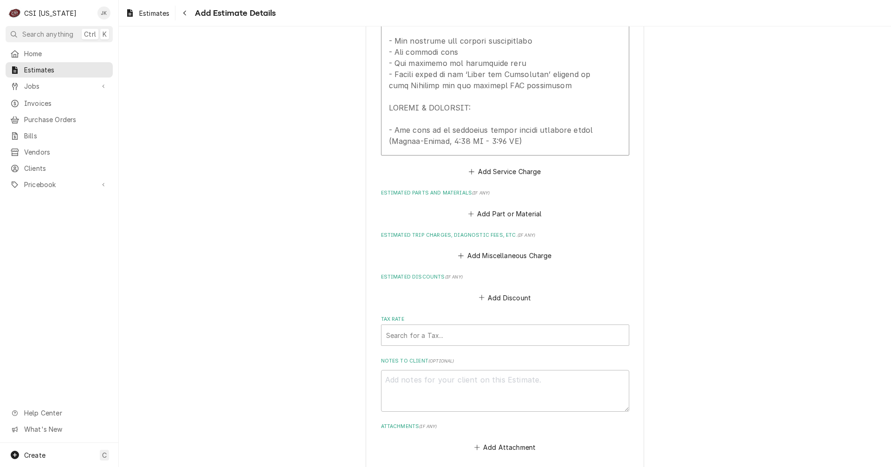
scroll to position [1549, 0]
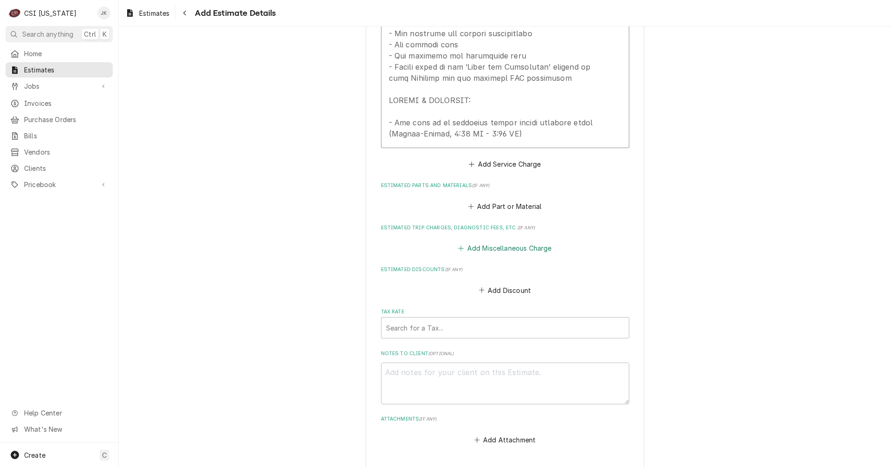
click at [502, 242] on button "Add Miscellaneous Charge" at bounding box center [505, 248] width 97 height 13
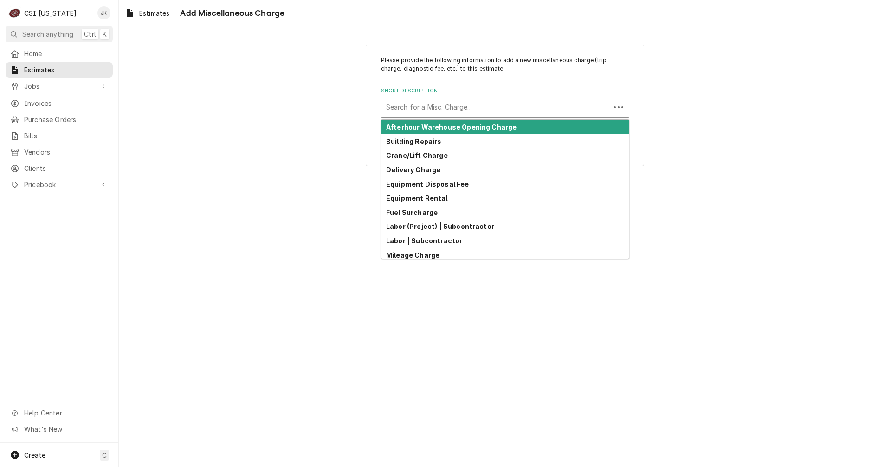
click at [457, 111] on div "Short Description" at bounding box center [495, 107] width 219 height 17
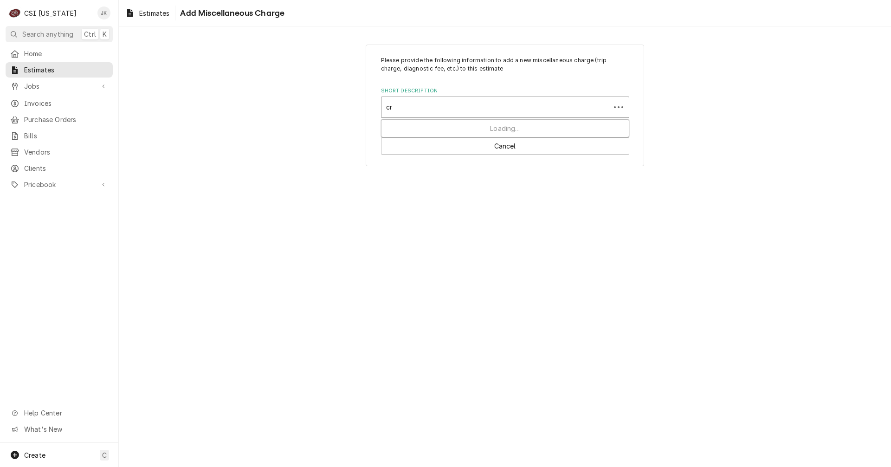
type input "cra"
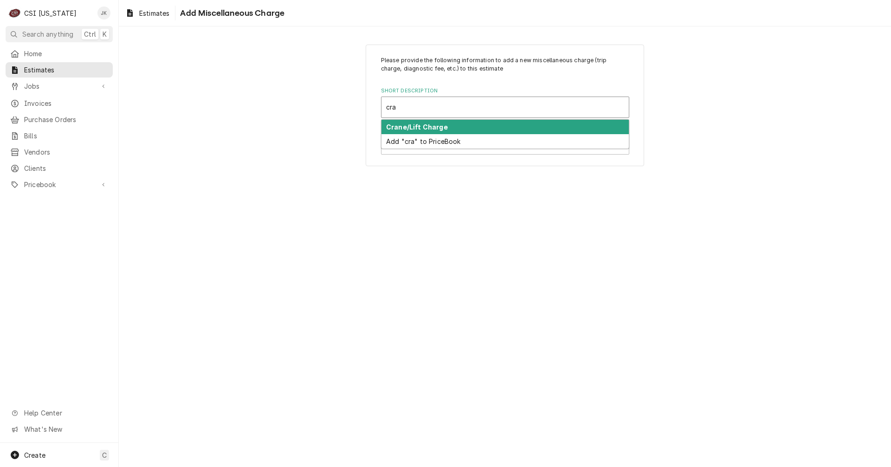
click at [440, 126] on strong "Crane/Lift Charge" at bounding box center [417, 127] width 62 height 8
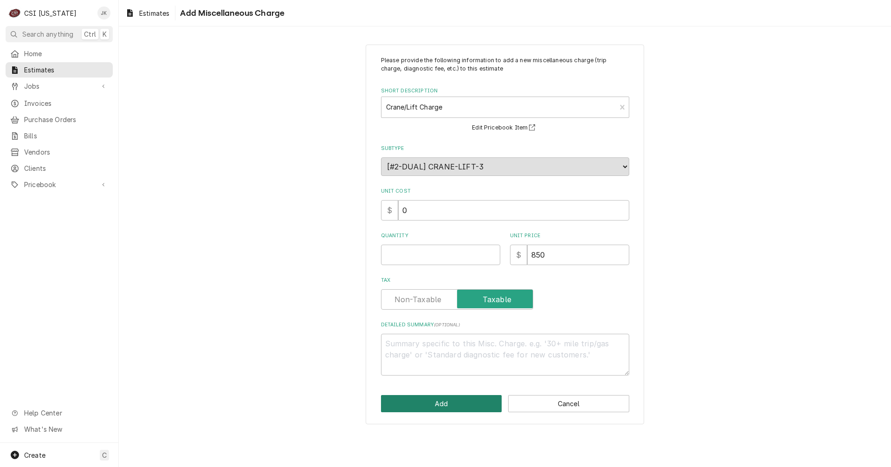
click at [435, 401] on button "Add" at bounding box center [441, 403] width 121 height 17
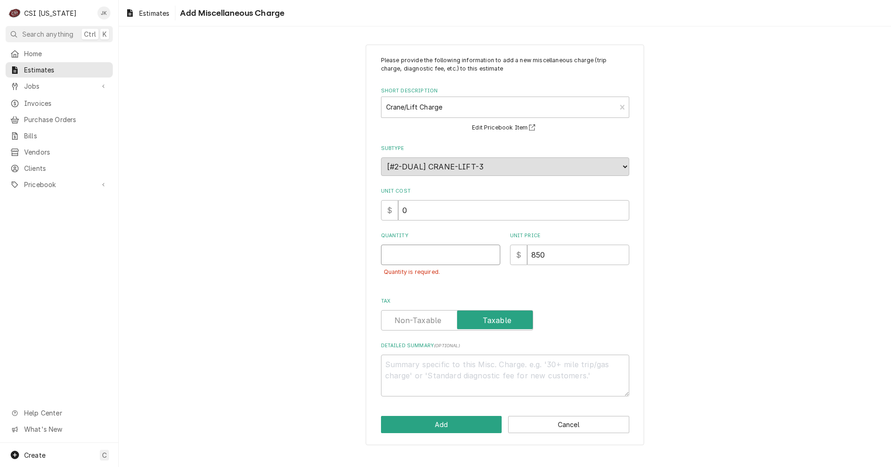
click at [407, 250] on input "Quantity" at bounding box center [440, 255] width 119 height 20
type textarea "x"
type input "1"
type textarea "x"
type input "1"
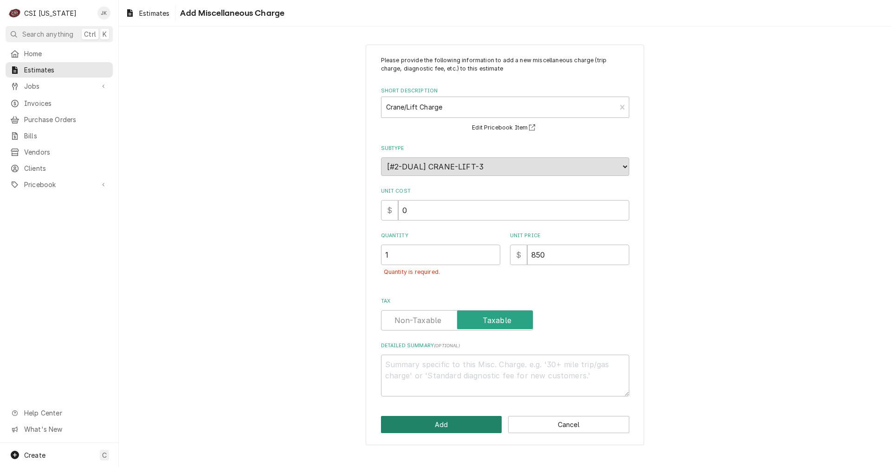
click at [477, 430] on button "Add" at bounding box center [441, 424] width 121 height 17
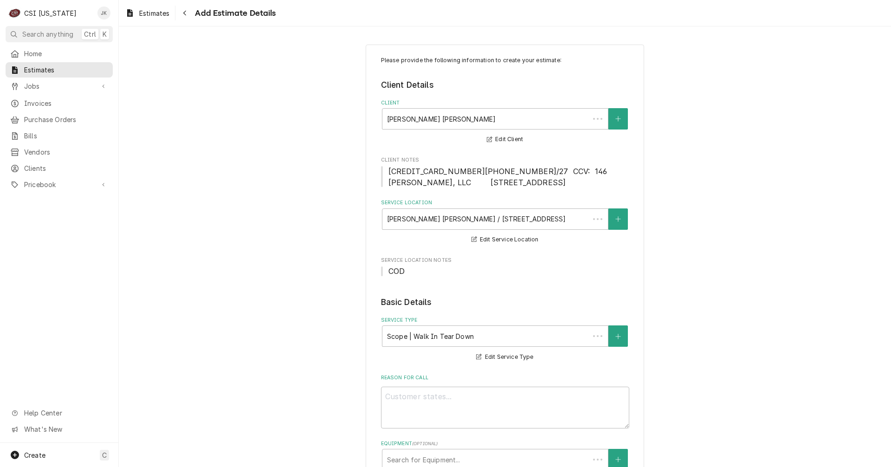
scroll to position [1595, 0]
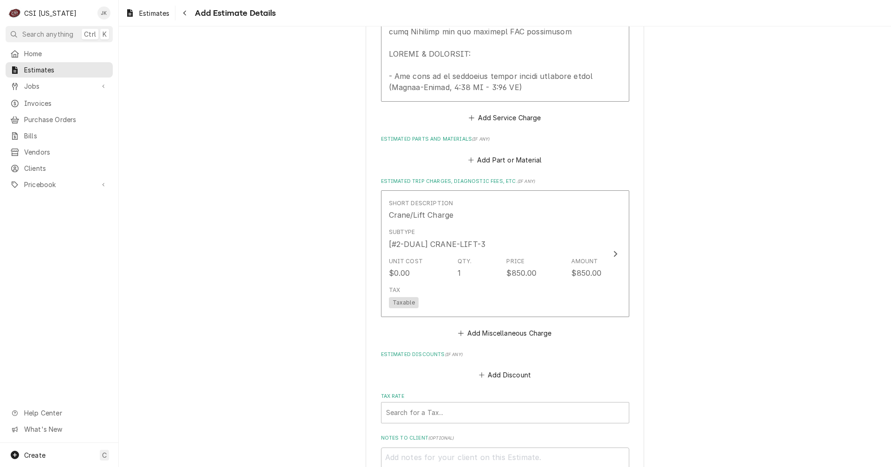
type textarea "x"
click at [523, 153] on button "Add Part or Material" at bounding box center [504, 159] width 77 height 13
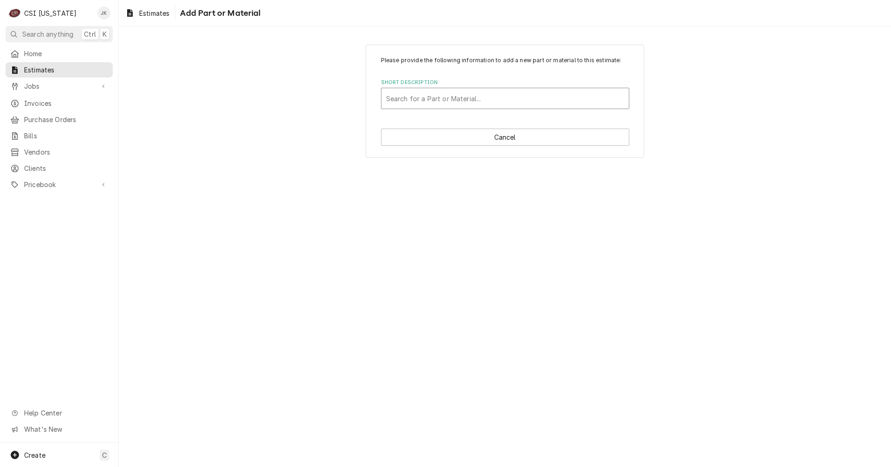
click at [469, 99] on div "Short Description" at bounding box center [505, 98] width 238 height 17
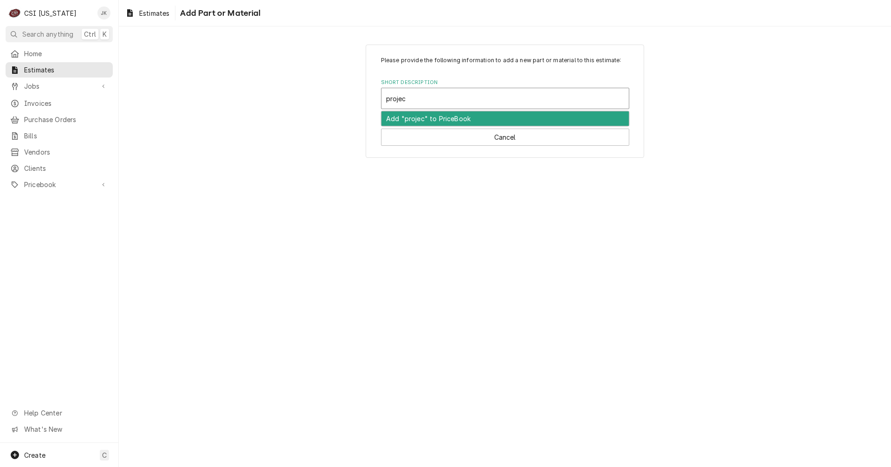
type input "project"
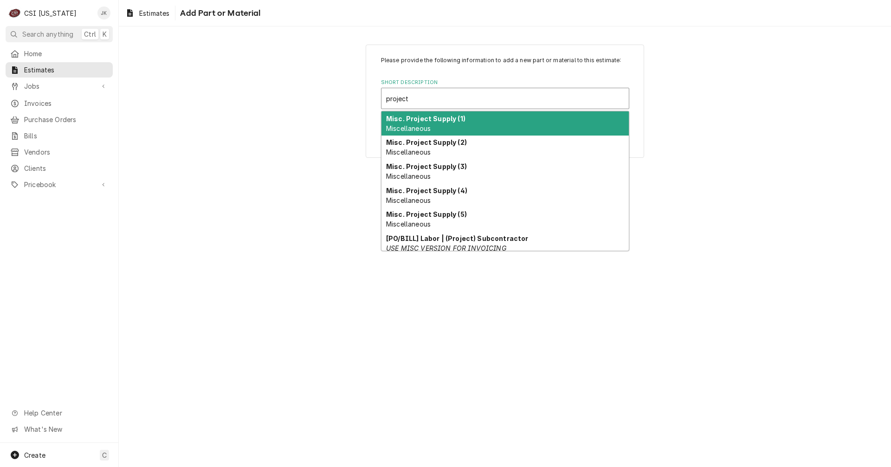
click at [418, 115] on strong "Misc. Project Supply (1)" at bounding box center [425, 119] width 79 height 8
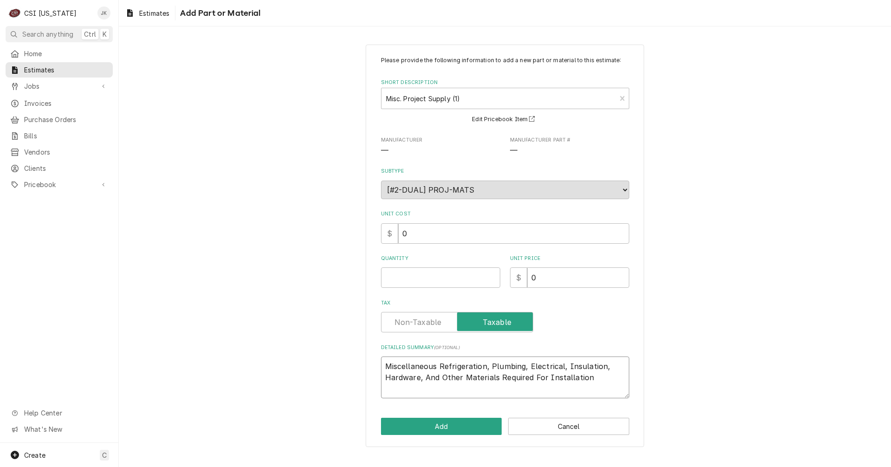
drag, startPoint x: 527, startPoint y: 366, endPoint x: 559, endPoint y: 366, distance: 32.0
click at [559, 366] on textarea "Miscellaneous Refrigeration, Plumbing, Electrical, Insulation, Hardware, And Ot…" at bounding box center [505, 377] width 248 height 42
type textarea "x"
type textarea "Miscellaneous Refrigeration, Plumbing, l, Insulation, Hardware, And Other Mater…"
type textarea "x"
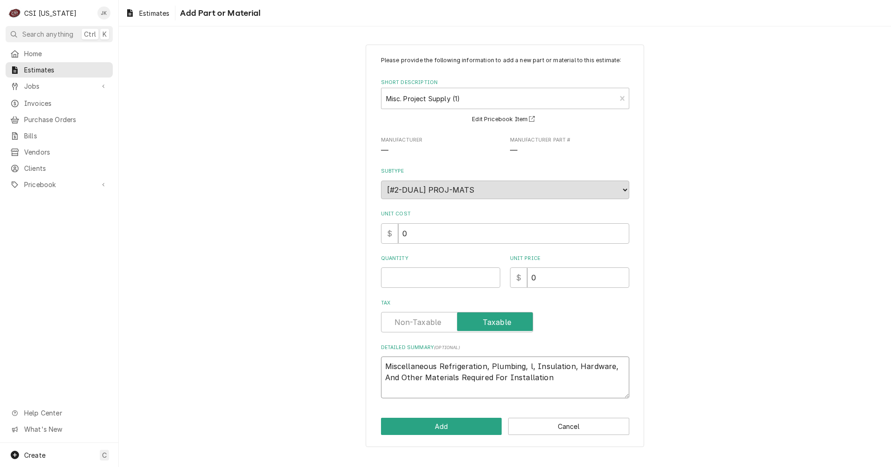
type textarea "Miscellaneous Refrigeration, Plumbing, , Insulation, Hardware, And Other Materi…"
type textarea "x"
type textarea "Miscellaneous Refrigeration, Plumbing, Insulation, Hardware, And Other Material…"
type textarea "x"
type textarea "Miscellaneous Refrigeration, Plumbing, Insulation, Hardware, And Other Material…"
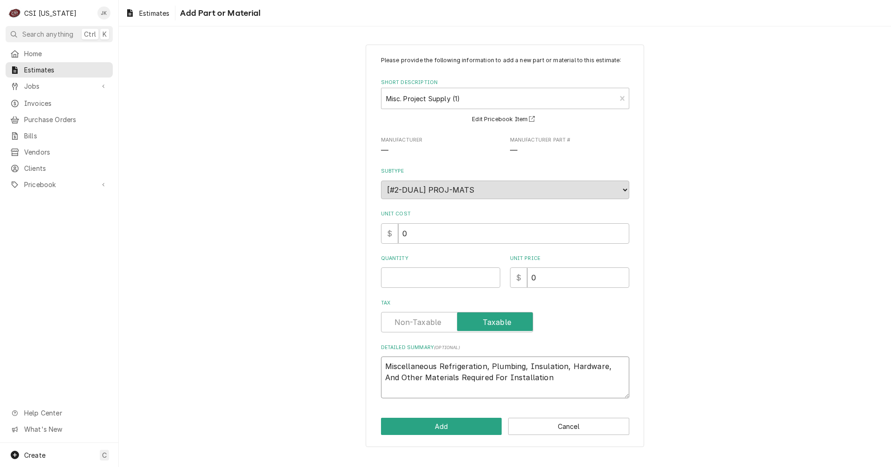
type textarea "x"
type textarea "Miscellaneous Refrigeration, Plumbing, Insulation, Hardware, And Other Material…"
drag, startPoint x: 549, startPoint y: 275, endPoint x: 521, endPoint y: 275, distance: 27.4
click at [521, 275] on div "$ 0" at bounding box center [569, 277] width 119 height 20
type textarea "x"
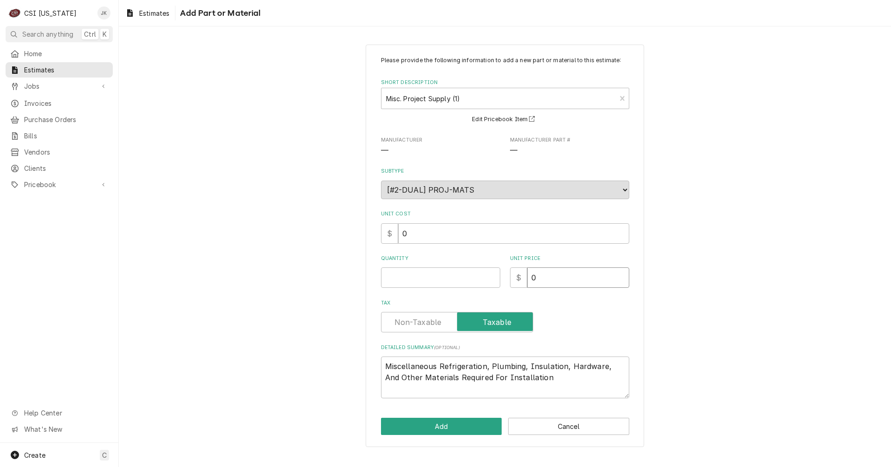
type input "3"
type textarea "x"
type input "31"
type textarea "x"
type input "315"
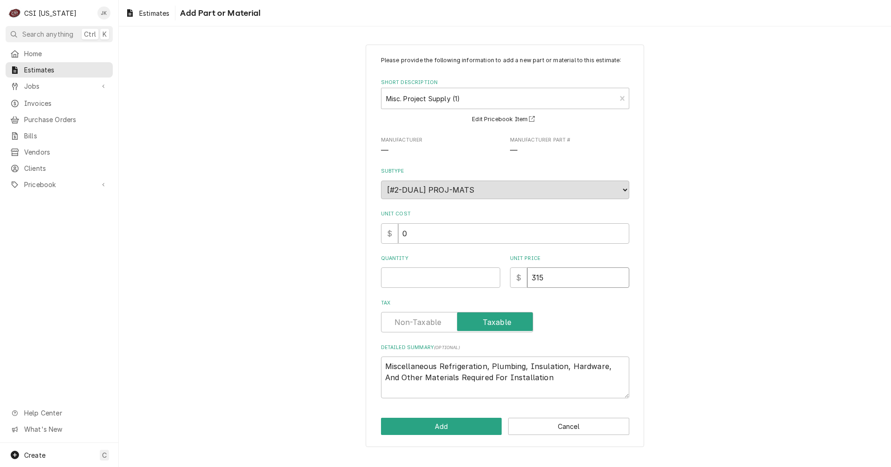
type textarea "x"
type input "3155"
type textarea "x"
type input "3155.7"
type textarea "x"
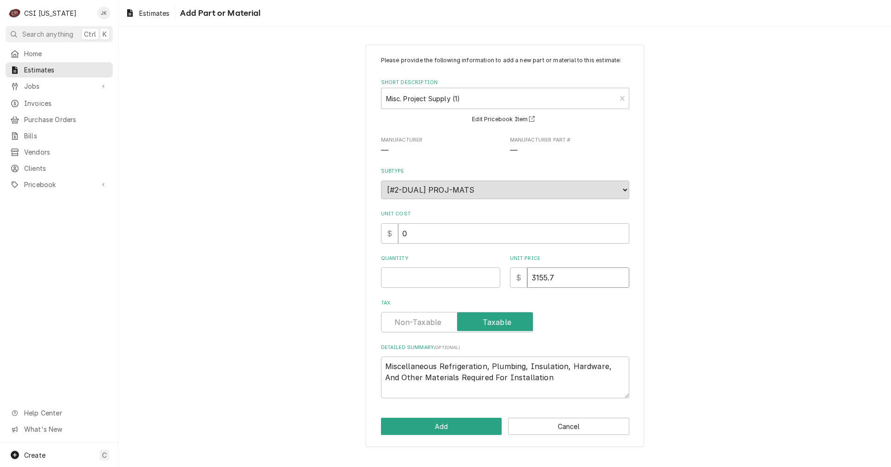
type input "3155.79"
type textarea "x"
type input "3155.79"
click at [448, 427] on button "Add" at bounding box center [441, 426] width 121 height 17
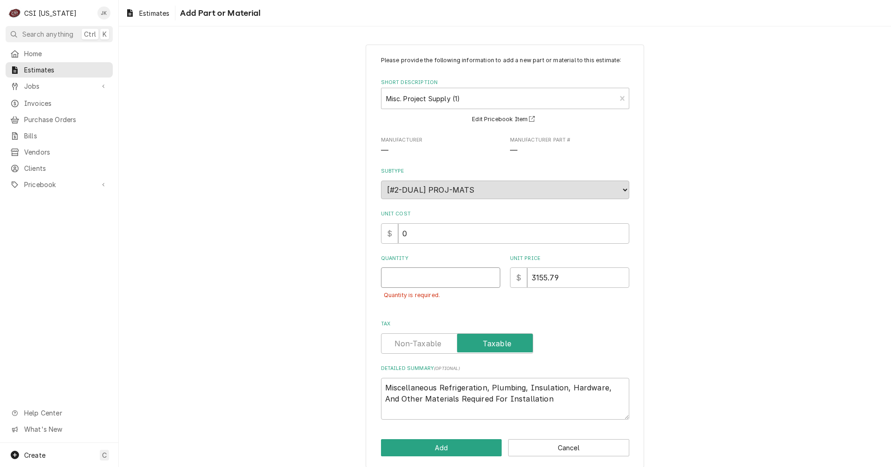
click at [408, 272] on input "Quantity" at bounding box center [440, 277] width 119 height 20
type textarea "x"
type input "1"
click at [451, 444] on button "Add" at bounding box center [441, 447] width 121 height 17
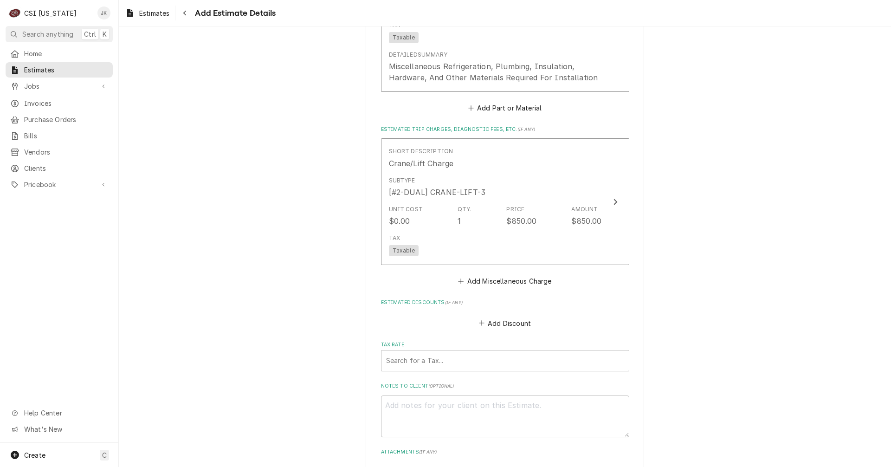
scroll to position [1873, 0]
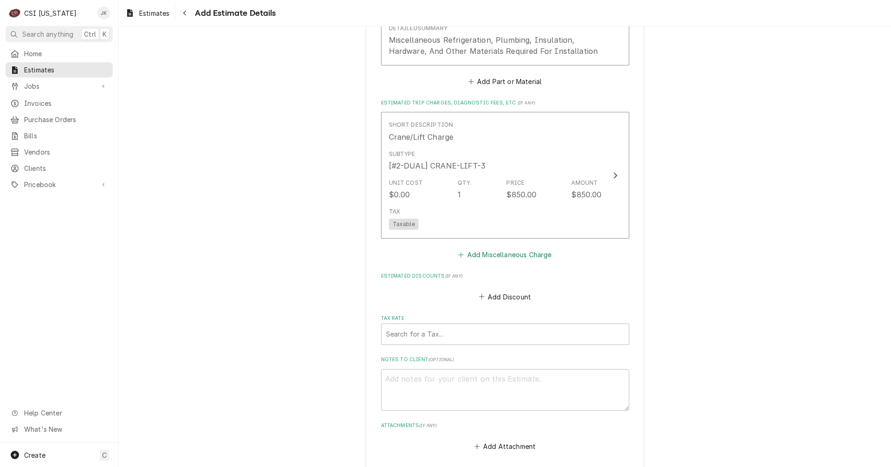
click at [508, 248] on button "Add Miscellaneous Charge" at bounding box center [505, 254] width 97 height 13
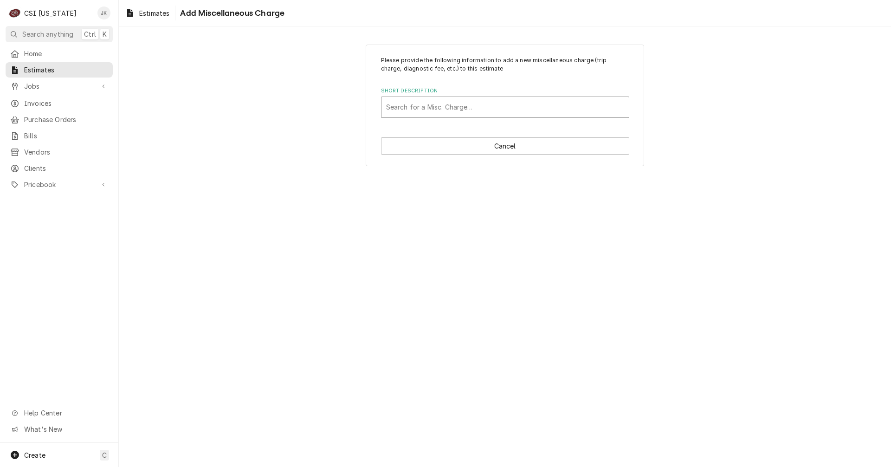
click at [460, 102] on div "Short Description" at bounding box center [505, 107] width 238 height 17
click at [781, 160] on div "Please provide the following information to add a new miscellaneous charge (tri…" at bounding box center [505, 105] width 772 height 138
click at [437, 142] on button "Cancel" at bounding box center [505, 145] width 248 height 17
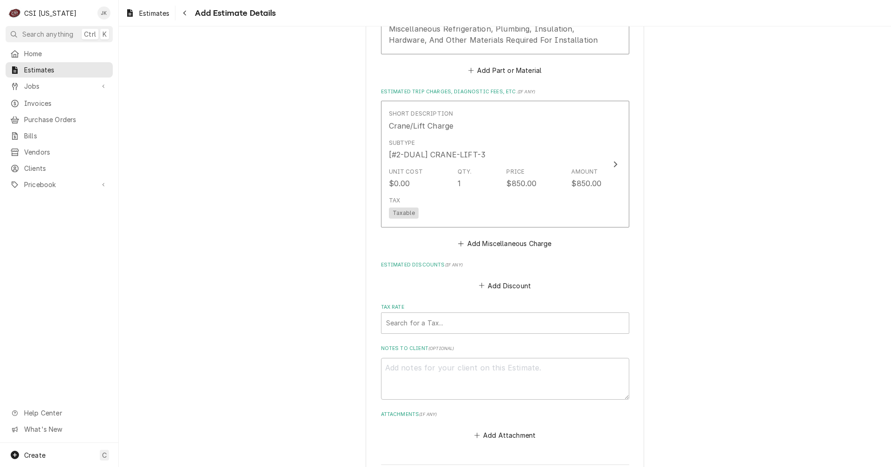
scroll to position [1960, 0]
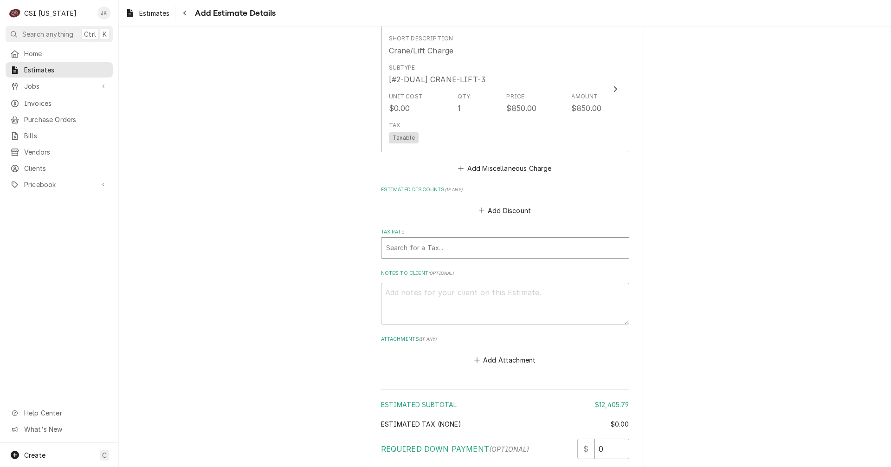
type textarea "x"
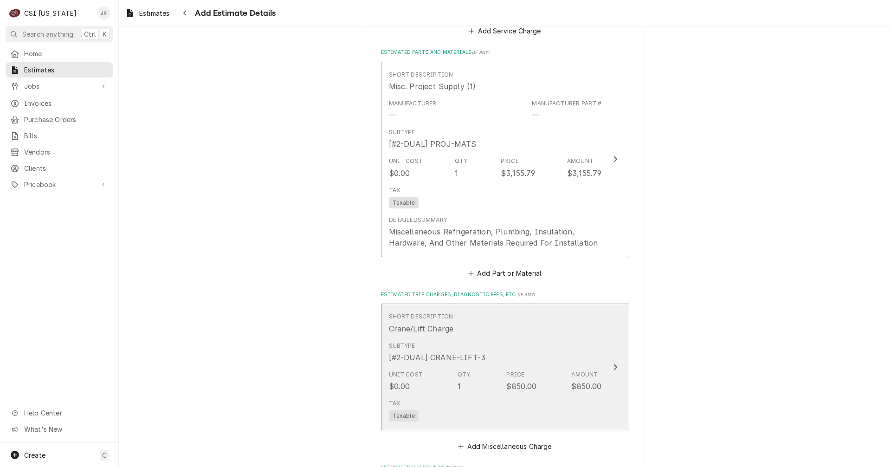
scroll to position [1681, 0]
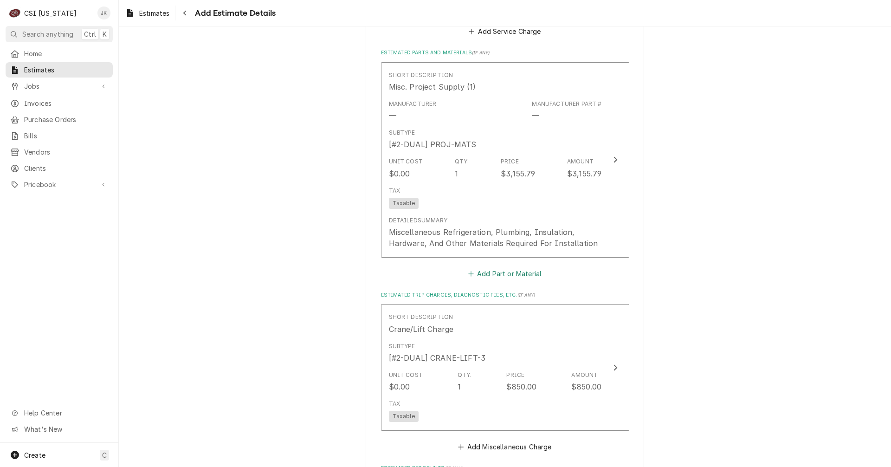
click at [505, 267] on button "Add Part or Material" at bounding box center [504, 273] width 77 height 13
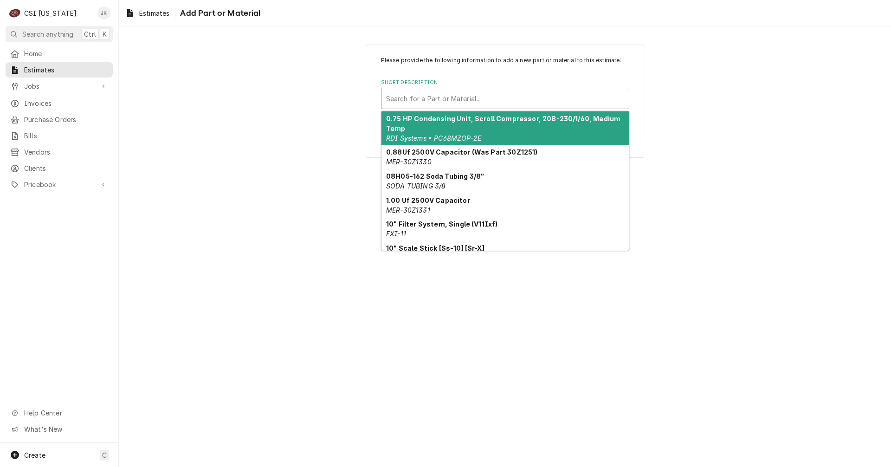
click at [470, 95] on div "Short Description" at bounding box center [505, 98] width 238 height 17
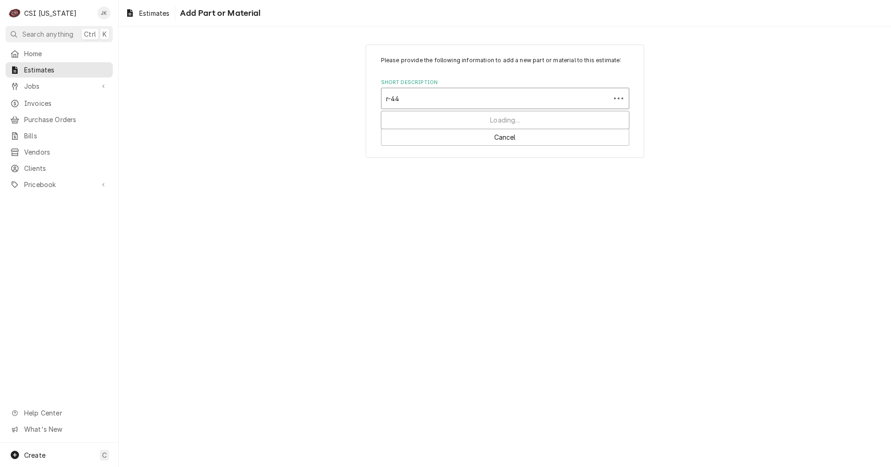
type input "r-448"
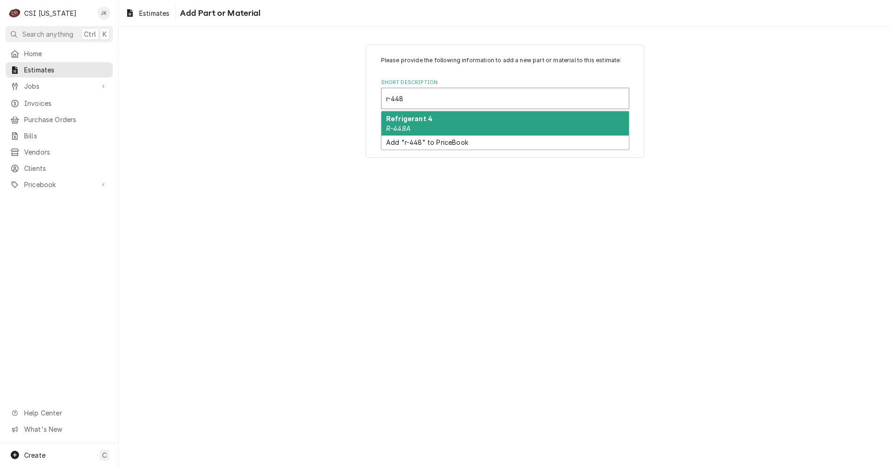
click at [452, 121] on div "Refrigerant 4 R-448A" at bounding box center [504, 123] width 247 height 24
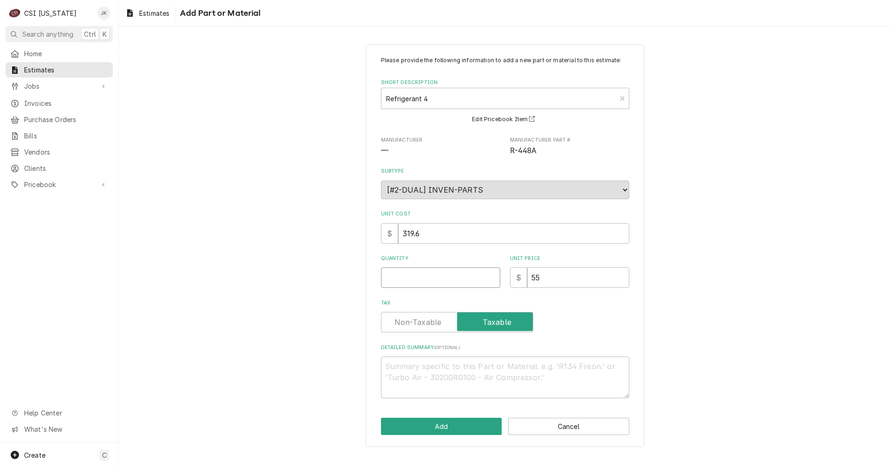
click at [410, 276] on input "Quantity" at bounding box center [440, 277] width 119 height 20
type textarea "x"
type input "2"
type textarea "x"
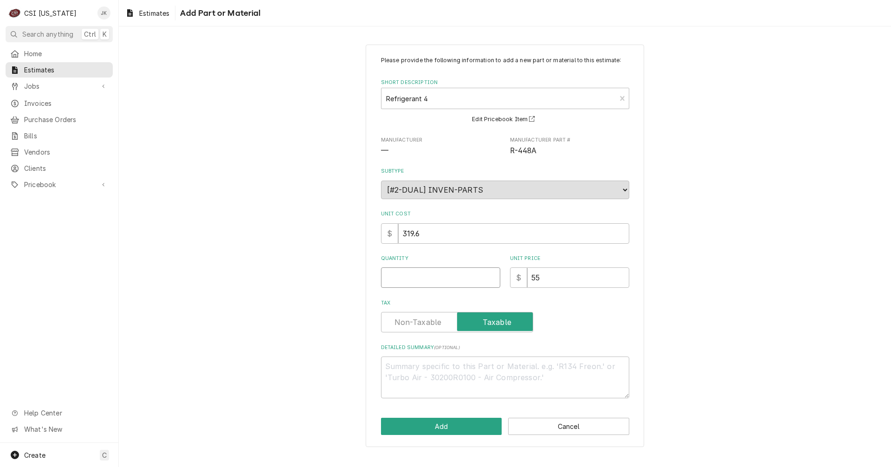
type input "2"
type textarea "x"
type input "25"
click at [423, 427] on button "Add" at bounding box center [441, 426] width 121 height 17
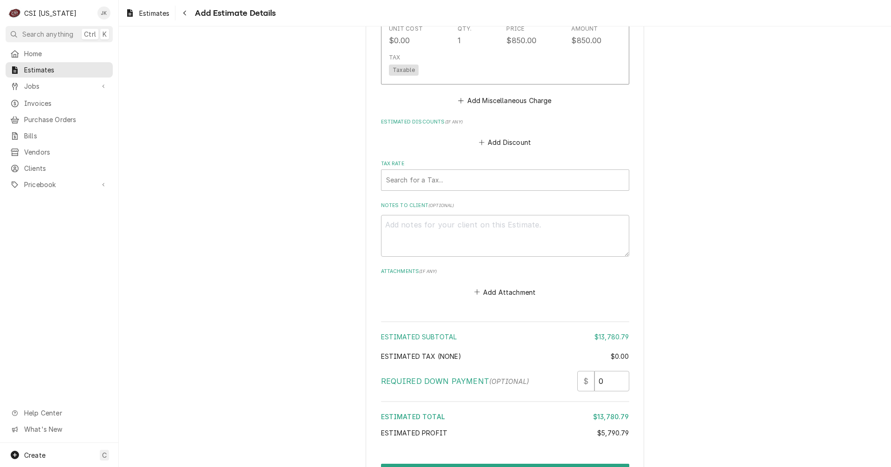
scroll to position [2234, 0]
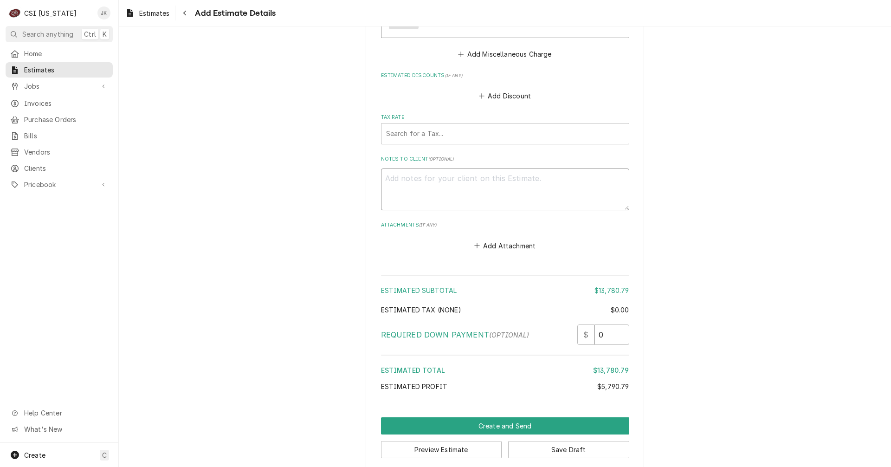
click at [448, 183] on textarea "Notes to Client ( optional )" at bounding box center [505, 189] width 248 height 42
type textarea "x"
type textarea "P"
type textarea "x"
type textarea "Pl"
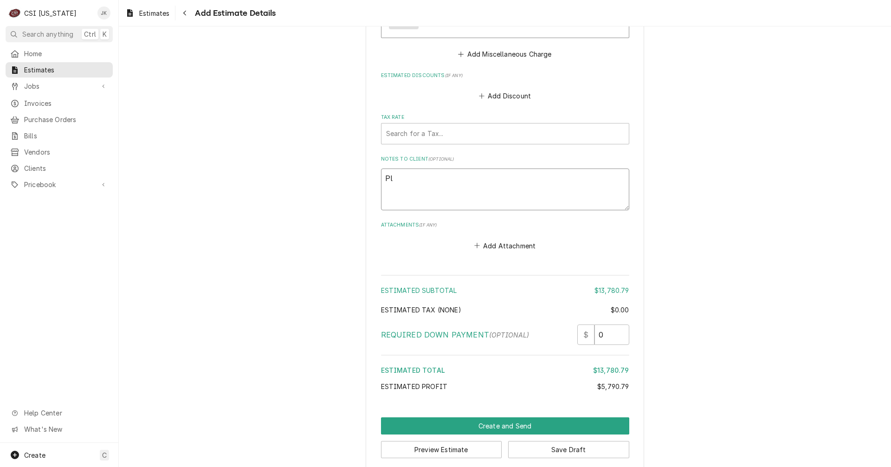
type textarea "x"
type textarea "Ple"
type textarea "x"
type textarea "Plea"
type textarea "x"
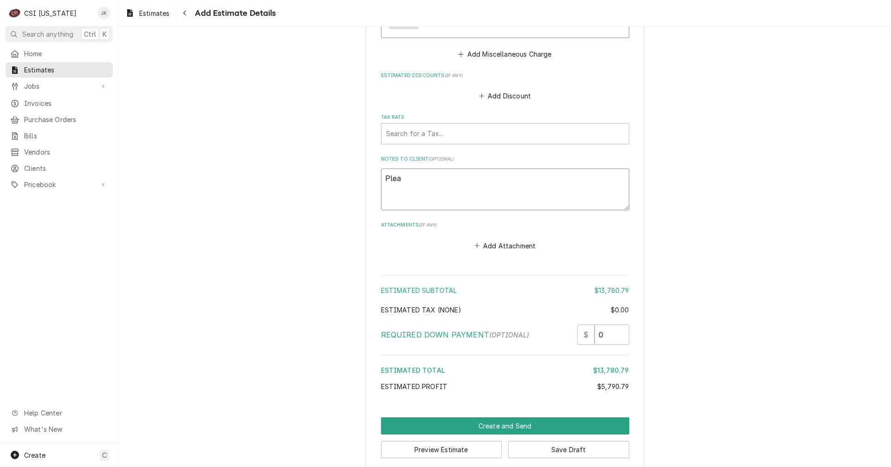
type textarea "Pleas"
type textarea "x"
type textarea "Please"
type textarea "x"
type textarea "Please"
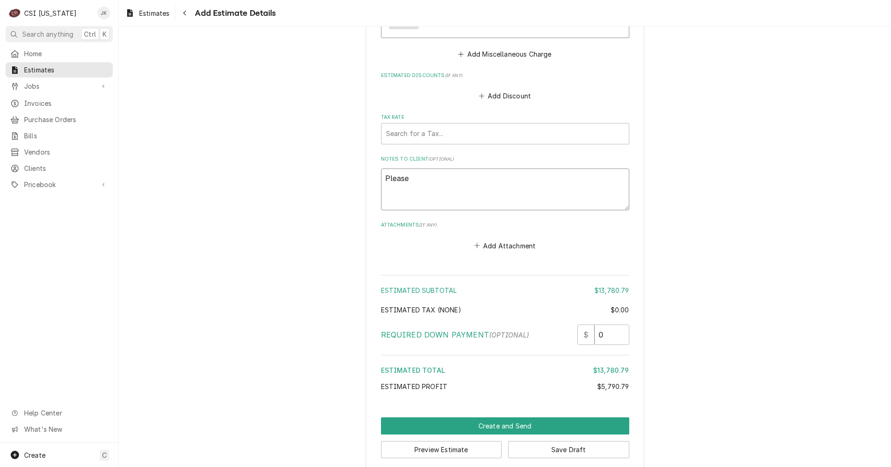
type textarea "x"
type textarea "Please no"
type textarea "x"
type textarea "Please not"
type textarea "x"
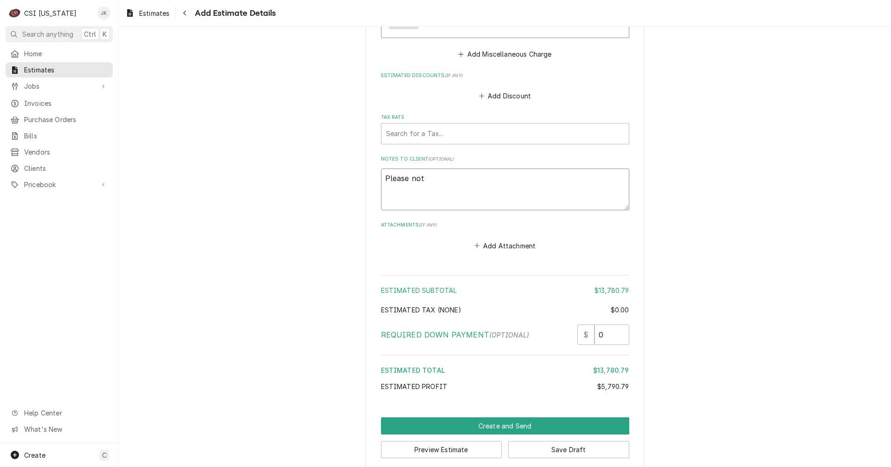
type textarea "Please note"
type textarea "x"
type textarea "Please note,"
type textarea "x"
type textarea "Please note,"
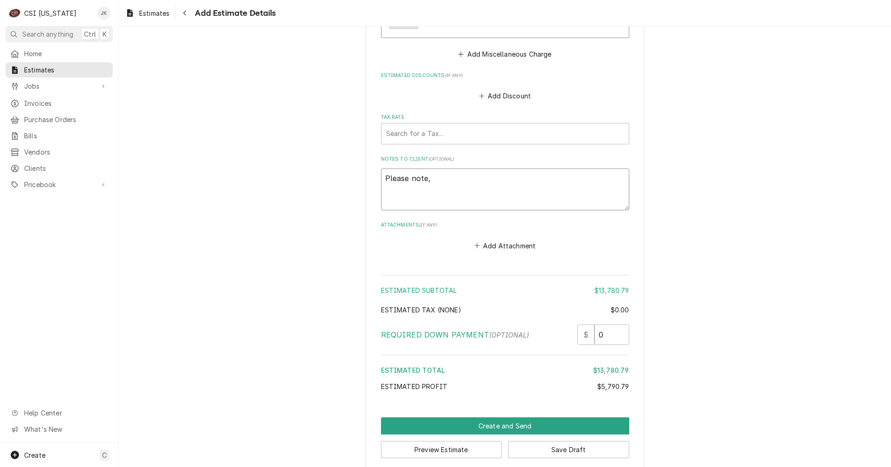
type textarea "x"
type textarea "Please note, q"
type textarea "x"
type textarea "Please note, qu"
type textarea "x"
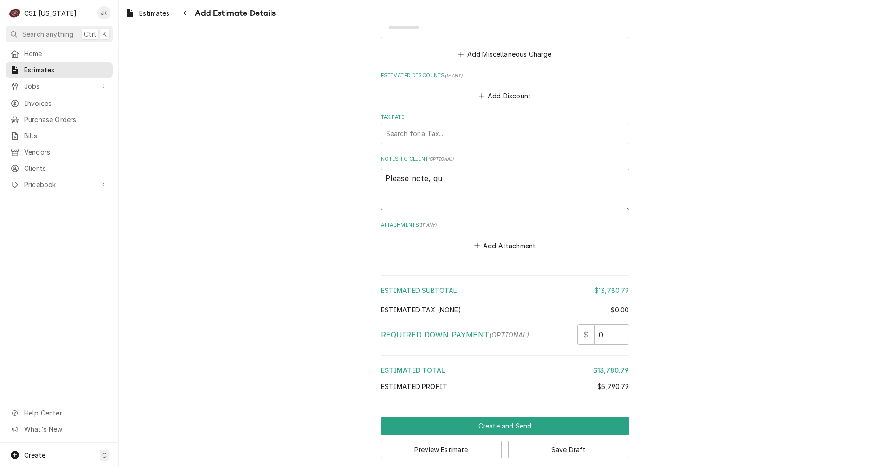
type textarea "Please note, quo"
type textarea "x"
type textarea "Please note, quot"
type textarea "x"
type textarea "Please note, quote"
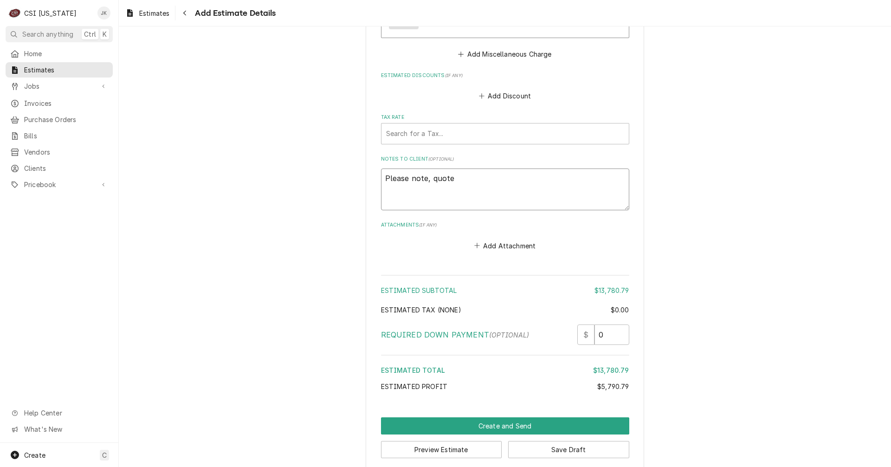
type textarea "x"
type textarea "Please note, quote"
type textarea "x"
type textarea "Please note, quote a"
type textarea "x"
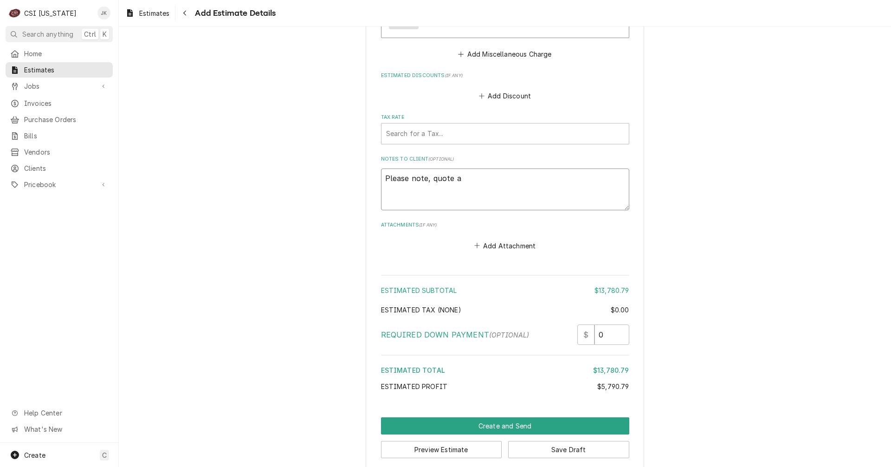
type textarea "Please note, quote as"
type textarea "x"
type textarea "Please note, quote ass"
type textarea "x"
type textarea "Please note, quote assu"
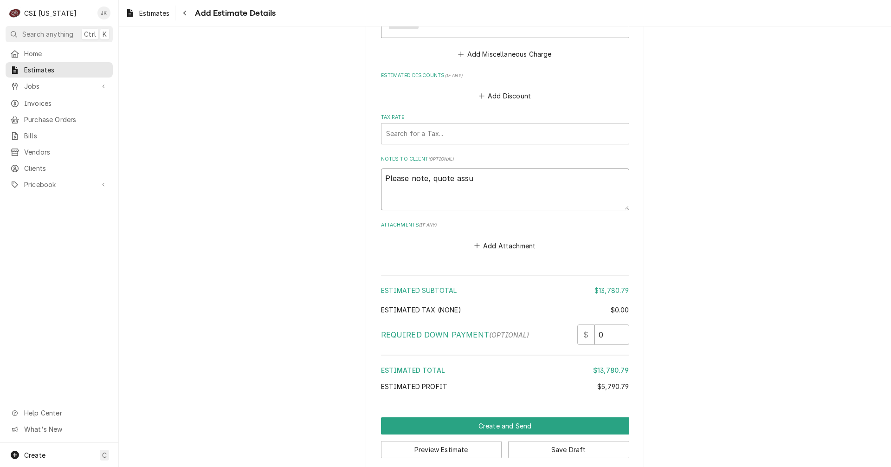
type textarea "x"
type textarea "Please note, quote assum"
type textarea "x"
type textarea "Please note, quote assume"
type textarea "x"
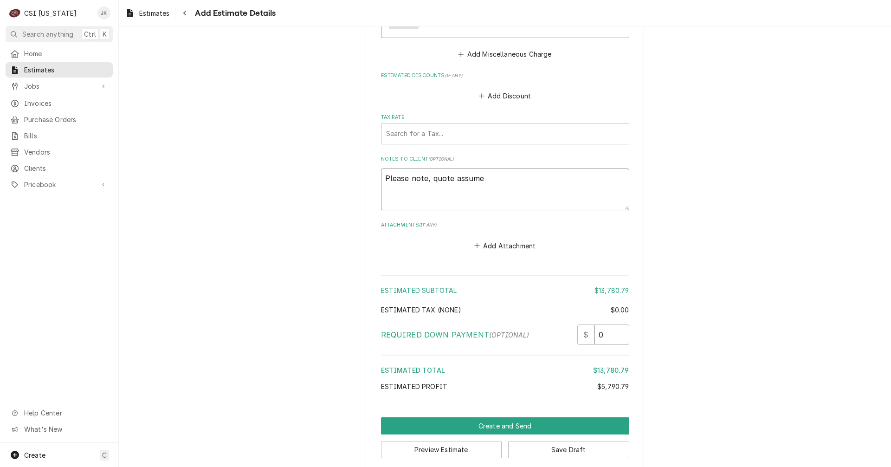
type textarea "Please note, quote assumes"
type textarea "x"
type textarea "Please note, quote assumes"
type textarea "x"
type textarea "Please note, quote assumes a"
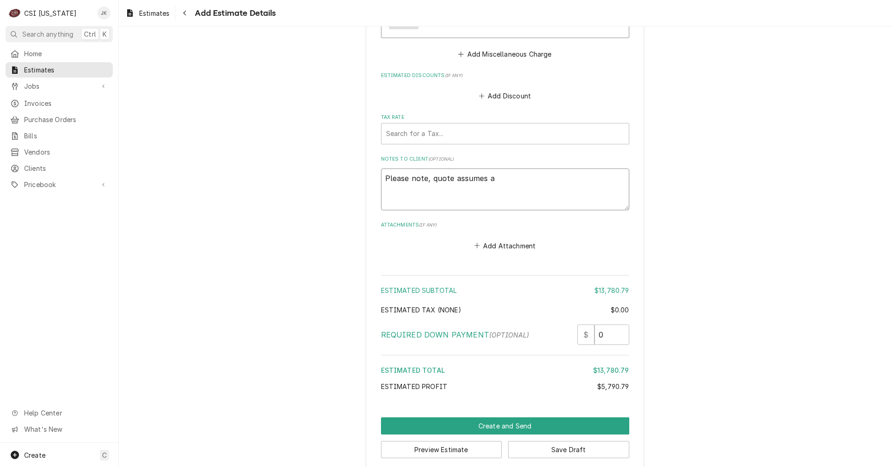
type textarea "x"
type textarea "Please note, quote assumes a"
type textarea "x"
type textarea "Please note, quote assumes a d"
type textarea "x"
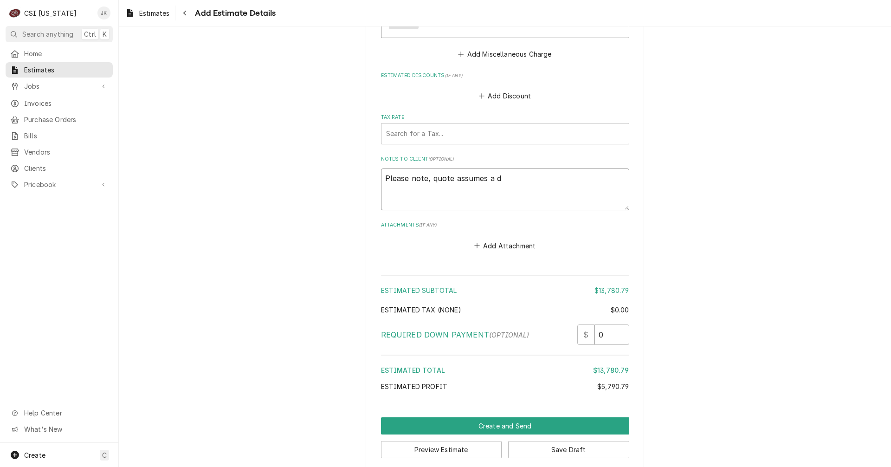
type textarea "Please note, quote assumes a du"
type textarea "x"
type textarea "Please note, quote assumes a dum"
type textarea "x"
type textarea "Please note, quote assumes a dump"
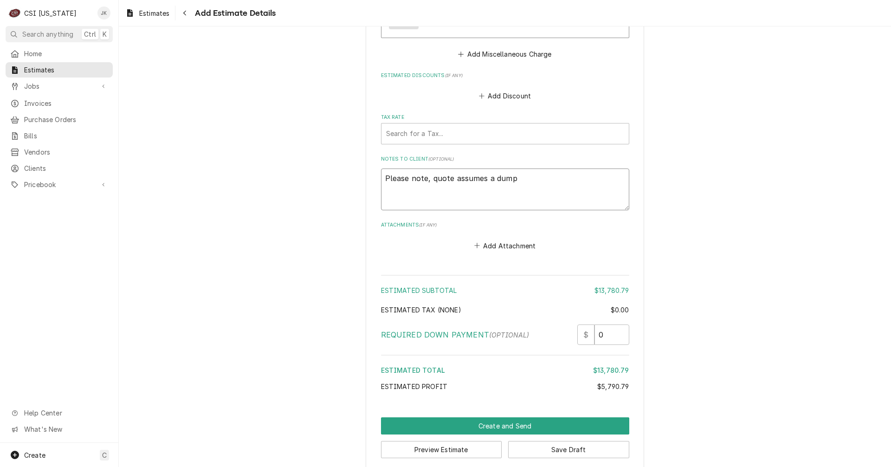
type textarea "x"
type textarea "Please note, quote assumes a dumps"
type textarea "x"
type textarea "Please note, quote assumes a dumpst"
type textarea "x"
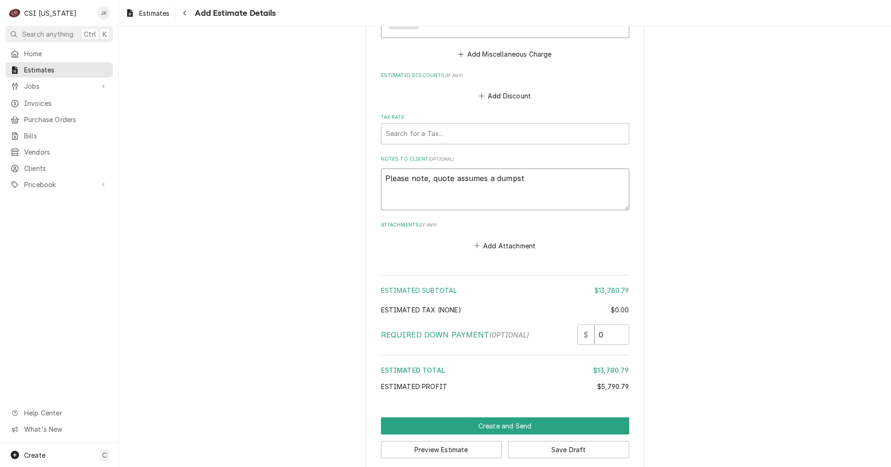
type textarea "Please note, quote assumes a dumpste"
type textarea "x"
type textarea "Please note, quote assumes a dumpster"
type textarea "x"
type textarea "Please note, quote assumes a dumpster"
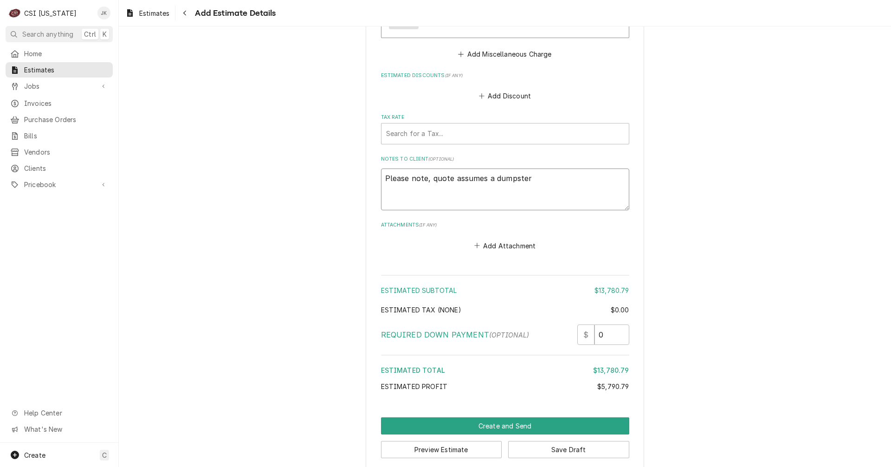
type textarea "x"
type textarea "Please note, quote assumes a dumpster f"
type textarea "x"
type textarea "Please note, quote assumes a dumpster fo"
type textarea "x"
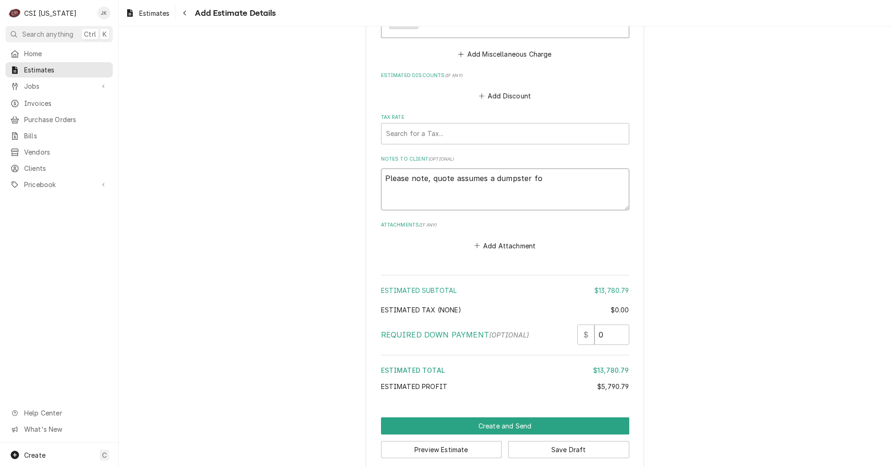
type textarea "Please note, quote assumes a dumpster for"
type textarea "x"
type textarea "Please note, quote assumes a dumpster for"
type textarea "x"
type textarea "Please note, quote assumes a dumpster for t"
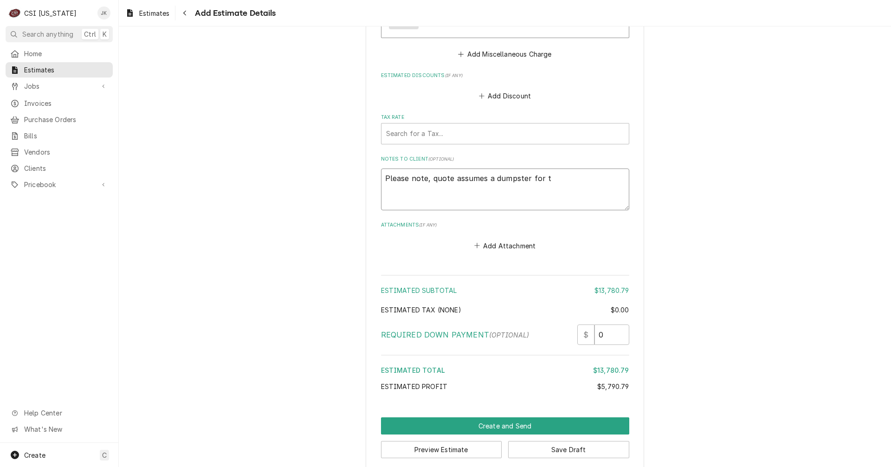
type textarea "x"
type textarea "Please note, quote assumes a dumpster for th"
type textarea "x"
type textarea "Please note, quote assumes a dumpster for the"
type textarea "x"
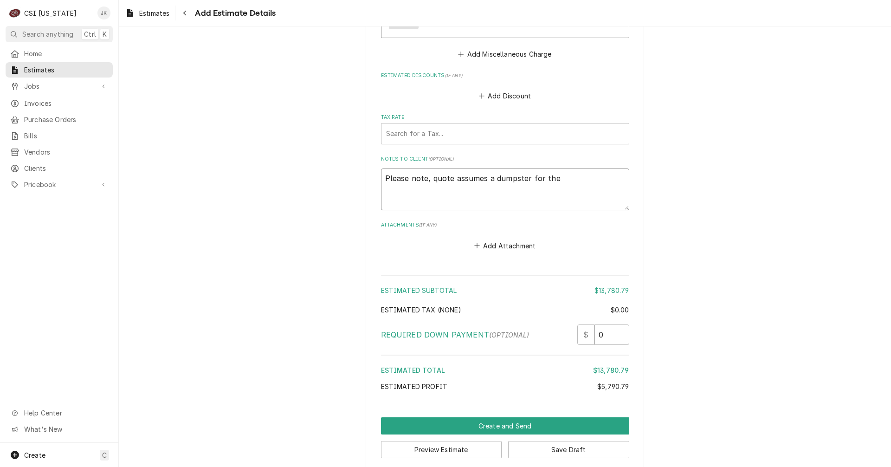
type textarea "Please note, quote assumes a dumpster for the"
type textarea "x"
type textarea "Please note, quote assumes a dumpster for the o"
type textarea "x"
type textarea "Please note, quote assumes a dumpster for the ol"
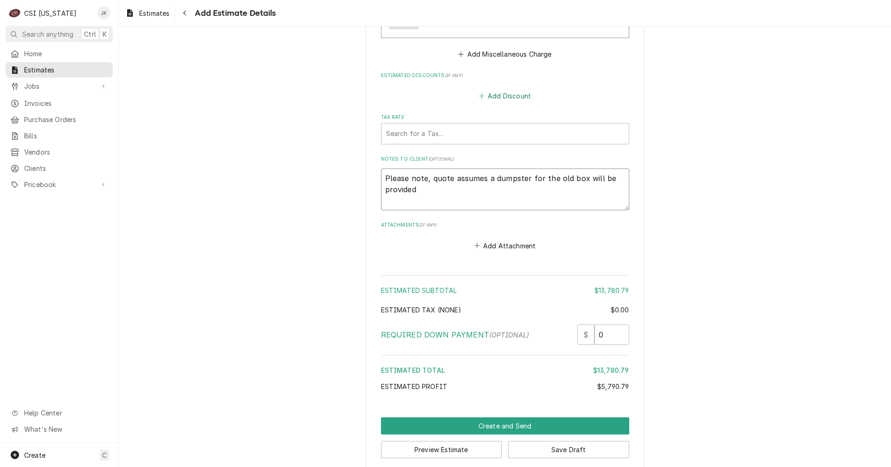
drag, startPoint x: 482, startPoint y: 168, endPoint x: 480, endPoint y: 84, distance: 84.5
click at [482, 168] on textarea "Please note, quote assumes a dumpster for the old box will be provided" at bounding box center [505, 189] width 248 height 42
drag, startPoint x: 479, startPoint y: 179, endPoint x: 534, endPoint y: 179, distance: 55.7
click at [534, 179] on textarea "Please note, quote assumes: - Dumpster for the old box will be provided" at bounding box center [505, 189] width 248 height 42
click at [422, 179] on textarea "Please note, quote assumes: - Dumpsterwill be provided for the old box" at bounding box center [505, 189] width 248 height 42
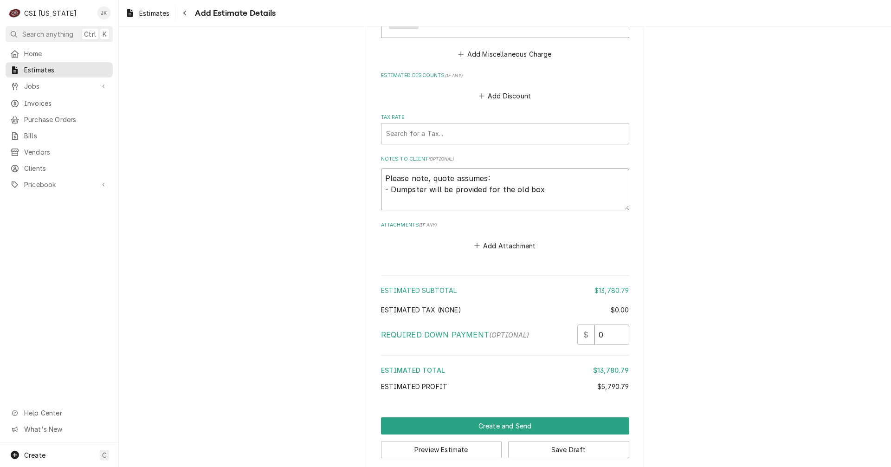
click at [480, 177] on textarea "Please note, quote assumes: - Dumpster will be provided for the old box" at bounding box center [505, 189] width 248 height 42
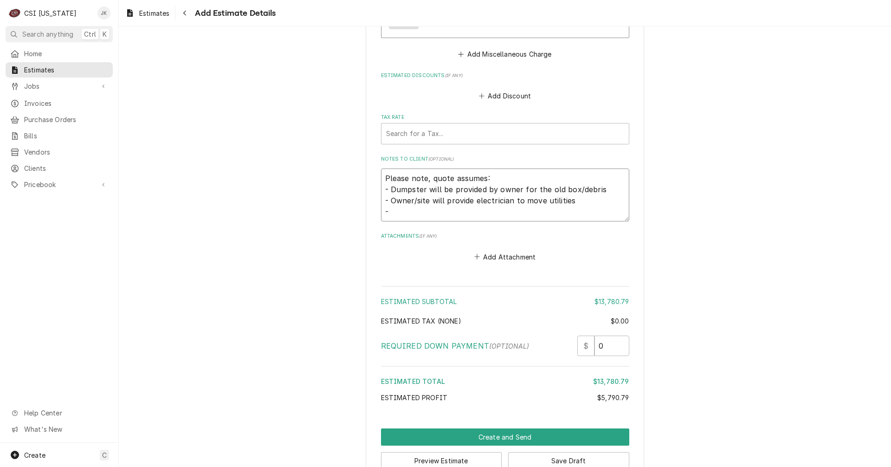
click at [542, 190] on textarea "Please note, quote assumes: - Dumpster will be provided by owner for the old bo…" at bounding box center [505, 194] width 248 height 53
click at [397, 196] on textarea "Please note, quote assumes: - Dumpster will be provided by owner for the old bo…" at bounding box center [505, 194] width 248 height 53
click at [517, 177] on textarea "Please note, quote assumes: - Dumpster will be provided by owner for the old bo…" at bounding box center [505, 194] width 248 height 53
click at [391, 199] on textarea "Please note, quote assumes: - Dumpster will be provided by owner/site for the o…" at bounding box center [505, 194] width 248 height 53
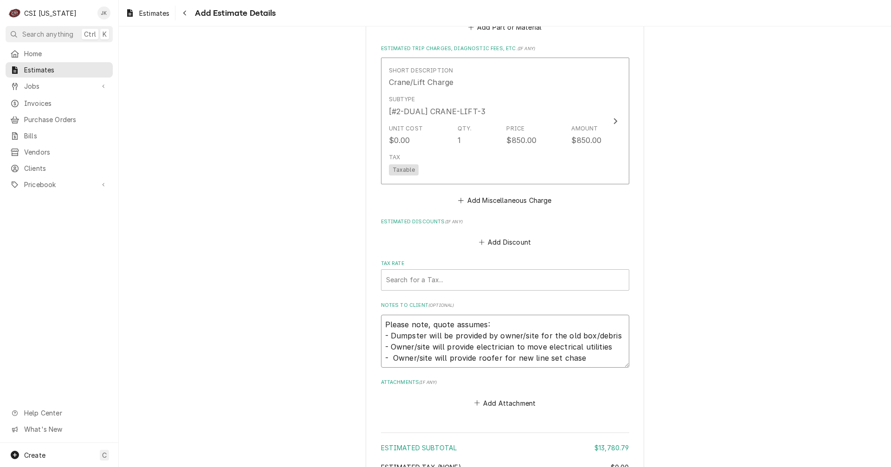
scroll to position [2245, 0]
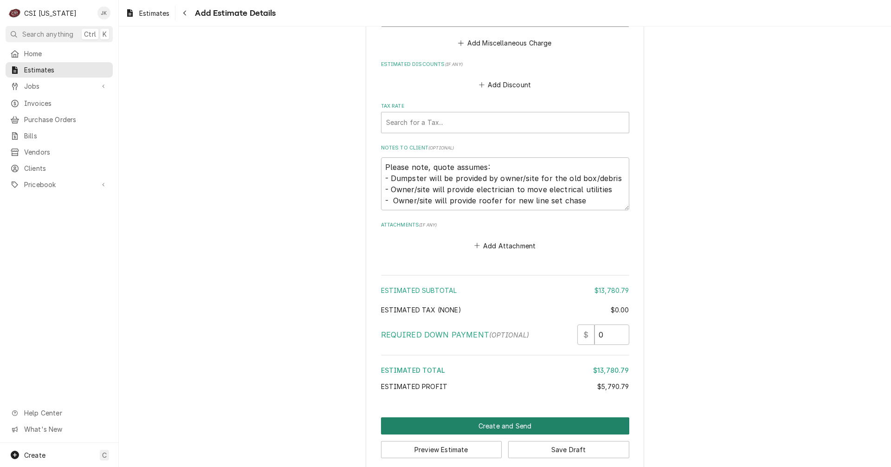
click at [494, 417] on button "Create and Send" at bounding box center [505, 425] width 248 height 17
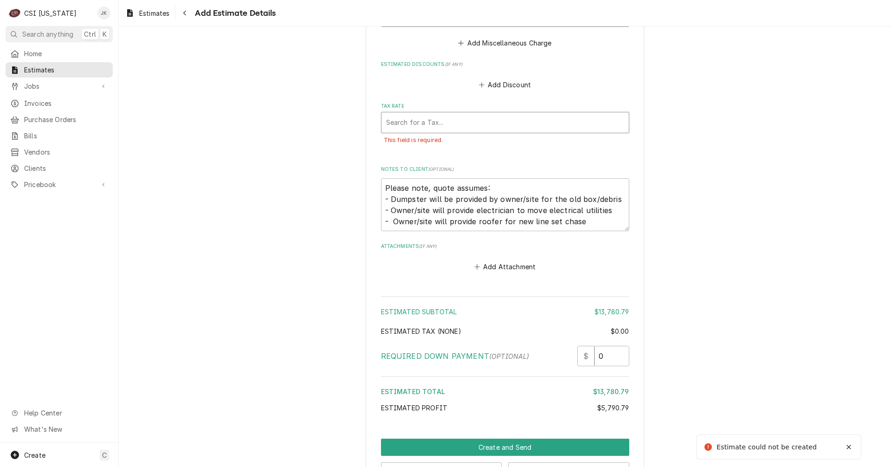
click at [431, 114] on div "Tax Rate" at bounding box center [505, 122] width 238 height 17
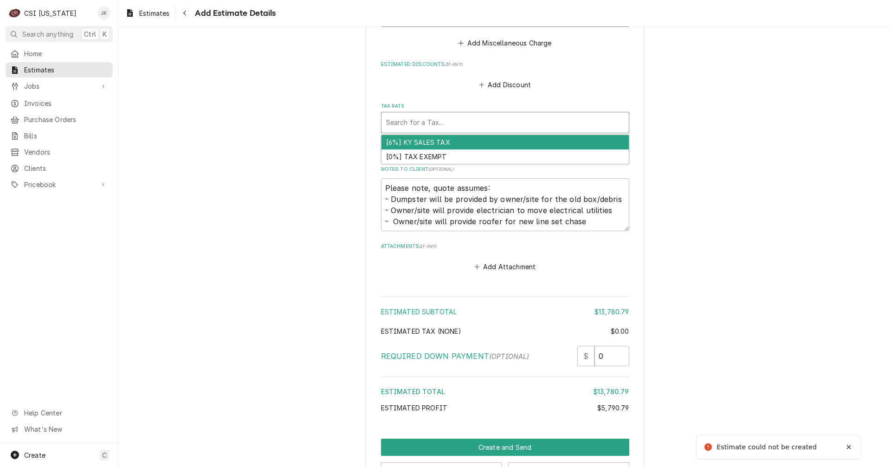
click at [434, 135] on div "[6%] KY SALES TAX" at bounding box center [504, 142] width 247 height 14
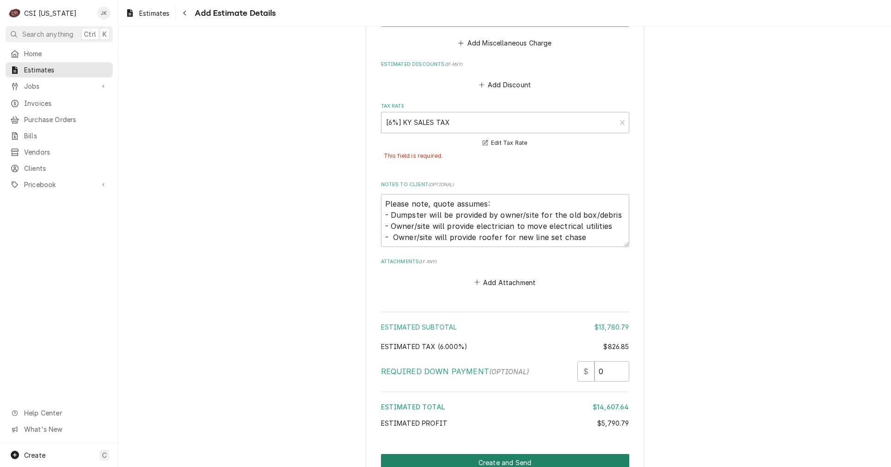
click at [517, 454] on button "Create and Send" at bounding box center [505, 462] width 248 height 17
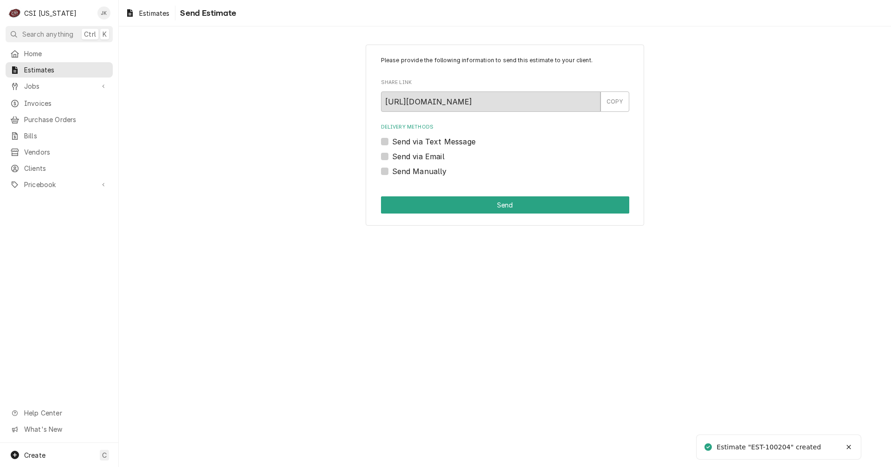
click at [414, 158] on label "Send via Email" at bounding box center [418, 156] width 52 height 11
click at [414, 158] on input "Send via Email" at bounding box center [516, 161] width 248 height 20
checkbox input "true"
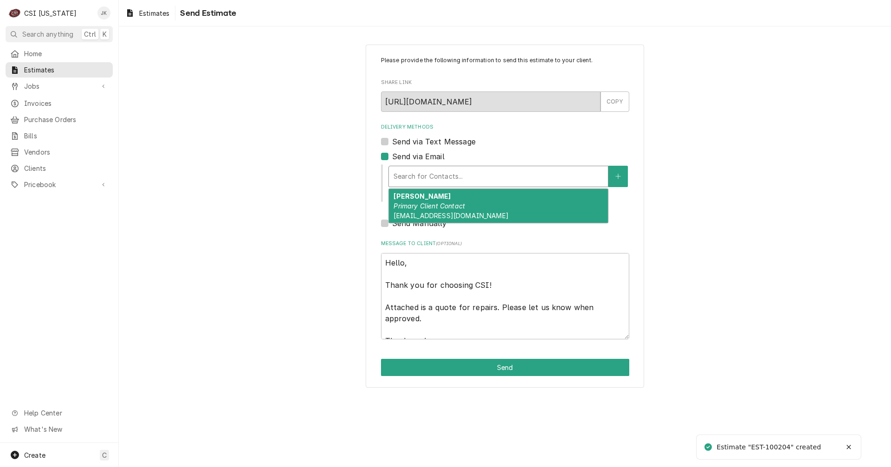
click at [422, 182] on div "Delivery Methods" at bounding box center [498, 176] width 210 height 17
click at [431, 204] on em "Primary Client Contact" at bounding box center [428, 206] width 71 height 8
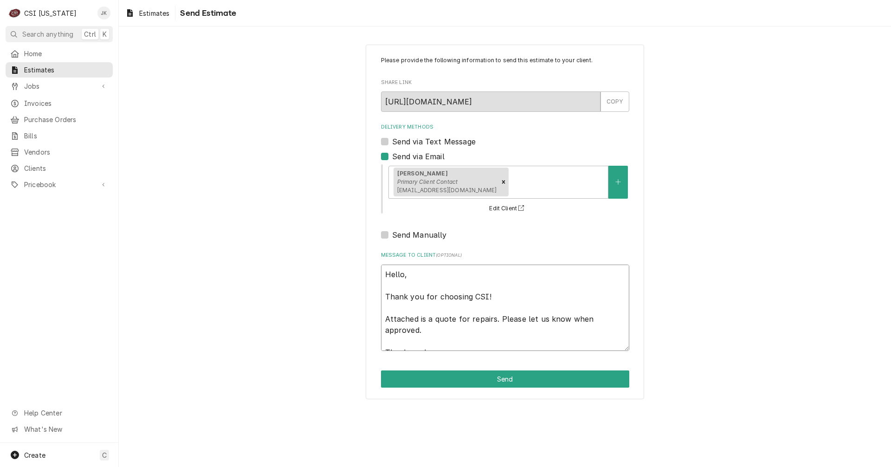
drag, startPoint x: 469, startPoint y: 321, endPoint x: 493, endPoint y: 321, distance: 24.1
click at [493, 321] on textarea "Hello, Thank you for choosing CSI! Attached is a quote for repairs. Please let …" at bounding box center [505, 307] width 248 height 86
type textarea "x"
type textarea "Hello, Thank you for choosing CSI! Attached is a quote for t. Please let us kno…"
type textarea "x"
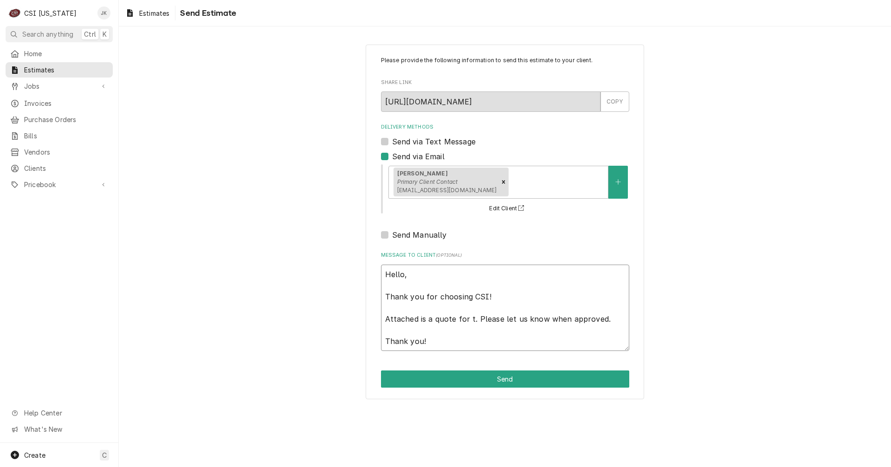
type textarea "Hello, Thank you for choosing CSI! Attached is a quote for te. Please let us kn…"
type textarea "x"
type textarea "Hello, Thank you for choosing CSI! Attached is a quote for tea. Please let us k…"
type textarea "x"
type textarea "Hello, Thank you for choosing CSI! Attached is a quote for tear. Please let us …"
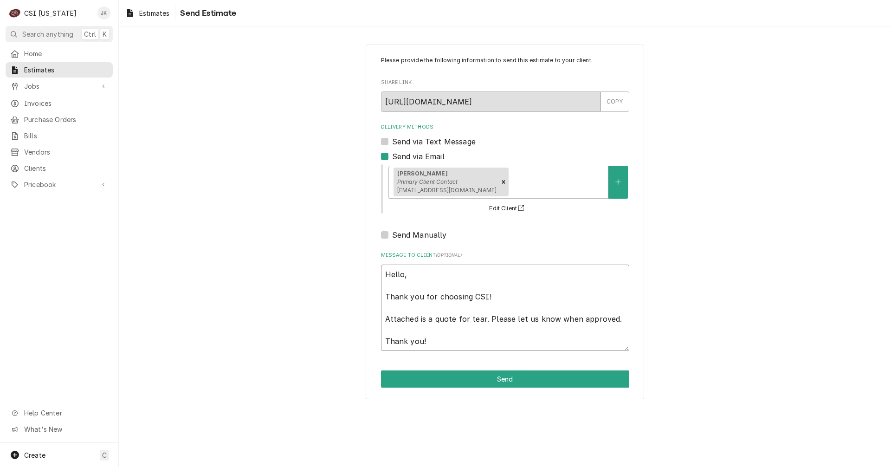
type textarea "x"
type textarea "Hello, Thank you for choosing CSI! Attached is a quote for teari. Please let us…"
type textarea "x"
type textarea "Hello, Thank you for choosing CSI! Attached is a quote for tearin. Please let u…"
type textarea "x"
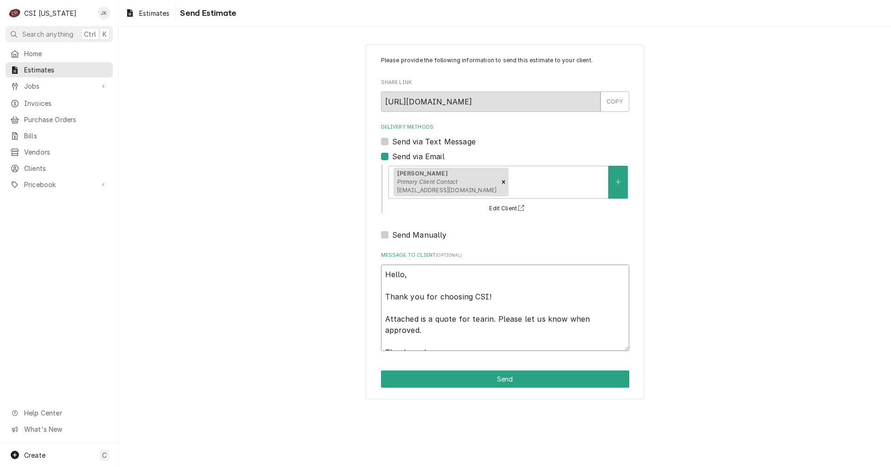
type textarea "Hello, Thank you for choosing CSI! Attached is a quote for tearing. Please let …"
type textarea "x"
type textarea "Hello, Thank you for choosing CSI! Attached is a quote for tearing . Please let…"
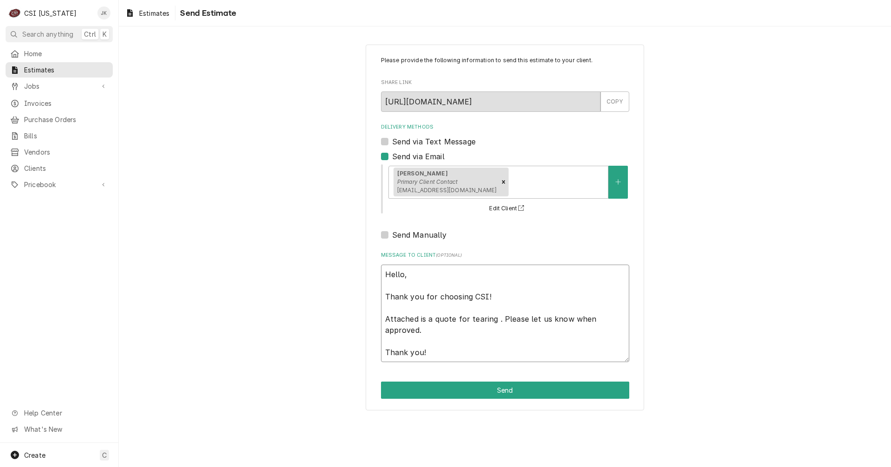
type textarea "x"
type textarea "Hello, Thank you for choosing CSI! Attached is a quote for tearing d. Please le…"
type textarea "x"
type textarea "Hello, Thank you for choosing CSI! Attached is a quote for tearing do. Please l…"
type textarea "x"
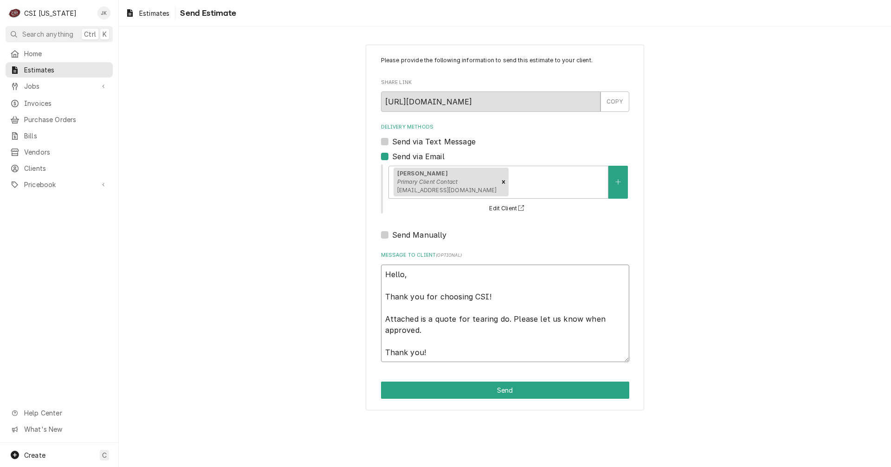
type textarea "Hello, Thank you for choosing CSI! Attached is a quote for tearing dow. Please …"
type textarea "x"
type textarea "Hello, Thank you for choosing CSI! Attached is a quote for tearing down. Please…"
type textarea "x"
type textarea "Hello, Thank you for choosing CSI! Attached is a quote for tearing down . Pleas…"
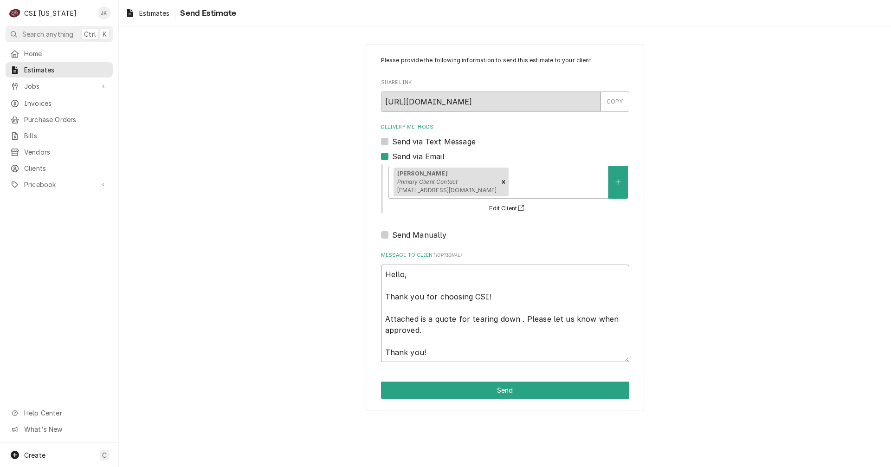
type textarea "x"
type textarea "Hello, Thank you for choosing CSI! Attached is a quote for tearing down y. Plea…"
type textarea "x"
type textarea "Hello, Thank you for choosing CSI! Attached is a quote for tearing down yo. Ple…"
type textarea "x"
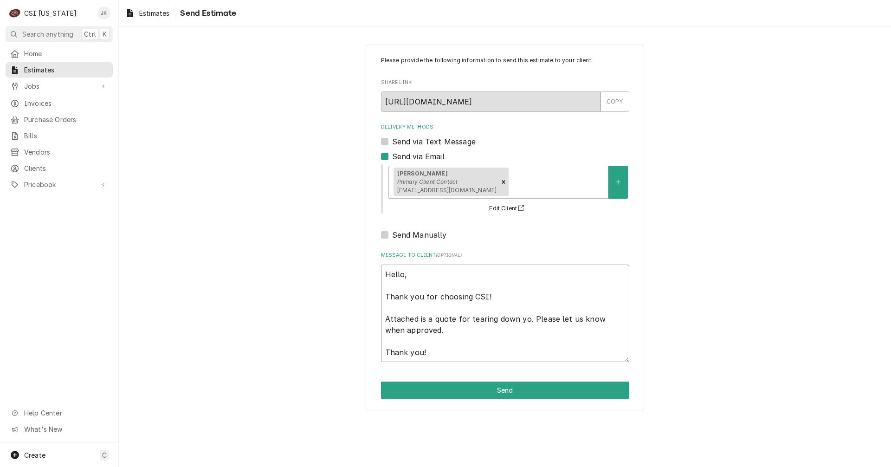
type textarea "Hello, Thank you for choosing CSI! Attached is a quote for tearing down you. Pl…"
type textarea "x"
type textarea "Hello, Thank you for choosing CSI! Attached is a quote for tearing down your. P…"
type textarea "x"
type textarea "Hello, Thank you for choosing CSI! Attached is a quote for tearing down your . …"
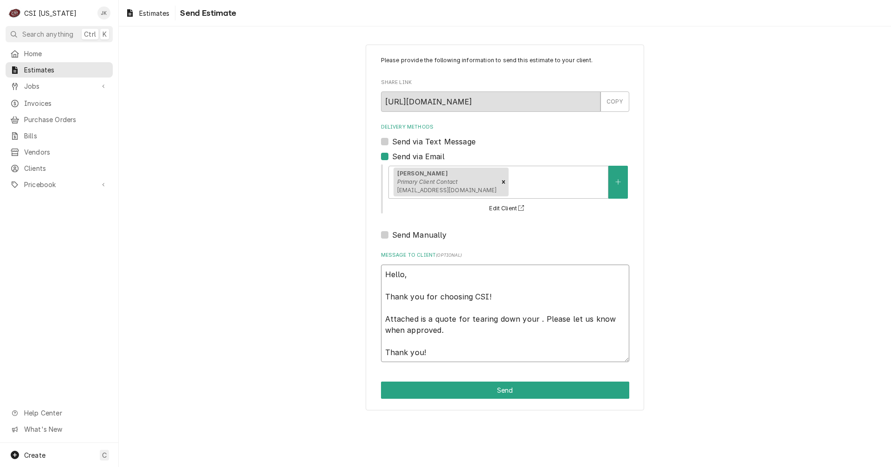
type textarea "x"
type textarea "Hello, Thank you for choosing CSI! Attached is a quote for tearing down your e.…"
type textarea "x"
type textarea "Hello, Thank you for choosing CSI! Attached is a quote for tearing down your ex…"
type textarea "x"
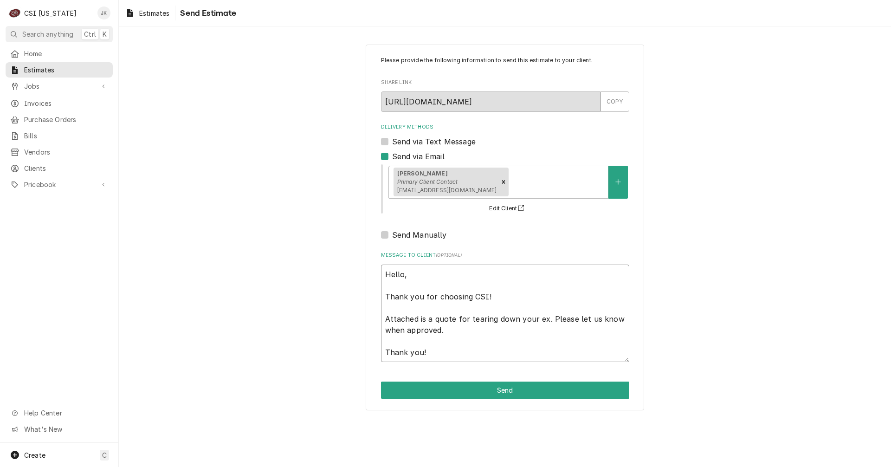
type textarea "Hello, Thank you for choosing CSI! Attached is a quote for tearing down your ex…"
type textarea "x"
type textarea "Hello, Thank you for choosing CSI! Attached is a quote for tearing down your ex…"
type textarea "x"
type textarea "Hello, Thank you for choosing CSI! Attached is a quote for tearing down your ex…"
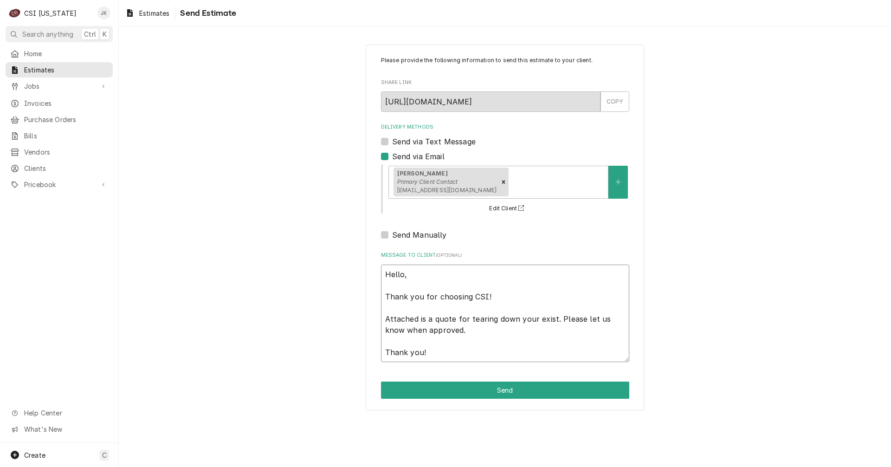
type textarea "x"
type textarea "Hello, Thank you for choosing CSI! Attached is a quote for tearing down your ex…"
type textarea "x"
type textarea "Hello, Thank you for choosing CSI! Attached is a quote for tearing down your ex…"
type textarea "x"
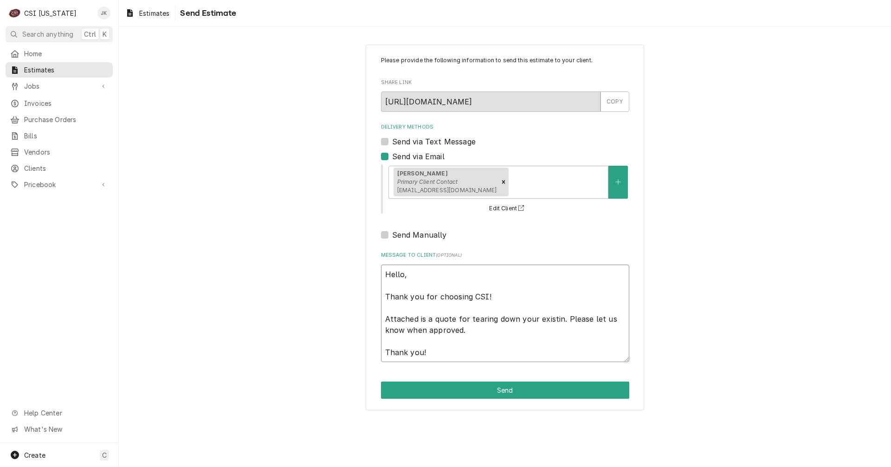
type textarea "Hello, Thank you for choosing CSI! Attached is a quote for tearing down your ex…"
type textarea "x"
type textarea "Hello, Thank you for choosing CSI! Attached is a quote for tearing down your ex…"
type textarea "x"
type textarea "Hello, Thank you for choosing CSI! Attached is a quote for tearing down your ex…"
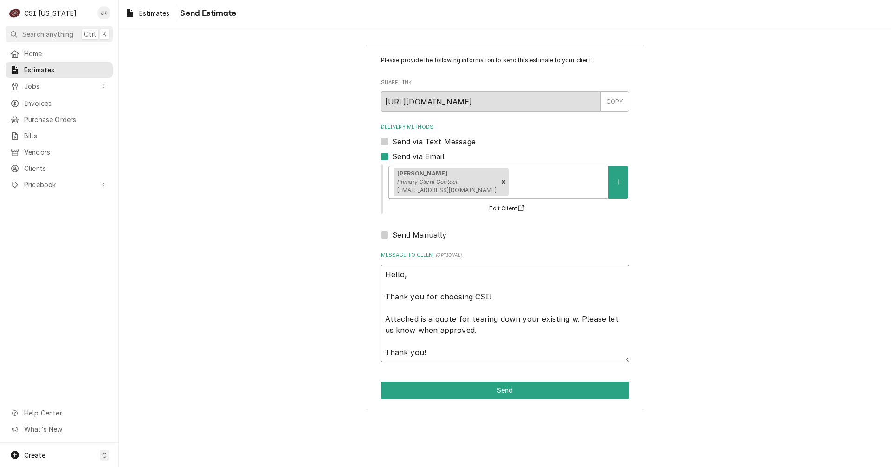
type textarea "x"
type textarea "Hello, Thank you for choosing CSI! Attached is a quote for tearing down your ex…"
type textarea "x"
type textarea "Hello, Thank you for choosing CSI! Attached is a quote for tearing down your ex…"
type textarea "x"
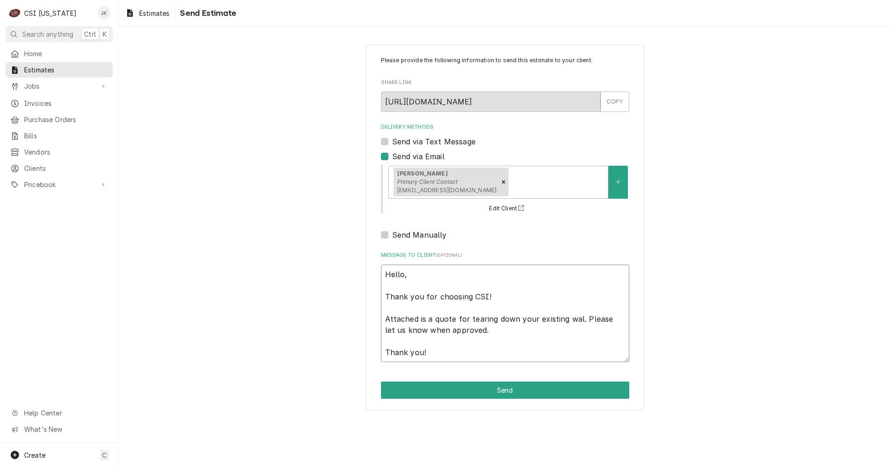
type textarea "Hello, Thank you for choosing CSI! Attached is a quote for tearing down your ex…"
type textarea "x"
type textarea "Hello, Thank you for choosing CSI! Attached is a quote for tearing down your ex…"
type textarea "x"
type textarea "Hello, Thank you for choosing CSI! Attached is a quote for tearing down your ex…"
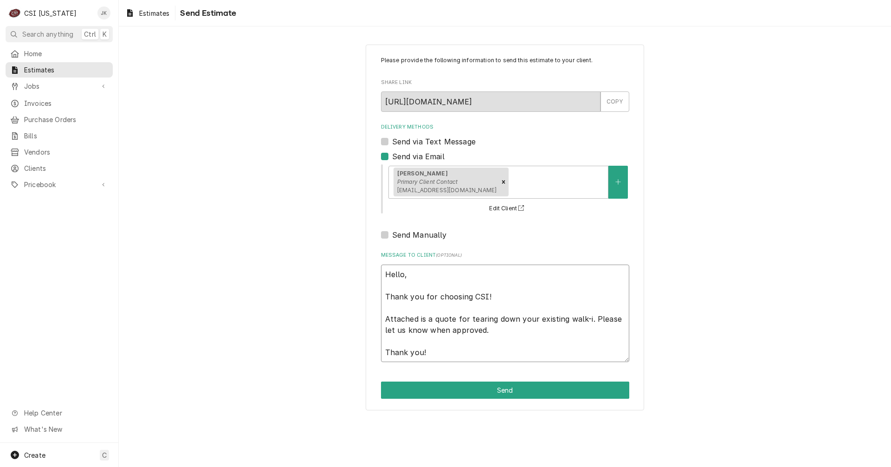
type textarea "x"
type textarea "Hello, Thank you for choosing CSI! Attached is a quote for tearing down your ex…"
type textarea "x"
type textarea "Hello, Thank you for choosing CSI! Attached is a quote for tearing down your ex…"
type textarea "x"
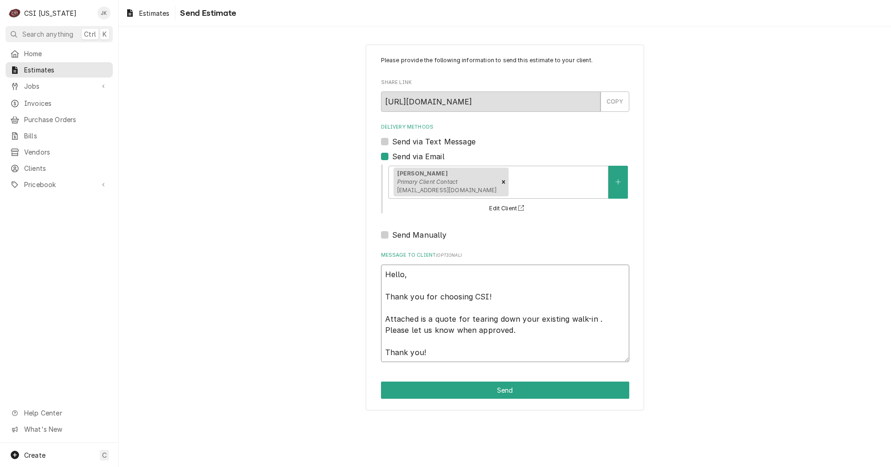
type textarea "Hello, Thank you for choosing CSI! Attached is a quote for tearing down your ex…"
type textarea "x"
type textarea "Hello, Thank you for choosing CSI! Attached is a quote for tearing down your ex…"
type textarea "x"
type textarea "Hello, Thank you for choosing CSI! Attached is a quote for tearing down your ex…"
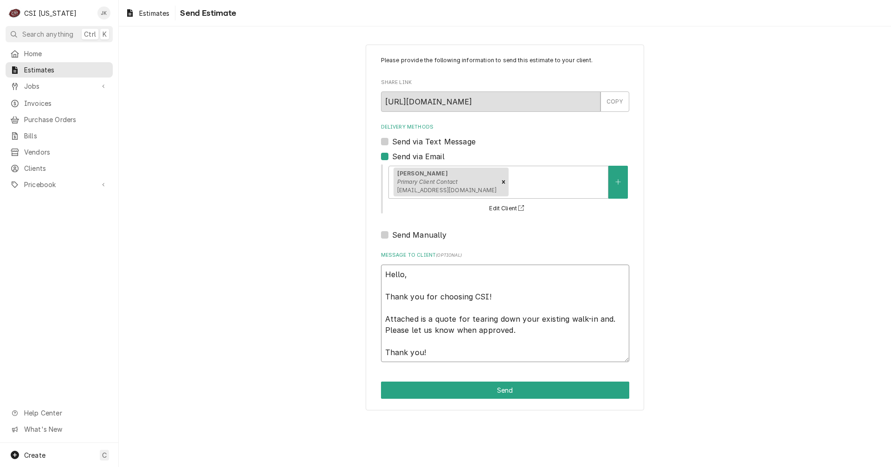
type textarea "x"
type textarea "Hello, Thank you for choosing CSI! Attached is a quote for tearing down your ex…"
type textarea "x"
type textarea "Hello, Thank you for choosing CSI! Attached is a quote for tearing down your ex…"
type textarea "x"
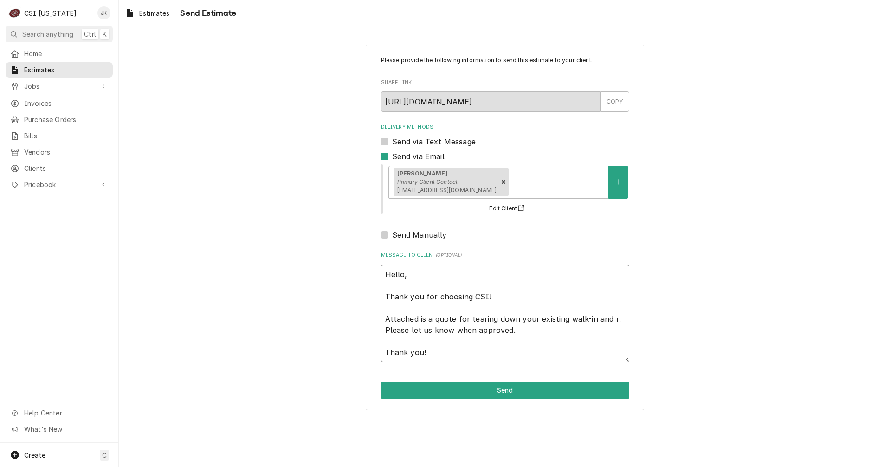
type textarea "Hello, Thank you for choosing CSI! Attached is a quote for tearing down your ex…"
type textarea "x"
type textarea "Hello, Thank you for choosing CSI! Attached is a quote for tearing down your ex…"
type textarea "x"
type textarea "Hello, Thank you for choosing CSI! Attached is a quote for tearing down your ex…"
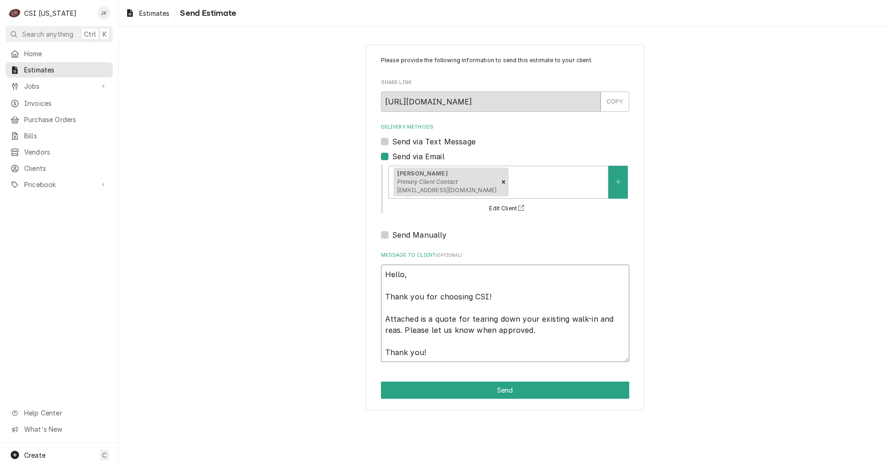
type textarea "x"
type textarea "Hello, Thank you for choosing CSI! Attached is a quote for tearing down your ex…"
type textarea "x"
type textarea "Hello, Thank you for choosing CSI! Attached is a quote for tearing down your ex…"
type textarea "x"
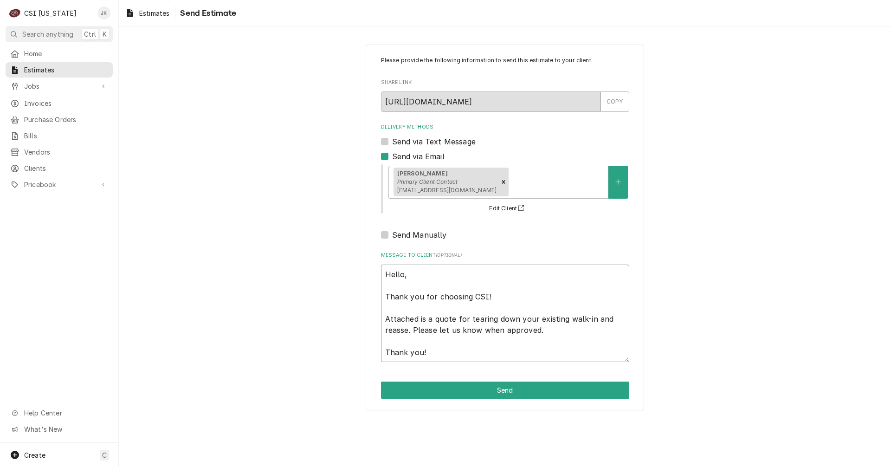
type textarea "Hello, Thank you for choosing CSI! Attached is a quote for tearing down your ex…"
type textarea "x"
type textarea "Hello, Thank you for choosing CSI! Attached is a quote for tearing down your ex…"
type textarea "x"
type textarea "Hello, Thank you for choosing CSI! Attached is a quote for tearing down your ex…"
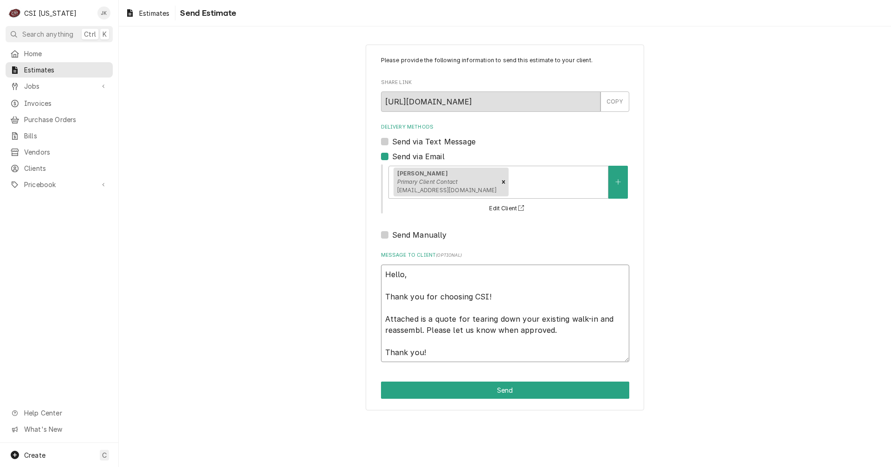
type textarea "x"
type textarea "Hello, Thank you for choosing CSI! Attached is a quote for tearing down your ex…"
type textarea "x"
type textarea "Hello, Thank you for choosing CSI! Attached is a quote for tearing down your ex…"
type textarea "x"
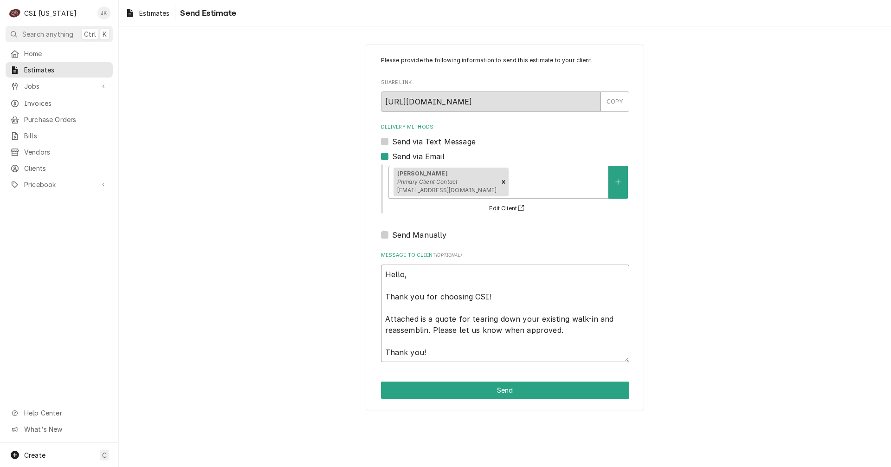
type textarea "Hello, Thank you for choosing CSI! Attached is a quote for tearing down your ex…"
type textarea "x"
type textarea "Hello, Thank you for choosing CSI! Attached is a quote for tearing down your ex…"
type textarea "x"
type textarea "Hello, Thank you for choosing CSI! Attached is a quote for tearing down your ex…"
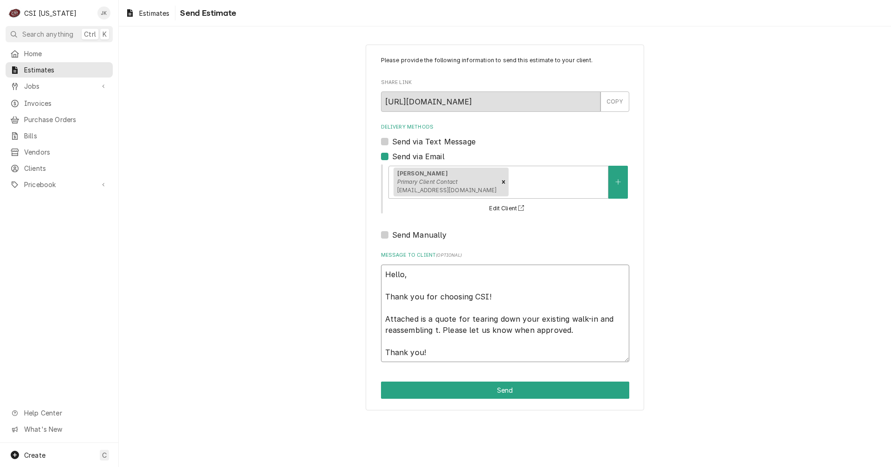
type textarea "x"
type textarea "Hello, Thank you for choosing CSI! Attached is a quote for tearing down your ex…"
type textarea "x"
type textarea "Hello, Thank you for choosing CSI! Attached is a quote for tearing down your ex…"
type textarea "x"
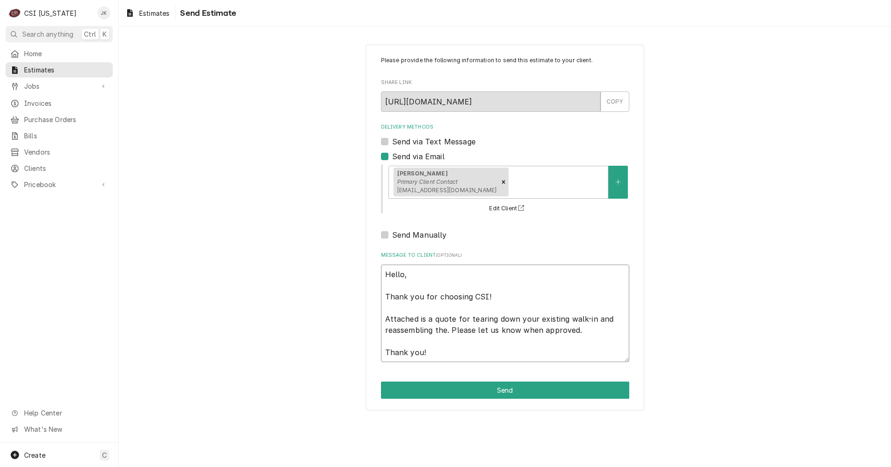
type textarea "Hello, Thank you for choosing CSI! Attached is a quote for tearing down your ex…"
type textarea "x"
type textarea "Hello, Thank you for choosing CSI! Attached is a quote for tearing down your ex…"
type textarea "x"
type textarea "Hello, Thank you for choosing CSI! Attached is a quote for tearing down your ex…"
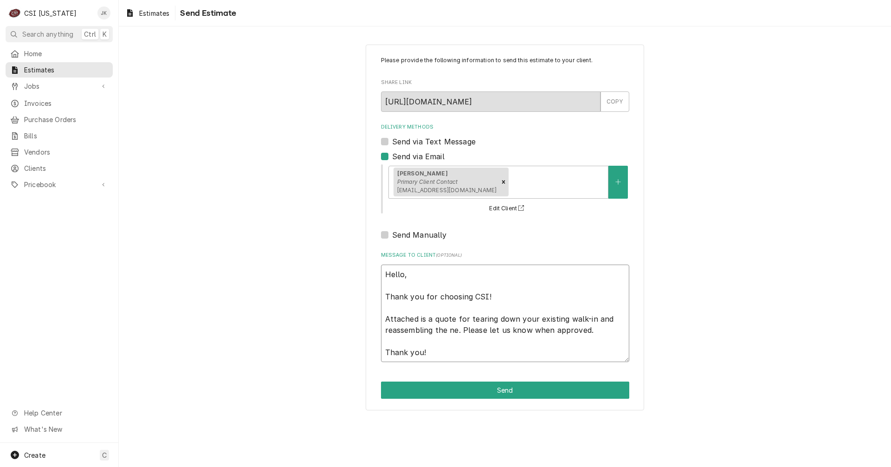
type textarea "x"
type textarea "Hello, Thank you for choosing CSI! Attached is a quote for tearing down your ex…"
type textarea "x"
type textarea "Hello, Thank you for choosing CSI! Attached is a quote for tearing down your ex…"
type textarea "x"
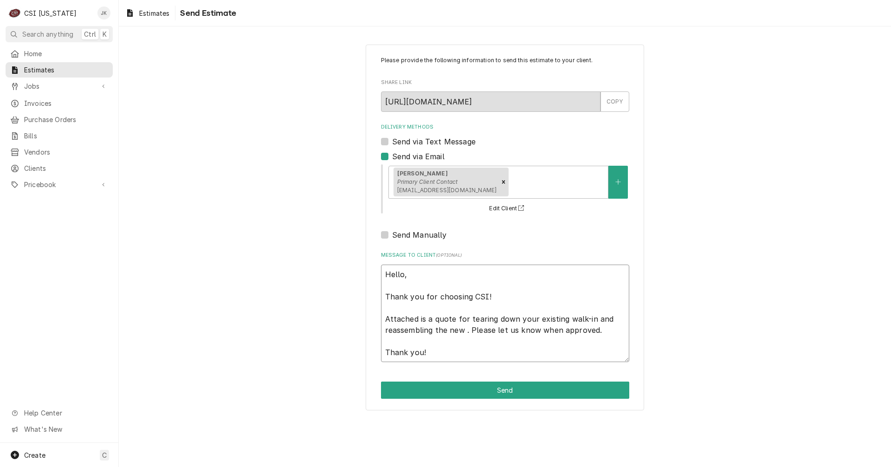
type textarea "Hello, Thank you for choosing CSI! Attached is a quote for tearing down your ex…"
type textarea "x"
type textarea "Hello, Thank you for choosing CSI! Attached is a quote for tearing down your ex…"
type textarea "x"
type textarea "Hello, Thank you for choosing CSI! Attached is a quote for tearing down your ex…"
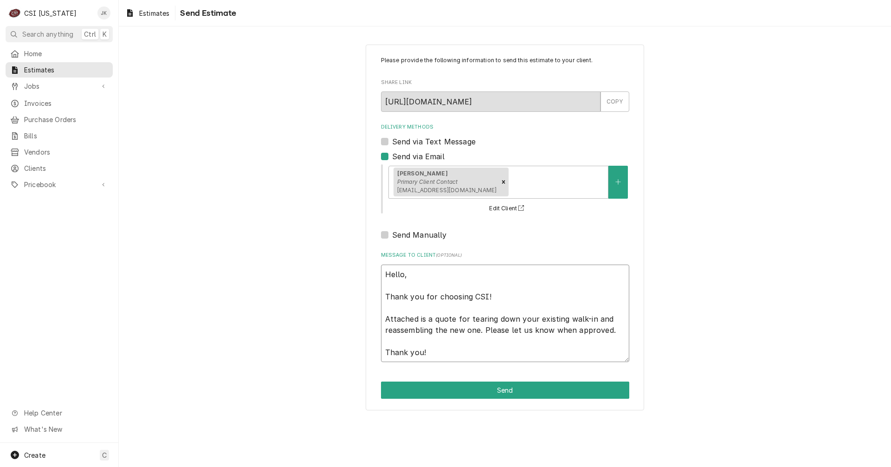
type textarea "x"
type textarea "Hello, Thank you for choosing CSI! Attached is a quote for tearing down your ex…"
type textarea "x"
type textarea "Hello, Thank you for choosing CSI! Attached is a quote for tearing down your ex…"
type textarea "x"
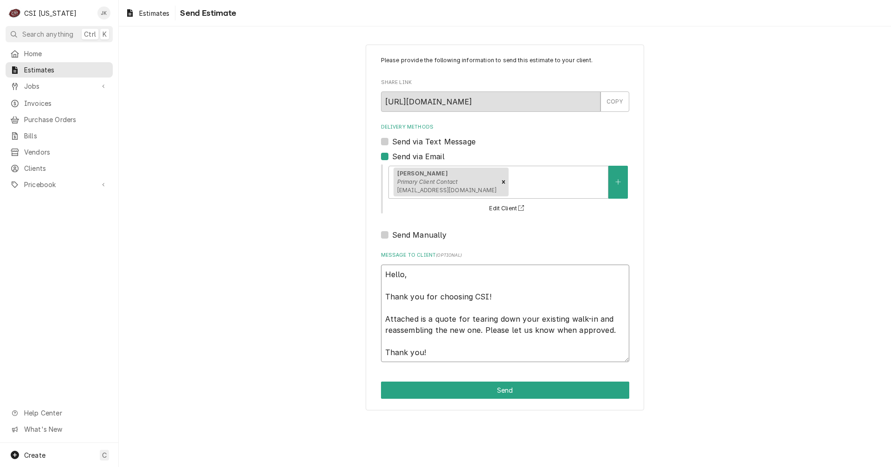
type textarea "Hello, Thank you for choosing CSI! Attached is a quote for tearing down your ex…"
type textarea "x"
type textarea "Hello, Thank you for choosing CSI! Attached is a quote for tearing down your ex…"
type textarea "x"
type textarea "Hello, Thank you for choosing CSI! Attached is a quote for tearing down your ex…"
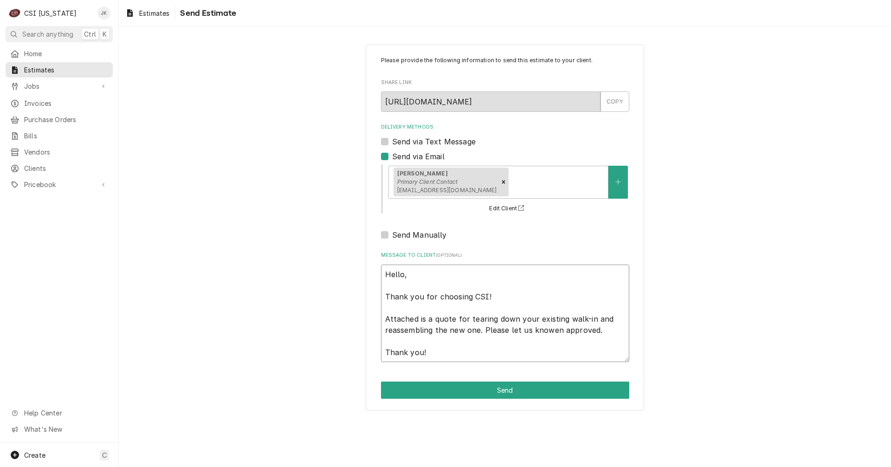
type textarea "x"
type textarea "Hello, Thank you for choosing CSI! Attached is a quote for tearing down your ex…"
type textarea "x"
type textarea "Hello, Thank you for choosing CSI! Attached is a quote for tearing down your ex…"
type textarea "x"
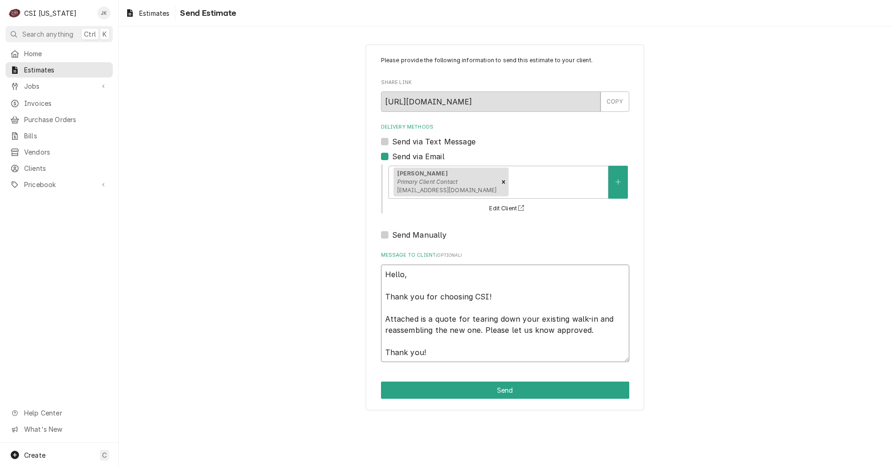
type textarea "Hello, Thank you for choosing CSI! Attached is a quote for tearing down your ex…"
type textarea "x"
type textarea "Hello, Thank you for choosing CSI! Attached is a quote for tearing down your ex…"
type textarea "x"
type textarea "Hello, Thank you for choosing CSI! Attached is a quote for tearing down your ex…"
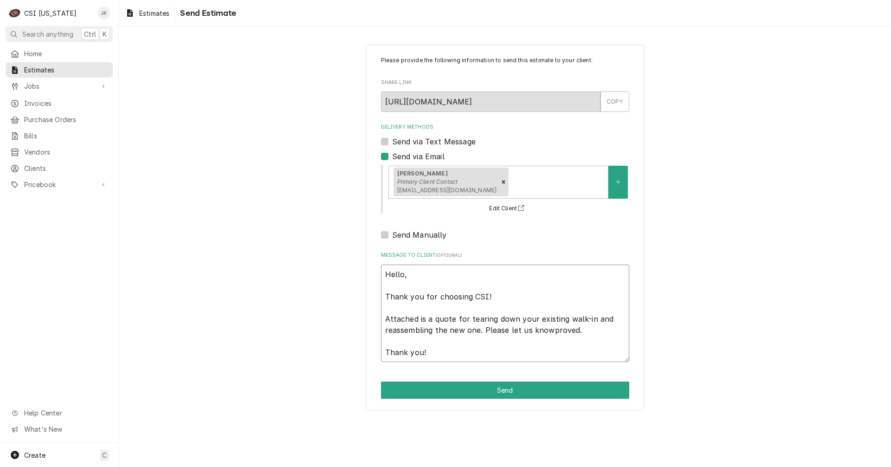
type textarea "x"
type textarea "Hello, Thank you for choosing CSI! Attached is a quote for tearing down your ex…"
type textarea "x"
type textarea "Hello, Thank you for choosing CSI! Attached is a quote for tearing down your ex…"
type textarea "x"
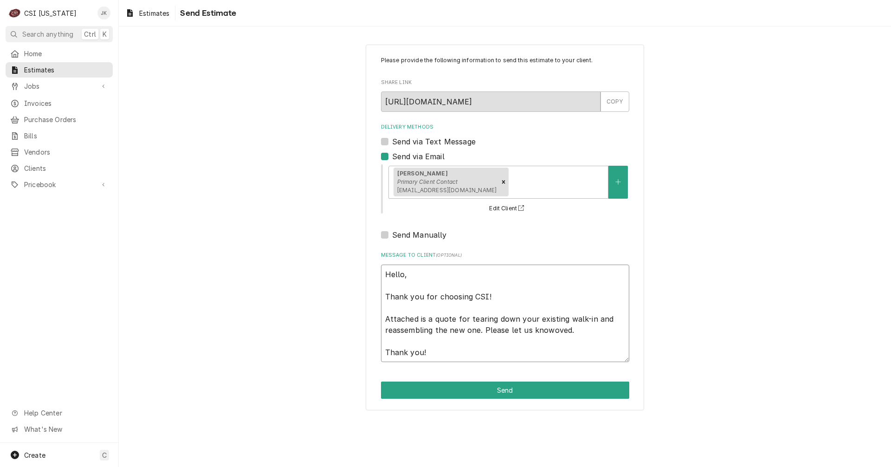
type textarea "Hello, Thank you for choosing CSI! Attached is a quote for tearing down your ex…"
type textarea "x"
type textarea "Hello, Thank you for choosing CSI! Attached is a quote for tearing down your ex…"
type textarea "x"
type textarea "Hello, Thank you for choosing CSI! Attached is a quote for tearing down your ex…"
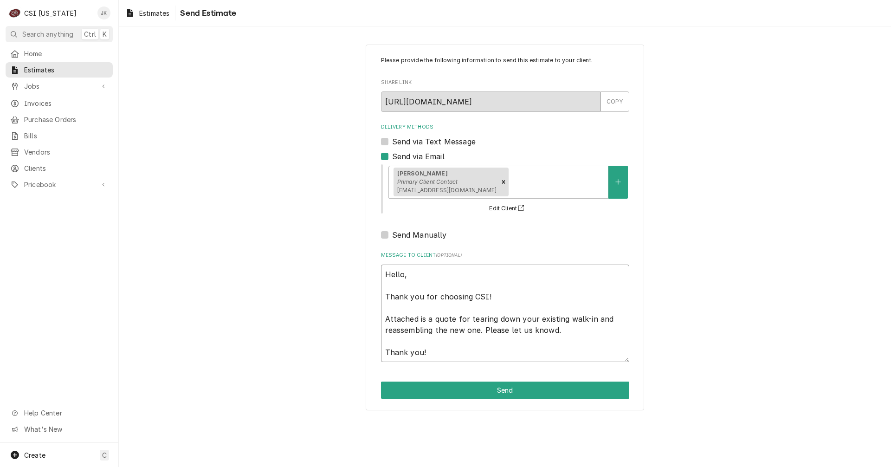
type textarea "x"
type textarea "Hello, Thank you for choosing CSI! Attached is a quote for tearing down your ex…"
type textarea "x"
type textarea "Hello, Thank you for choosing CSI! Attached is a quote for tearing down your ex…"
type textarea "x"
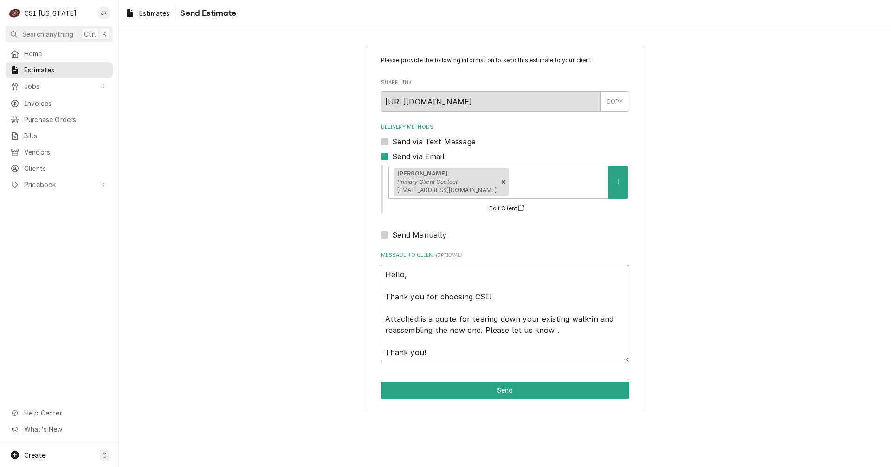
type textarea "Hello, Thank you for choosing CSI! Attached is a quote for tearing down your ex…"
type textarea "x"
type textarea "Hello, Thank you for choosing CSI! Attached is a quote for tearing down your ex…"
type textarea "x"
type textarea "Hello, Thank you for choosing CSI! Attached is a quote for tearing down your ex…"
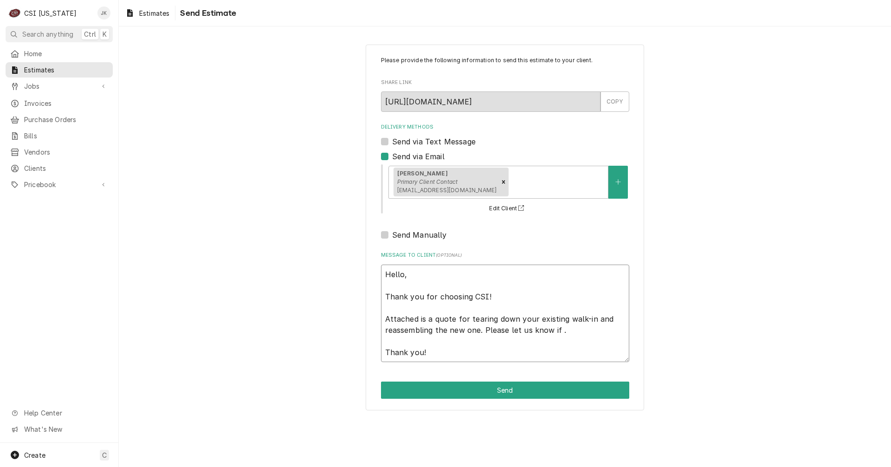
type textarea "x"
type textarea "Hello, Thank you for choosing CSI! Attached is a quote for tearing down your ex…"
type textarea "x"
type textarea "Hello, Thank you for choosing CSI! Attached is a quote for tearing down your ex…"
type textarea "x"
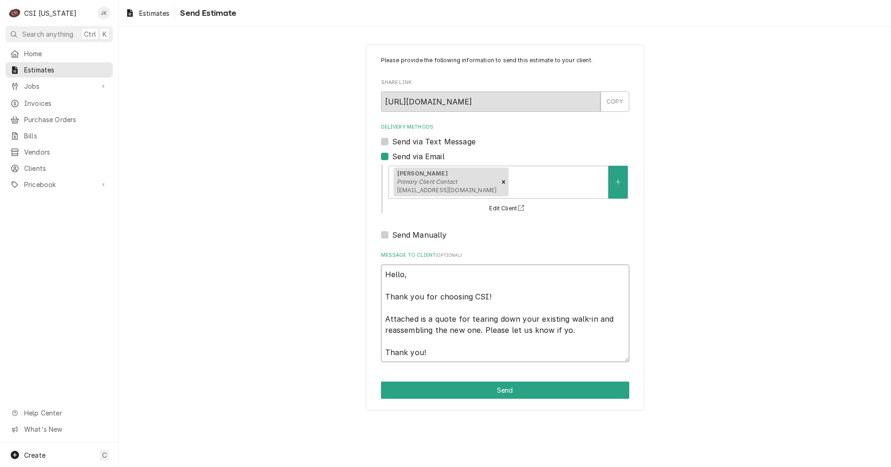
type textarea "Hello, Thank you for choosing CSI! Attached is a quote for tearing down your ex…"
type textarea "x"
type textarea "Hello, Thank you for choosing CSI! Attached is a quote for tearing down your ex…"
type textarea "x"
type textarea "Hello, Thank you for choosing CSI! Attached is a quote for tearing down your ex…"
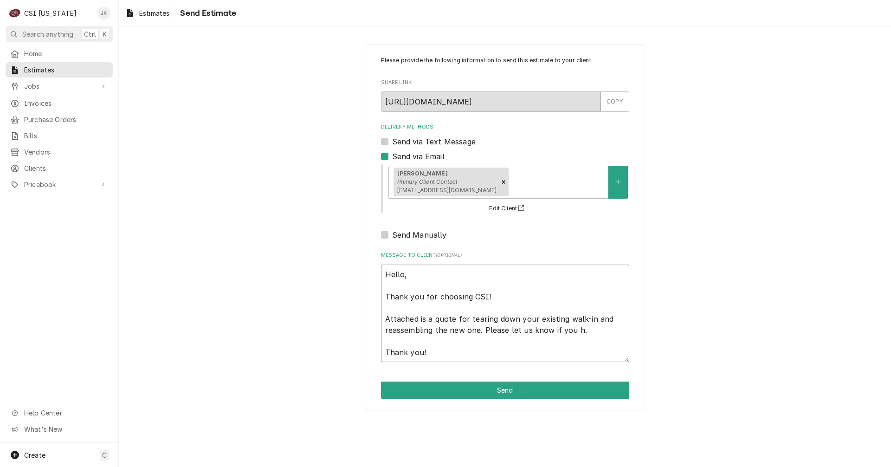
type textarea "x"
type textarea "Hello, Thank you for choosing CSI! Attached is a quote for tearing down your ex…"
type textarea "x"
type textarea "Hello, Thank you for choosing CSI! Attached is a quote for tearing down your ex…"
type textarea "x"
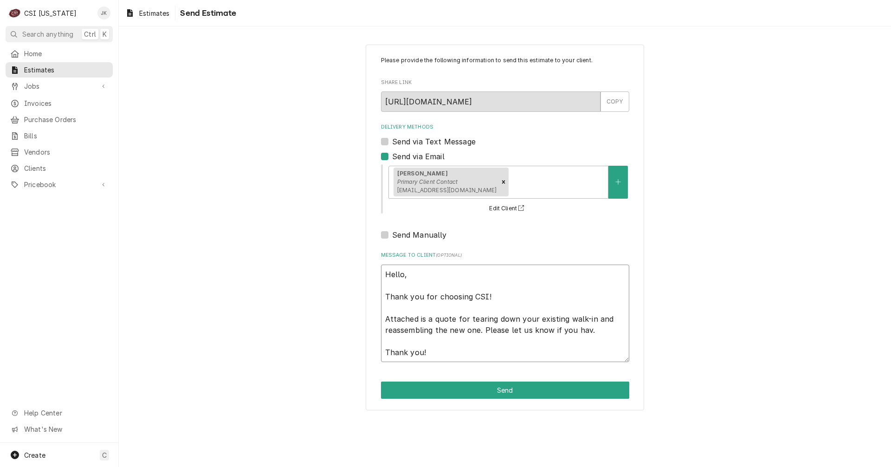
type textarea "Hello, Thank you for choosing CSI! Attached is a quote for tearing down your ex…"
type textarea "x"
type textarea "Hello, Thank you for choosing CSI! Attached is a quote for tearing down your ex…"
type textarea "x"
type textarea "Hello, Thank you for choosing CSI! Attached is a quote for tearing down your ex…"
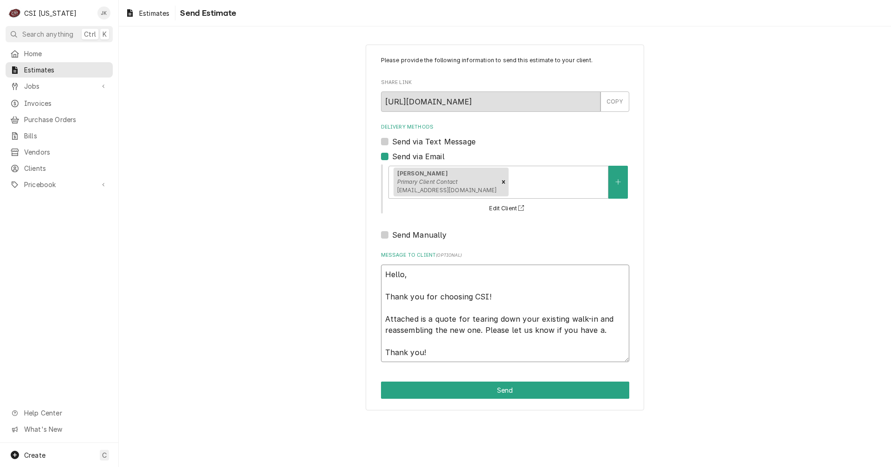
type textarea "x"
type textarea "Hello, Thank you for choosing CSI! Attached is a quote for tearing down your ex…"
type textarea "x"
type textarea "Hello, Thank you for choosing CSI! Attached is a quote for tearing down your ex…"
type textarea "x"
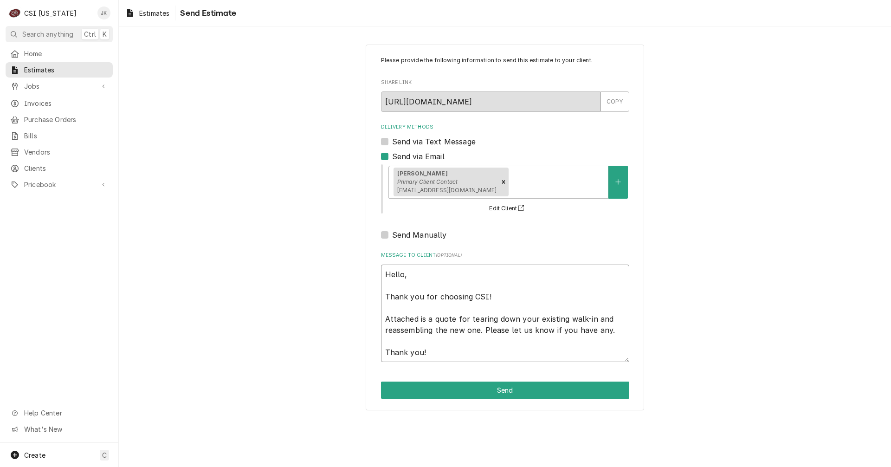
type textarea "Hello, Thank you for choosing CSI! Attached is a quote for tearing down your ex…"
type textarea "x"
type textarea "Hello, Thank you for choosing CSI! Attached is a quote for tearing down your ex…"
type textarea "x"
type textarea "Hello, Thank you for choosing CSI! Attached is a quote for tearing down your ex…"
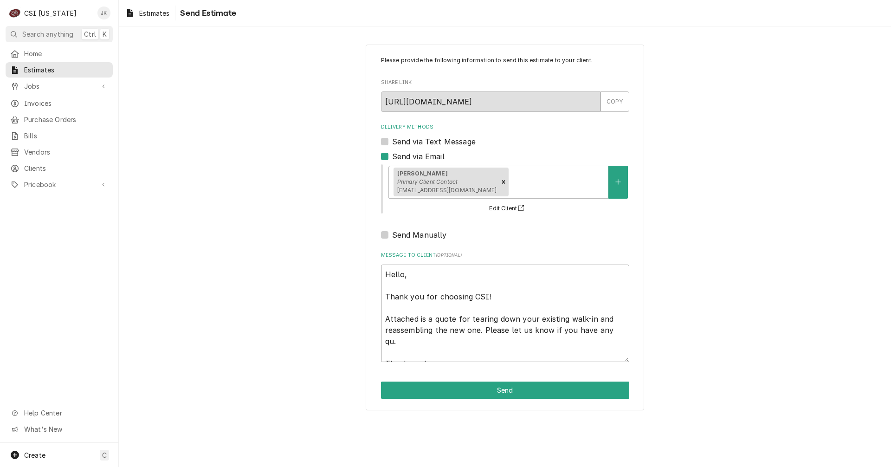
type textarea "x"
type textarea "Hello, Thank you for choosing CSI! Attached is a quote for tearing down your ex…"
type textarea "x"
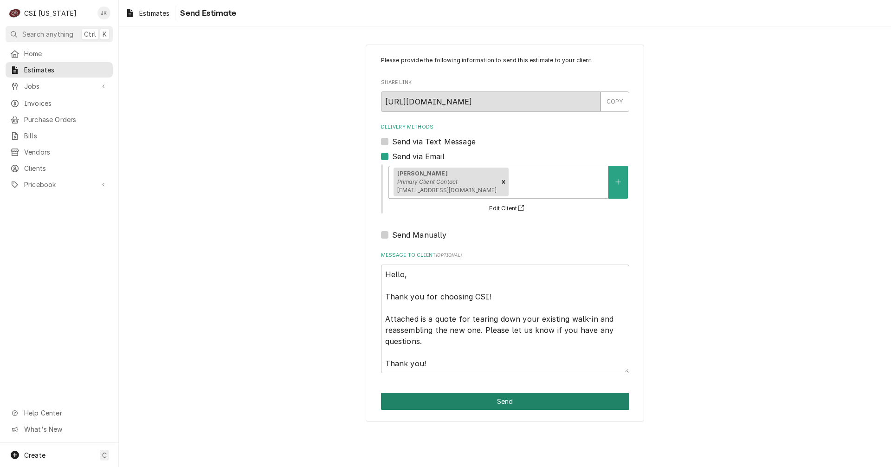
click at [501, 399] on button "Send" at bounding box center [505, 401] width 248 height 17
